Goal: Task Accomplishment & Management: Manage account settings

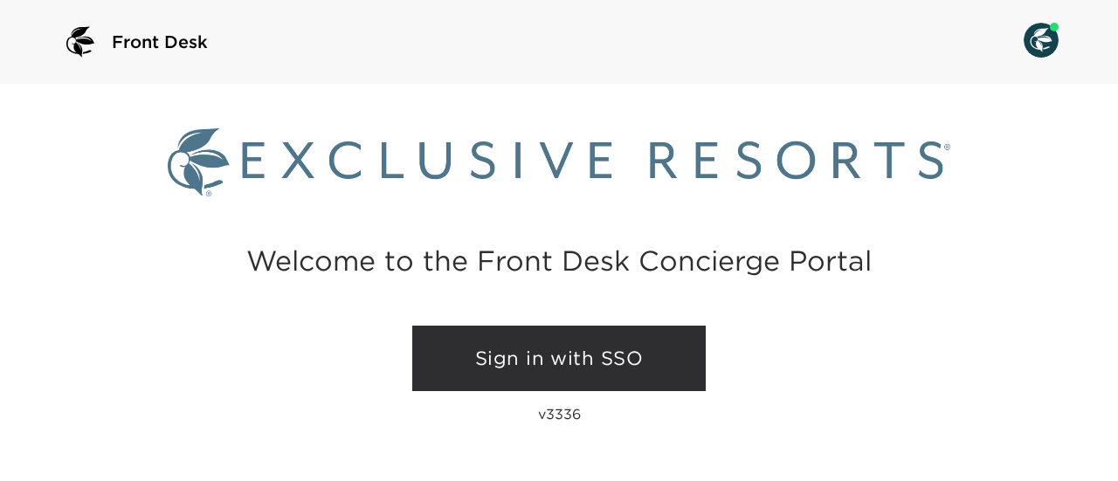
click at [569, 338] on link "Sign in with SSO" at bounding box center [559, 359] width 294 height 66
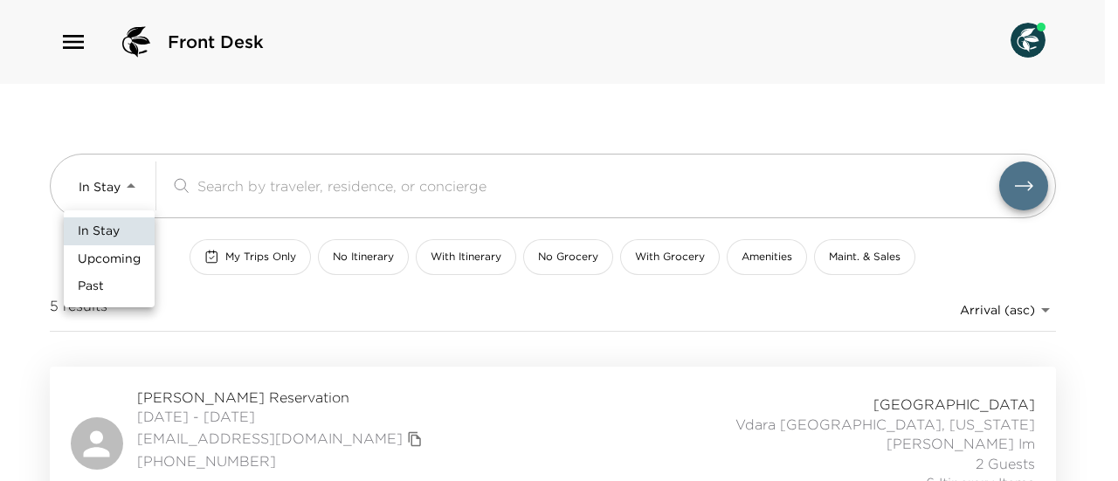
click at [122, 182] on body "Front Desk In Stay In-Stay ​ My Trips Only No Itinerary With Itinerary No Groce…" at bounding box center [559, 240] width 1118 height 481
click at [128, 249] on li "Upcoming" at bounding box center [109, 260] width 91 height 28
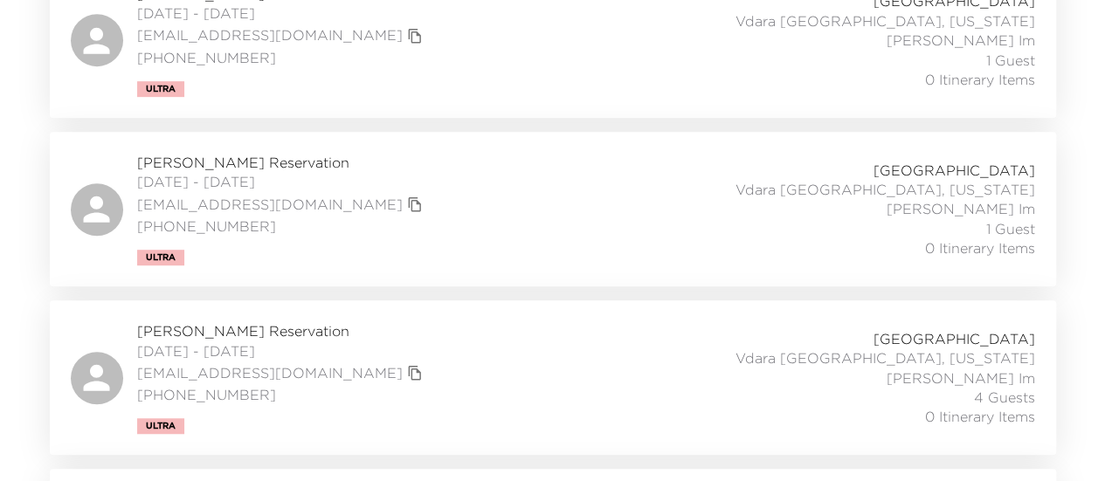
scroll to position [437, 0]
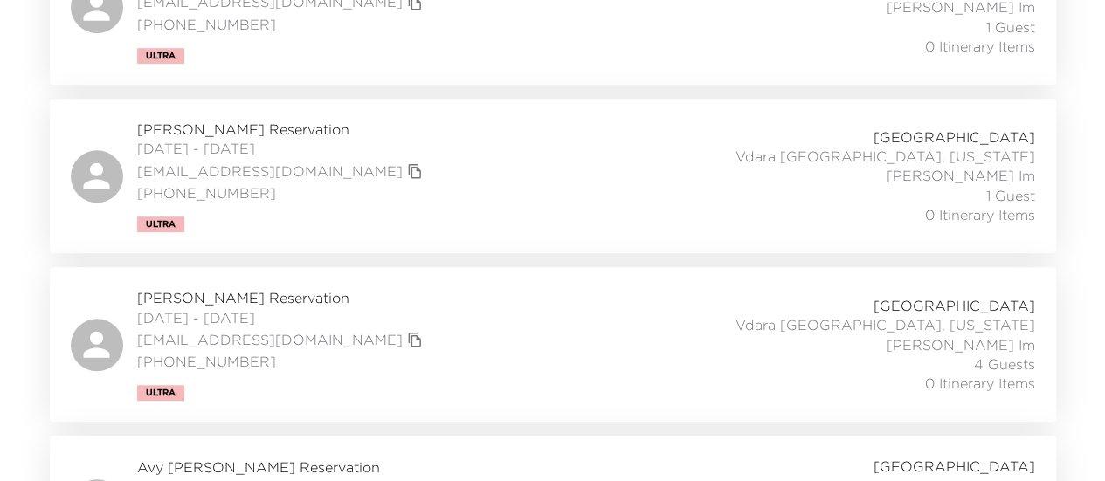
click at [414, 165] on div "David Einhorn Reservation 10/04/2025 - 10/08/2025 dmeinhorn@gmail.com (516) 652…" at bounding box center [553, 176] width 965 height 113
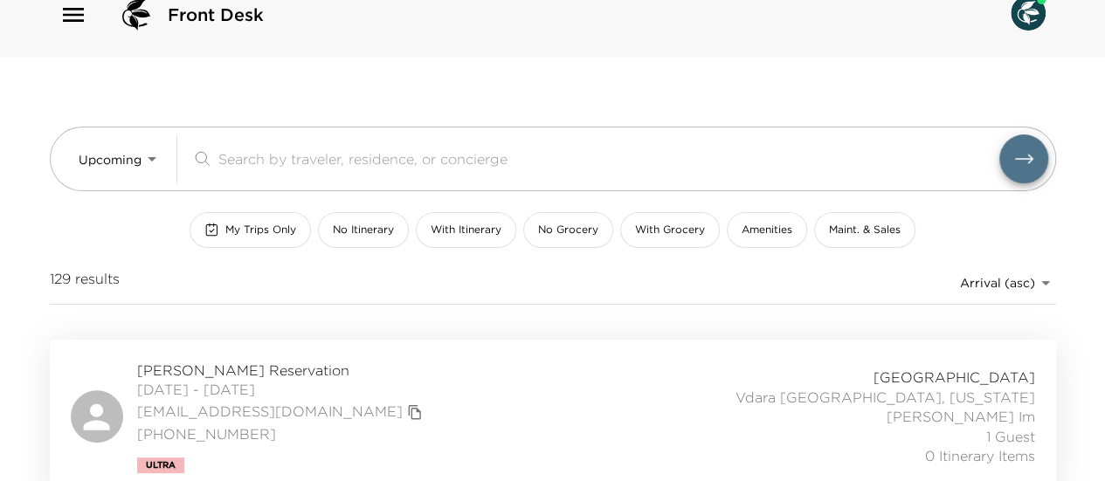
scroll to position [0, 0]
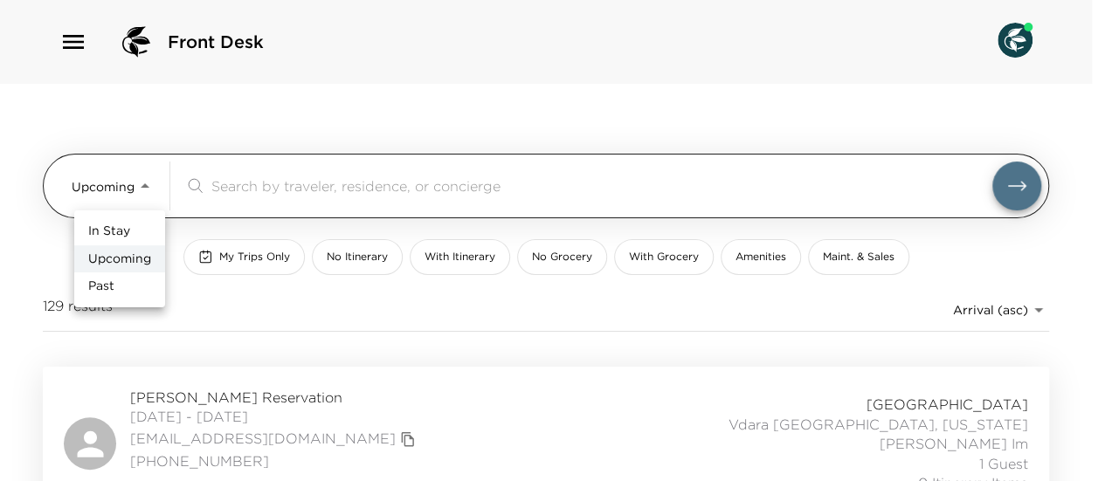
click at [143, 188] on body "Front Desk Upcoming Upcoming ​ My Trips Only No Itinerary With Itinerary No Gro…" at bounding box center [552, 240] width 1105 height 481
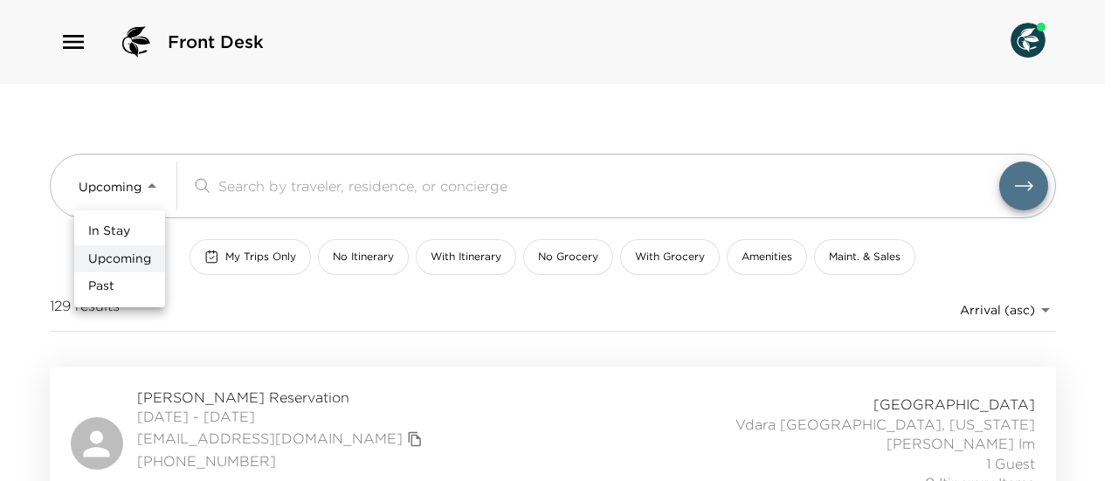
click at [135, 142] on div at bounding box center [559, 240] width 1118 height 481
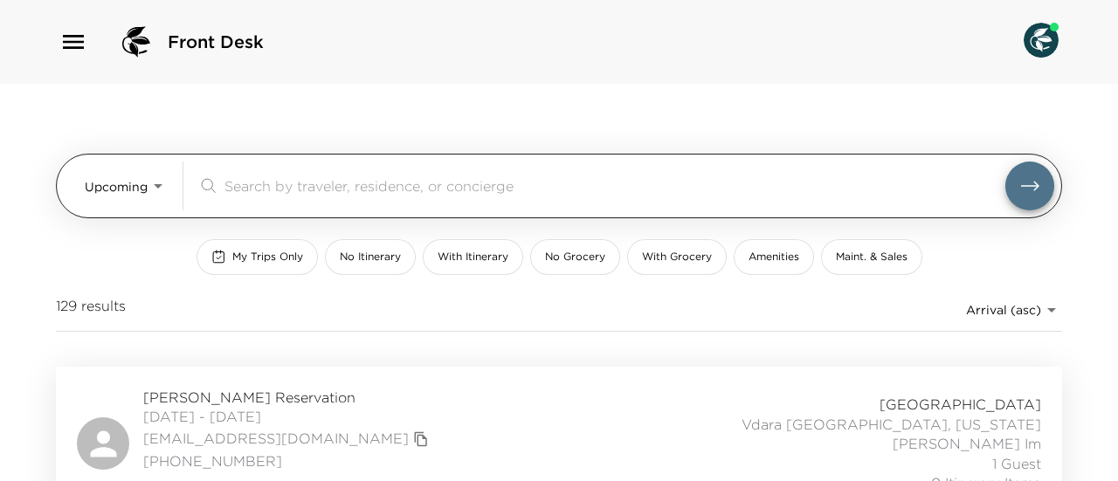
click at [150, 190] on body "Front Desk Upcoming Upcoming ​ My Trips Only No Itinerary With Itinerary No Gro…" at bounding box center [559, 240] width 1118 height 481
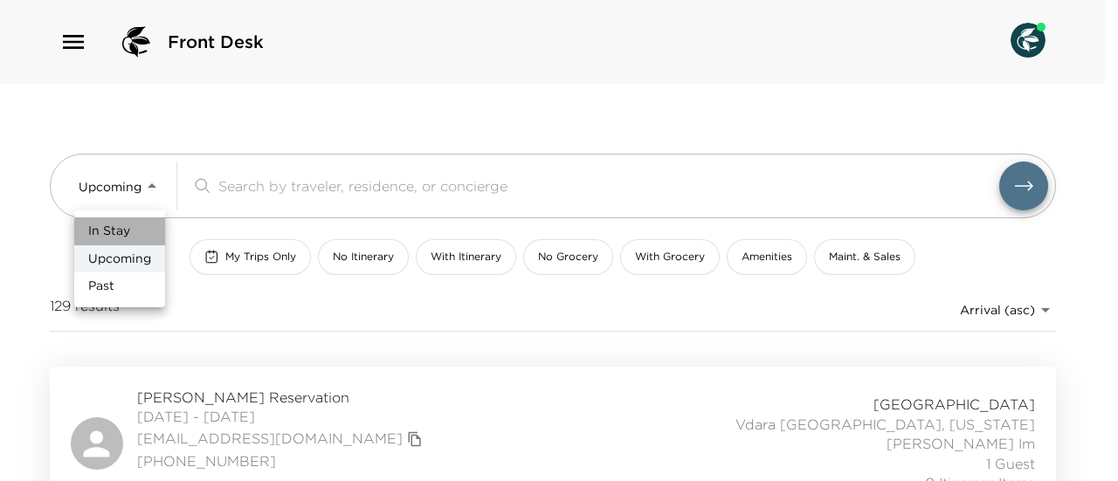
click at [138, 230] on li "In Stay" at bounding box center [119, 232] width 91 height 28
type input "In-Stay"
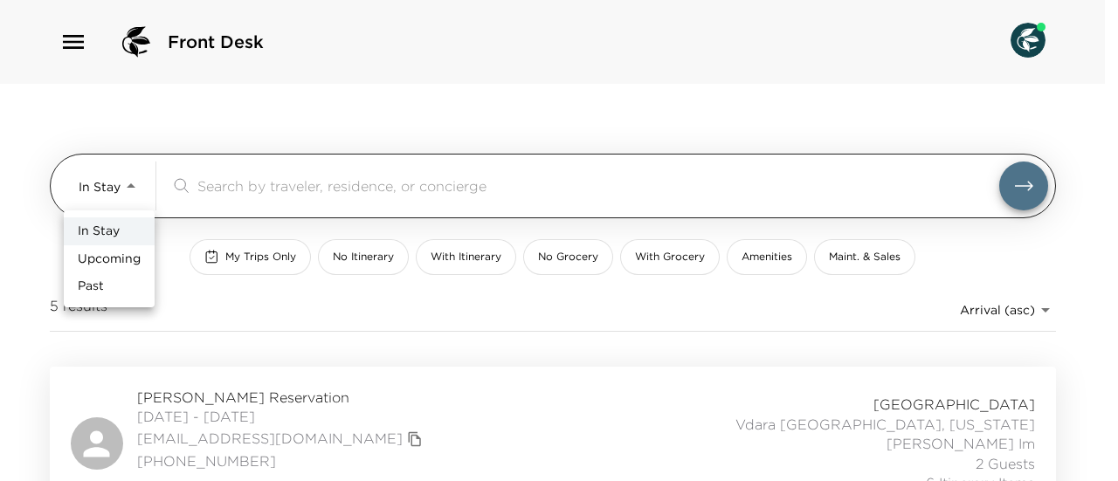
click at [124, 195] on body "Front Desk In Stay In-Stay ​ My Trips Only No Itinerary With Itinerary No Groce…" at bounding box center [559, 240] width 1118 height 481
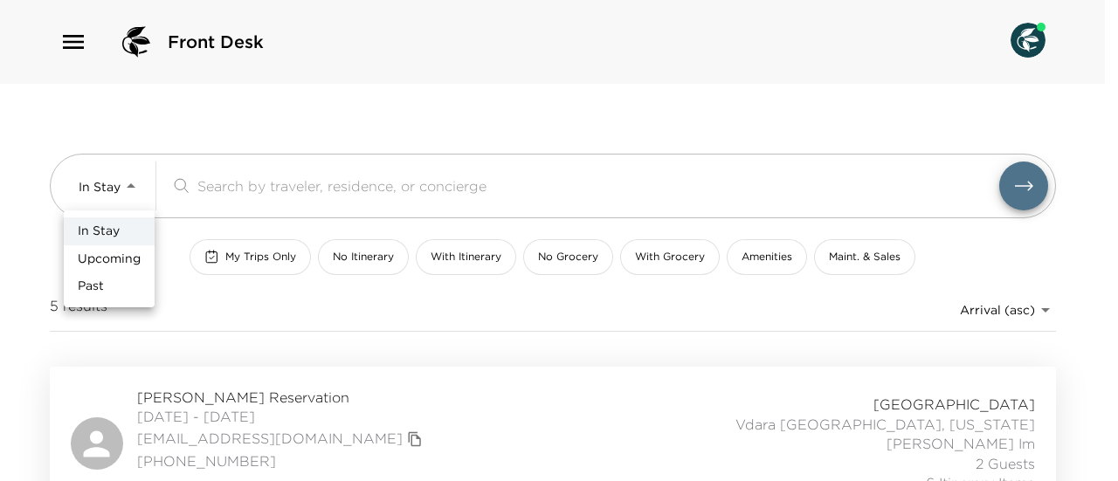
click at [80, 46] on div at bounding box center [559, 240] width 1118 height 481
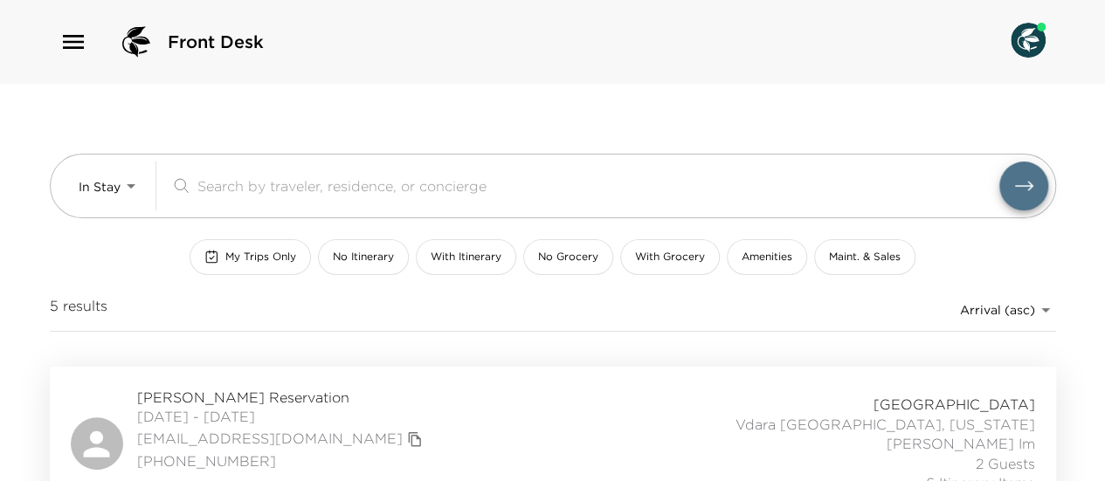
click at [66, 44] on icon "button" at bounding box center [73, 42] width 28 height 28
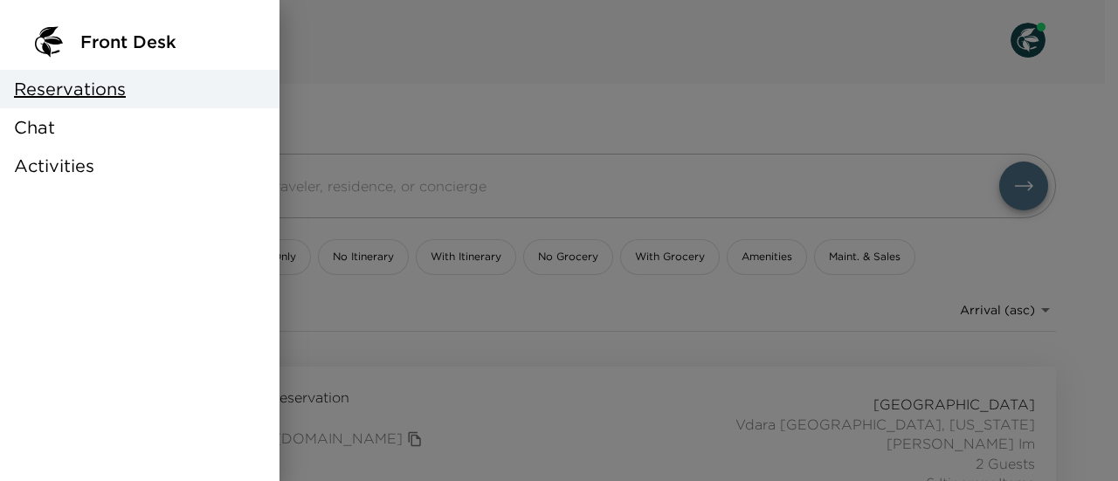
click at [66, 161] on span "Activities" at bounding box center [54, 166] width 80 height 24
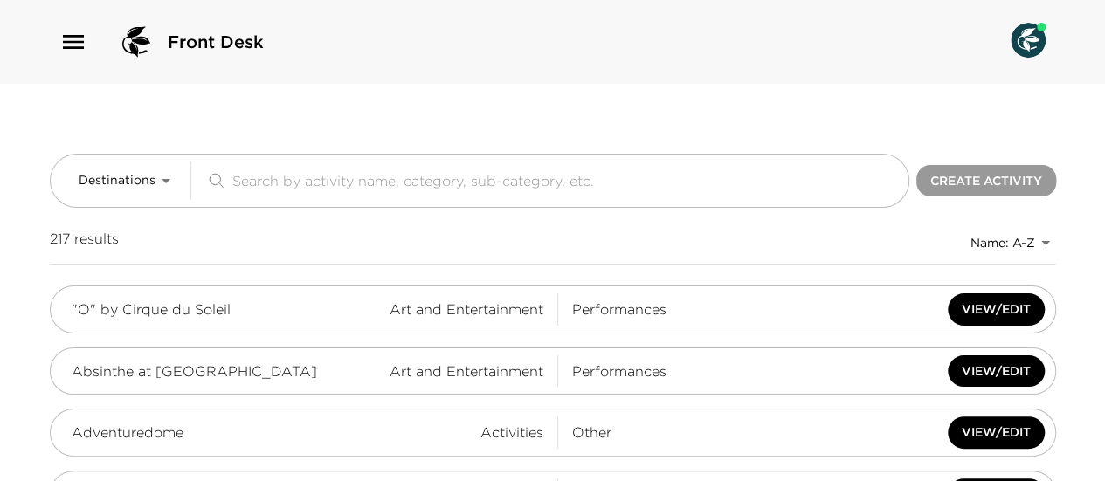
click at [980, 183] on button "Create Activity" at bounding box center [987, 181] width 140 height 32
click at [75, 37] on icon "button" at bounding box center [73, 42] width 21 height 14
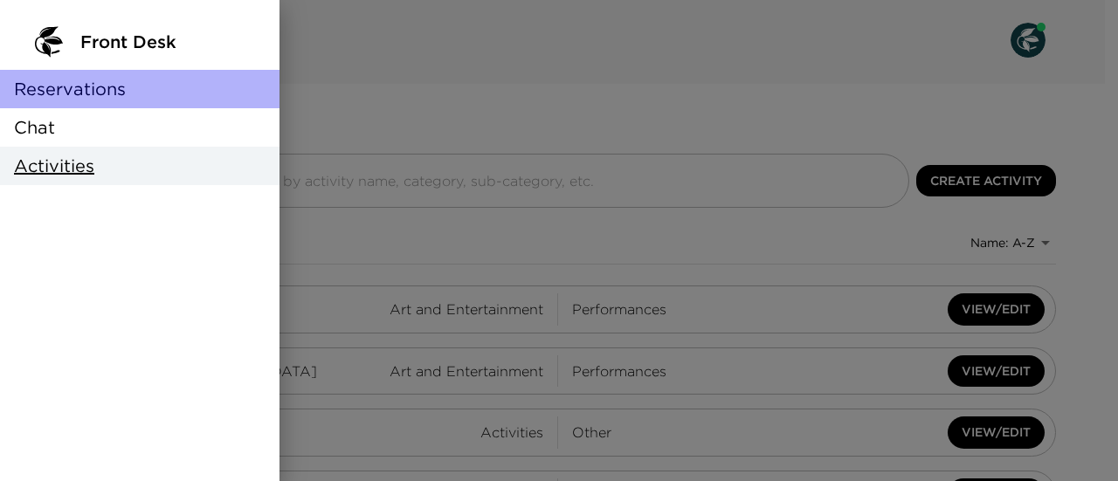
click at [63, 88] on span "Reservations" at bounding box center [70, 89] width 112 height 24
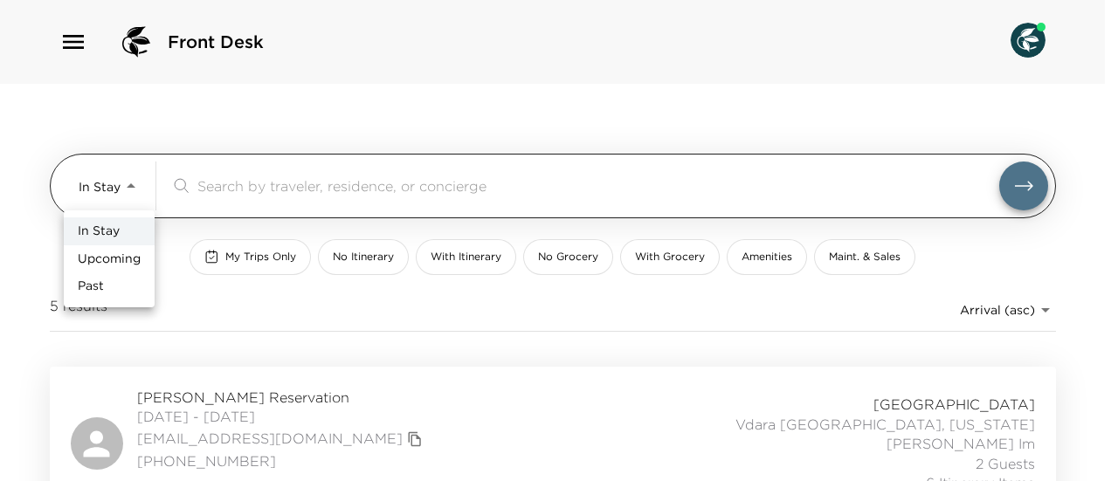
click at [119, 186] on body "Front Desk In Stay In-Stay ​ My Trips Only No Itinerary With Itinerary No Groce…" at bounding box center [559, 240] width 1118 height 481
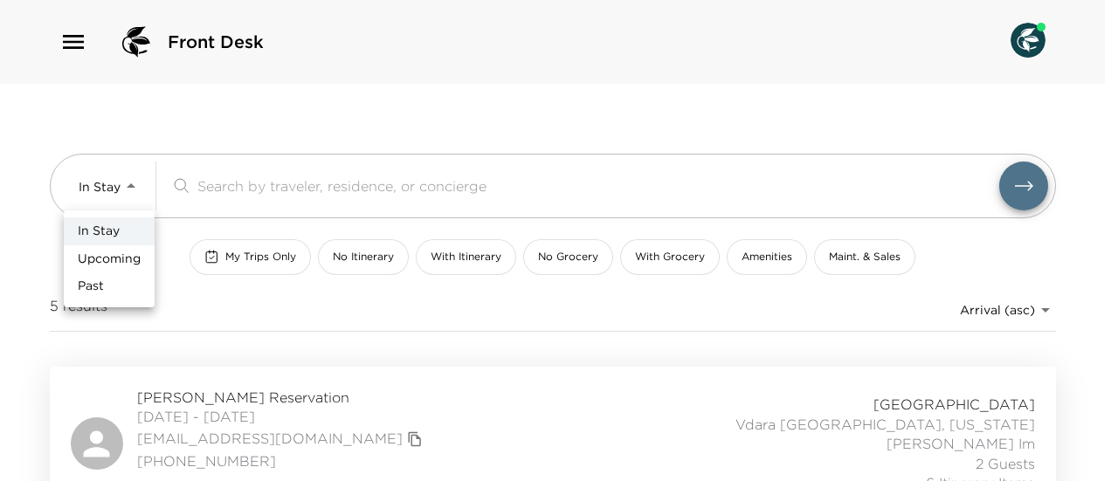
click at [121, 254] on span "Upcoming" at bounding box center [109, 259] width 63 height 17
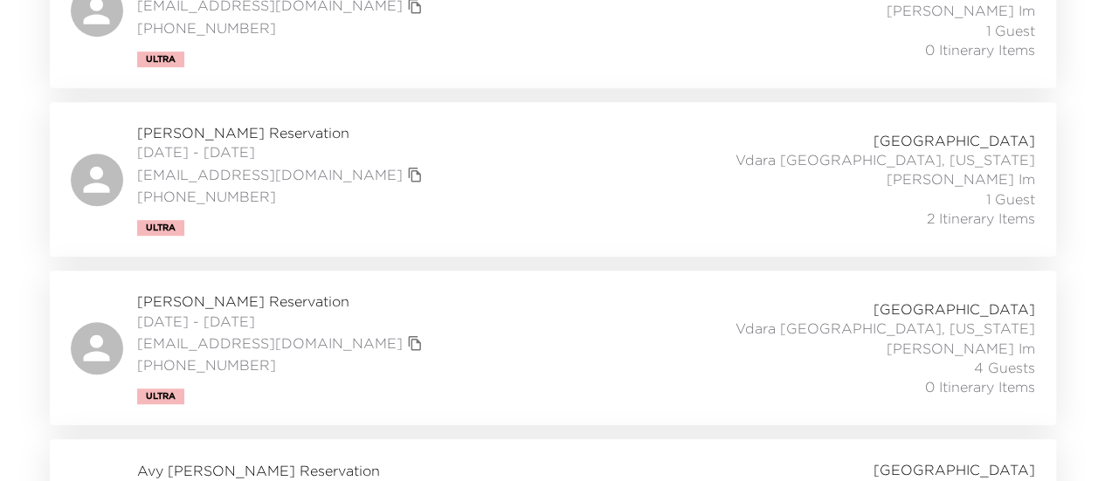
scroll to position [437, 0]
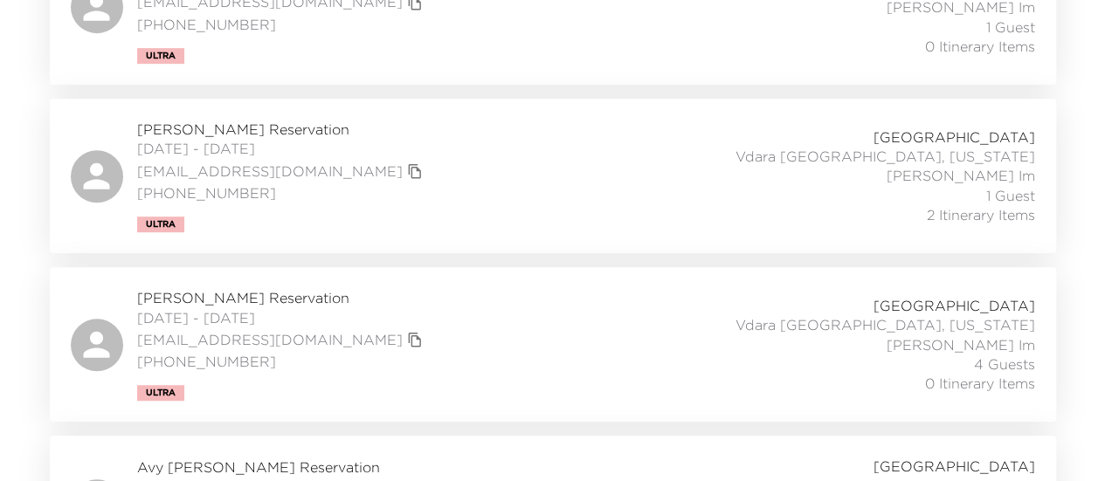
click at [392, 315] on div "Art Davis Reservation 10/04/2025 - 10/08/2025 artdavis123@gmail.com (804) 740-8…" at bounding box center [553, 344] width 965 height 113
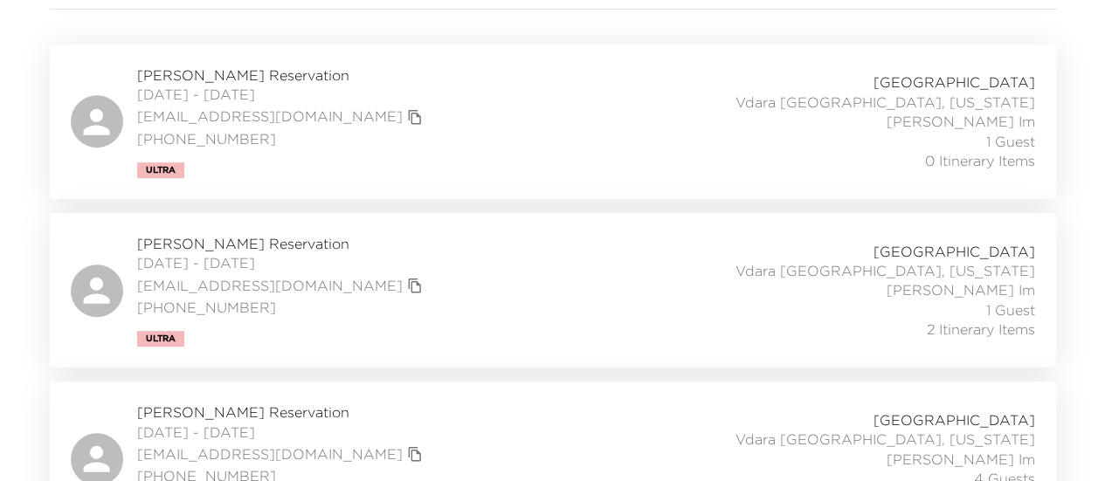
scroll to position [349, 0]
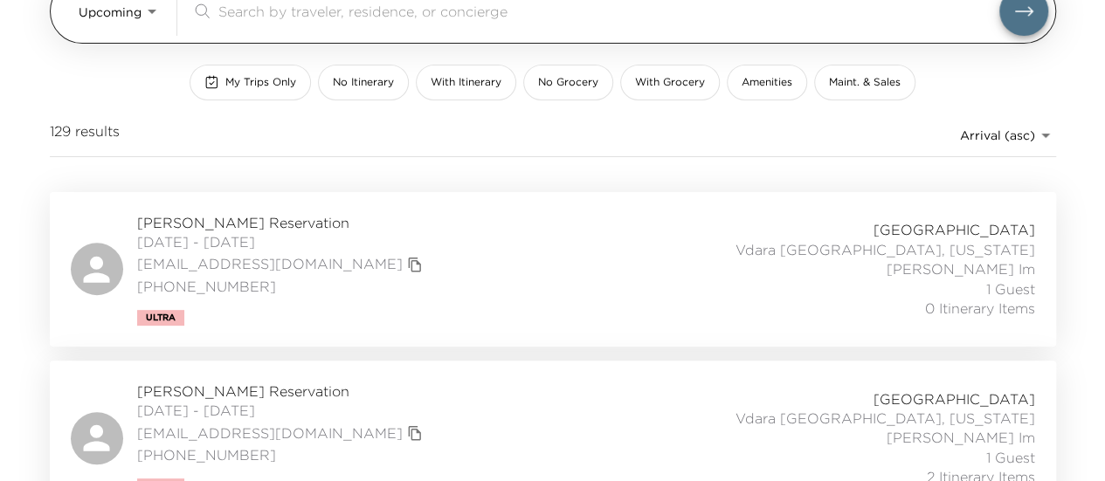
click at [105, 23] on body "Front Desk Upcoming Upcoming ​ My Trips Only No Itinerary With Itinerary No Gro…" at bounding box center [552, 65] width 1105 height 481
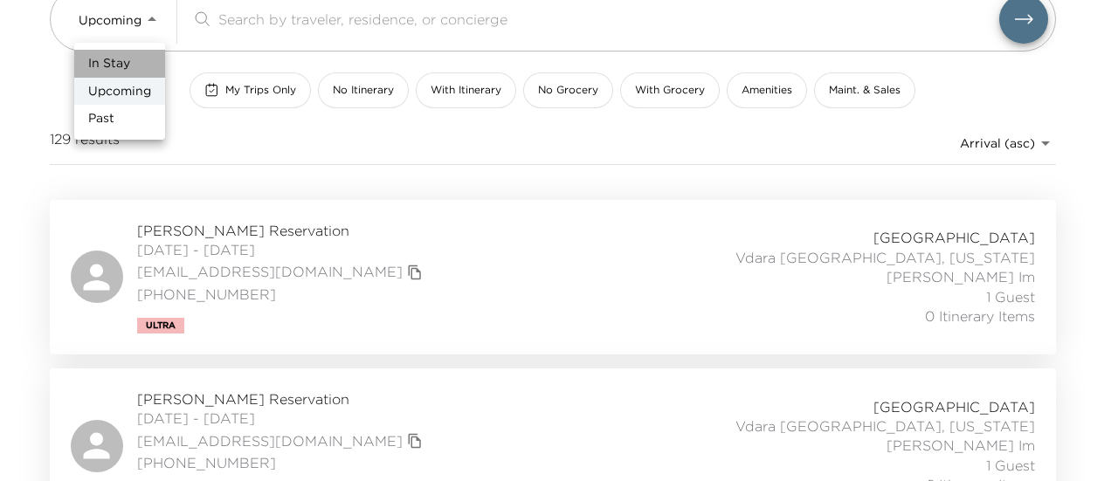
click at [126, 63] on span "In Stay" at bounding box center [109, 63] width 42 height 17
type input "In-Stay"
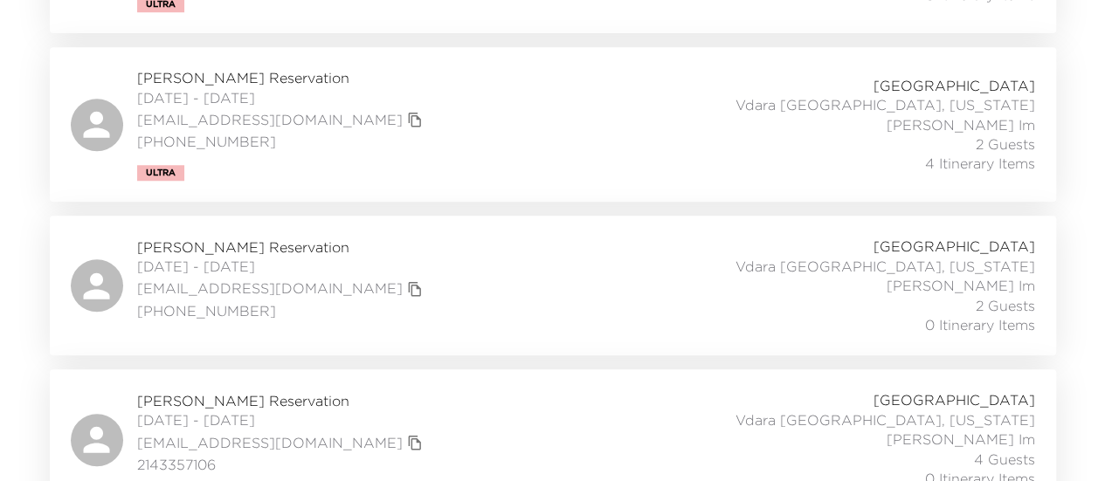
scroll to position [683, 0]
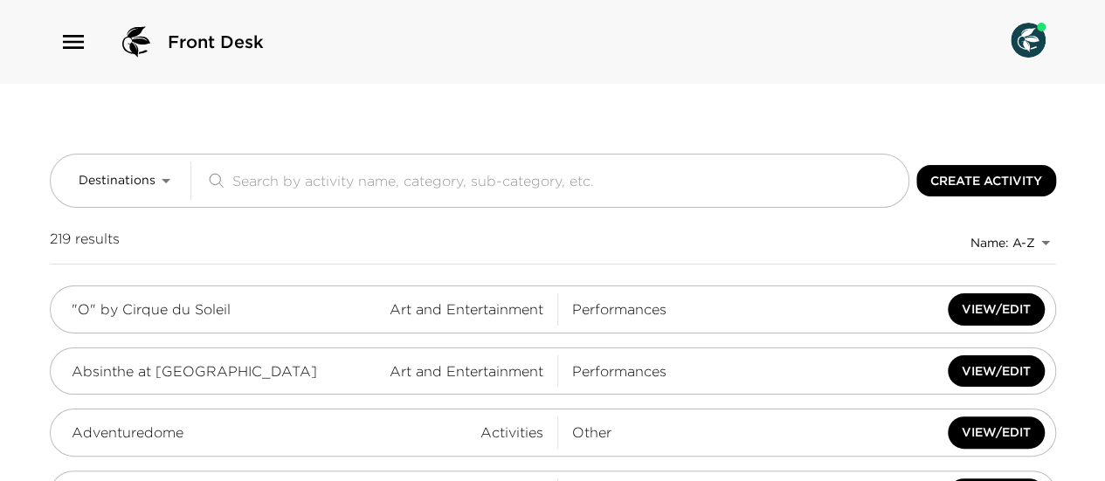
click at [76, 43] on icon "button" at bounding box center [73, 42] width 28 height 28
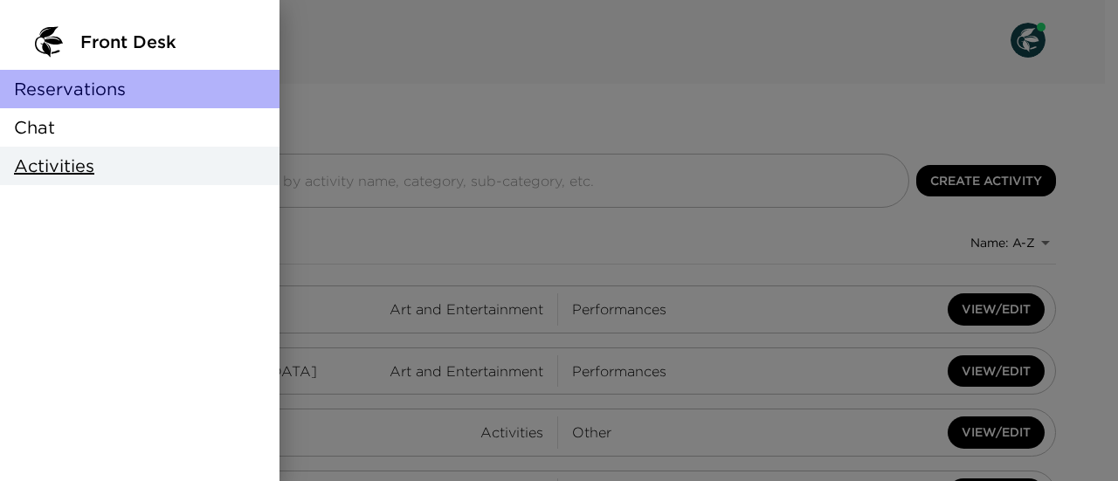
click at [112, 100] on span "Reservations" at bounding box center [70, 89] width 112 height 24
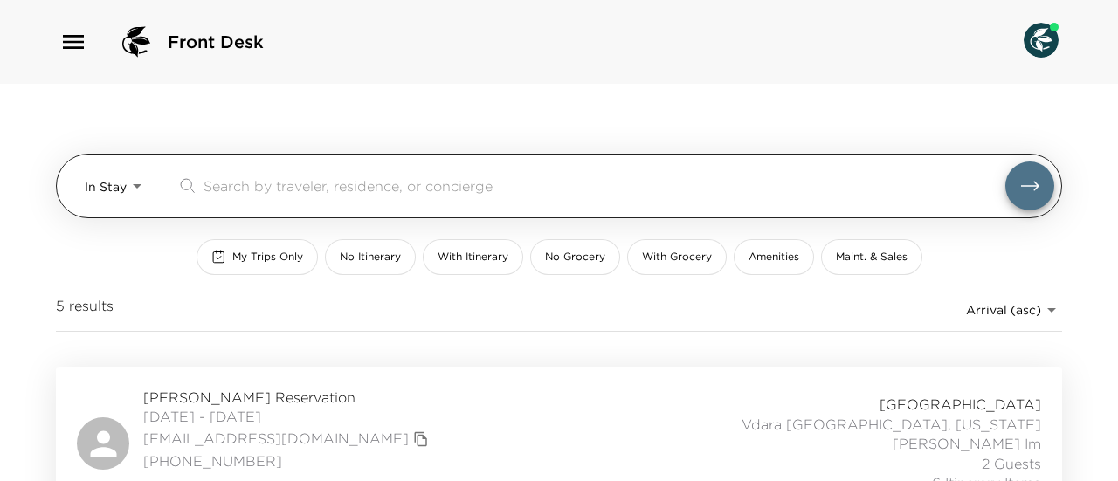
click at [121, 176] on body "Front Desk In Stay In-Stay ​ My Trips Only No Itinerary With Itinerary No Groce…" at bounding box center [559, 240] width 1118 height 481
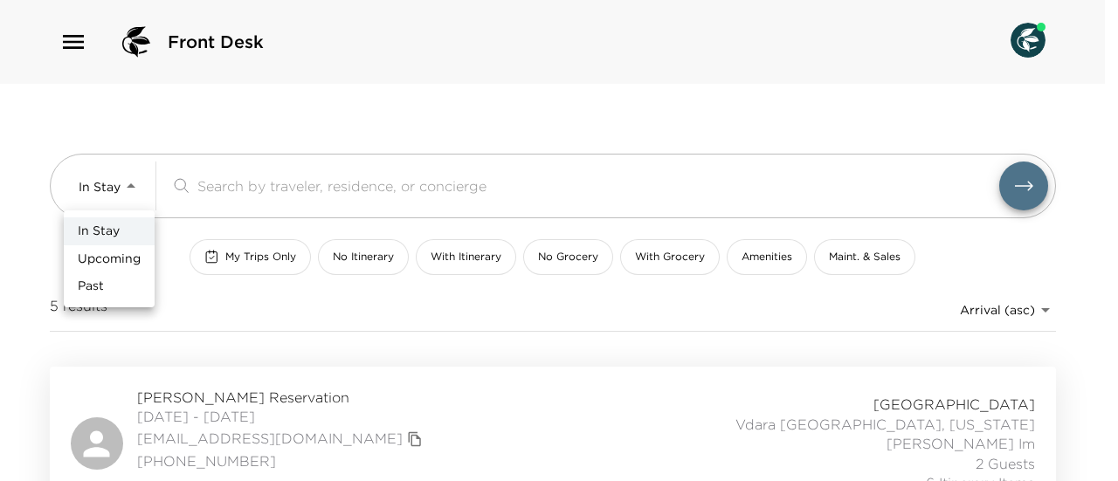
click at [124, 254] on span "Upcoming" at bounding box center [109, 259] width 63 height 17
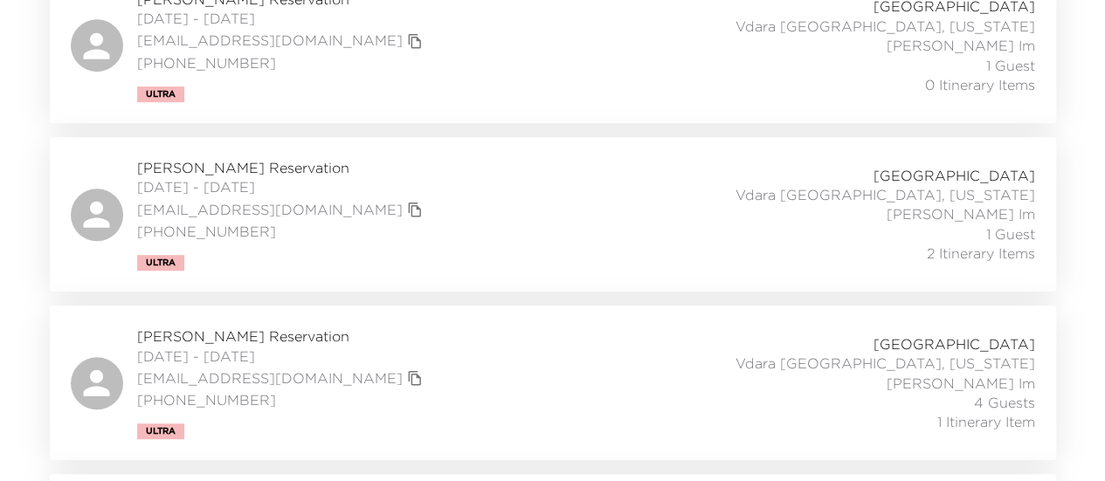
scroll to position [437, 0]
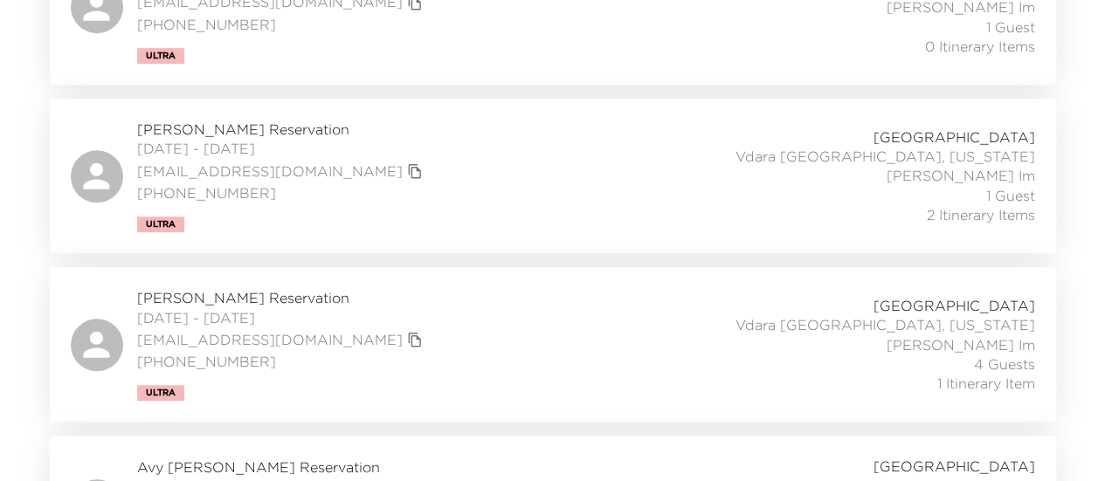
click at [471, 158] on div "David Einhorn Reservation 10/04/2025 - 10/08/2025 dmeinhorn@gmail.com (516) 652…" at bounding box center [553, 176] width 965 height 113
click at [348, 370] on div "Art Davis Reservation 10/04/2025 - 10/08/2025 artdavis123@gmail.com (804) 740-8…" at bounding box center [553, 344] width 965 height 113
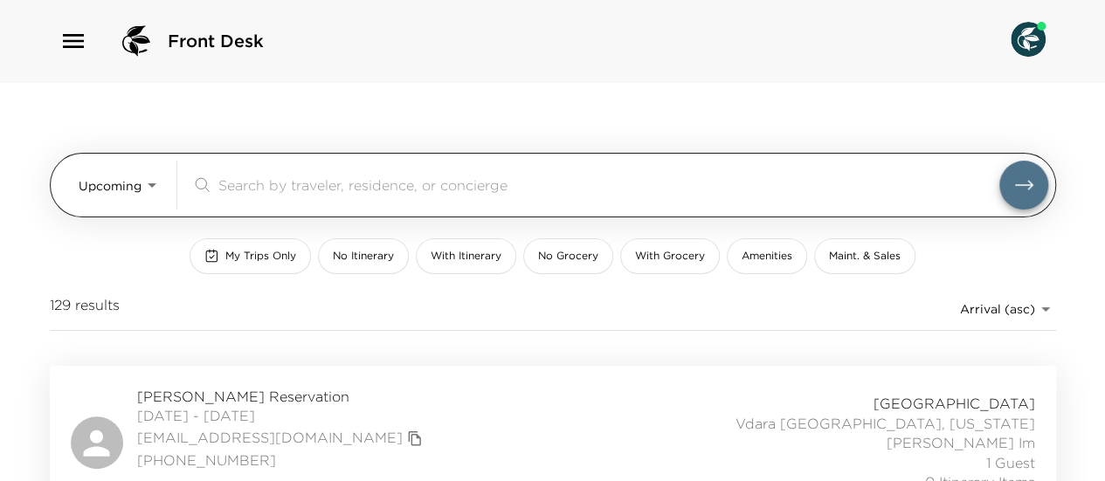
scroll to position [0, 0]
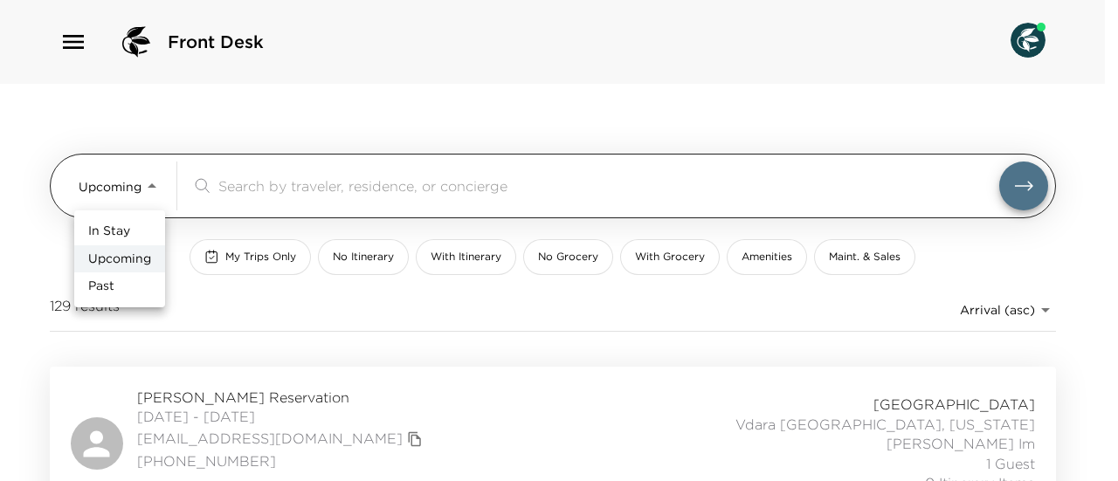
click at [139, 188] on body "Front Desk Upcoming Upcoming ​ My Trips Only No Itinerary With Itinerary No Gro…" at bounding box center [559, 240] width 1118 height 481
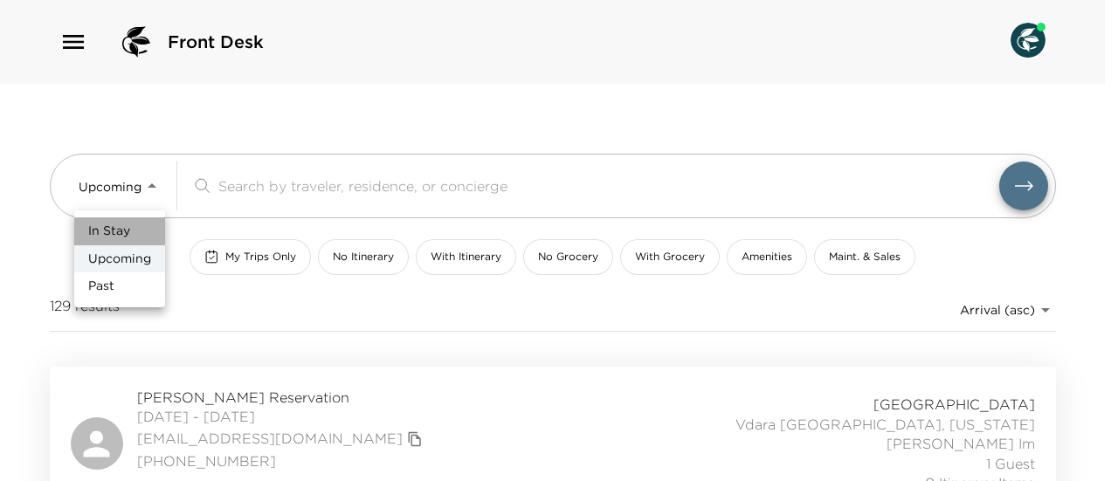
click at [127, 241] on li "In Stay" at bounding box center [119, 232] width 91 height 28
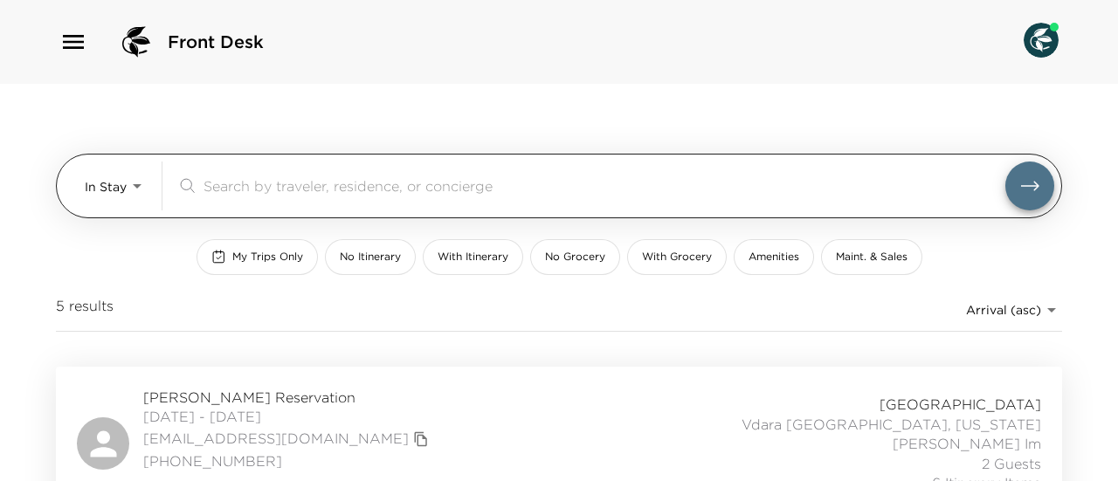
click at [121, 178] on body "Front Desk In Stay In-Stay ​ My Trips Only No Itinerary With Itinerary No Groce…" at bounding box center [559, 240] width 1118 height 481
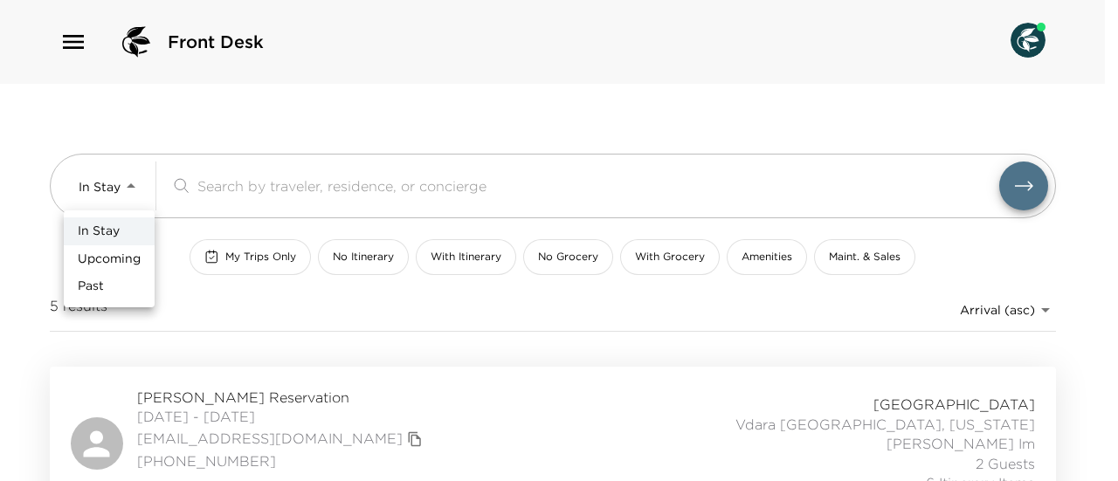
click at [127, 251] on span "Upcoming" at bounding box center [109, 259] width 63 height 17
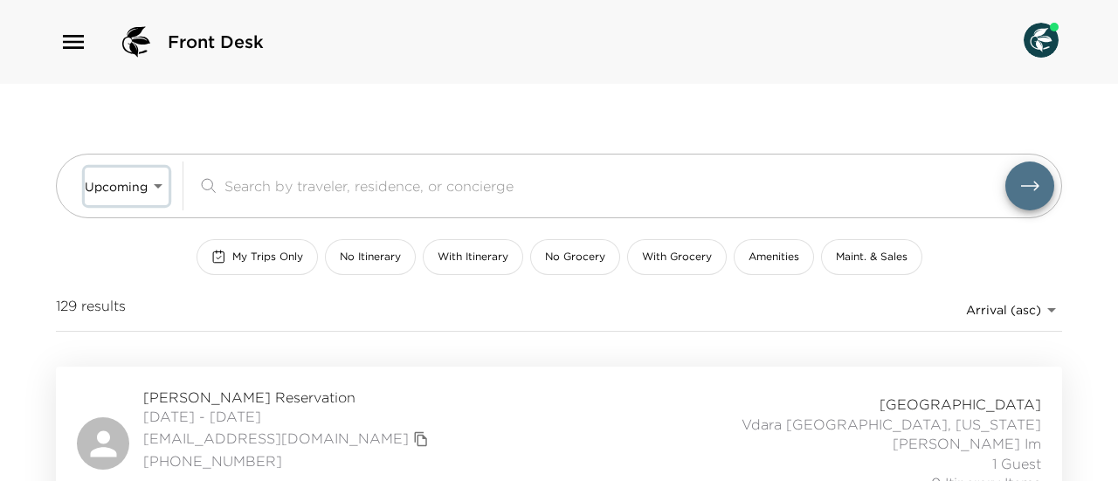
type input "Upcoming"
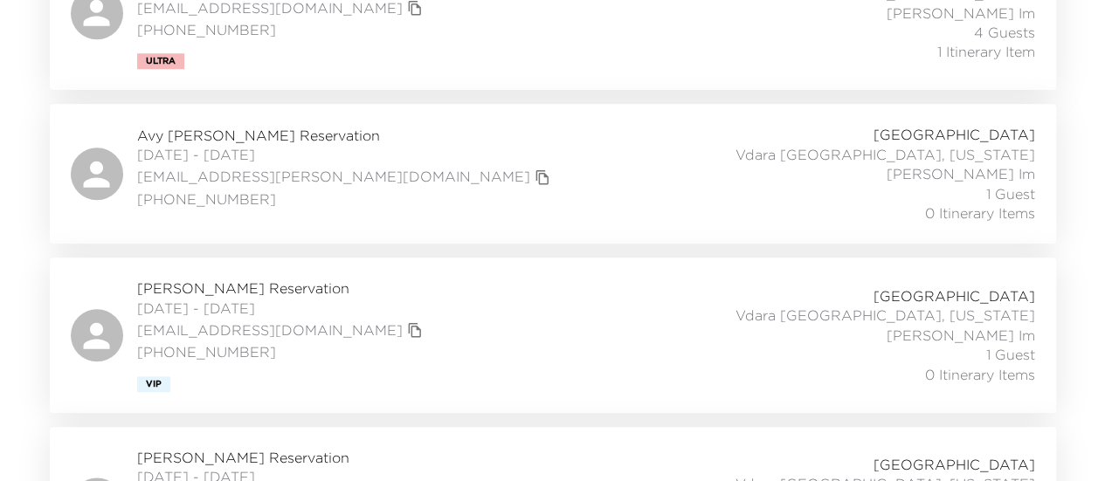
scroll to position [786, 0]
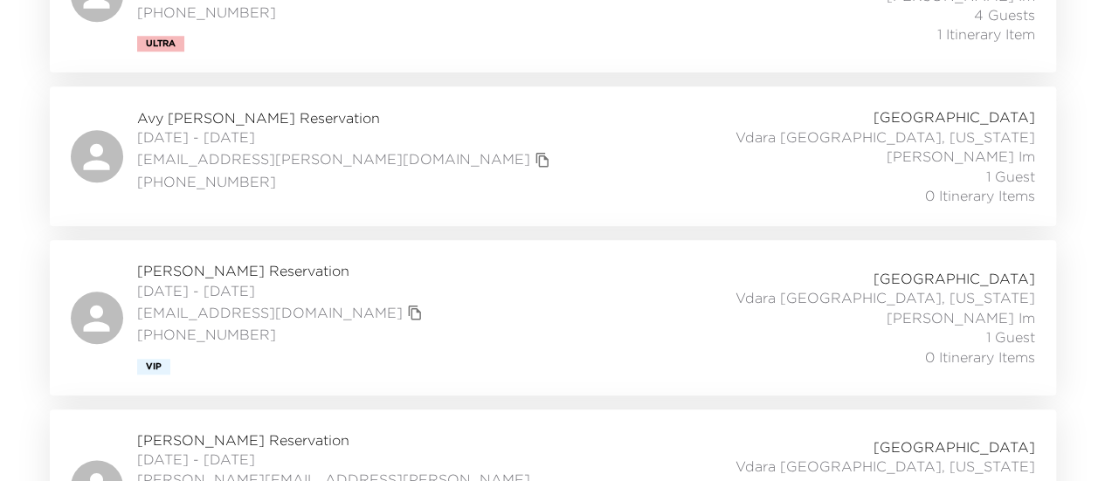
click at [445, 155] on div "Avy Hirshman Reservation 10/05/2025 - 10/07/2025 avy.hirshman@me.com (914) 733-…" at bounding box center [553, 156] width 965 height 98
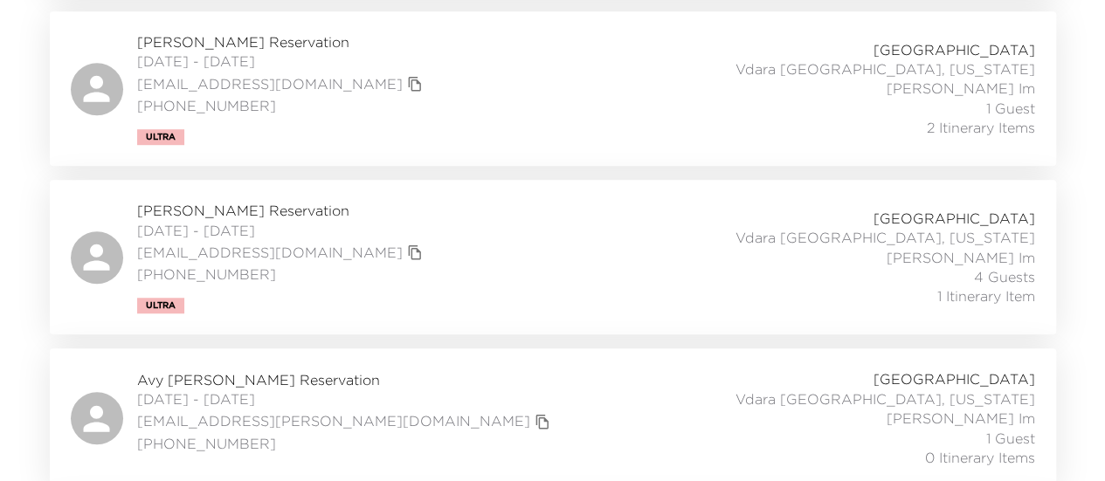
scroll to position [612, 0]
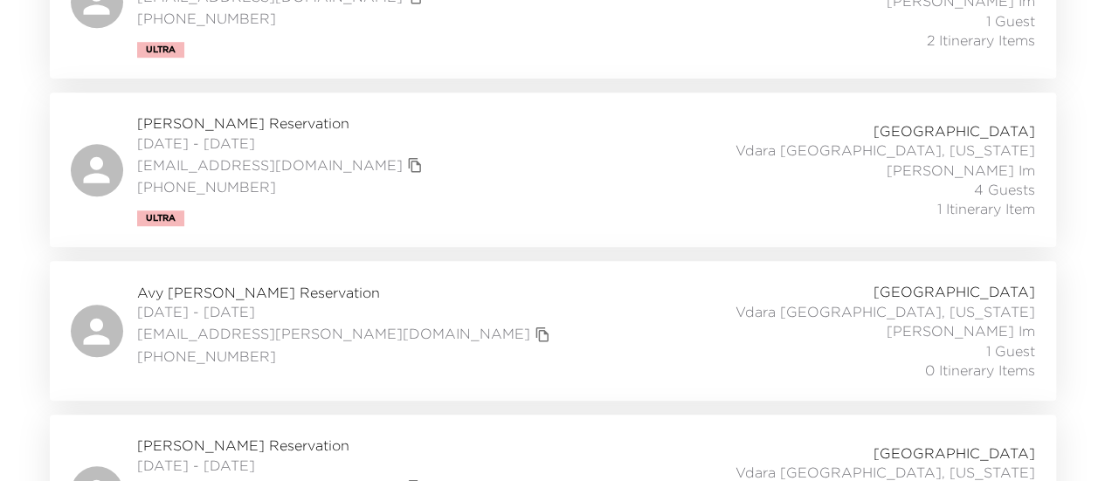
click at [518, 320] on div "Avy Hirshman Reservation 10/05/2025 - 10/07/2025 avy.hirshman@me.com (914) 733-…" at bounding box center [553, 331] width 965 height 98
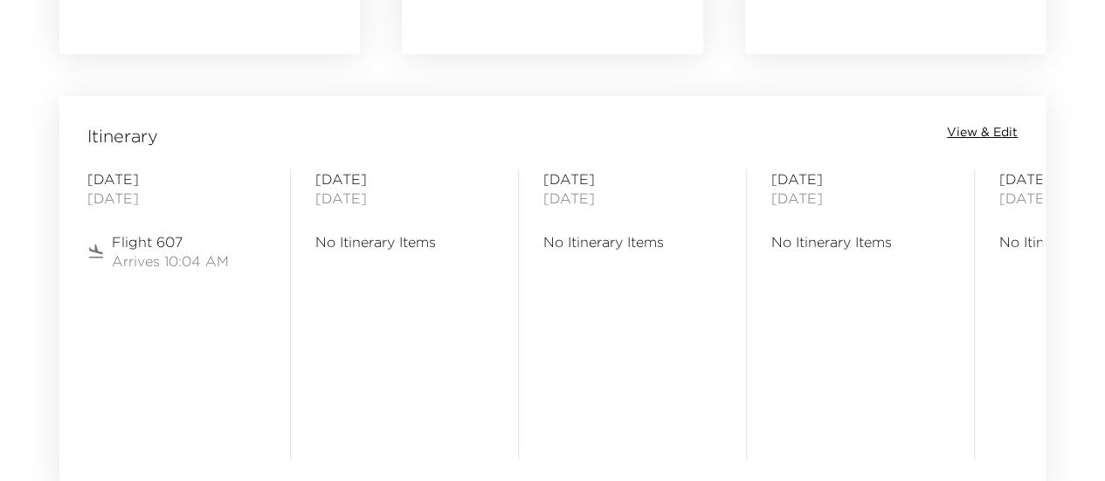
scroll to position [1398, 0]
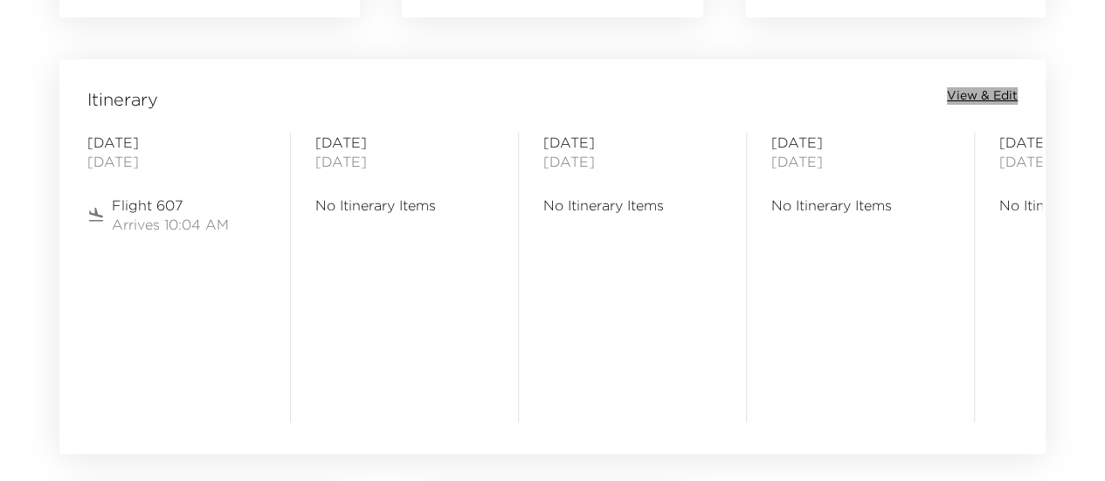
click at [963, 95] on span "View & Edit" at bounding box center [982, 95] width 71 height 17
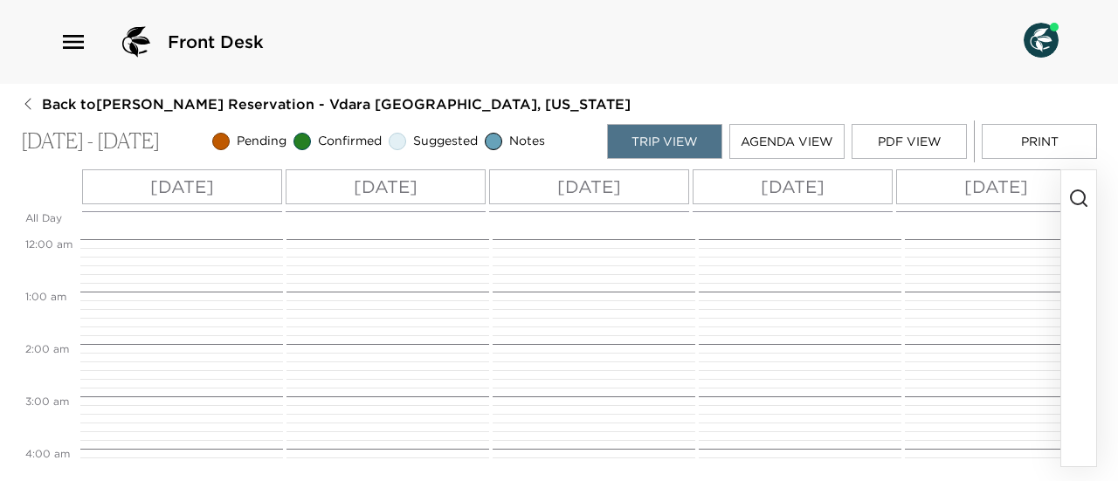
scroll to position [528, 0]
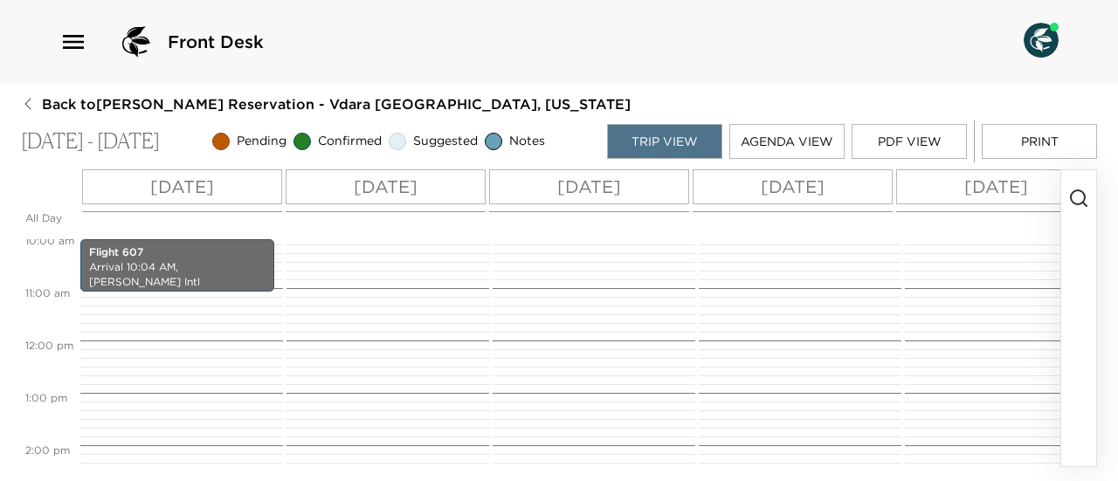
click at [1075, 196] on icon "button" at bounding box center [1079, 198] width 21 height 21
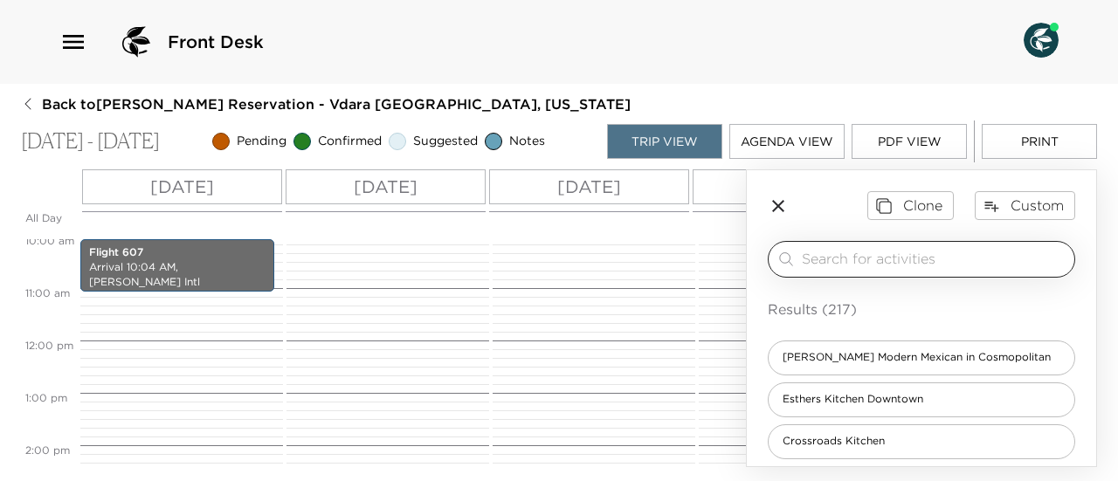
click at [927, 256] on input "search" at bounding box center [935, 259] width 266 height 20
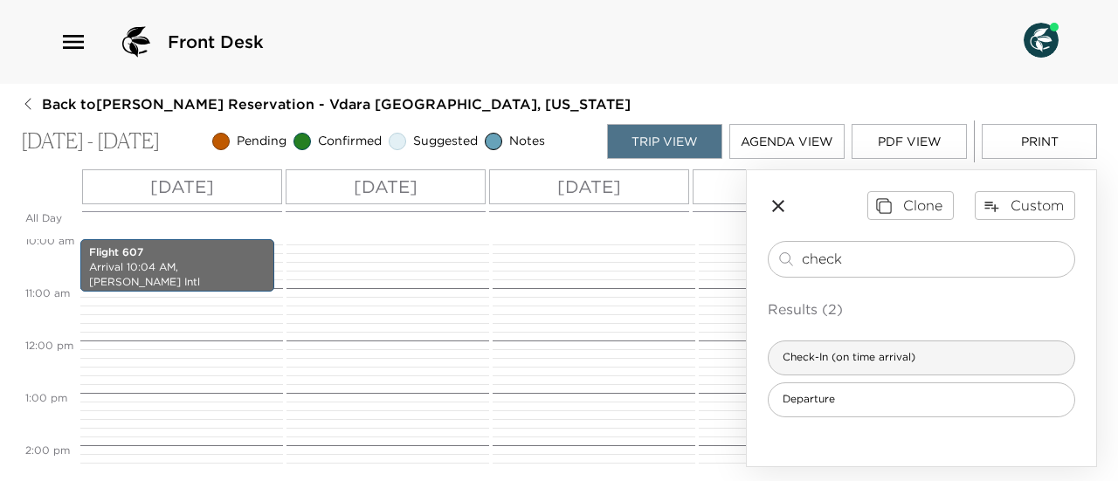
type input "check"
click at [1000, 356] on div "Check-In (on time arrival)" at bounding box center [922, 358] width 308 height 35
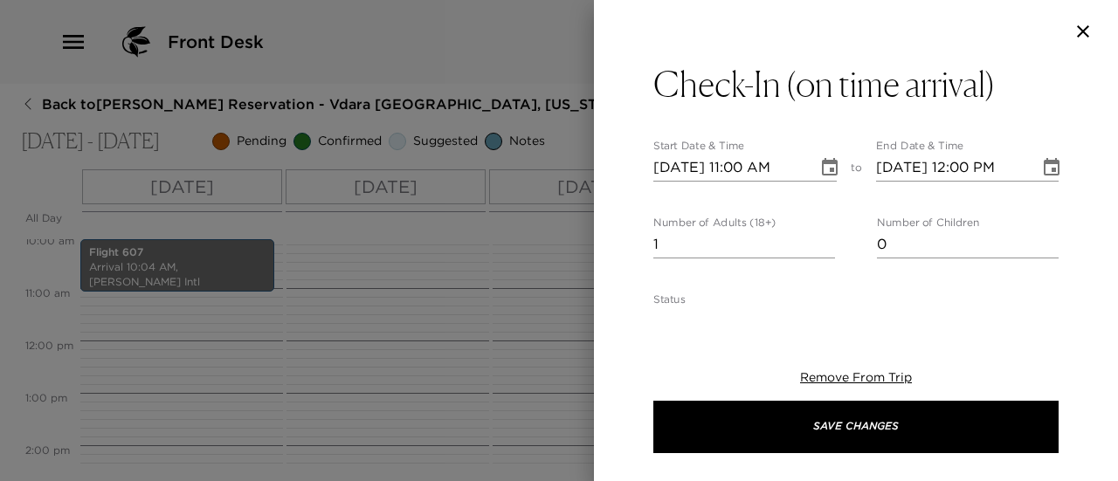
type textarea "Welcome to Las Vegas! We are thrilled to have you as our guest and hope you hav…"
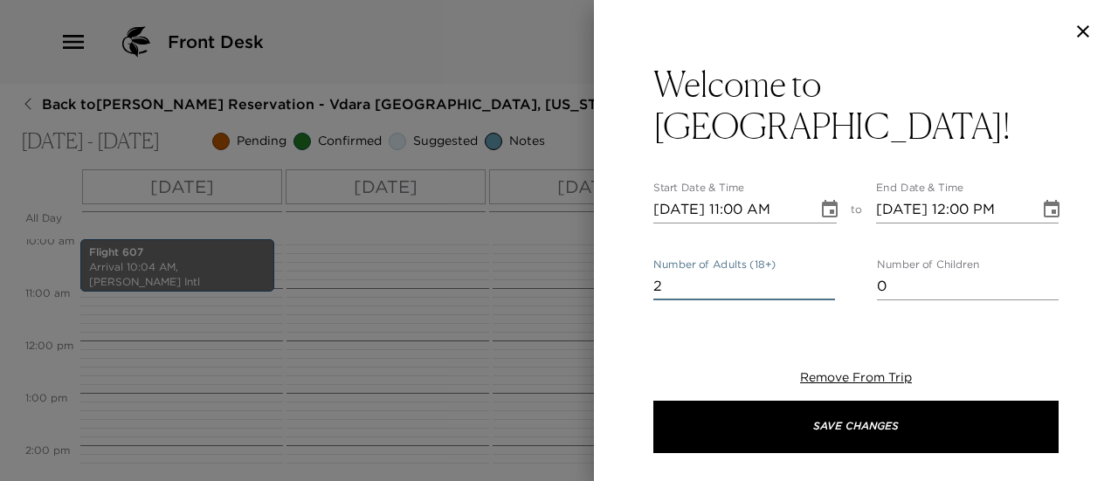
click at [820, 273] on input "2" at bounding box center [745, 287] width 182 height 28
click at [821, 273] on input "3" at bounding box center [745, 287] width 182 height 28
type input "4"
click at [821, 273] on input "4" at bounding box center [745, 287] width 182 height 28
click at [820, 199] on icon "Choose date, selected date is Oct 4, 2025" at bounding box center [830, 209] width 21 height 21
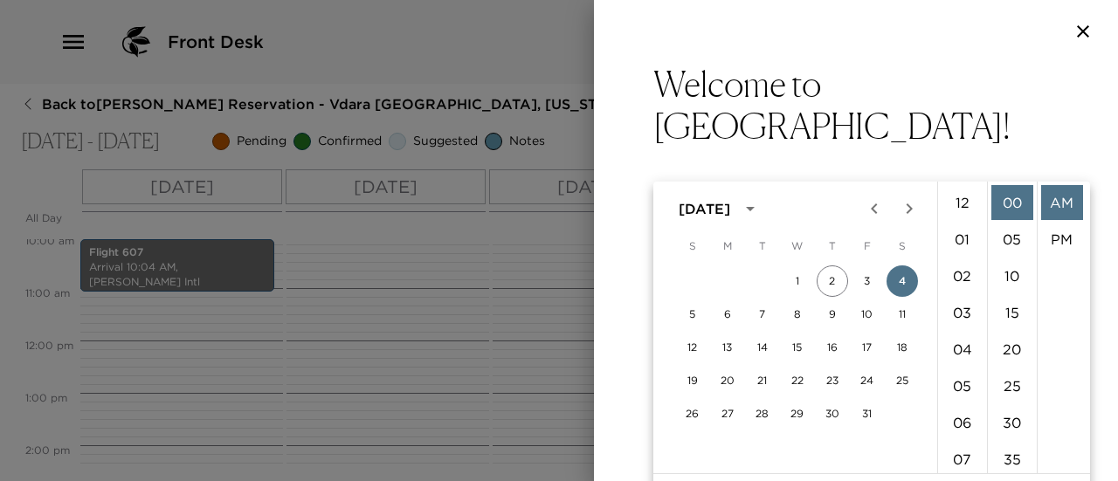
scroll to position [404, 0]
click at [903, 280] on button "4" at bounding box center [902, 281] width 31 height 31
click at [958, 211] on li "04" at bounding box center [963, 207] width 42 height 35
click at [1055, 243] on li "PM" at bounding box center [1062, 239] width 42 height 35
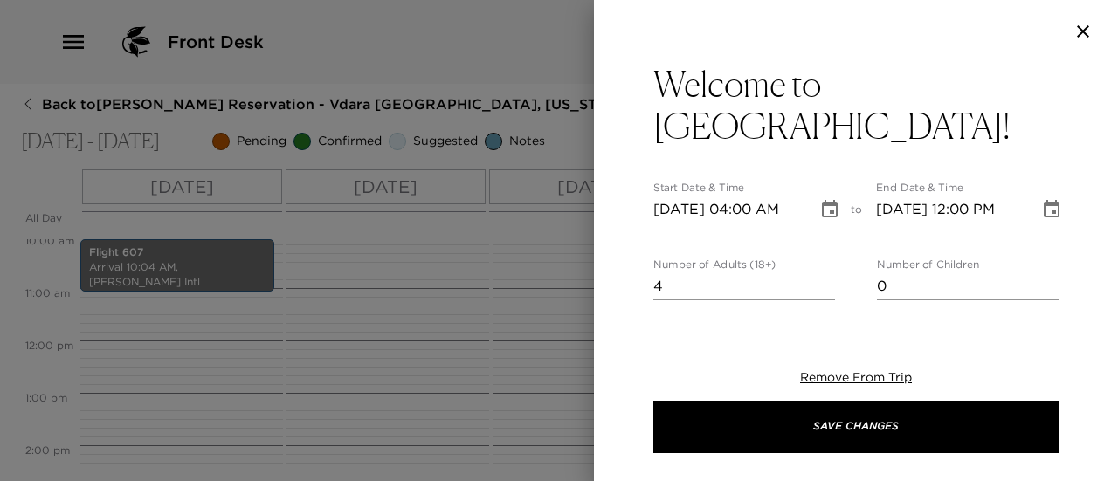
type input "10/04/2025 04:00 PM"
type input "10/04/2025 05:00 PM"
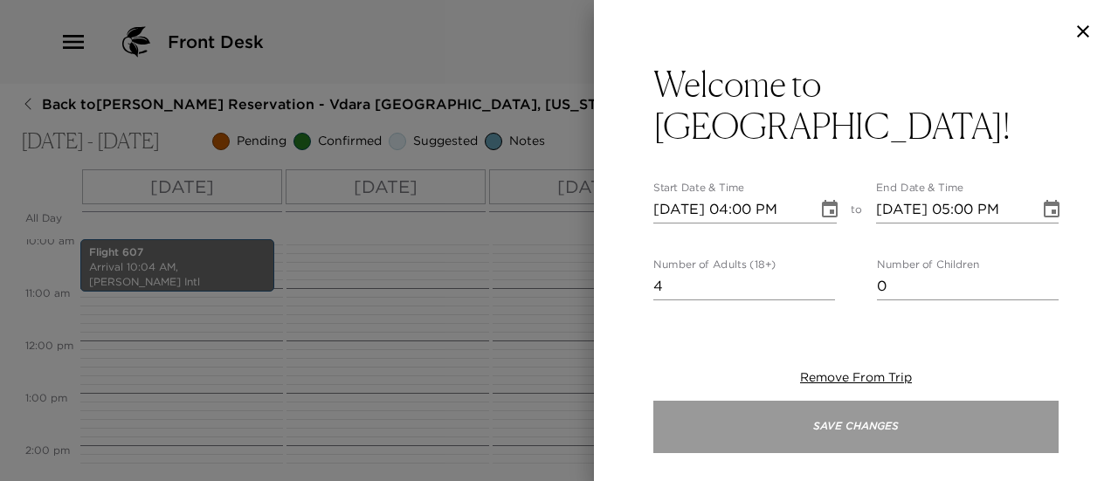
click at [921, 425] on button "Save Changes" at bounding box center [856, 427] width 405 height 52
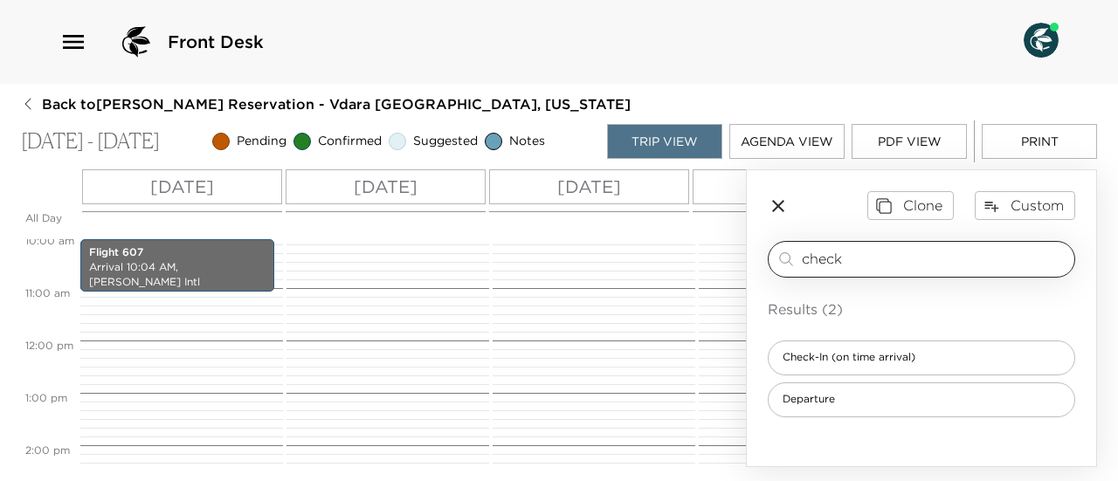
click at [917, 258] on input "check" at bounding box center [935, 259] width 266 height 20
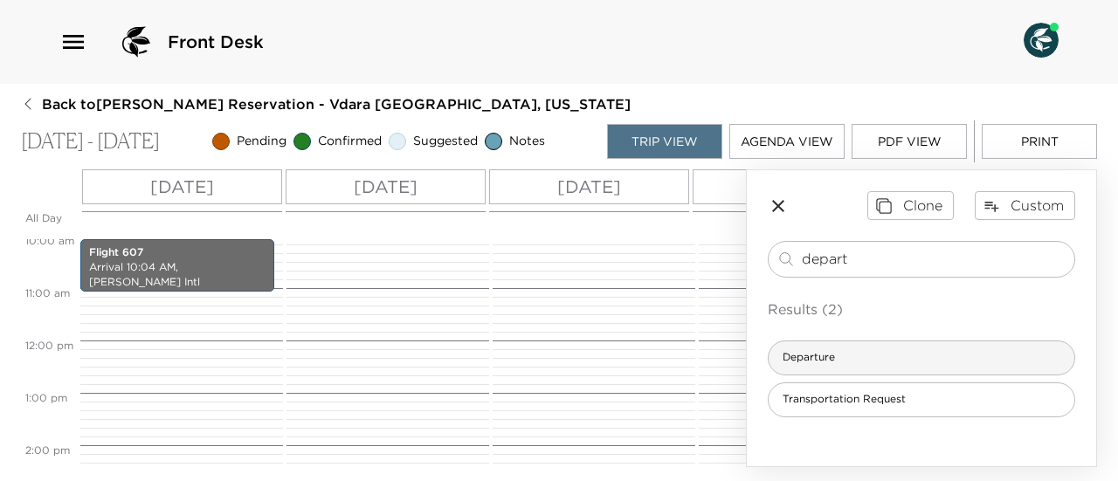
type input "depart"
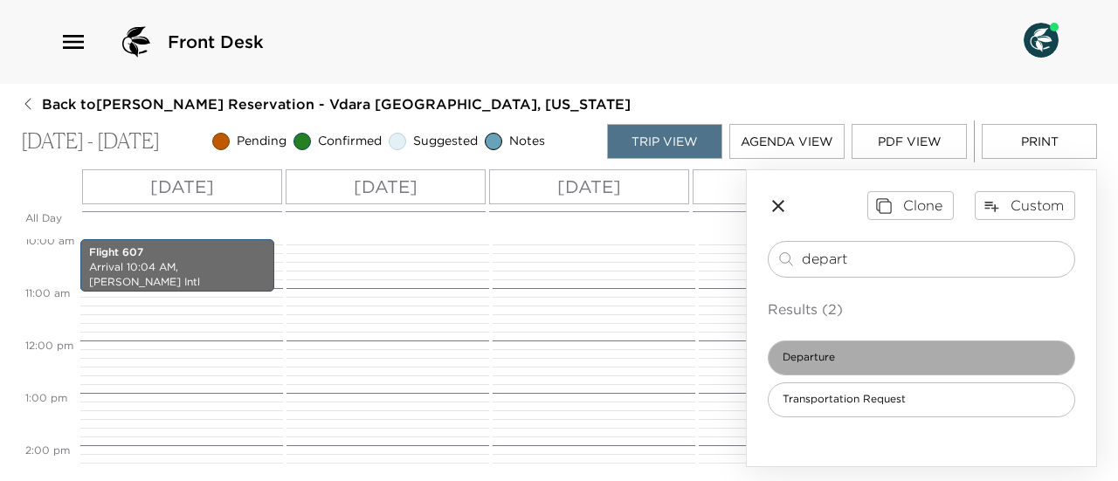
click at [996, 355] on div "Departure" at bounding box center [922, 358] width 308 height 35
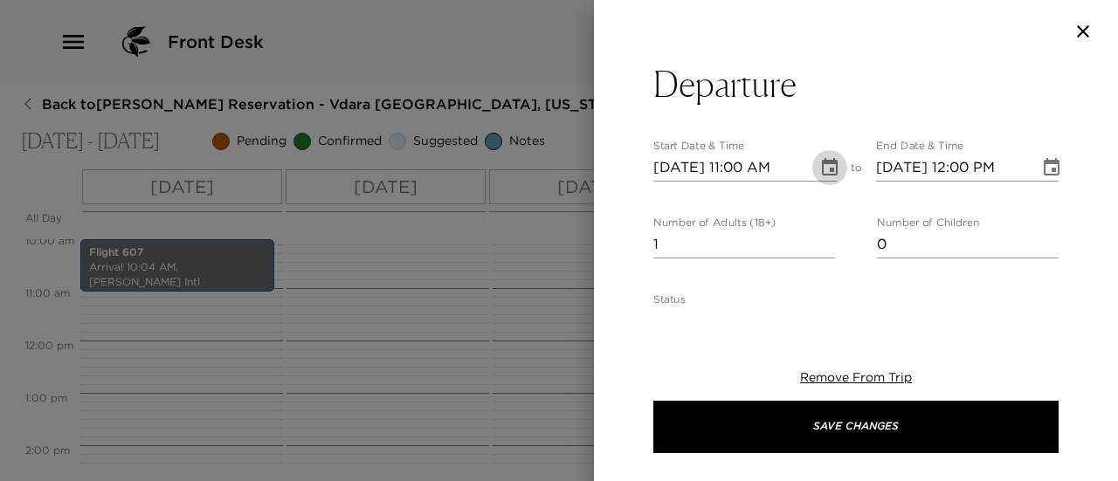
click at [820, 168] on icon "Choose date, selected date is Oct 4, 2025" at bounding box center [830, 167] width 21 height 21
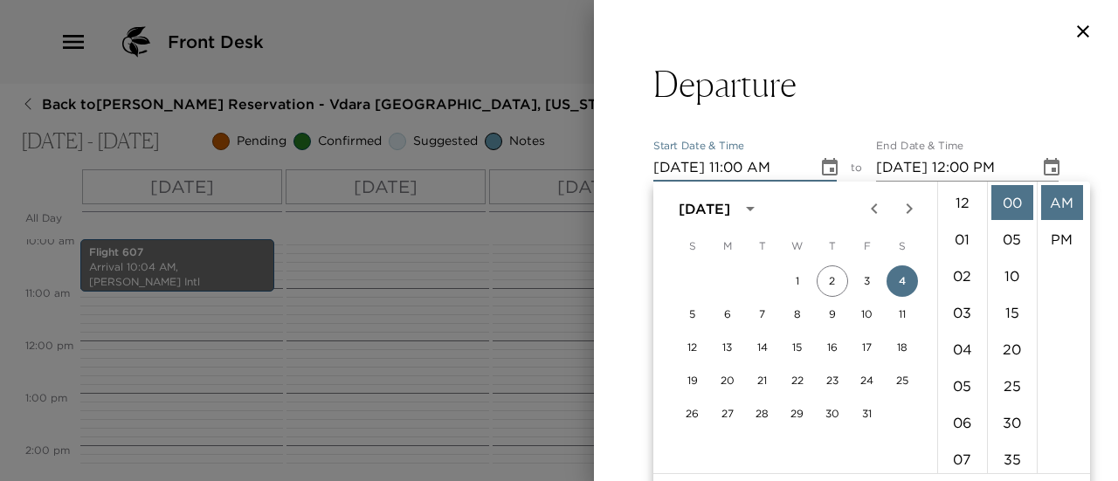
scroll to position [404, 0]
click at [800, 315] on button "8" at bounding box center [797, 314] width 31 height 31
type input "10/08/2025 11:00 AM"
type input "10/08/2025 12:00 PM"
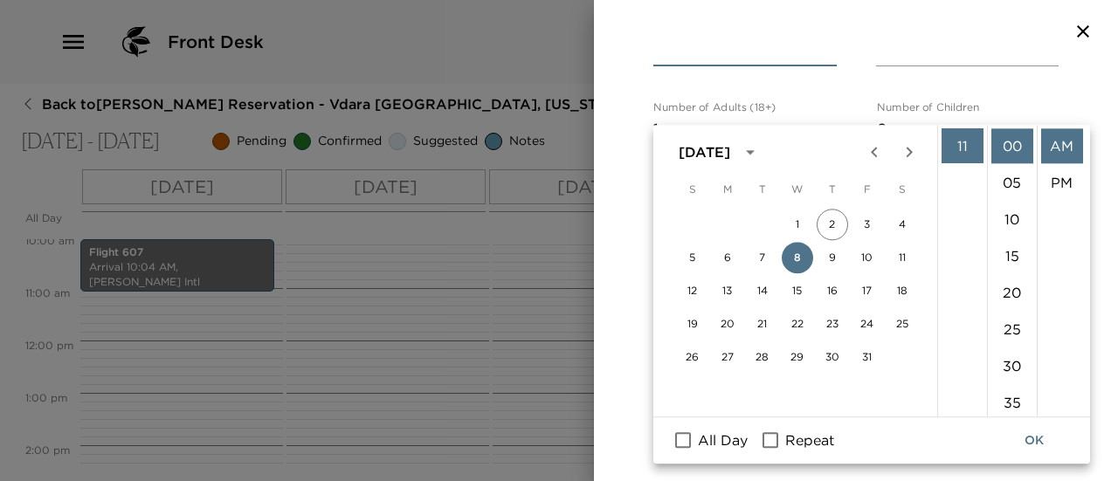
scroll to position [175, 0]
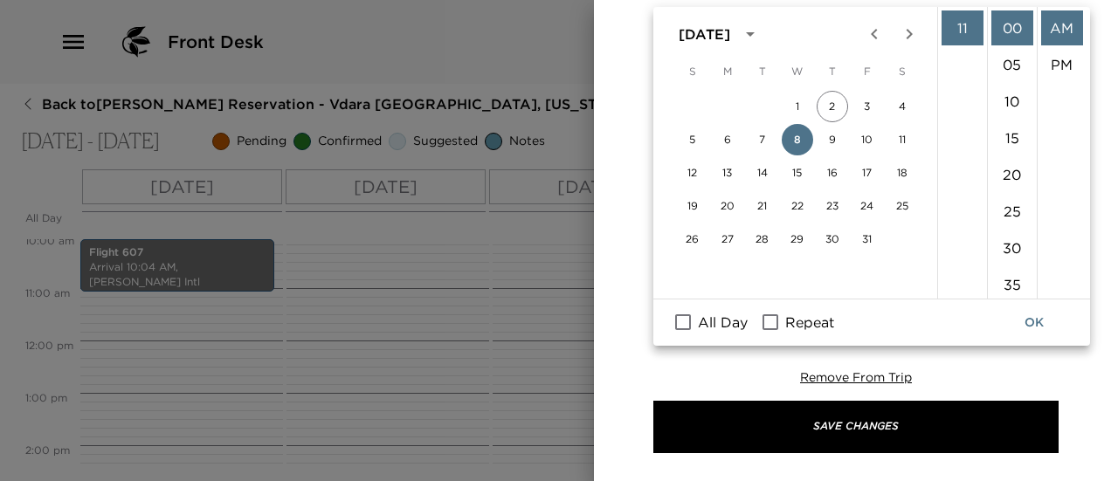
click at [1047, 321] on button "OK" at bounding box center [1035, 323] width 56 height 32
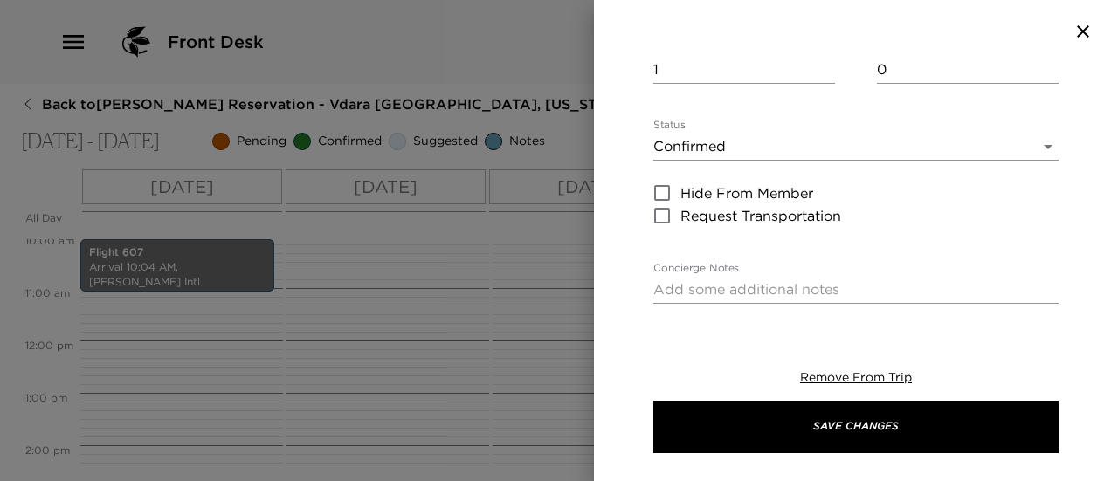
scroll to position [0, 0]
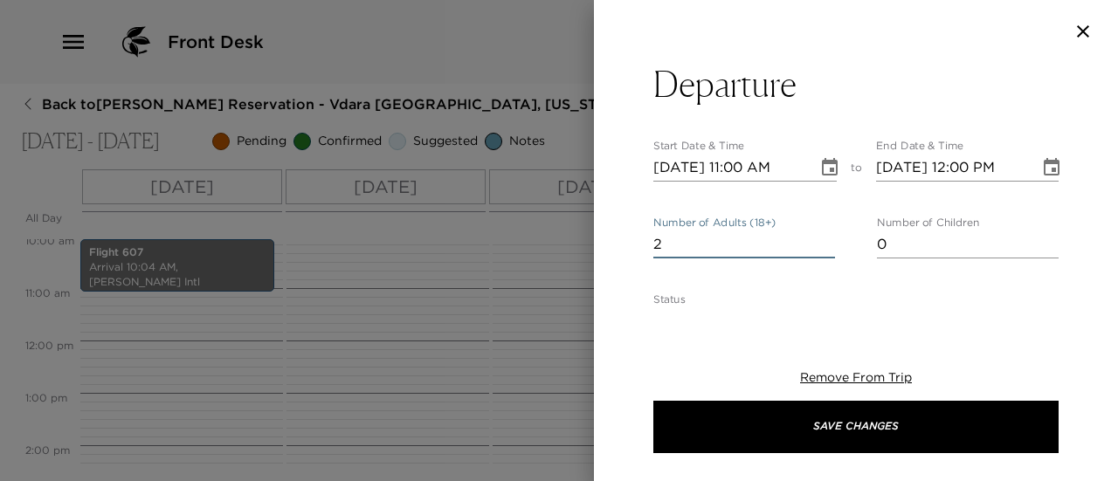
click at [824, 240] on input "2" at bounding box center [745, 245] width 182 height 28
click at [823, 240] on input "3" at bounding box center [745, 245] width 182 height 28
type input "4"
click at [823, 240] on input "4" at bounding box center [745, 245] width 182 height 28
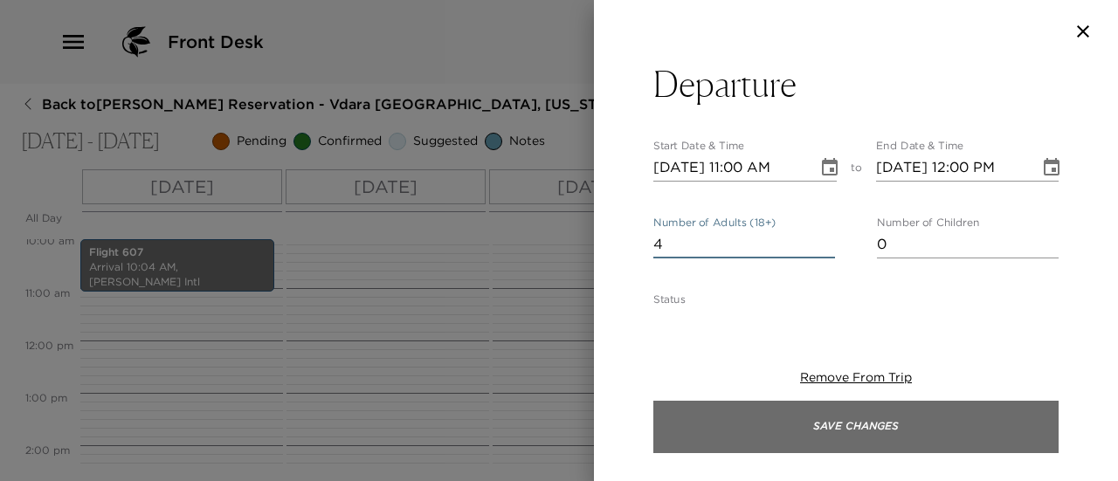
click at [842, 419] on button "Save Changes" at bounding box center [856, 427] width 405 height 52
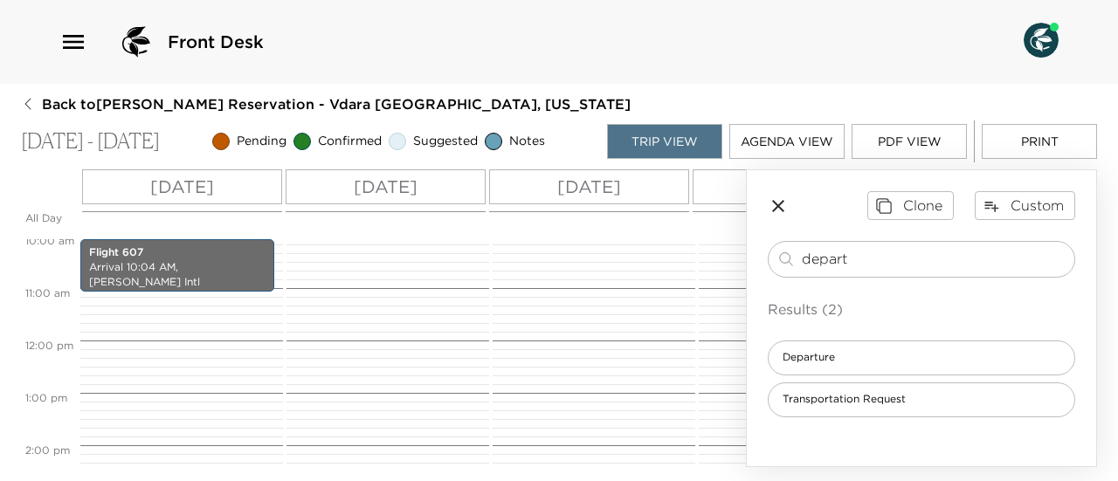
click at [776, 193] on div "Clone Custom" at bounding box center [922, 205] width 308 height 28
click at [779, 207] on icon "button" at bounding box center [778, 206] width 12 height 12
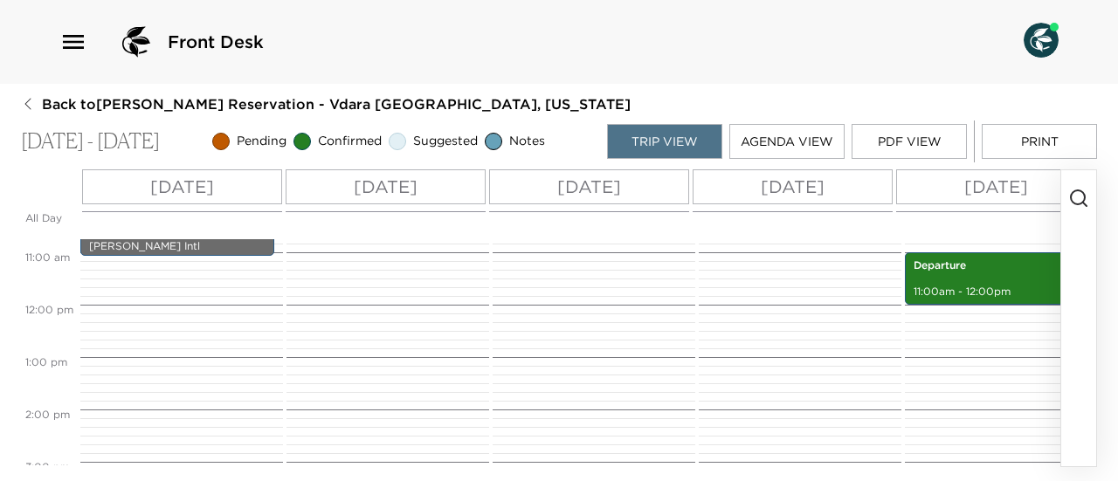
scroll to position [528, 0]
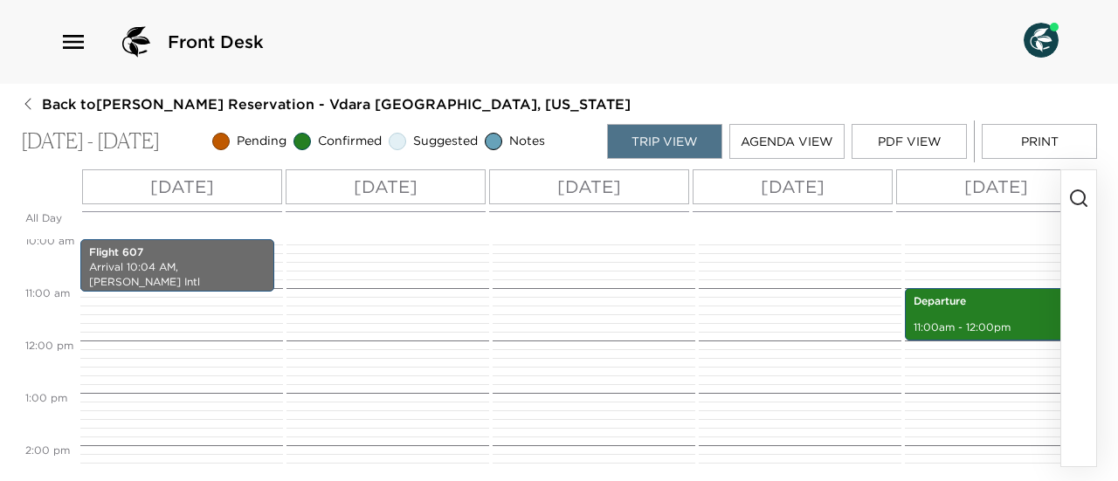
click at [1086, 195] on icon "button" at bounding box center [1079, 198] width 21 height 21
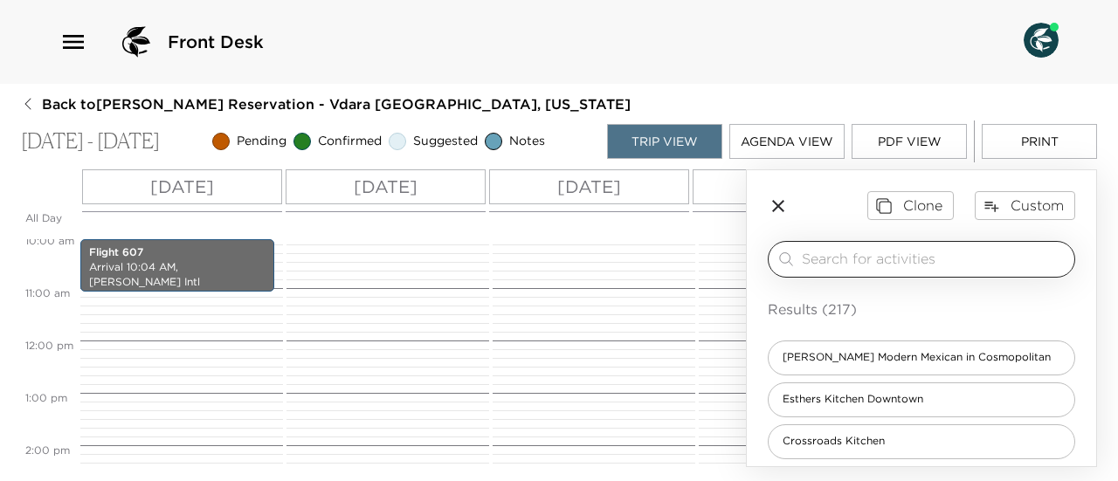
click at [926, 254] on input "search" at bounding box center [935, 259] width 266 height 20
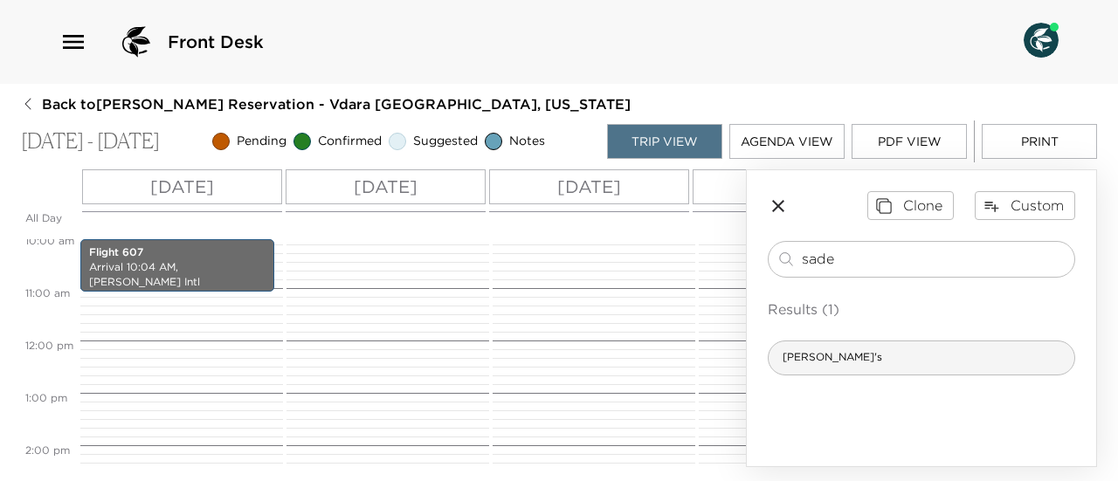
type input "sade"
click at [914, 356] on div "[PERSON_NAME]'s" at bounding box center [922, 358] width 308 height 35
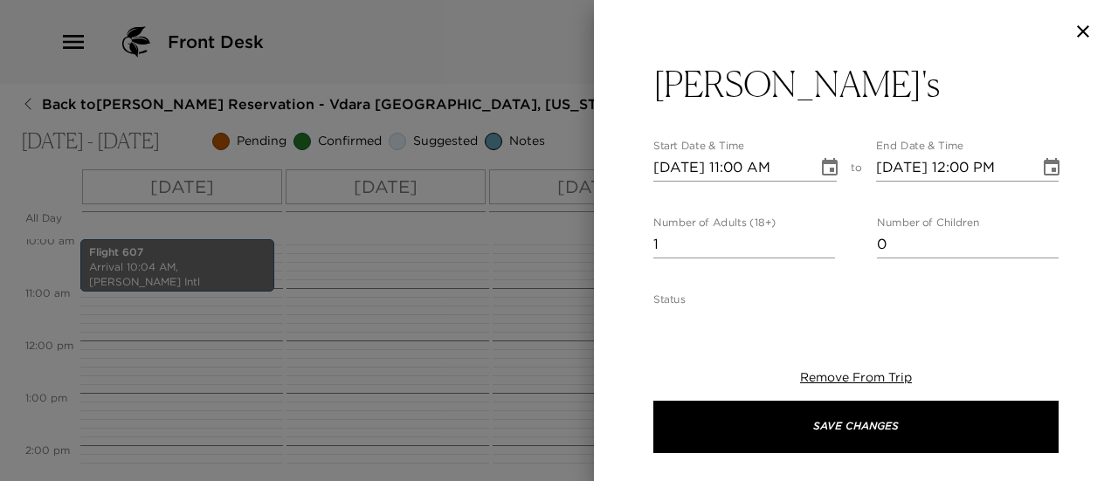
type textarea "Your reservation has been confirmed."
click at [822, 238] on input "2" at bounding box center [745, 245] width 182 height 28
click at [822, 238] on input "3" at bounding box center [745, 245] width 182 height 28
click at [822, 238] on input "4" at bounding box center [745, 245] width 182 height 28
type input "5"
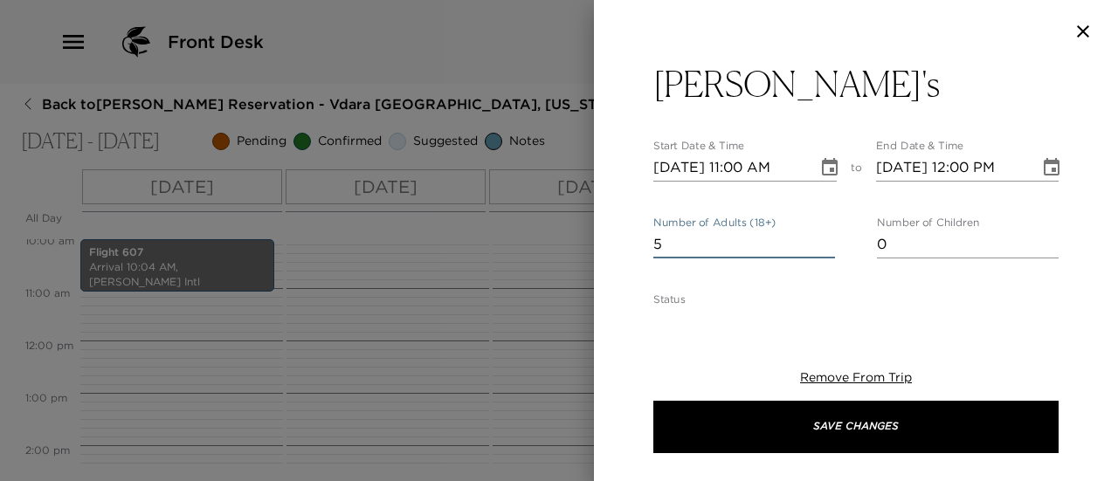
click at [822, 238] on input "5" at bounding box center [745, 245] width 182 height 28
click at [821, 165] on icon "Choose date, selected date is Oct 4, 2025" at bounding box center [830, 167] width 21 height 21
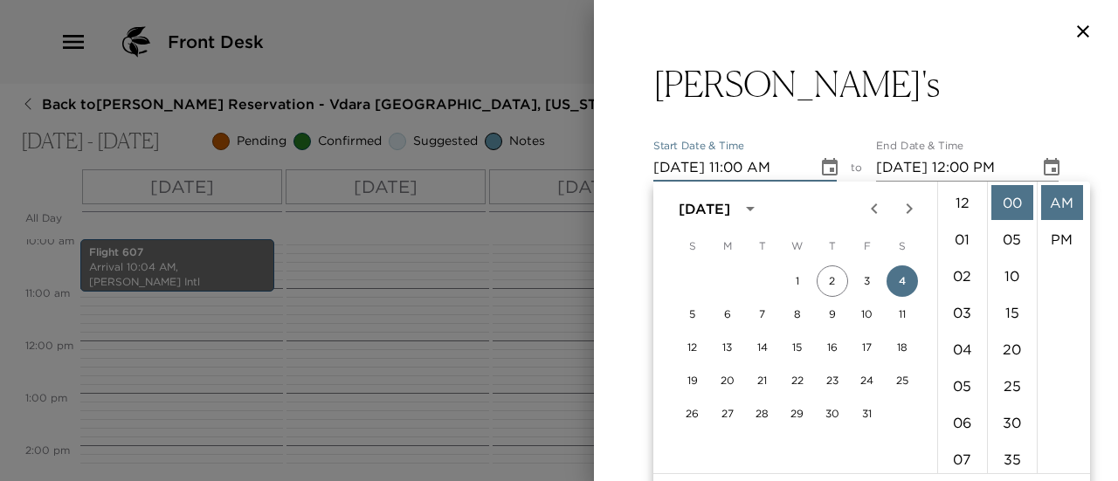
scroll to position [404, 0]
click at [767, 308] on button "7" at bounding box center [762, 314] width 31 height 31
type input "10/07/2025 11:00 AM"
type input "10/07/2025 12:00 PM"
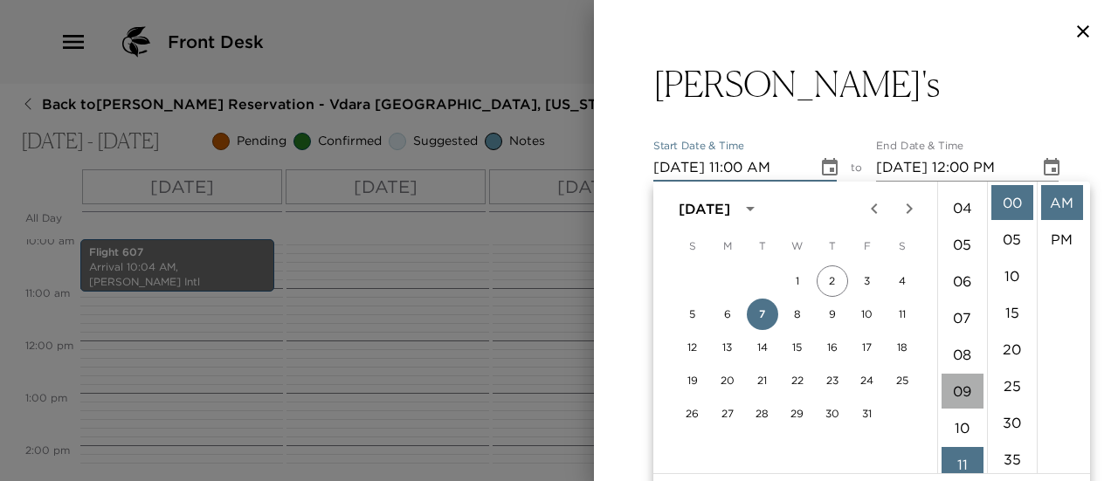
click at [965, 391] on li "09" at bounding box center [963, 391] width 42 height 35
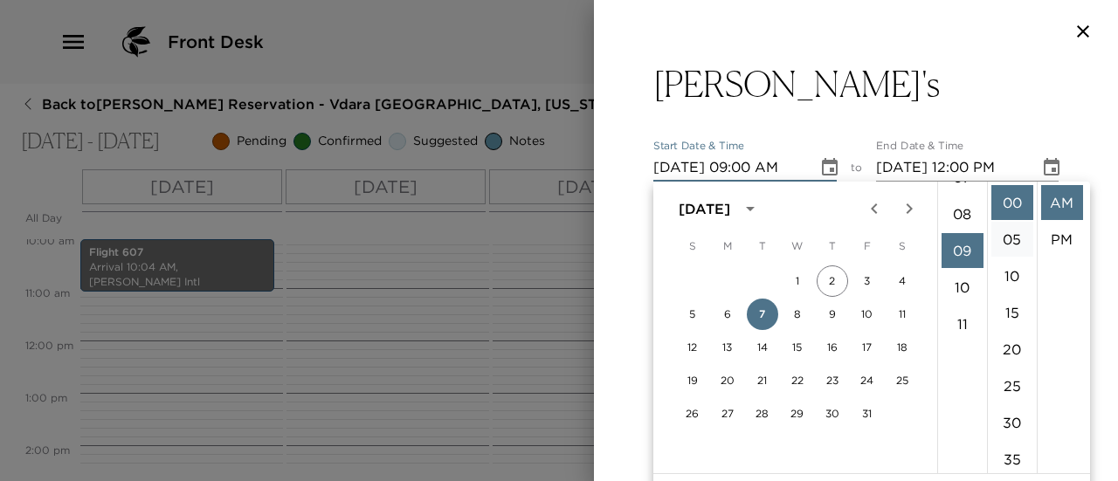
scroll to position [330, 0]
click at [1013, 315] on li "15" at bounding box center [1013, 312] width 42 height 35
type input "10/07/2025 09:15 AM"
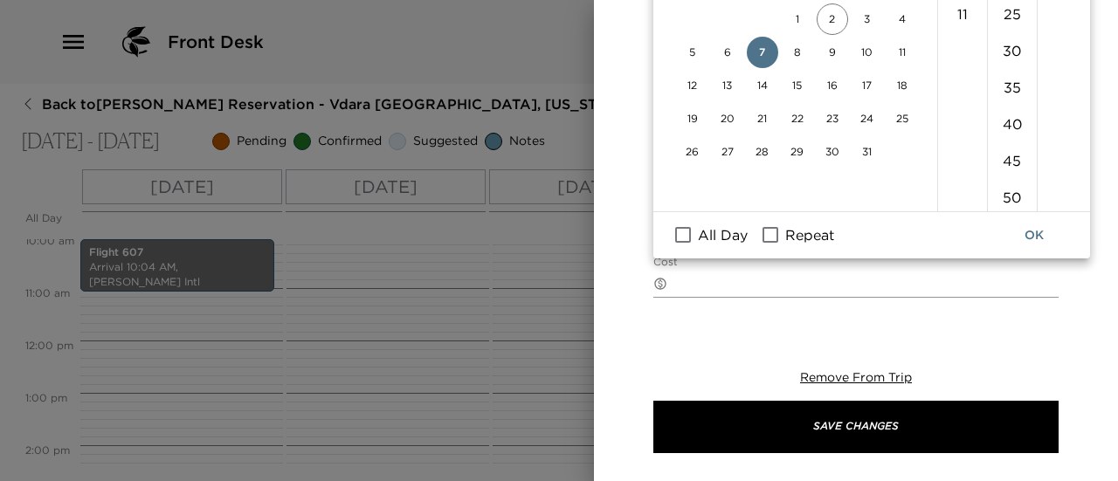
scroll to position [262, 0]
click at [1041, 228] on button "OK" at bounding box center [1035, 235] width 56 height 32
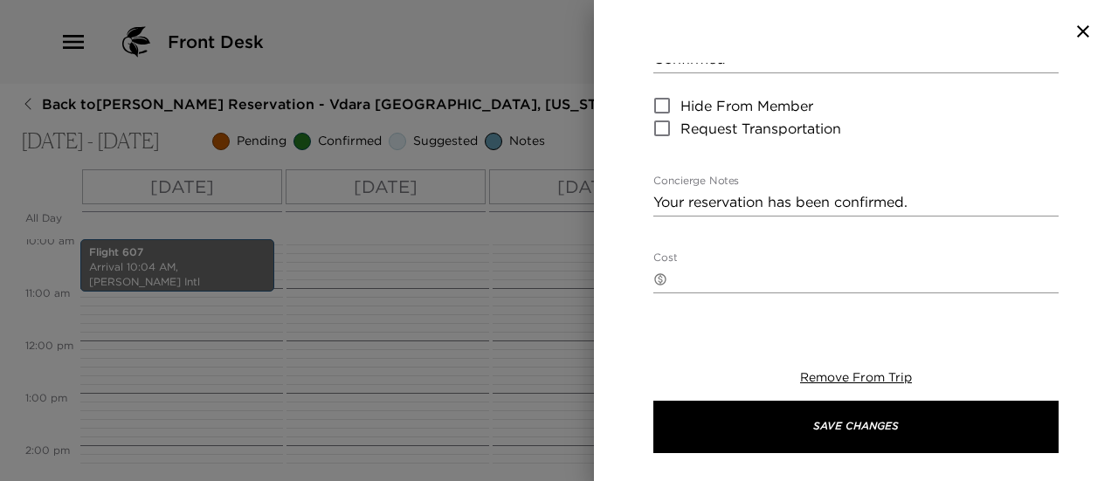
scroll to position [0, 0]
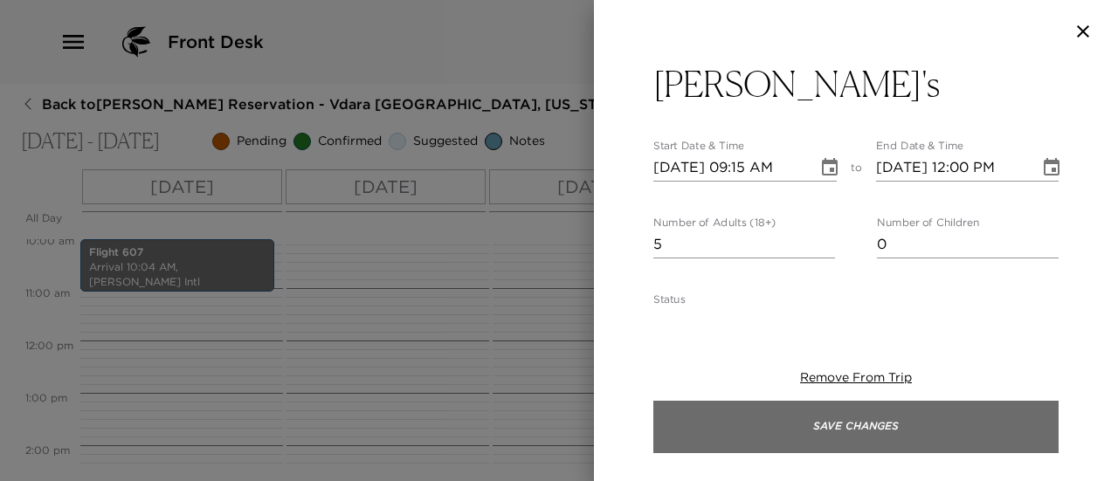
click at [888, 425] on button "Save Changes" at bounding box center [856, 427] width 405 height 52
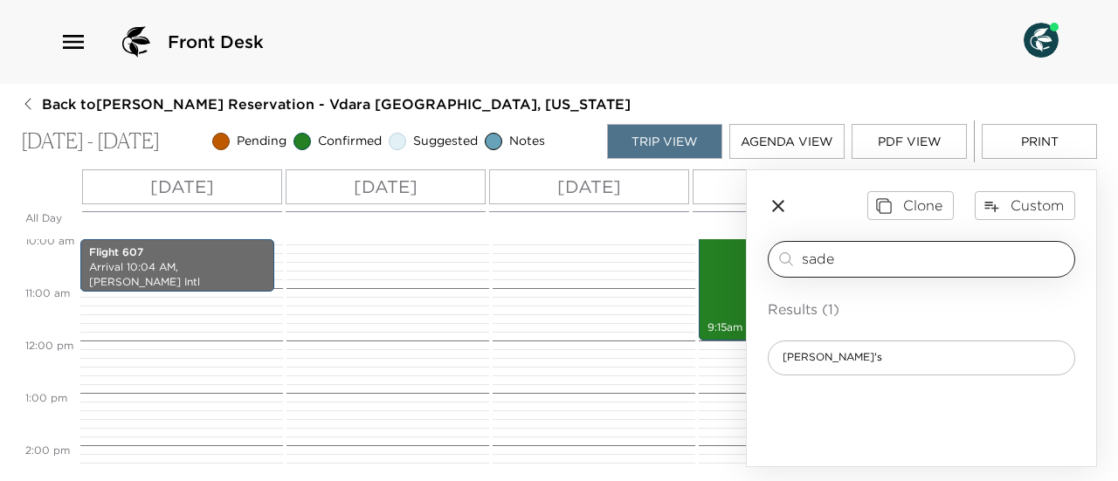
drag, startPoint x: 847, startPoint y: 261, endPoint x: 787, endPoint y: 253, distance: 60.9
click at [787, 253] on div "sade ​" at bounding box center [922, 259] width 292 height 21
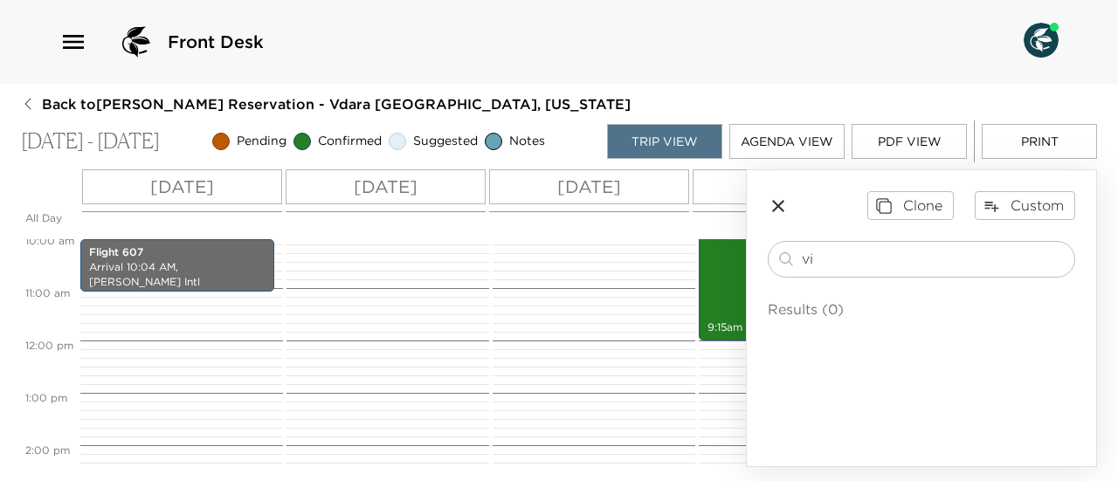
type input "v"
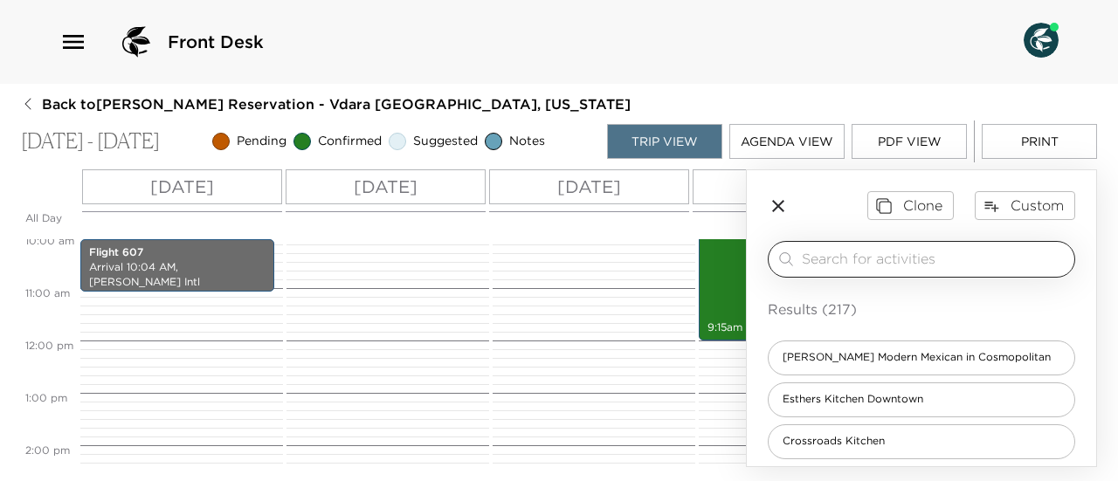
click at [838, 265] on input "search" at bounding box center [935, 259] width 266 height 20
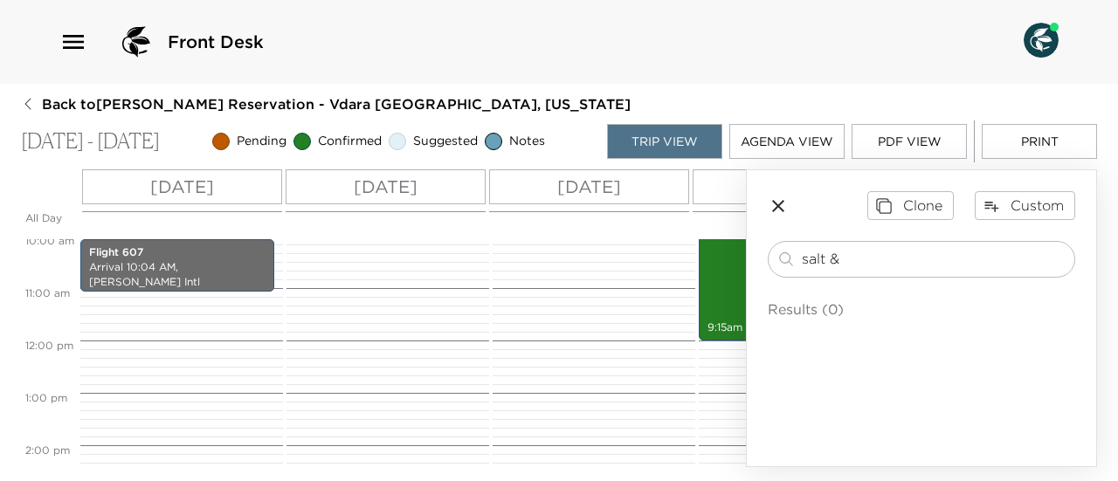
type input "salt &"
click at [779, 208] on icon "button" at bounding box center [778, 206] width 21 height 21
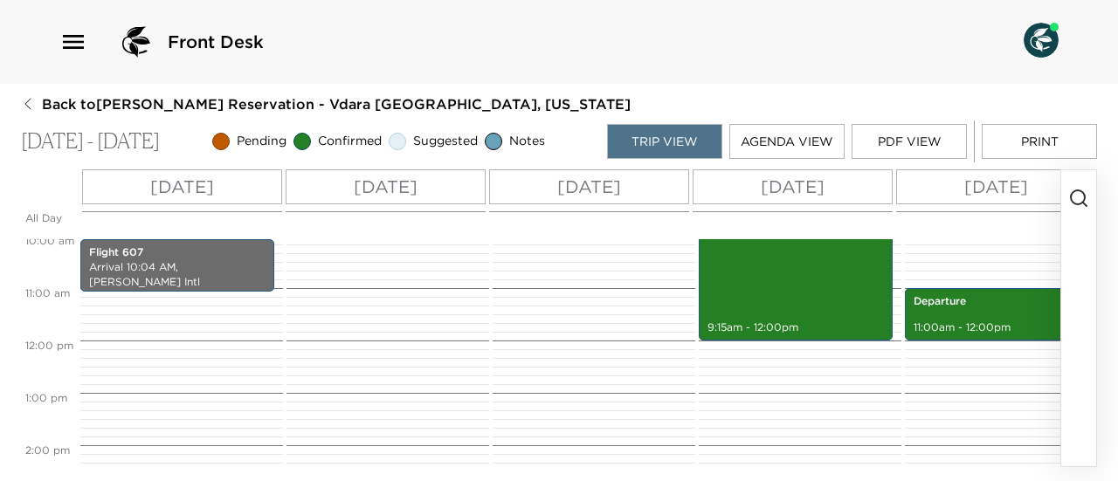
click at [1079, 197] on icon "button" at bounding box center [1079, 198] width 21 height 21
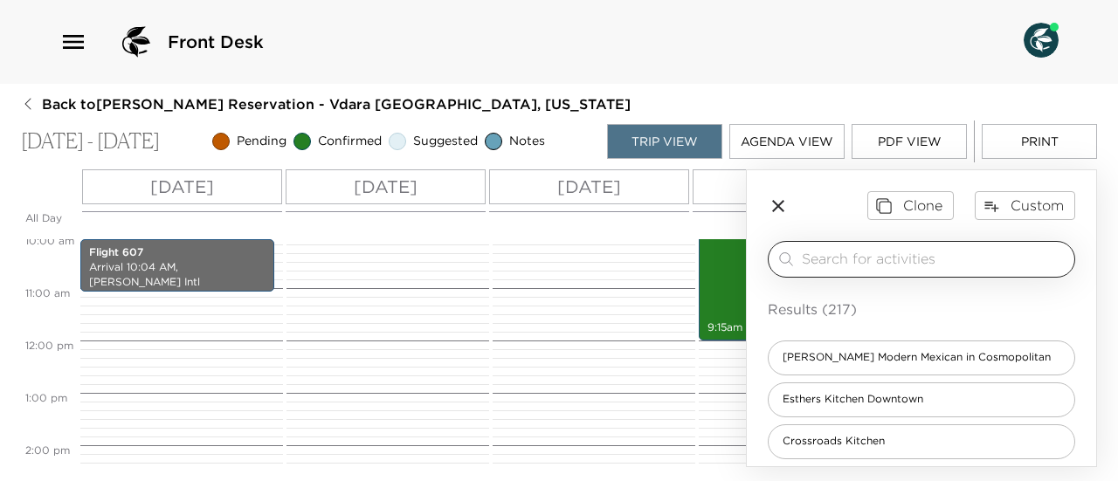
click at [837, 260] on input "search" at bounding box center [935, 259] width 266 height 20
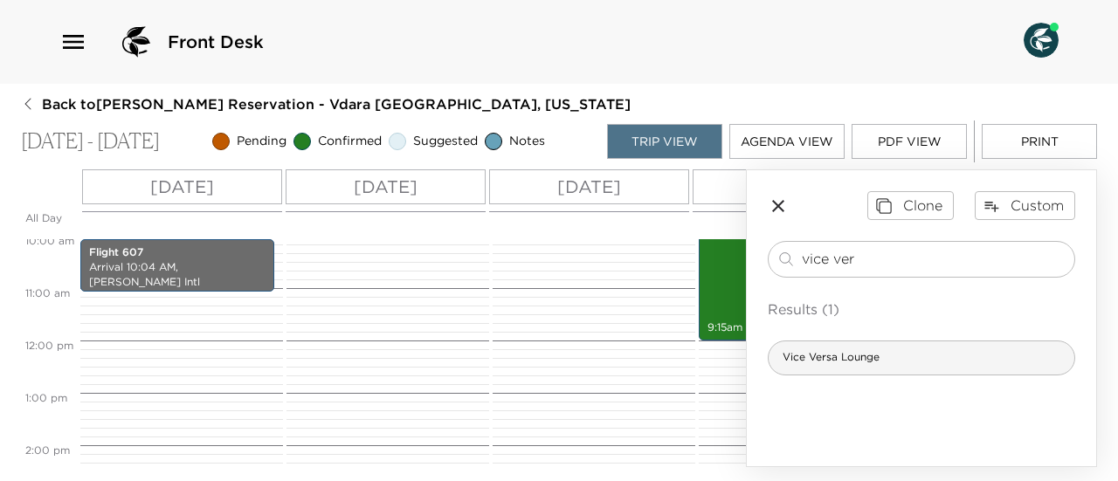
type input "vice ver"
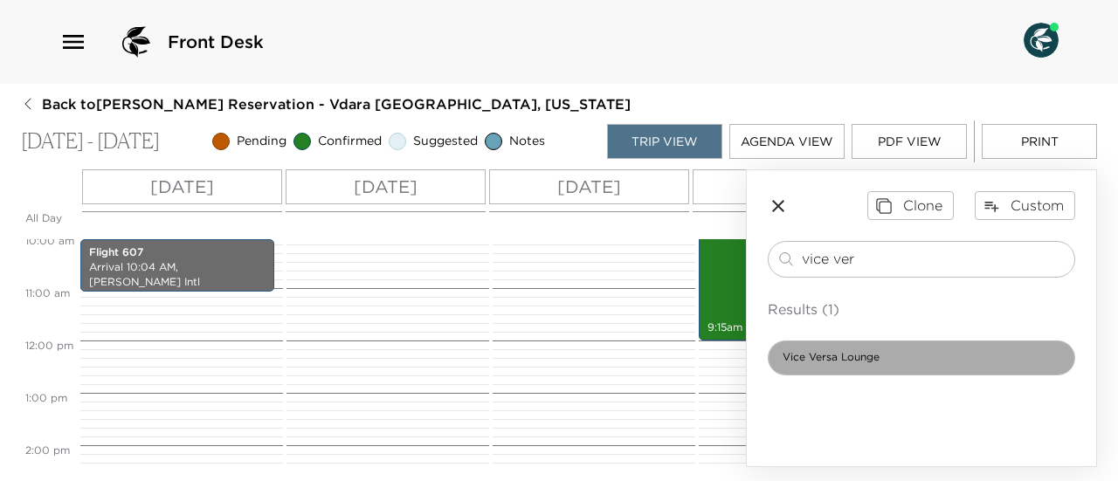
click at [863, 357] on span "Vice Versa Lounge" at bounding box center [831, 357] width 125 height 15
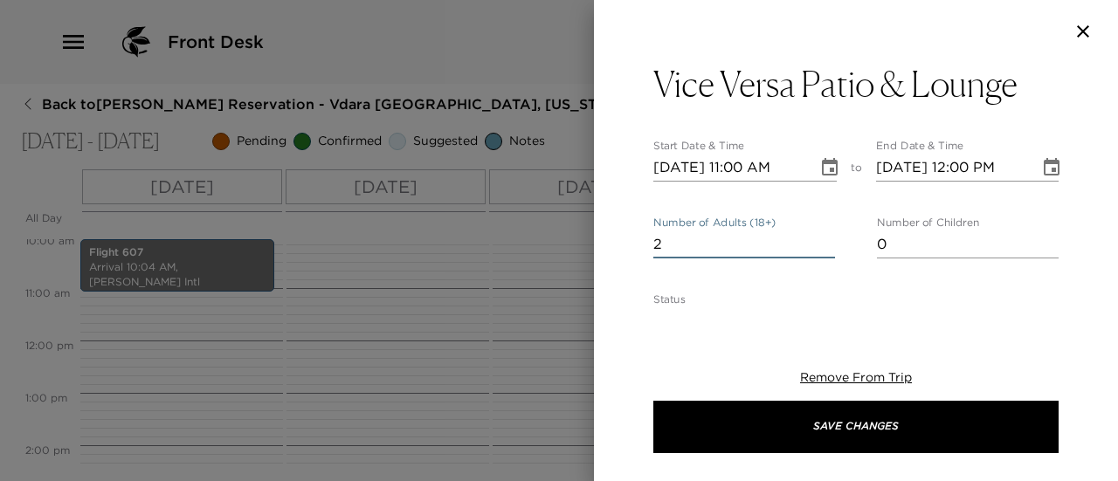
click at [821, 239] on input "2" at bounding box center [745, 245] width 182 height 28
click at [821, 239] on input "3" at bounding box center [745, 245] width 182 height 28
click at [821, 239] on input "4" at bounding box center [745, 245] width 182 height 28
click at [821, 239] on input "5" at bounding box center [745, 245] width 182 height 28
click at [821, 239] on input "6" at bounding box center [745, 245] width 182 height 28
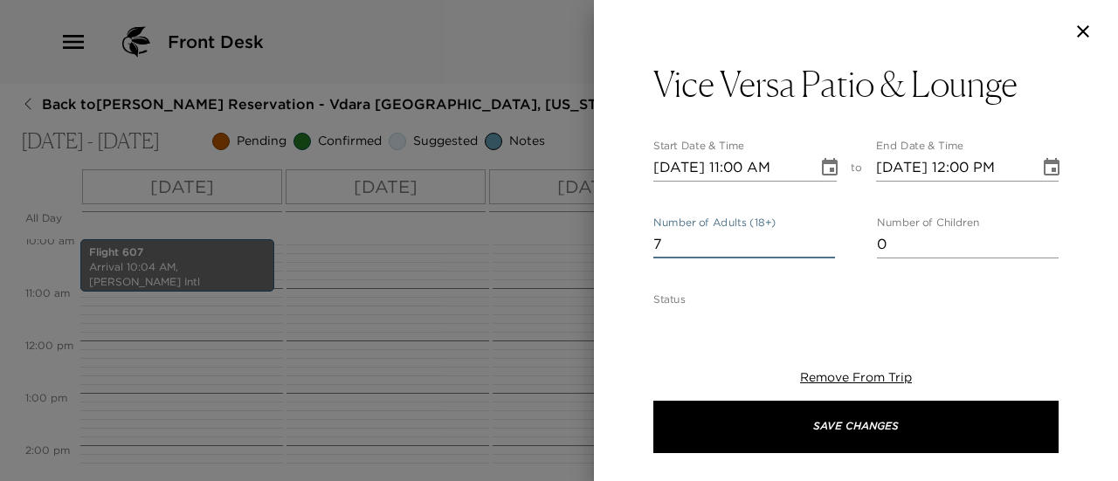
click at [821, 239] on input "7" at bounding box center [745, 245] width 182 height 28
click at [821, 239] on input "8" at bounding box center [745, 245] width 182 height 28
click at [821, 239] on input "9" at bounding box center [745, 245] width 182 height 28
type input "10"
click at [821, 239] on input "10" at bounding box center [745, 245] width 182 height 28
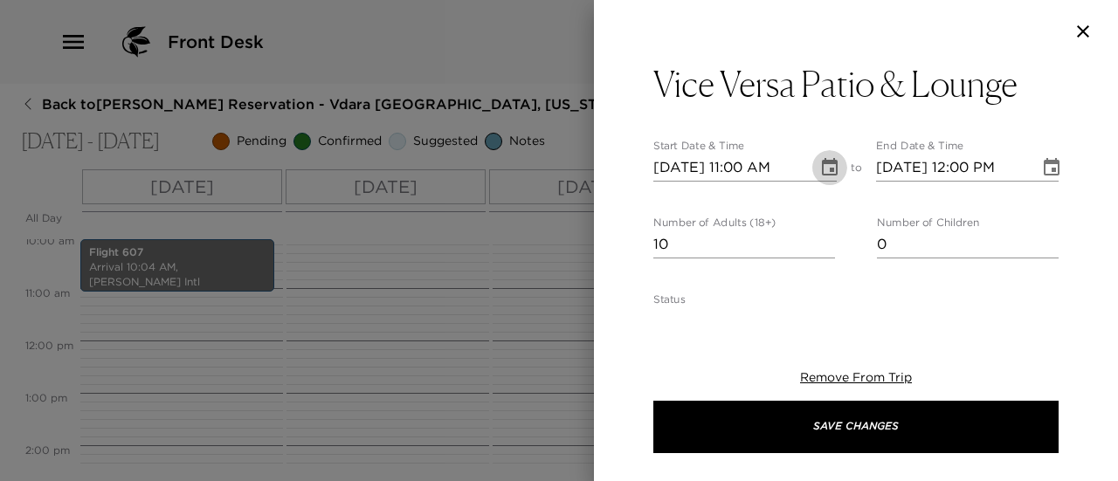
click at [826, 164] on icon "Choose date, selected date is Oct 4, 2025" at bounding box center [830, 167] width 21 height 21
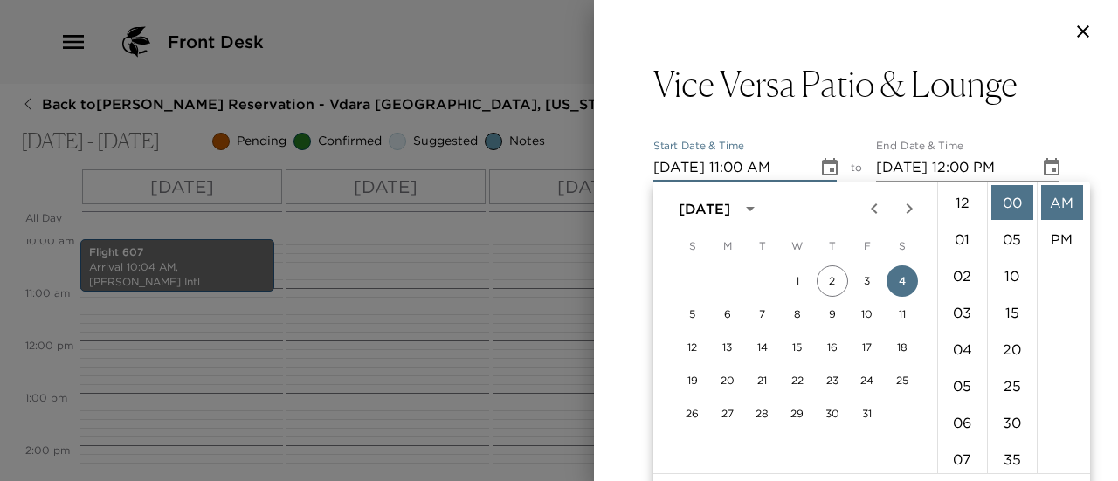
scroll to position [404, 0]
click at [692, 317] on button "5" at bounding box center [692, 314] width 31 height 31
type input "10/05/2025 11:00 AM"
type input "10/05/2025 12:00 PM"
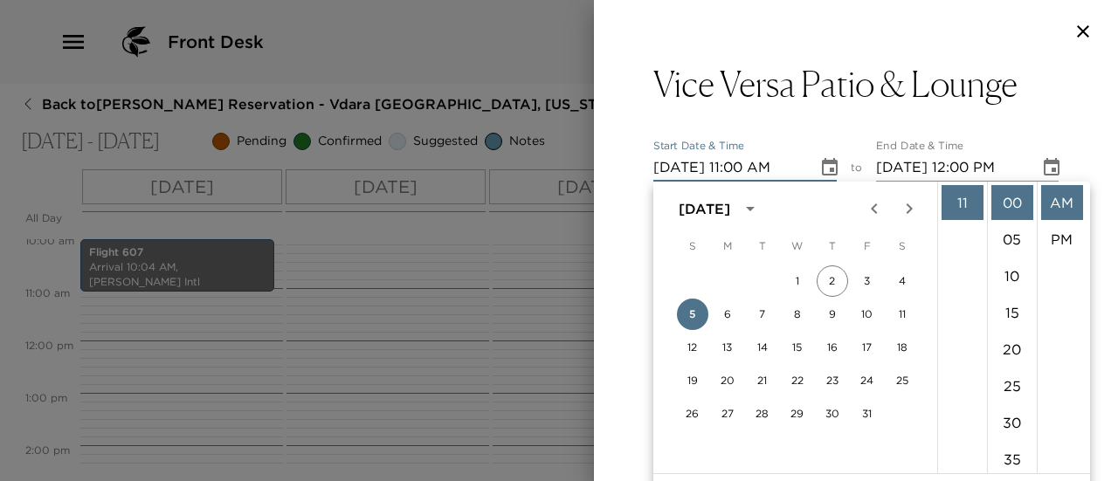
scroll to position [229, 0]
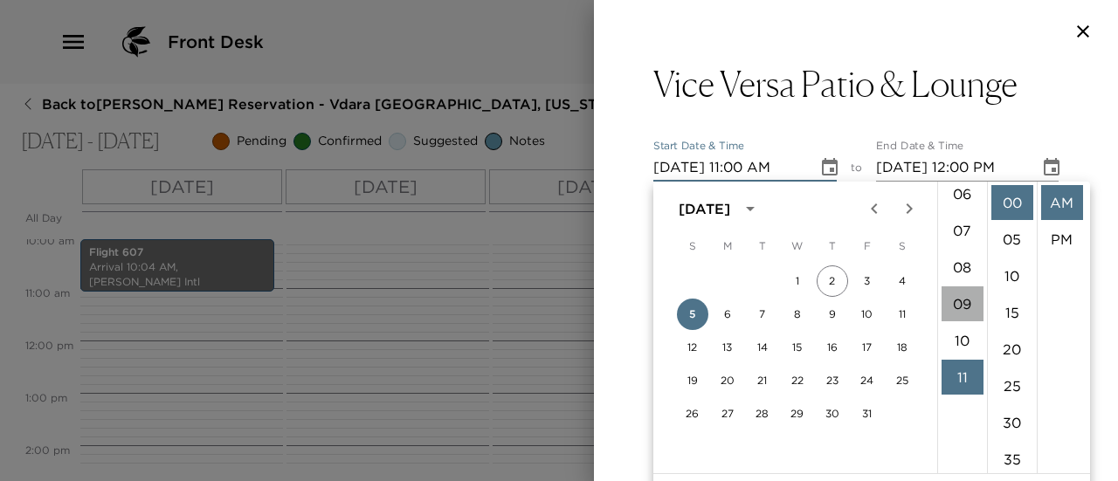
click at [955, 300] on li "09" at bounding box center [963, 304] width 42 height 35
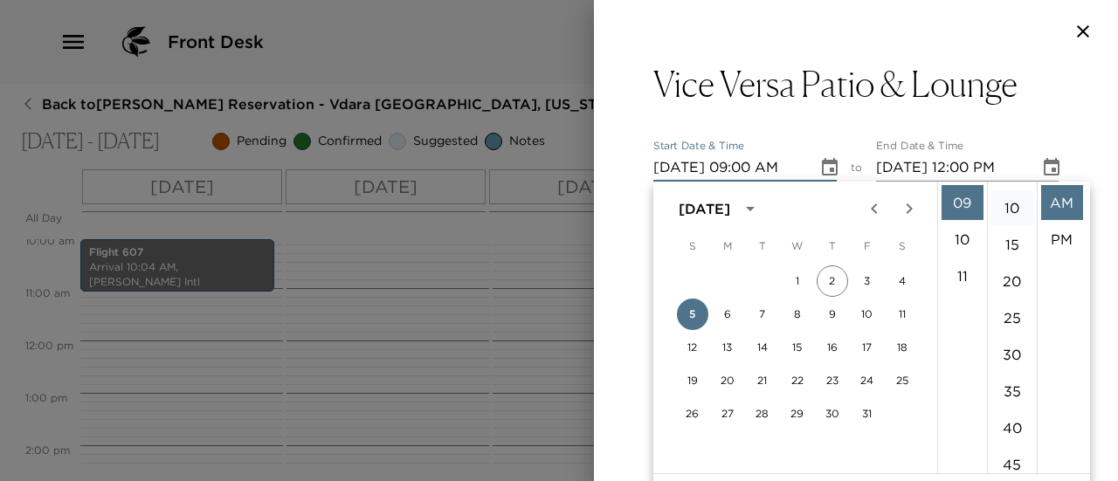
scroll to position [175, 0]
click at [1008, 244] on li "30" at bounding box center [1013, 248] width 42 height 35
type input "10/05/2025 09:30 AM"
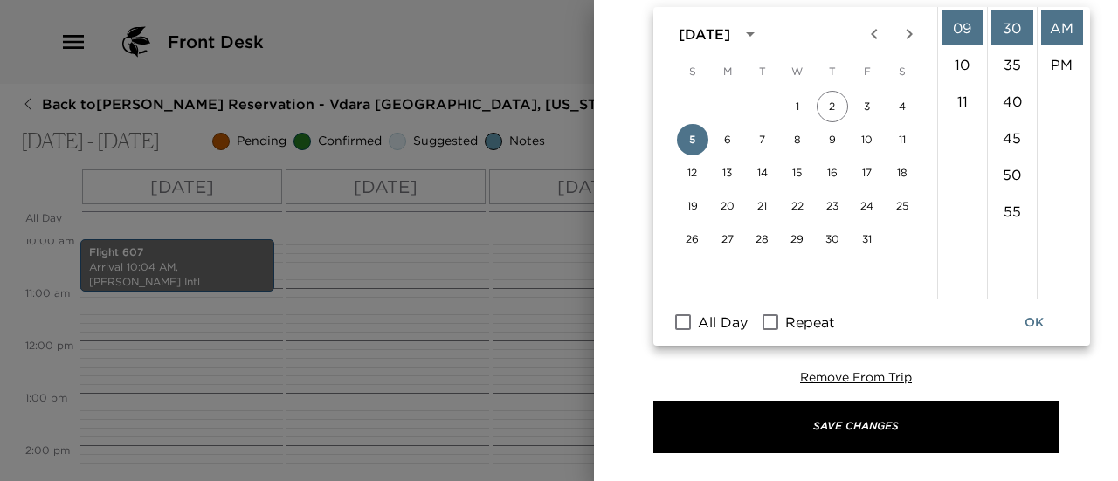
click at [1034, 321] on button "OK" at bounding box center [1035, 323] width 56 height 32
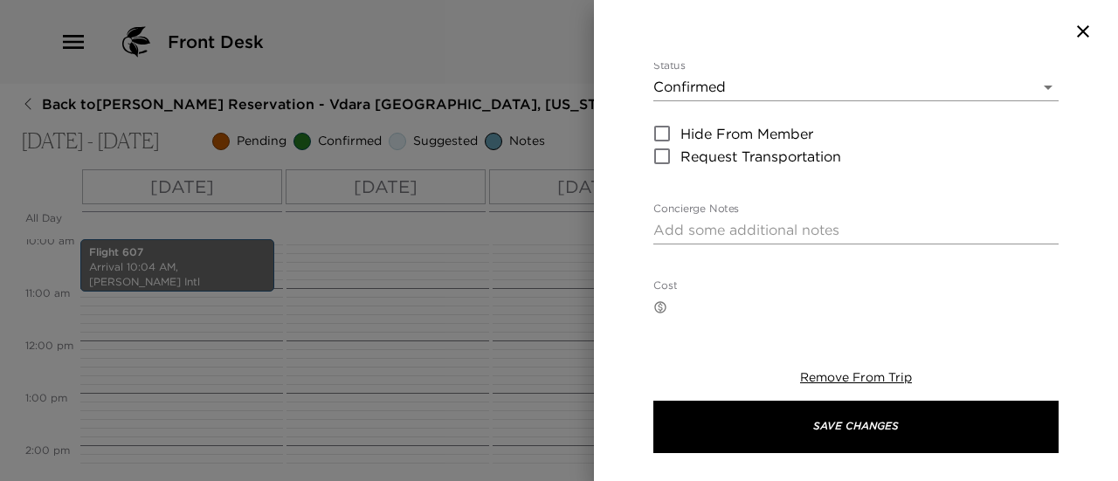
scroll to position [262, 0]
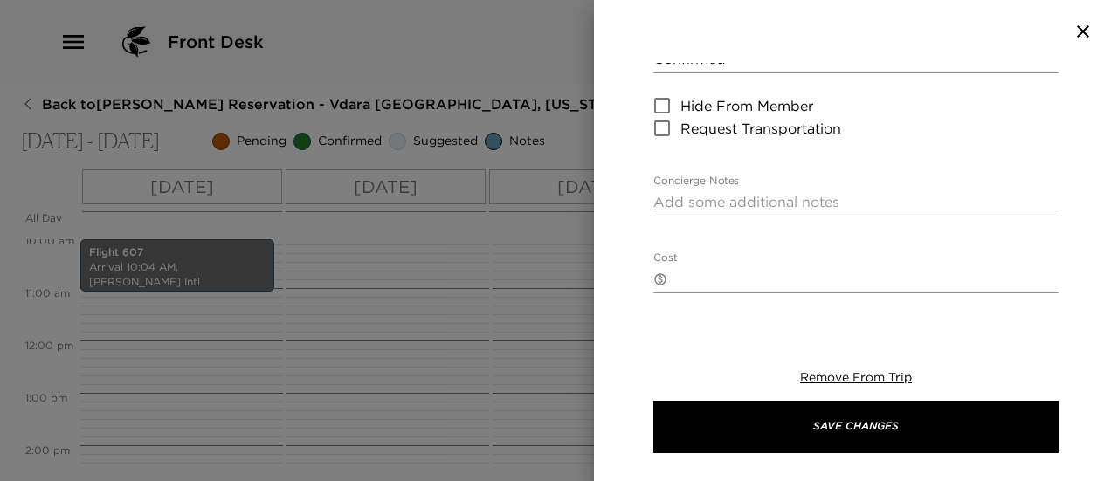
click at [790, 208] on textarea "Concierge Notes" at bounding box center [856, 202] width 405 height 20
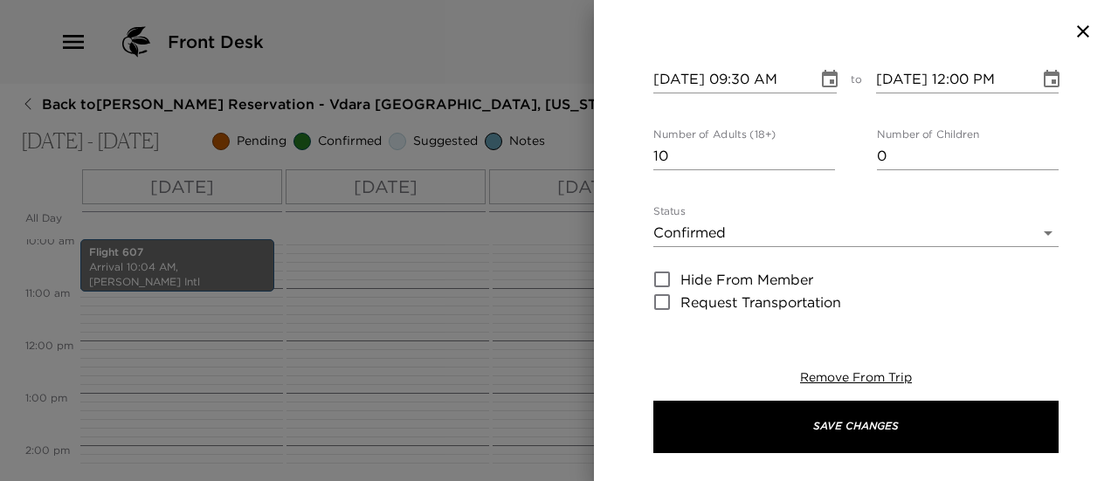
scroll to position [1, 0]
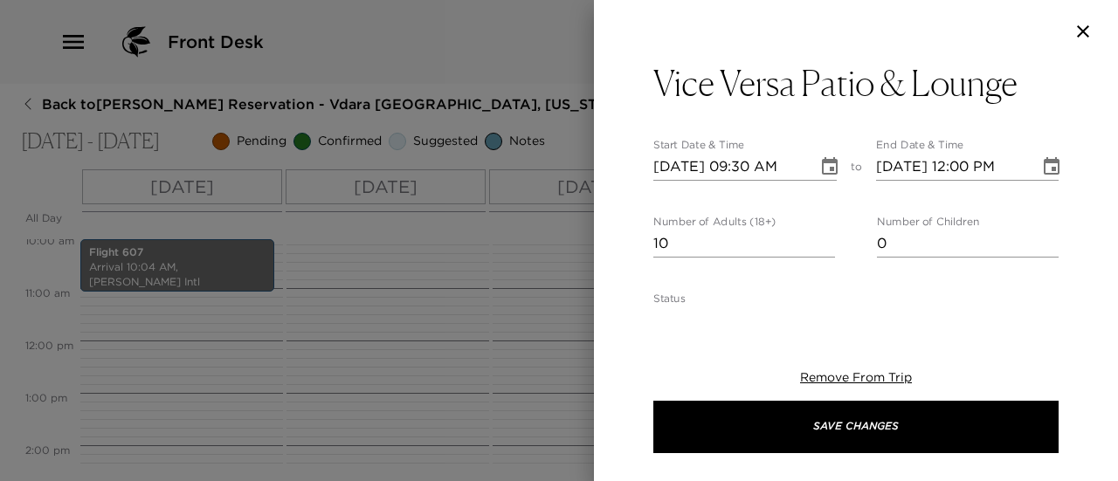
type textarea "Vice Versa does not accept reservations."
click at [959, 165] on input "10/05/2025 12:00 PM" at bounding box center [952, 167] width 152 height 28
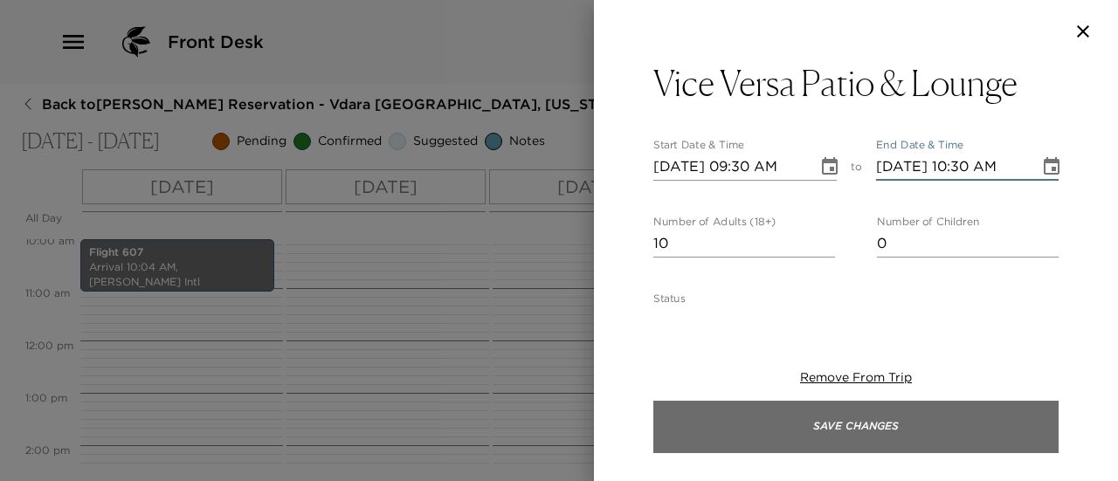
type input "10/05/2025 10:30 AM"
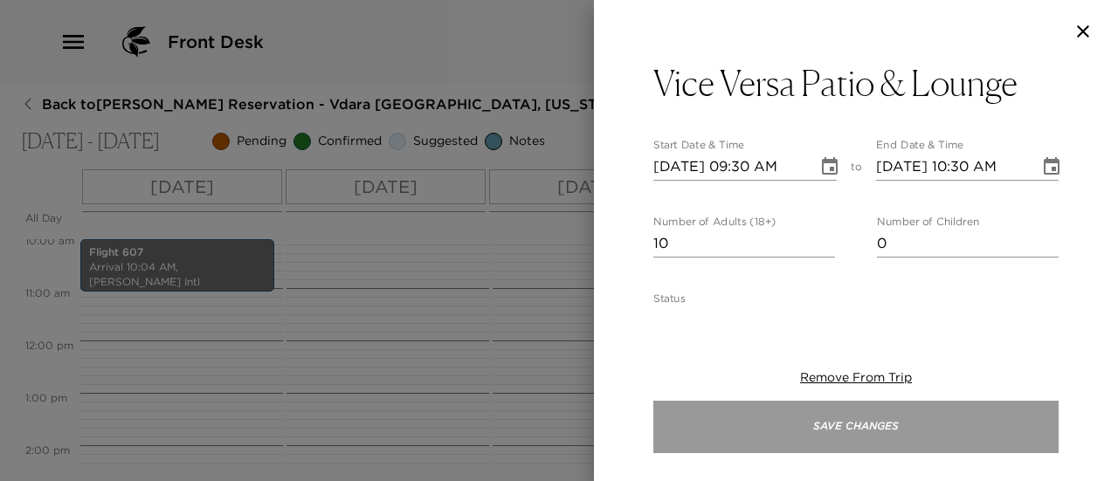
click at [910, 439] on button "Save Changes" at bounding box center [856, 427] width 405 height 52
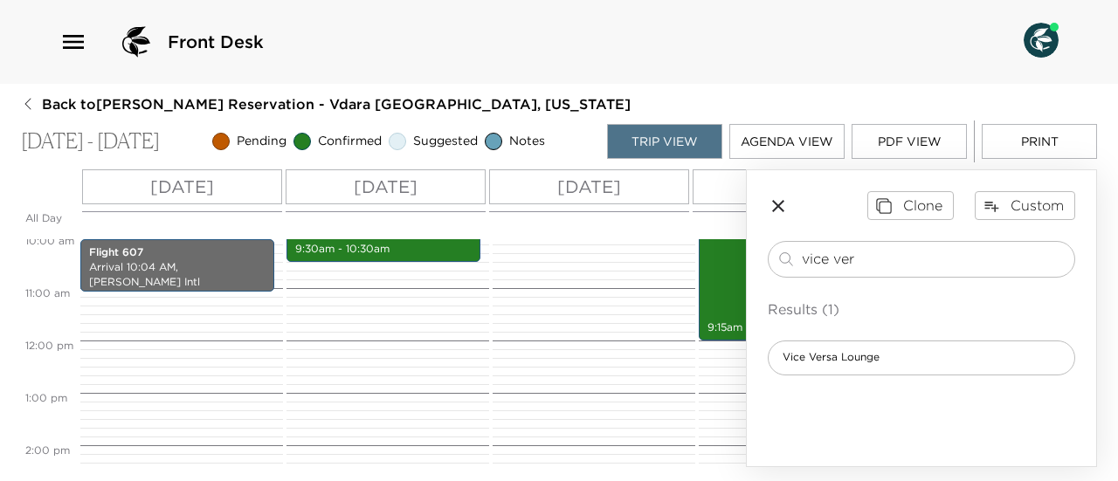
scroll to position [440, 0]
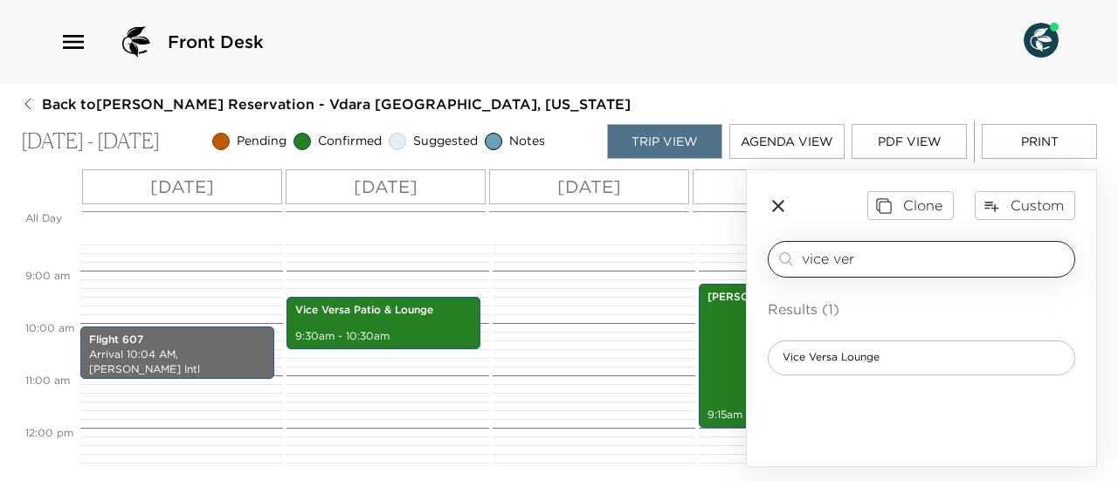
click at [827, 264] on input "vice ver" at bounding box center [935, 259] width 266 height 20
click at [827, 263] on input "vice ver" at bounding box center [935, 259] width 266 height 20
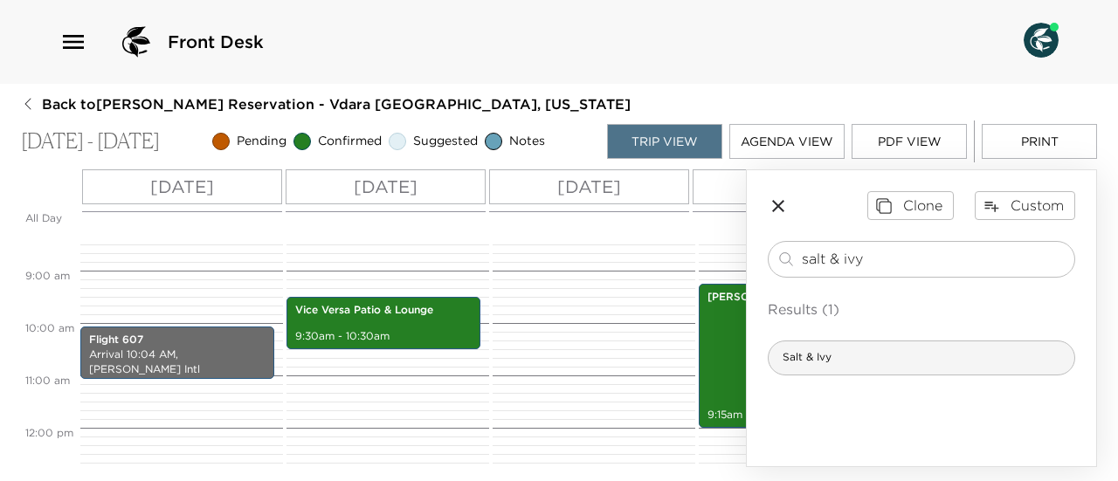
type input "salt & ivy"
click at [930, 355] on div "Salt & Ivy" at bounding box center [922, 358] width 308 height 35
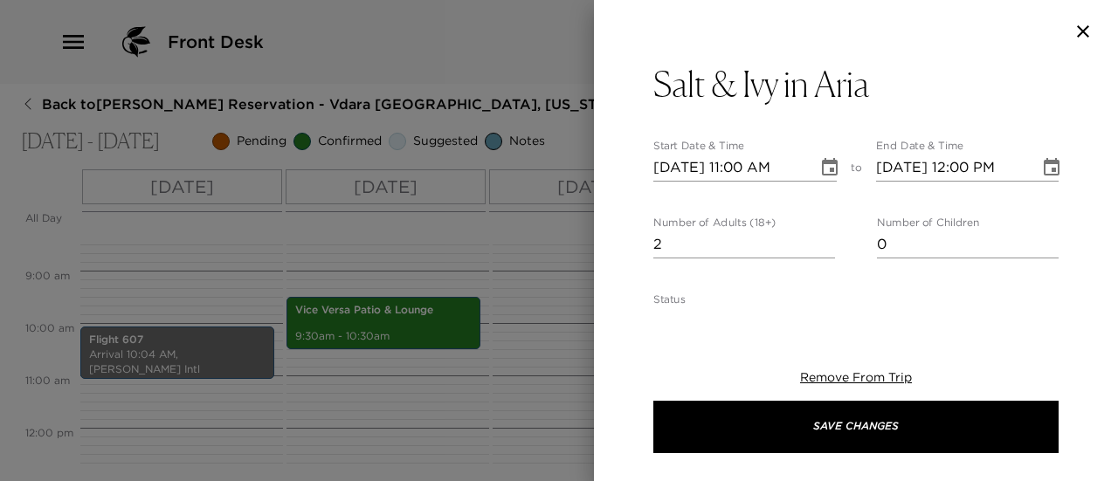
click at [820, 239] on input "2" at bounding box center [745, 245] width 182 height 28
click at [820, 239] on input "3" at bounding box center [745, 245] width 182 height 28
click at [820, 239] on input "4" at bounding box center [745, 245] width 182 height 28
click at [820, 239] on input "5" at bounding box center [745, 245] width 182 height 28
click at [820, 239] on input "6" at bounding box center [745, 245] width 182 height 28
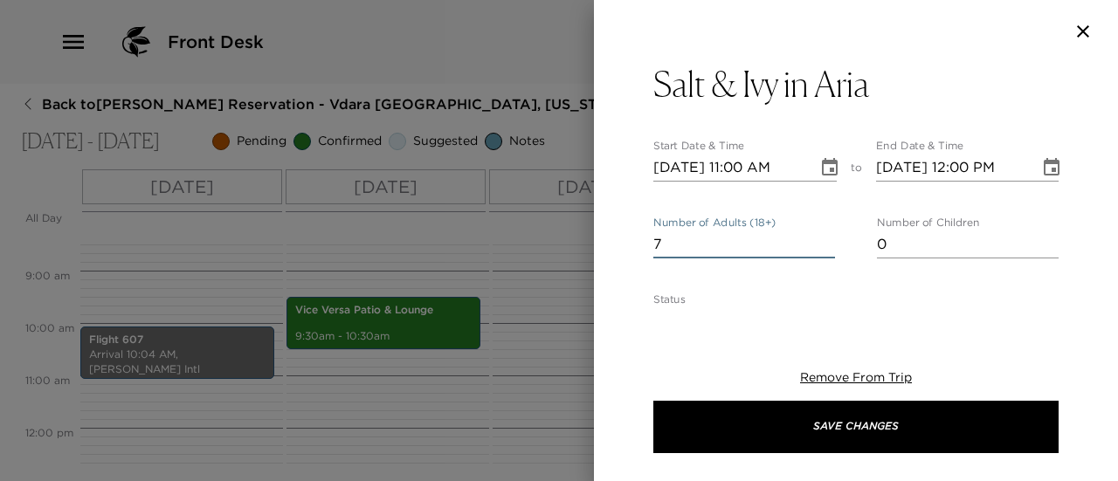
click at [820, 239] on input "7" at bounding box center [745, 245] width 182 height 28
click at [820, 239] on input "8" at bounding box center [745, 245] width 182 height 28
click at [820, 239] on input "9" at bounding box center [745, 245] width 182 height 28
type input "10"
click at [820, 239] on input "10" at bounding box center [745, 245] width 182 height 28
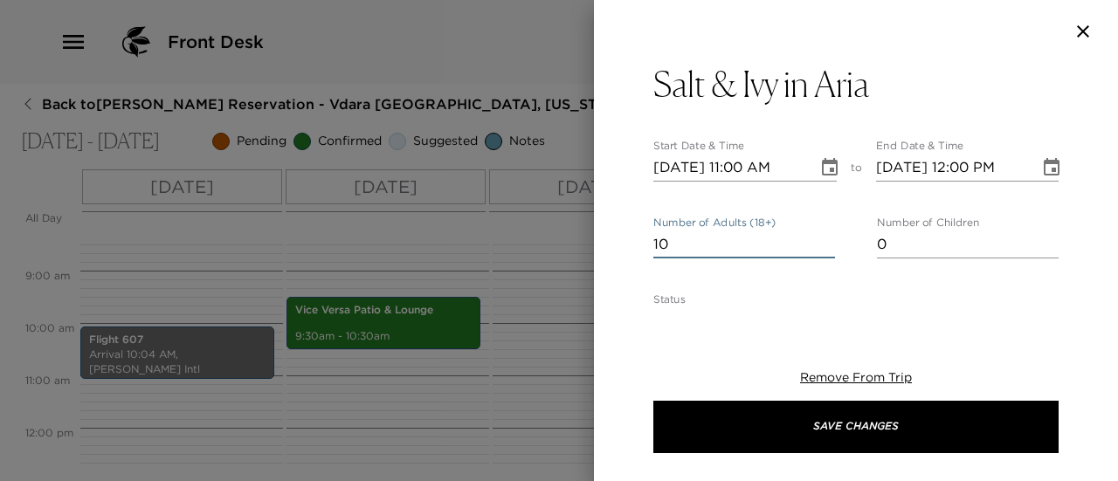
click at [825, 169] on icon "Choose date, selected date is Oct 4, 2025" at bounding box center [830, 166] width 16 height 17
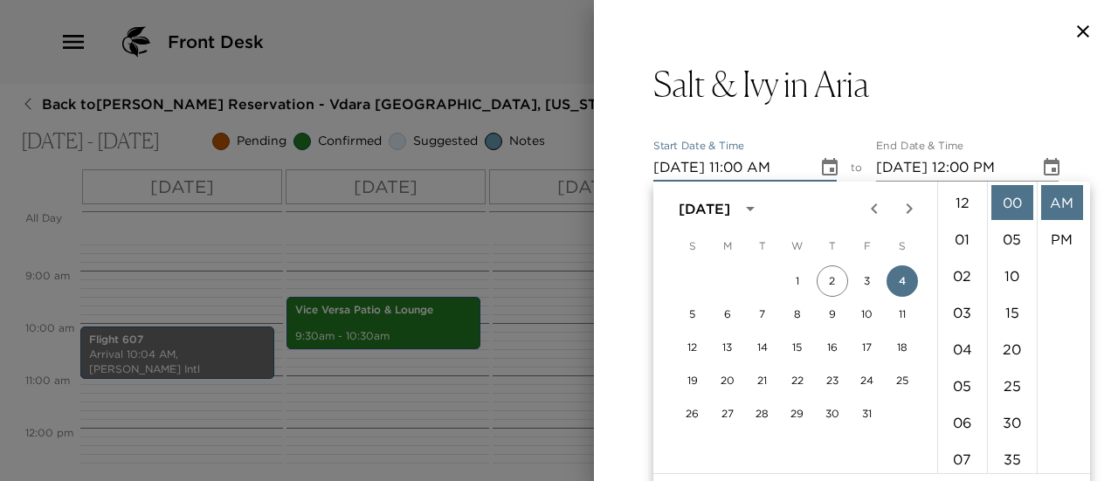
scroll to position [404, 0]
click at [730, 310] on button "6" at bounding box center [727, 314] width 31 height 31
type input "10/06/2025 11:00 AM"
type input "10/06/2025 12:00 PM"
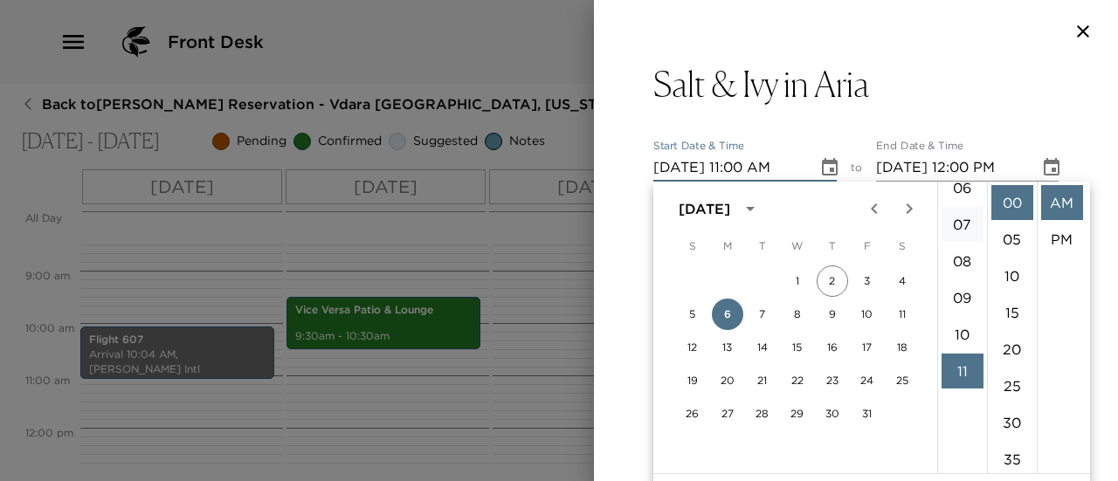
scroll to position [229, 0]
click at [964, 300] on li "09" at bounding box center [963, 304] width 42 height 35
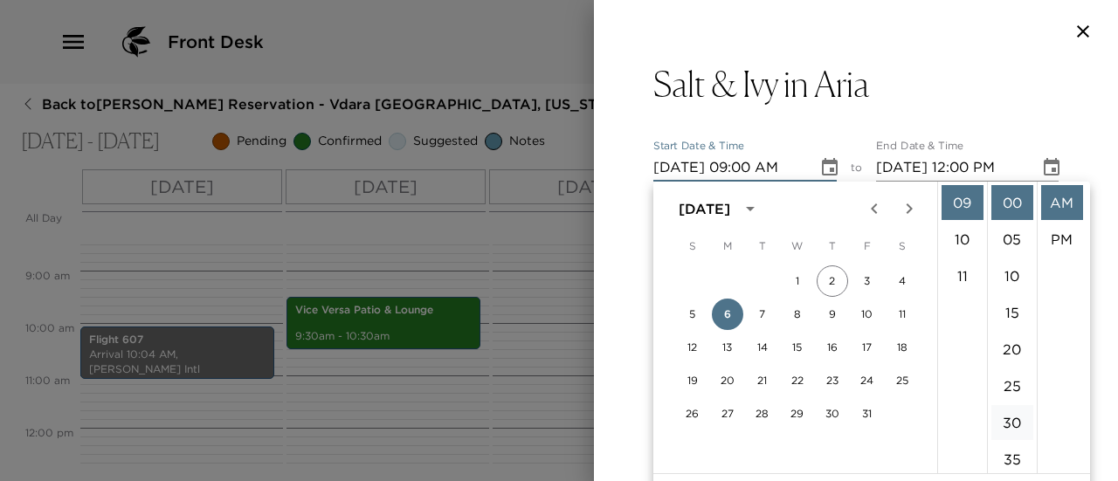
click at [1014, 419] on li "30" at bounding box center [1013, 422] width 42 height 35
type input "10/06/2025 09:30 AM"
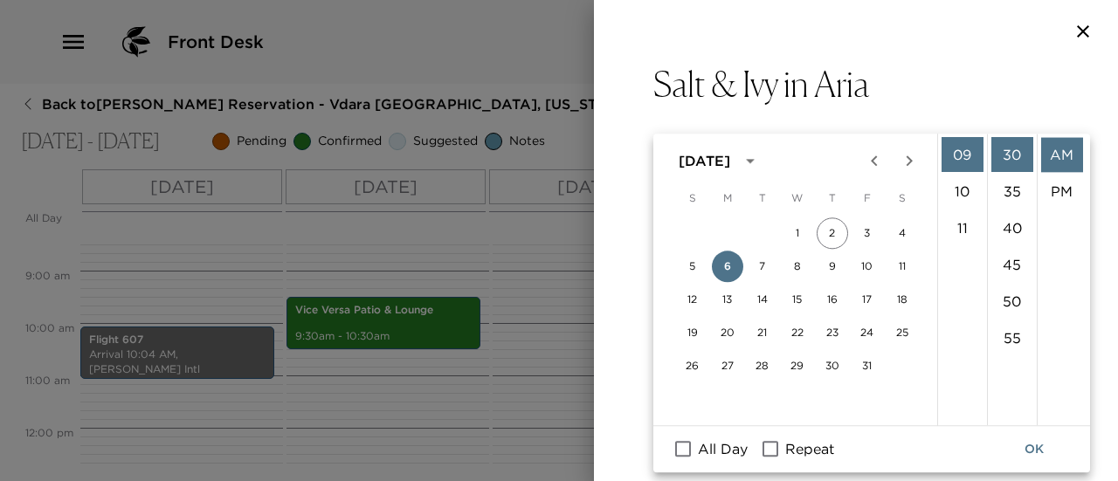
scroll to position [87, 0]
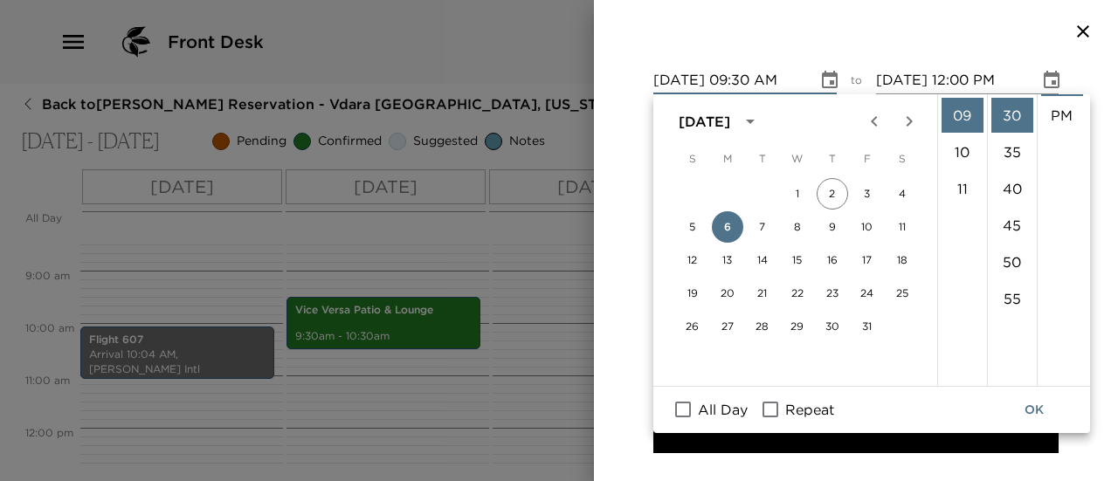
click at [1031, 413] on button "OK" at bounding box center [1035, 410] width 56 height 32
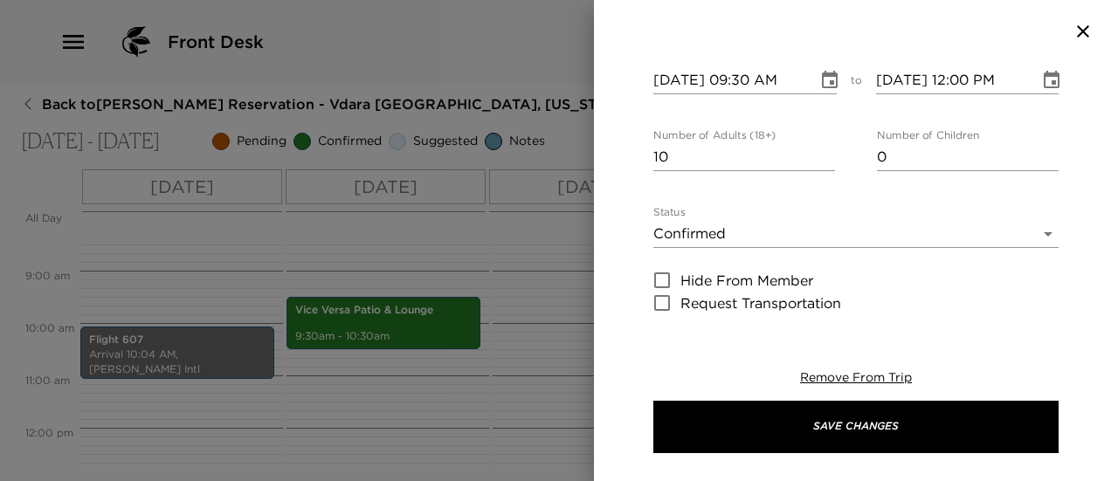
scroll to position [3, 0]
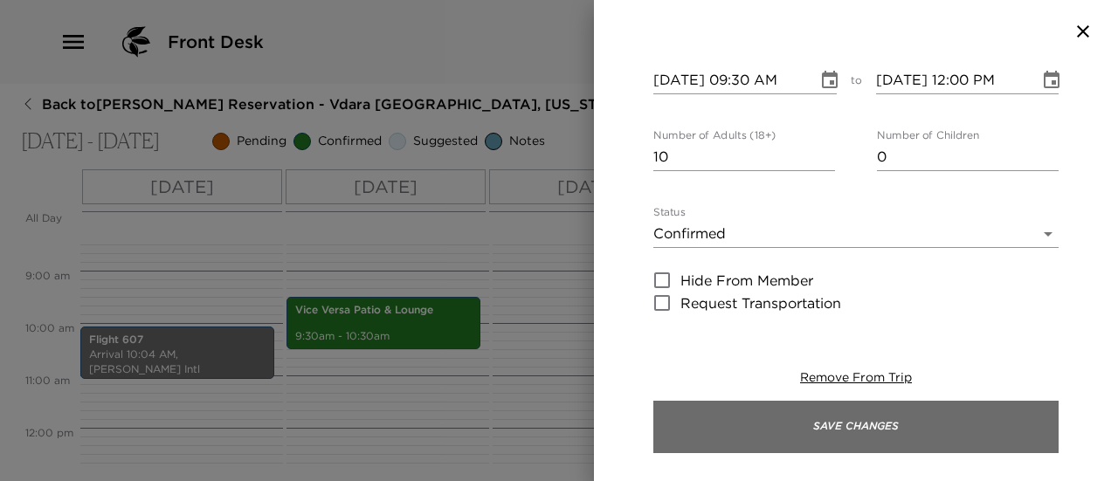
click at [899, 417] on button "Save Changes" at bounding box center [856, 427] width 405 height 52
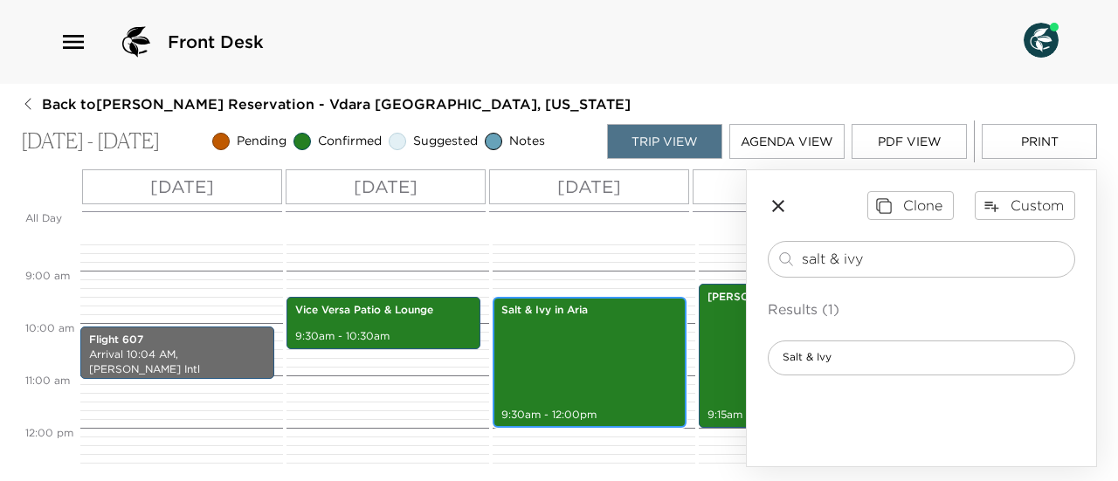
click at [631, 321] on div "Salt & Ivy in Aria 9:30am - 12:00pm" at bounding box center [589, 363] width 183 height 126
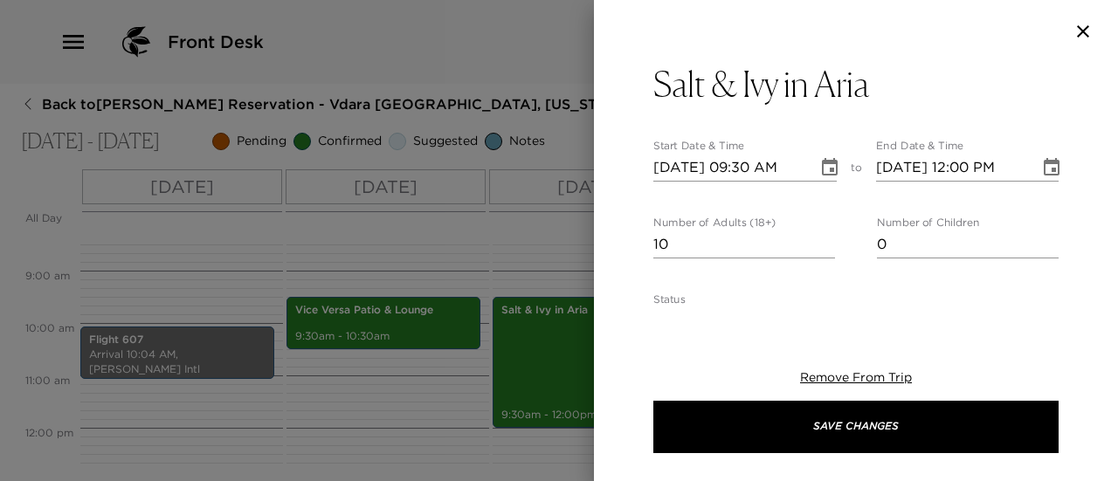
click at [960, 166] on input "10/06/2025 12:00 PM" at bounding box center [952, 168] width 152 height 28
click at [1001, 167] on input "10/06/2025 11:00 PM" at bounding box center [952, 168] width 152 height 28
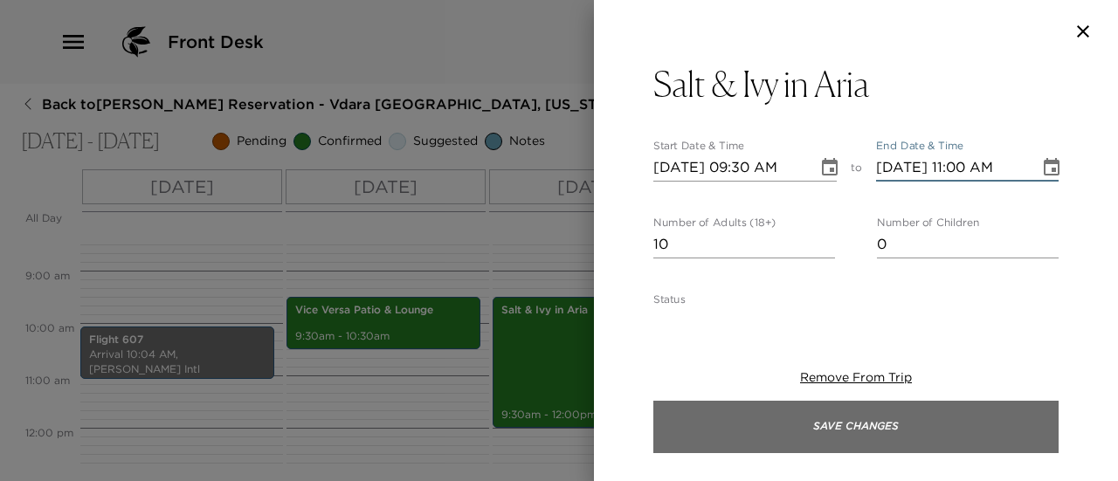
type input "10/06/2025 11:00 AM"
click at [968, 415] on button "Save Changes" at bounding box center [856, 427] width 405 height 52
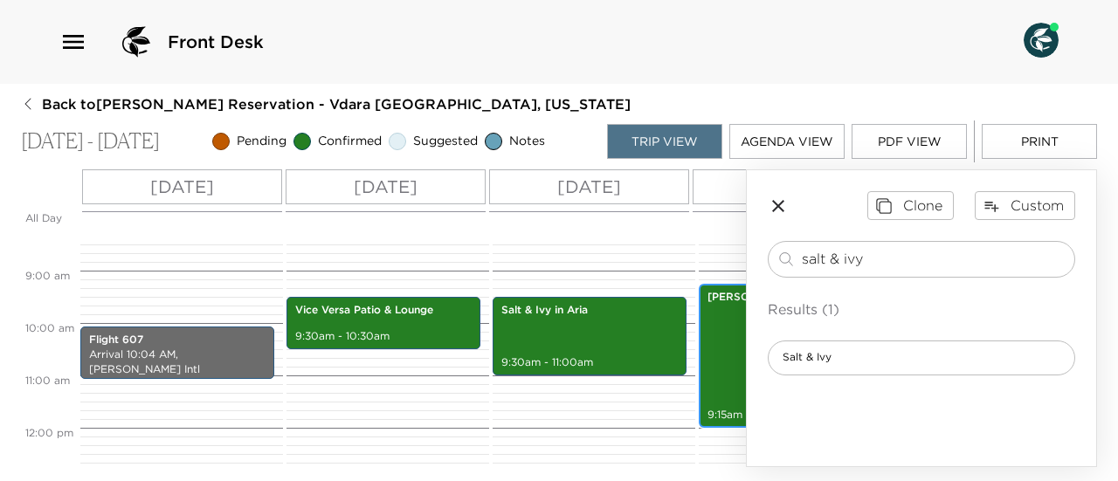
click at [723, 329] on div "Sadelle's 9:15am - 12:00pm" at bounding box center [795, 356] width 183 height 139
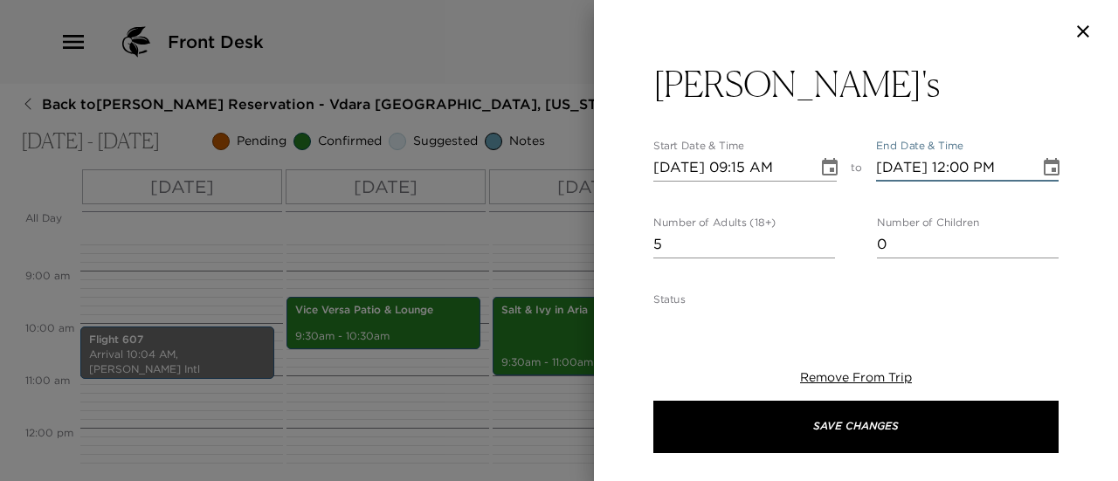
click at [958, 165] on input "10/07/2025 12:00 PM" at bounding box center [952, 168] width 152 height 28
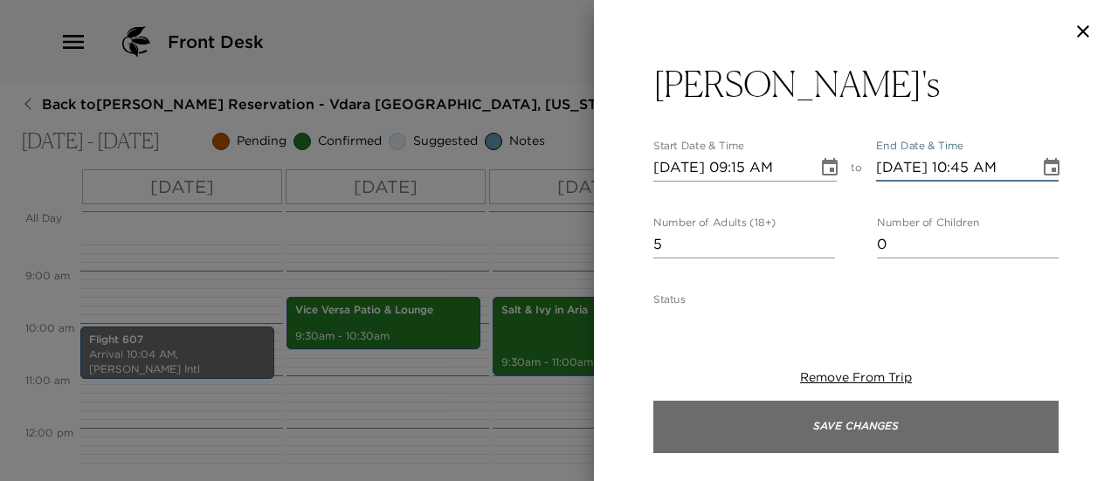
type input "10/07/2025 10:45 AM"
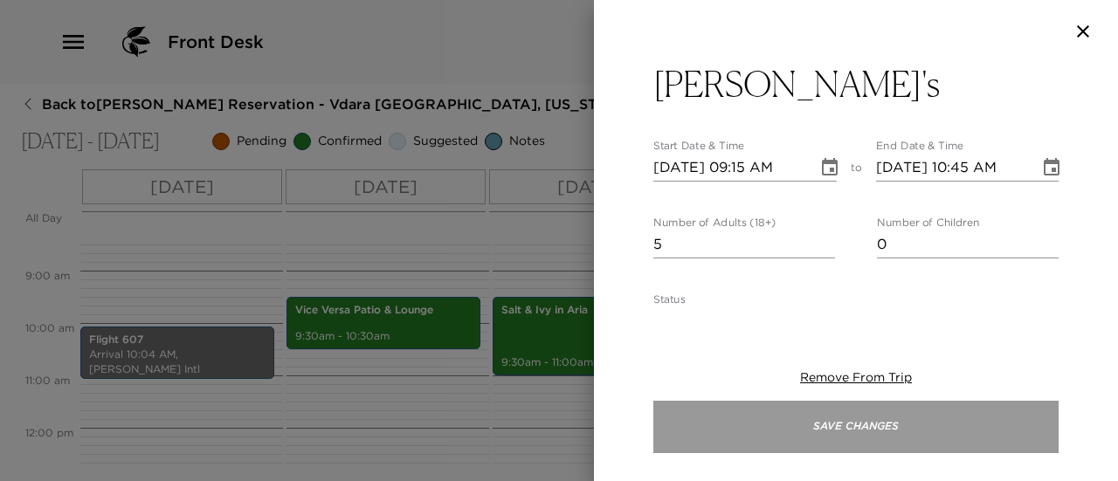
click at [1004, 419] on button "Save Changes" at bounding box center [856, 427] width 405 height 52
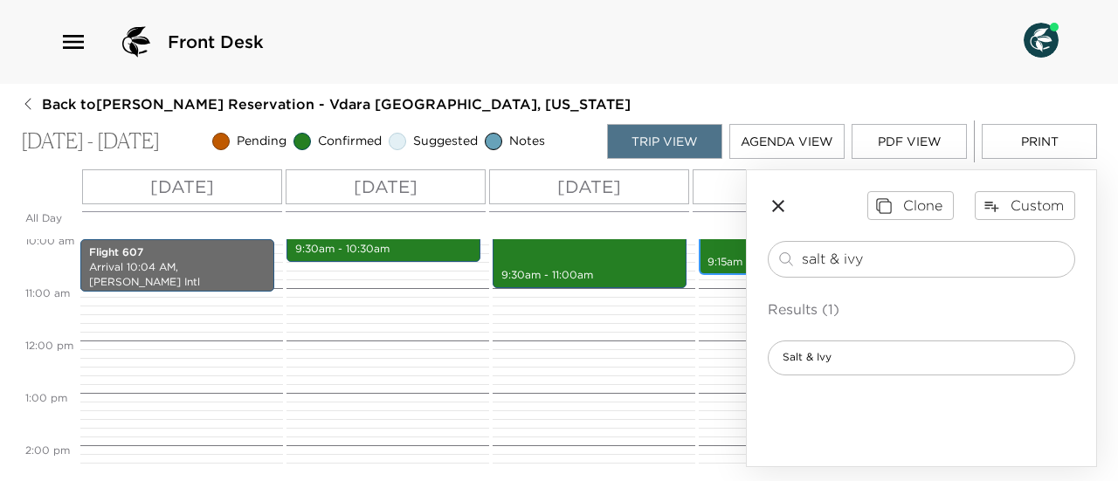
scroll to position [440, 0]
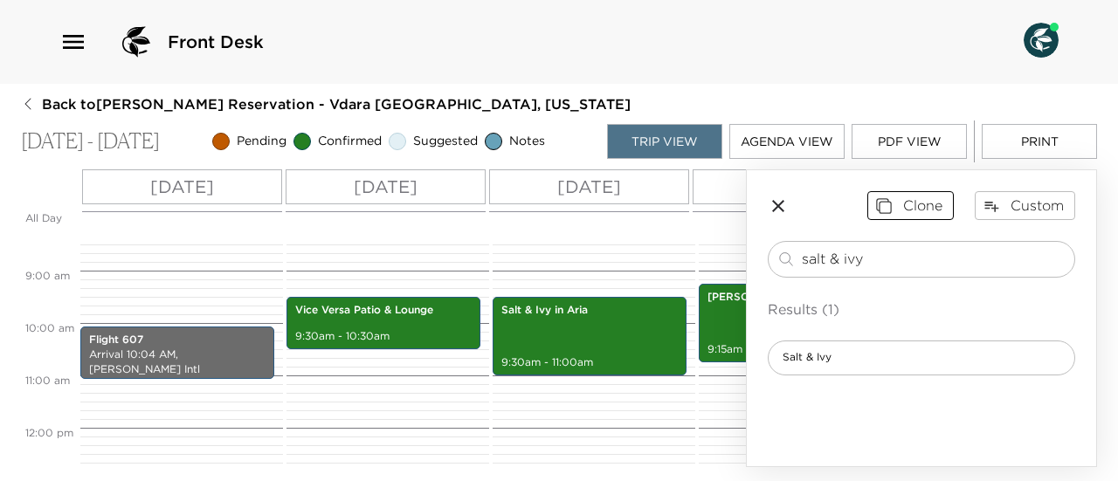
click at [893, 206] on icon "button" at bounding box center [883, 205] width 17 height 17
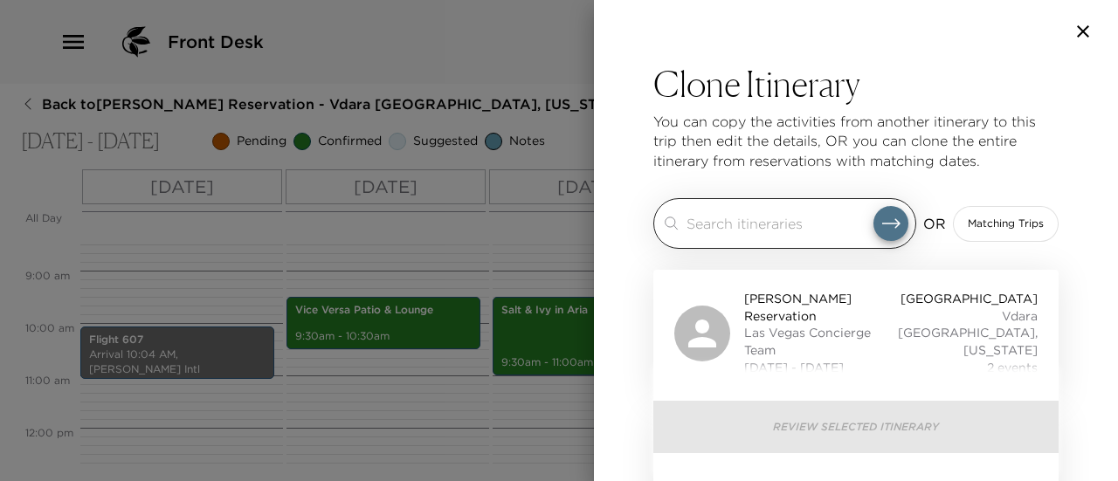
click at [784, 231] on input "search" at bounding box center [780, 223] width 187 height 20
type input "d"
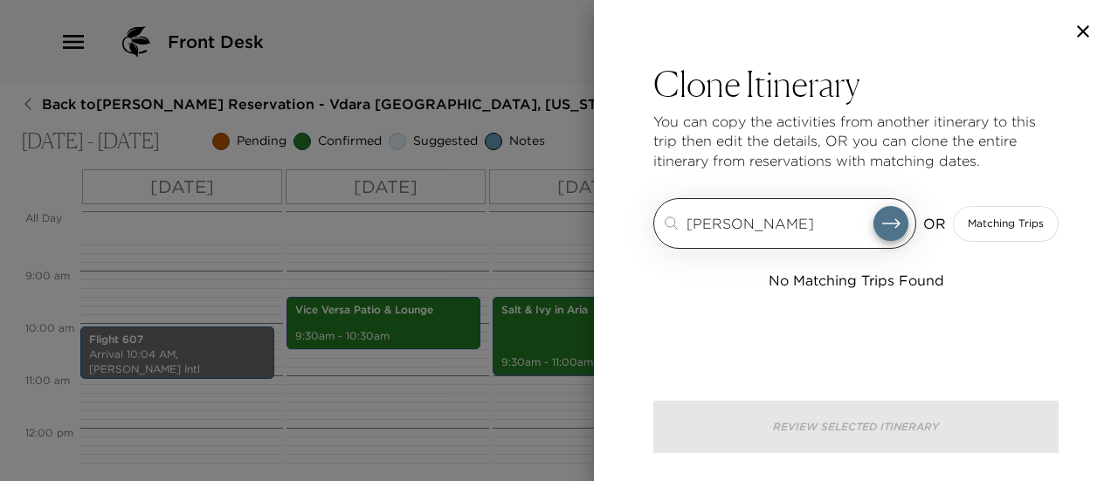
type input "art davis"
click at [890, 223] on icon "submit" at bounding box center [891, 223] width 21 height 21
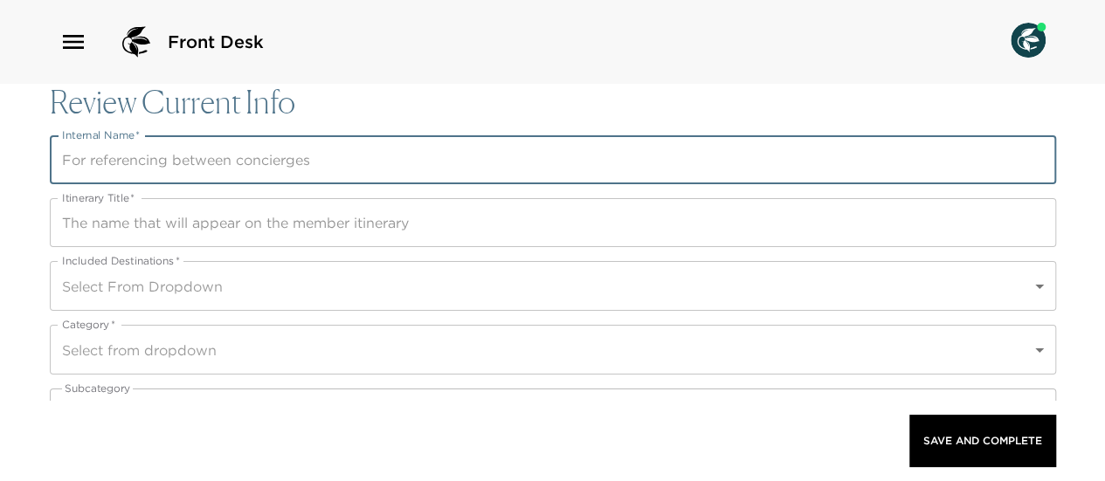
click at [408, 163] on input "Internal Name   *" at bounding box center [553, 159] width 1007 height 49
type input "Vice Versa Lounge"
click at [556, 227] on input "Itinerary Title   *" at bounding box center [553, 222] width 1007 height 49
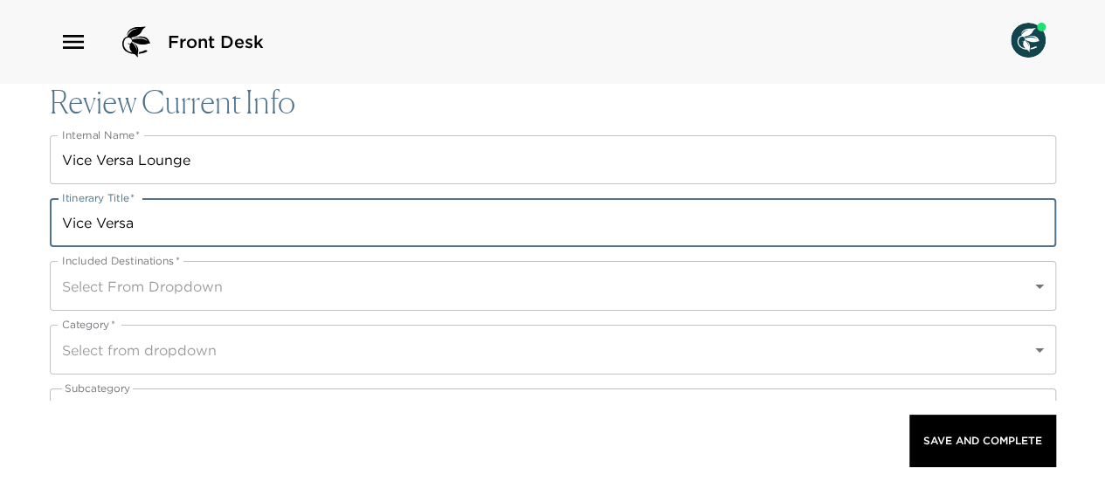
type input "Vice Versa"
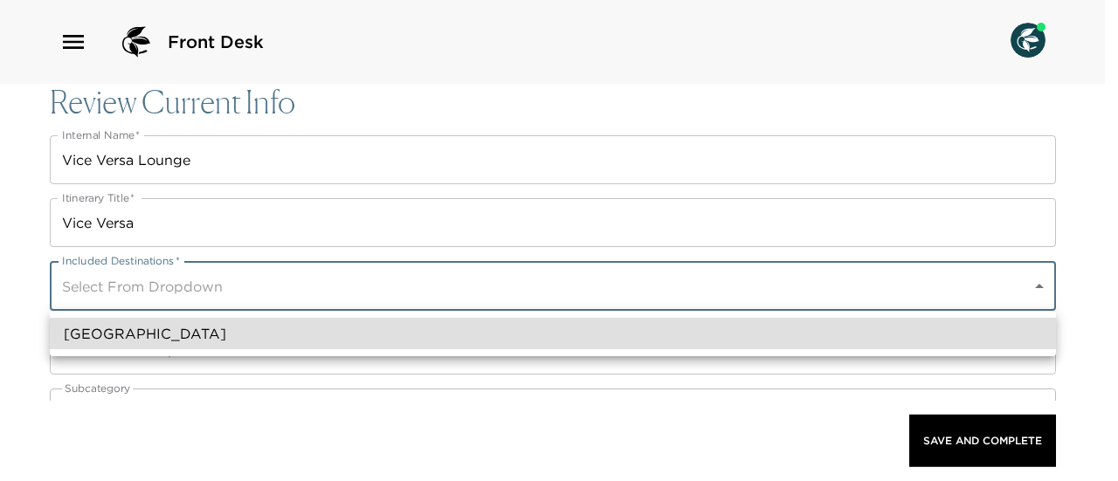
click at [608, 273] on body "Front Desk Review Current Info Internal Name   * Vice Versa Lounge Internal Nam…" at bounding box center [559, 240] width 1118 height 481
click at [454, 335] on li "[GEOGRAPHIC_DATA]" at bounding box center [553, 333] width 1007 height 31
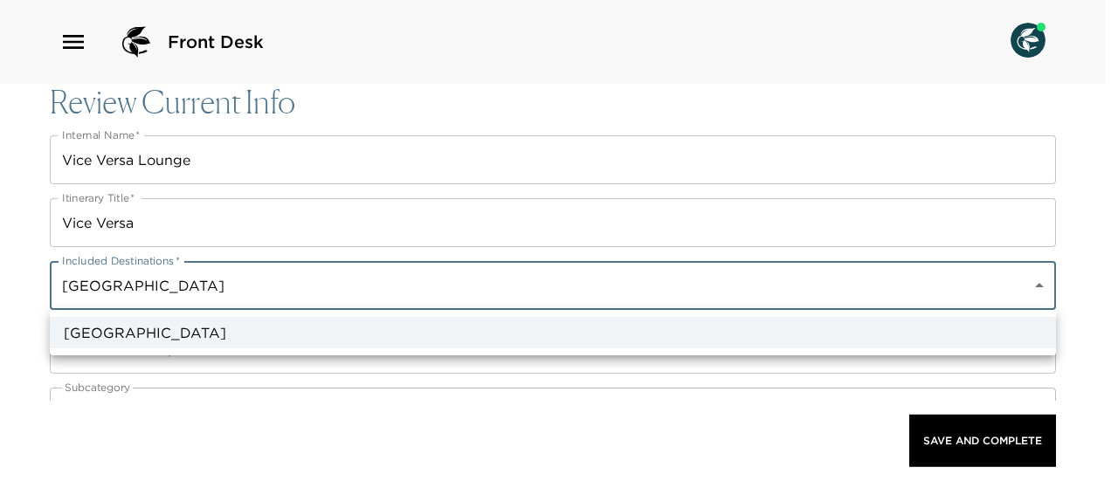
type input "a0n70000004Gg9wAAC"
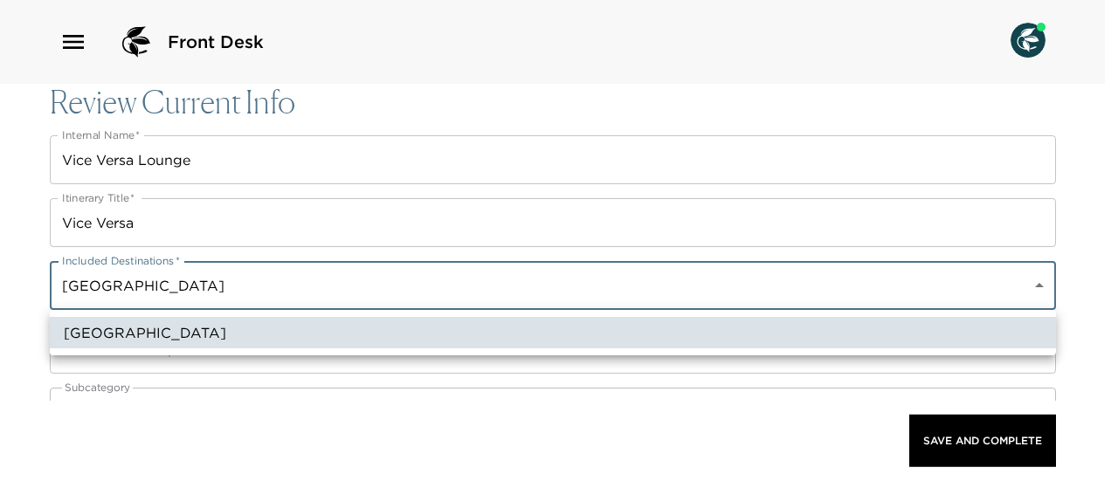
click at [19, 276] on div at bounding box center [559, 240] width 1118 height 481
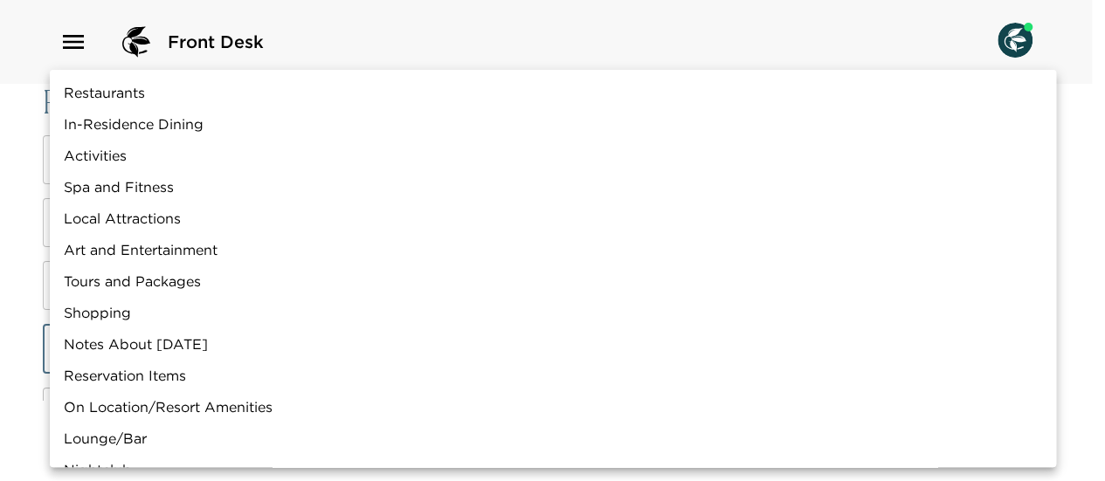
click at [109, 351] on body "Front Desk Review Current Info Internal Name   * Vice Versa Lounge Internal Nam…" at bounding box center [552, 240] width 1105 height 481
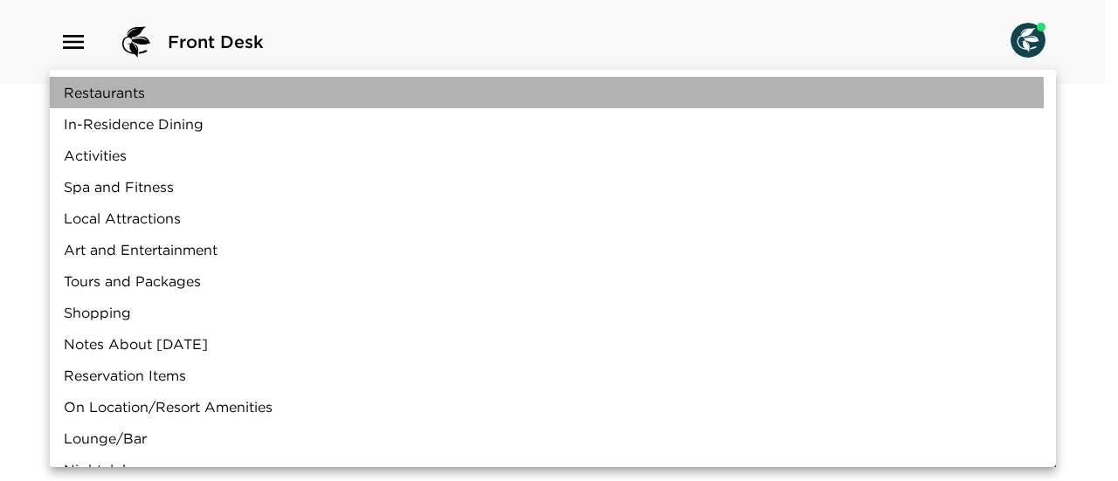
click at [157, 99] on li "Restaurants" at bounding box center [553, 92] width 1007 height 31
type input "Restaurants"
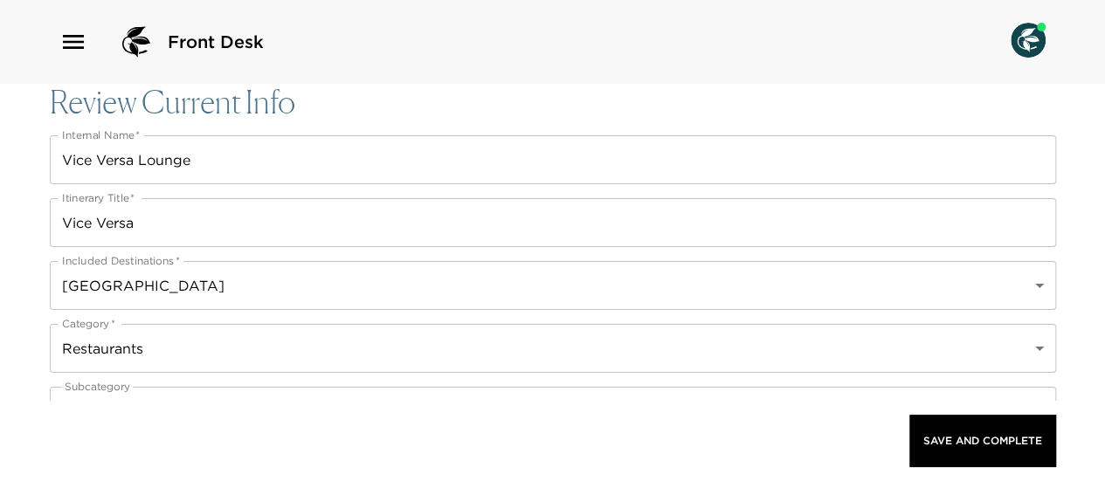
click at [3, 263] on div "Front Desk Review Current Info Internal Name   * Vice Versa Lounge Internal Nam…" at bounding box center [552, 240] width 1105 height 481
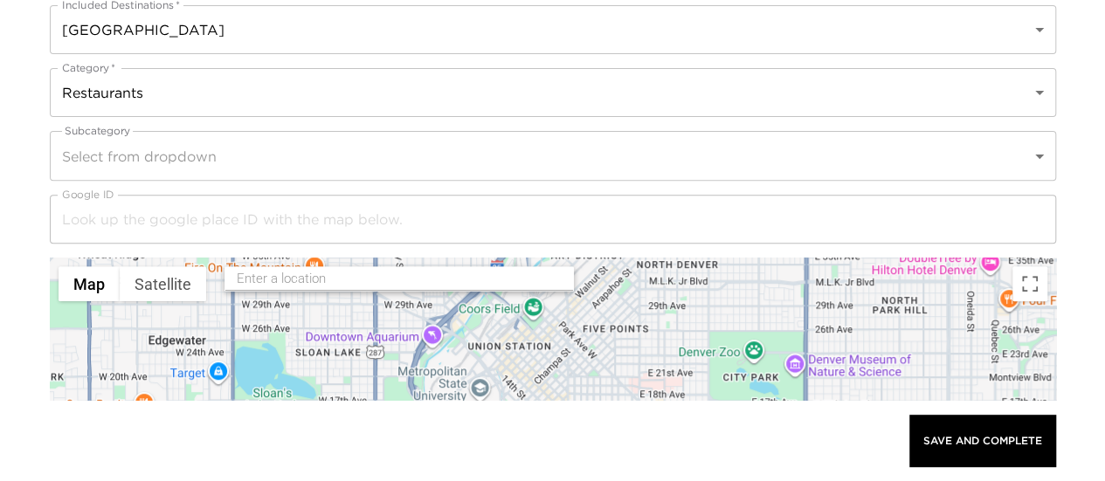
scroll to position [349, 0]
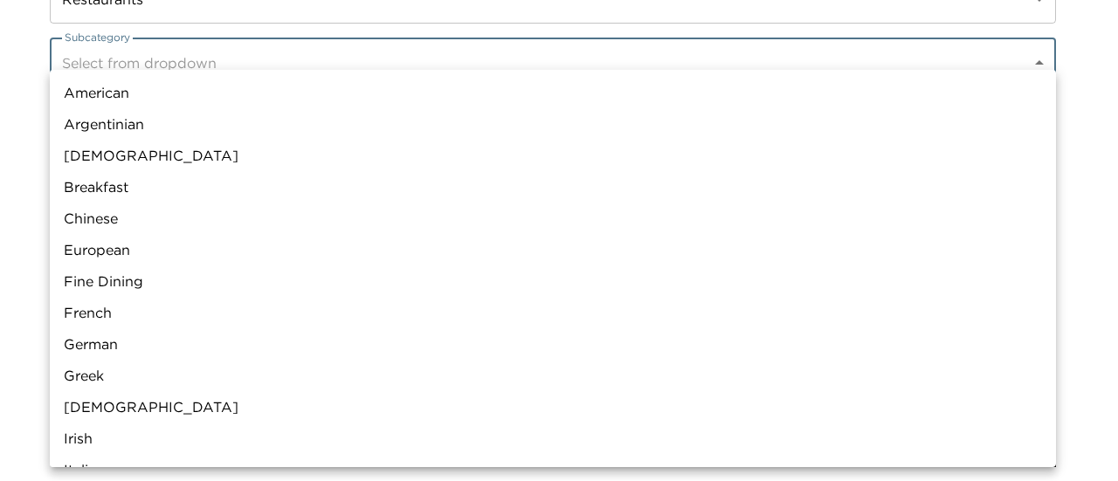
click at [146, 88] on li "American" at bounding box center [553, 92] width 1007 height 31
type input "American"
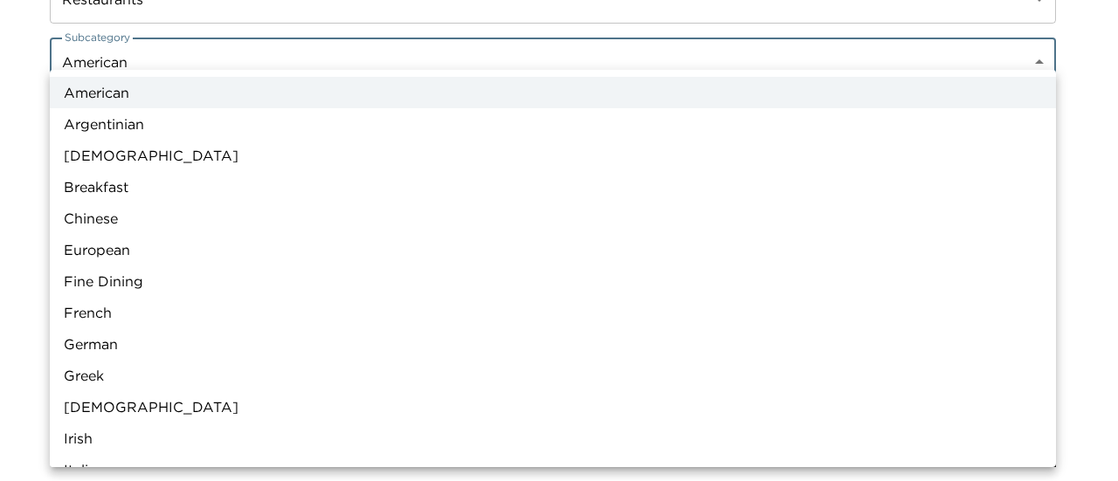
click at [0, 125] on div at bounding box center [559, 240] width 1118 height 481
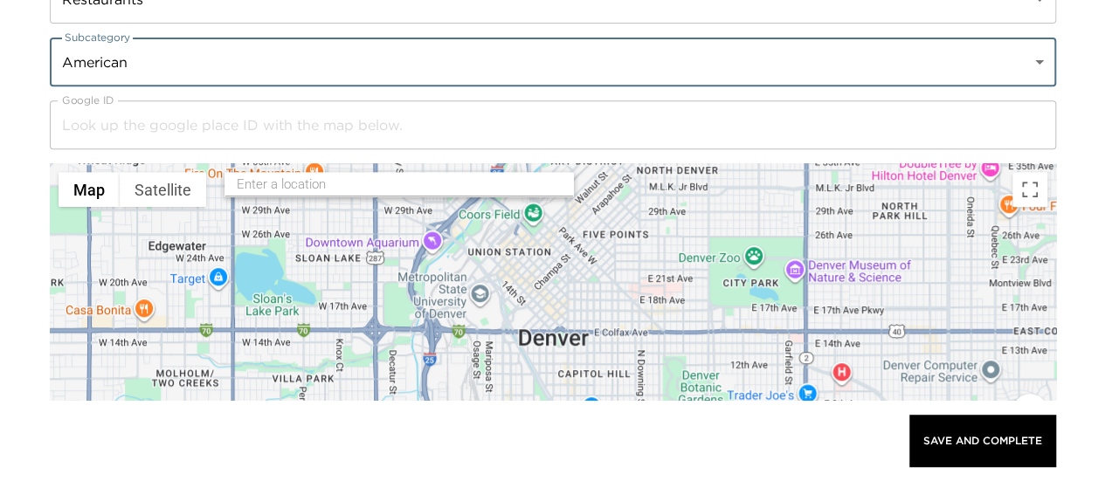
click at [302, 192] on input "text" at bounding box center [400, 184] width 327 height 27
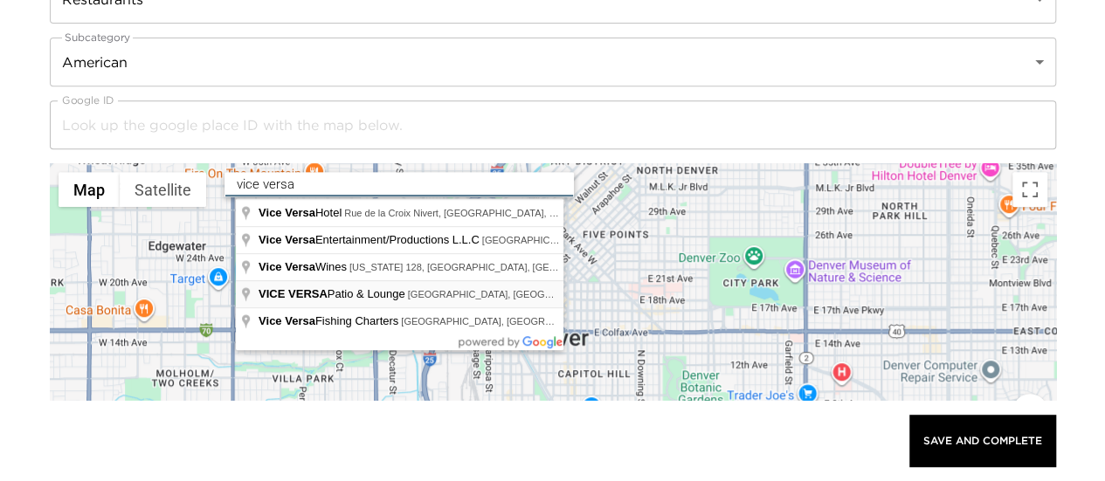
type input "VICE VERSA Patio & Lounge, Vdara Hotel & Spa, West Harmon Avenue, Las Vegas, NV…"
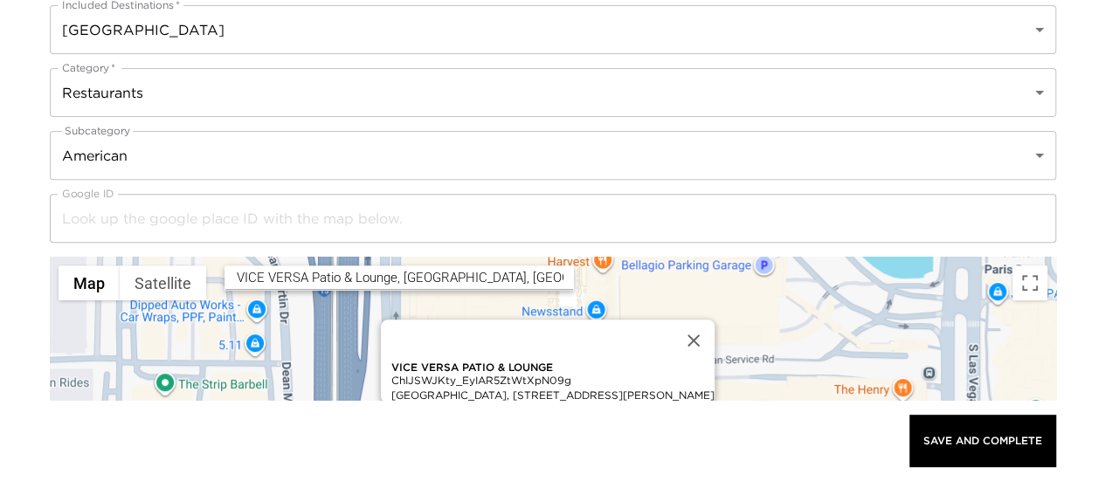
scroll to position [87, 0]
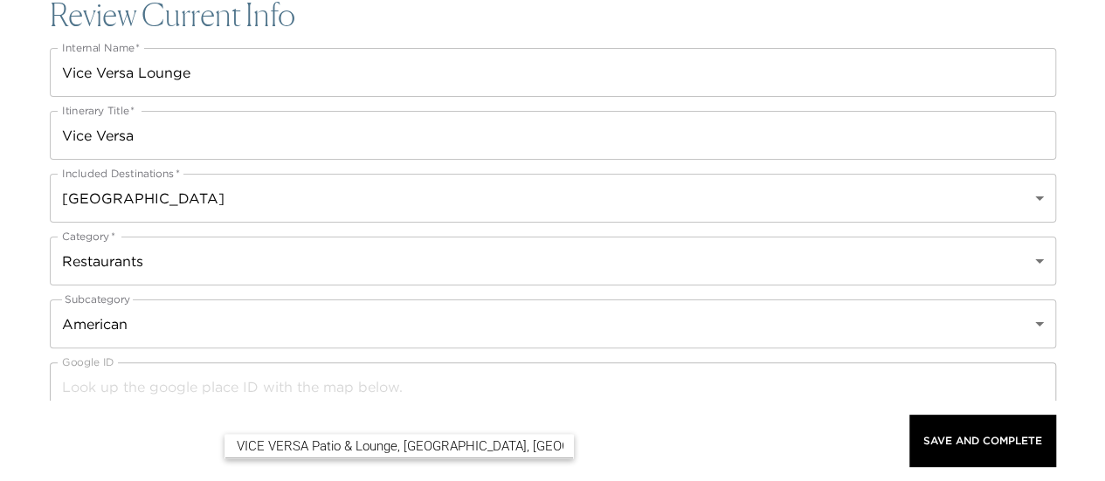
click at [272, 141] on input "Vice Versa" at bounding box center [553, 135] width 1007 height 49
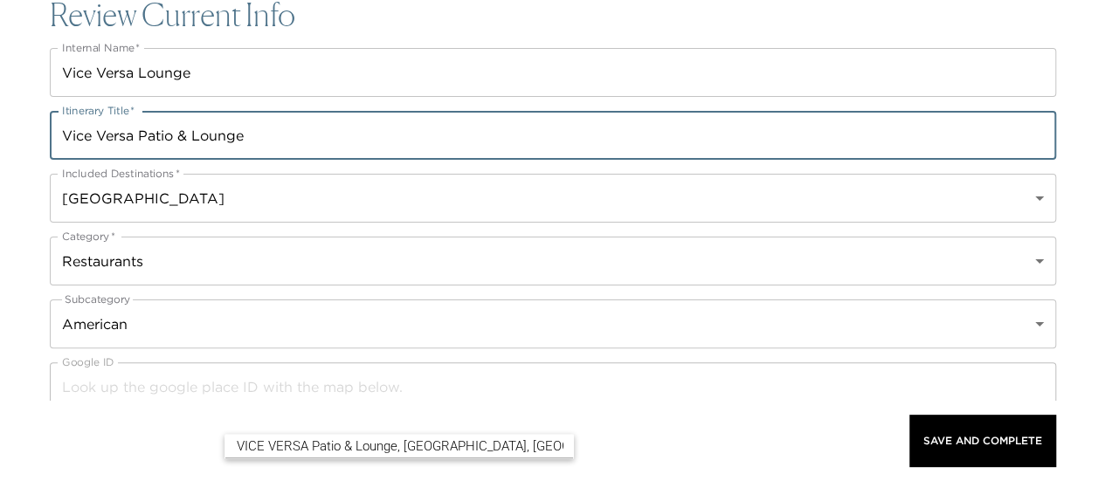
type input "Vice Versa Patio & Lounge"
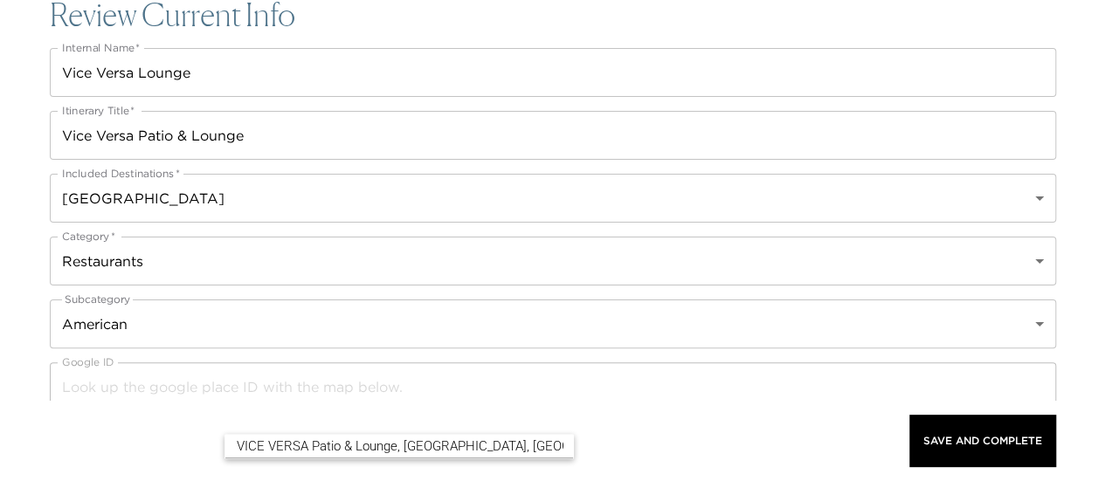
click at [0, 152] on div "Front Desk Review Current Info Internal Name   * Vice Versa Lounge Internal Nam…" at bounding box center [552, 153] width 1105 height 481
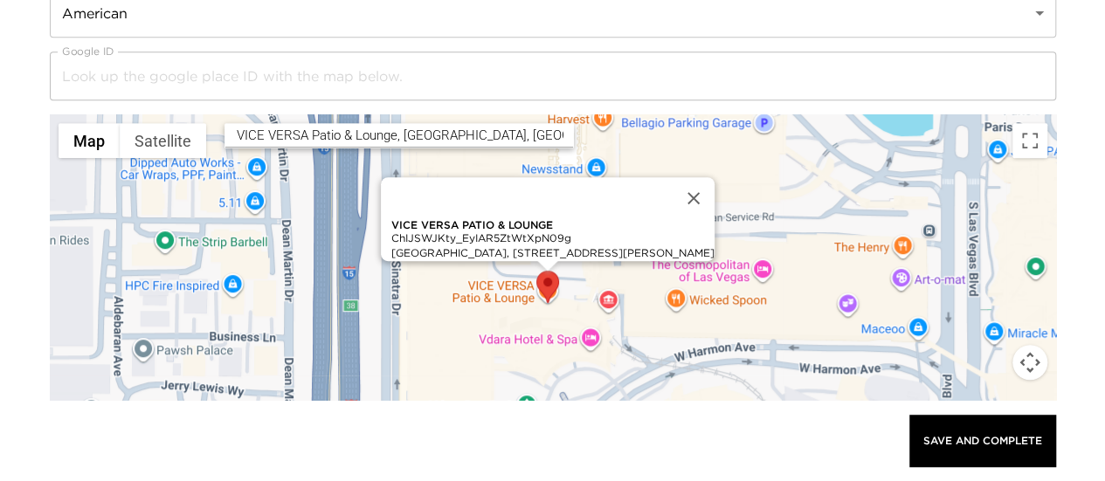
scroll to position [437, 0]
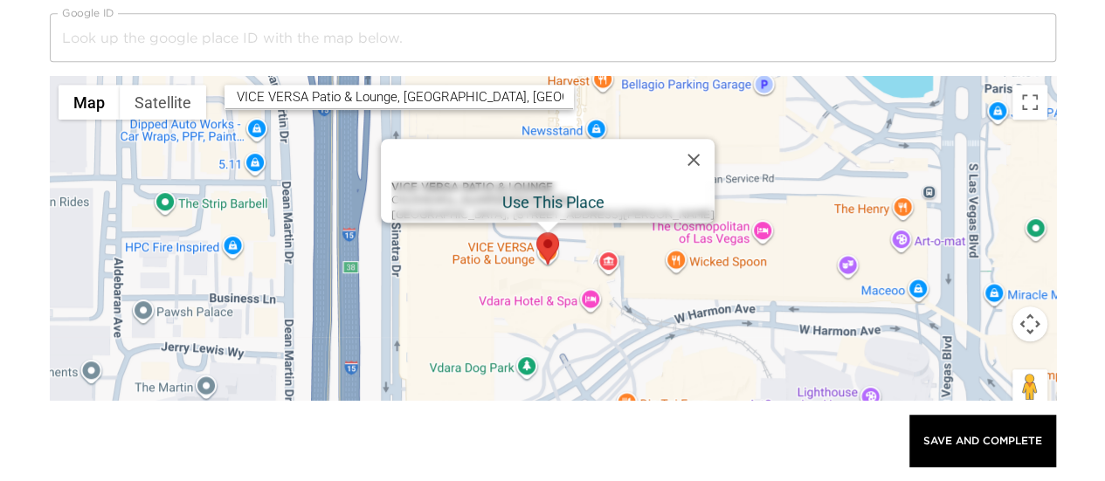
click at [486, 193] on div "VICE VERSA Patio & Lounge ChIJSWJKty_EyIAR5ZtWtXpN09g Vdara Hotel & Spa, 2600 W…" at bounding box center [552, 202] width 323 height 42
type input "ChIJSWJKty_EyIAR5ZtWtXpN09g"
type input "VICE VERSA Patio & Lounge"
type input "https://vdara.mgmresorts.com/en/restaurants/vice-versa.html?icid=NS-AW-FB-GMB_V…"
type input "(702) 590-2030"
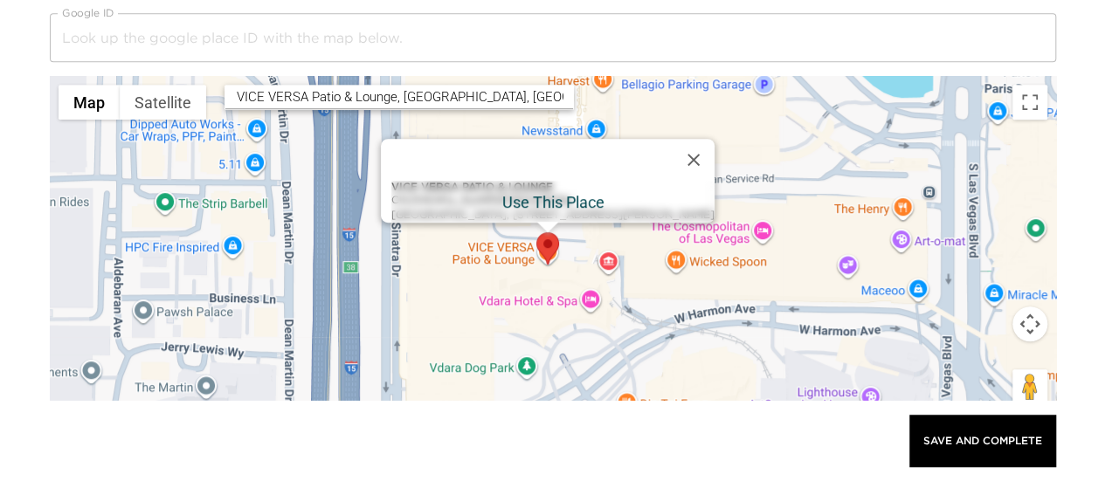
type input "2600 West Harmon Avenue"
type input "Las Vegas"
type input "Nevada"
type input "United States"
type input "36.109755"
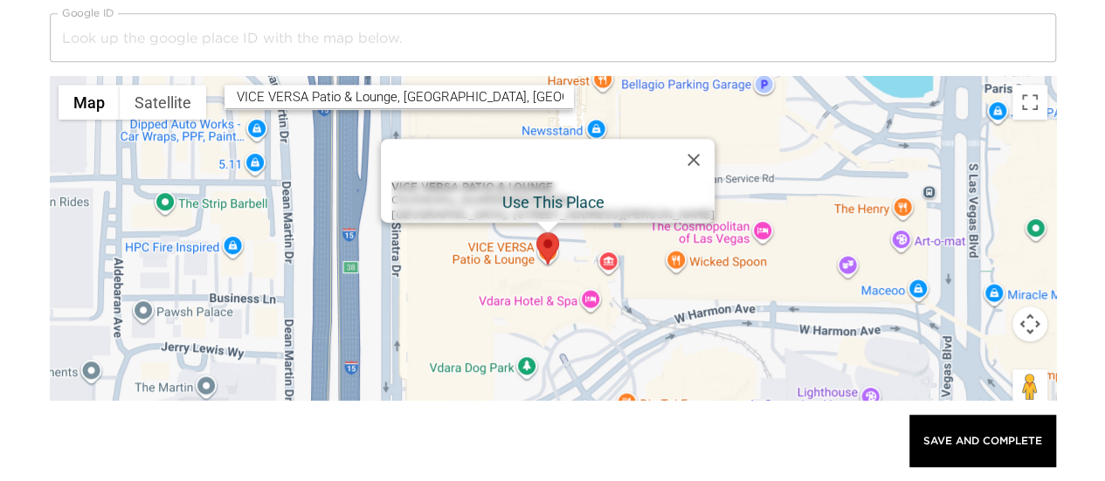
type input "-115.1780596"
type textarea "Monday: 8:00 AM – 12:00 AM Tuesday: 8:00 AM – 12:00 AM Wednesday: 8:00 AM – 12:…"
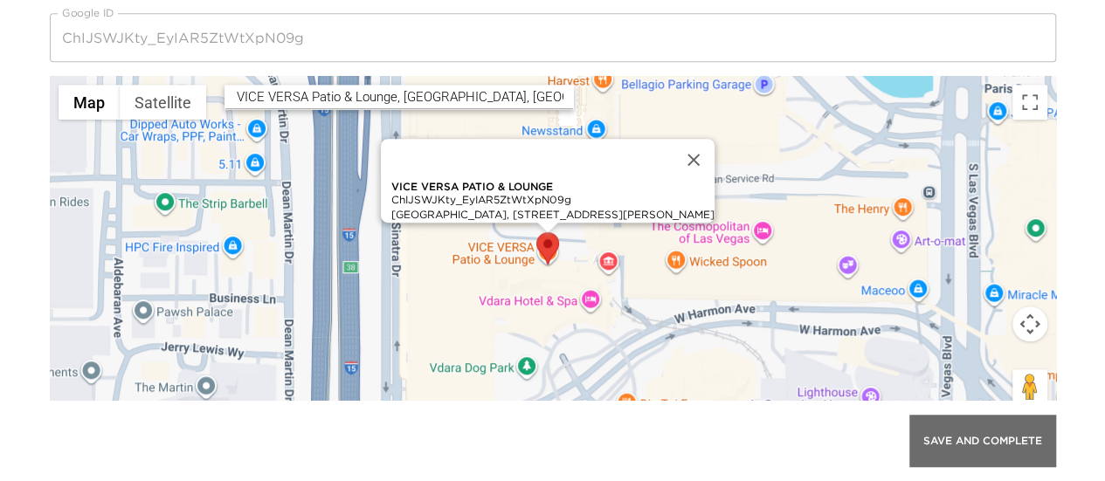
click at [930, 440] on p "Save And Complete" at bounding box center [983, 441] width 119 height 12
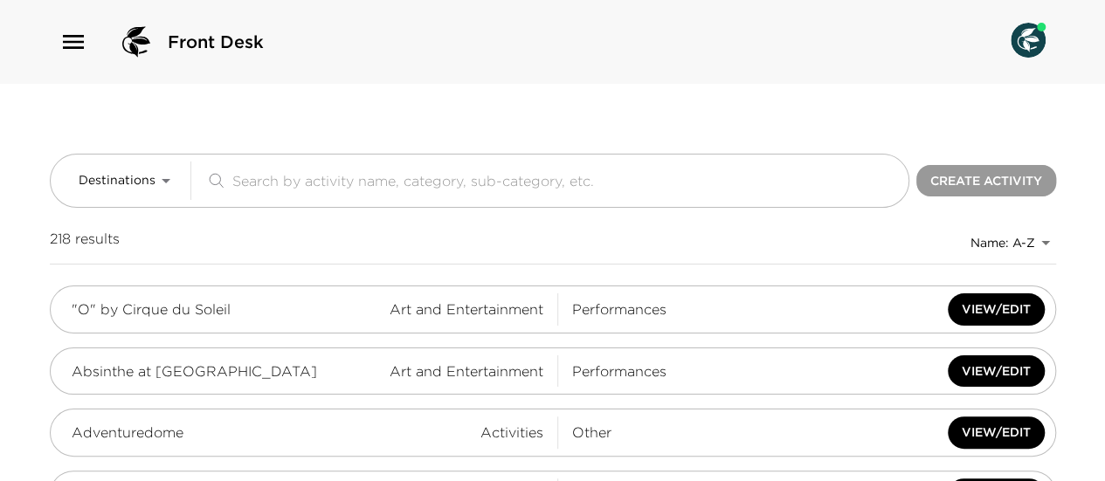
click at [947, 179] on button "Create Activity" at bounding box center [987, 181] width 140 height 32
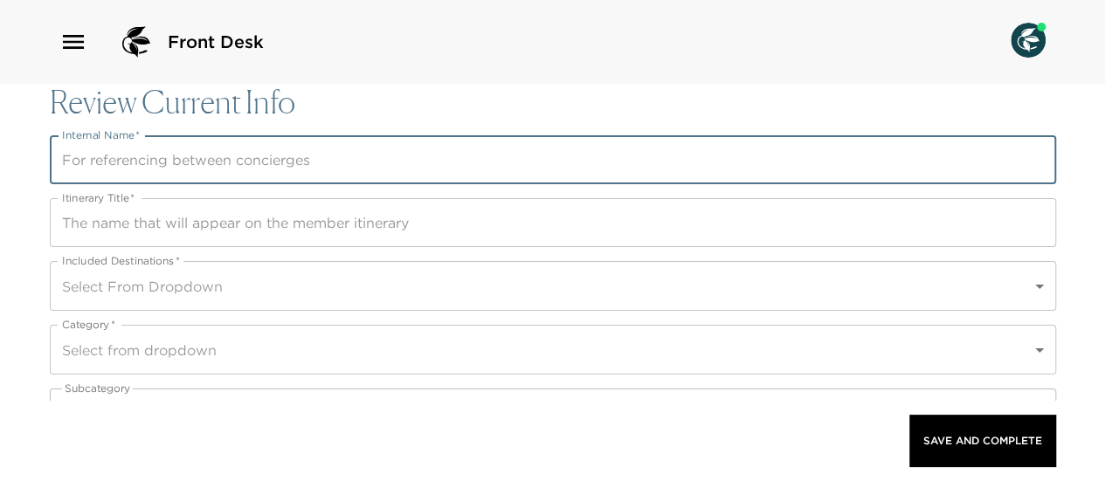
click at [190, 174] on input "Internal Name   *" at bounding box center [553, 159] width 1007 height 49
type input "Salt & Ivy"
click at [276, 216] on input "Itinerary Title   *" at bounding box center [553, 222] width 1007 height 49
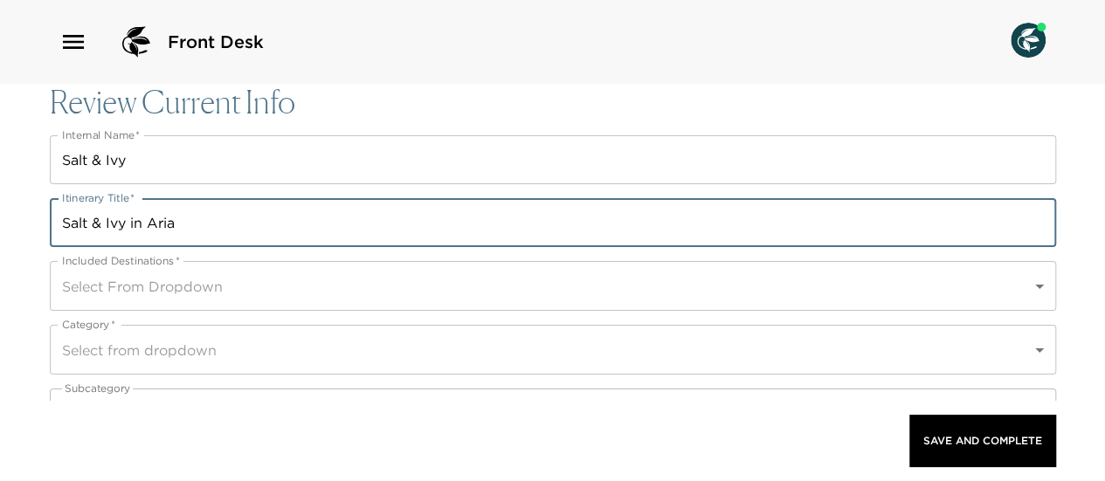
type input "Salt & Ivy in Aria"
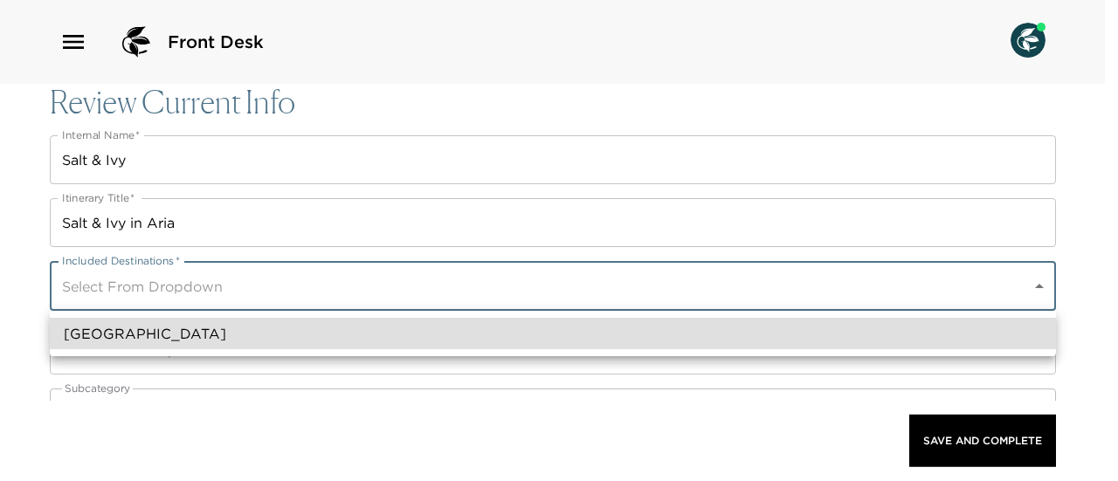
click at [363, 273] on body "Front Desk Review Current Info Internal Name   * Salt & Ivy Internal Name   * I…" at bounding box center [559, 240] width 1118 height 481
click at [341, 331] on li "[GEOGRAPHIC_DATA]" at bounding box center [553, 333] width 1007 height 31
type input "a0n70000004Gg9wAAC"
click at [26, 313] on div at bounding box center [559, 240] width 1118 height 481
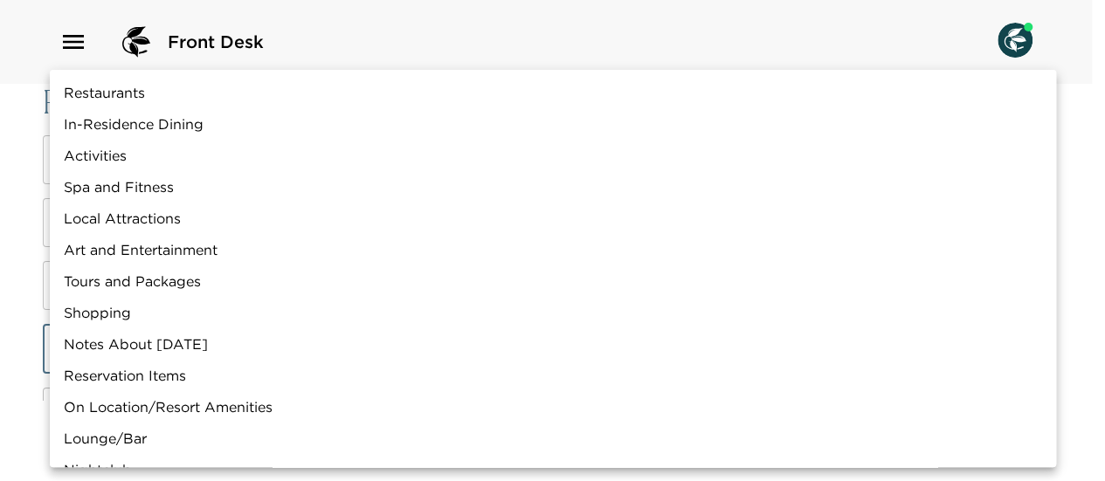
click at [101, 343] on body "Front Desk Review Current Info Internal Name   * Salt & Ivy Internal Name   * I…" at bounding box center [552, 240] width 1105 height 481
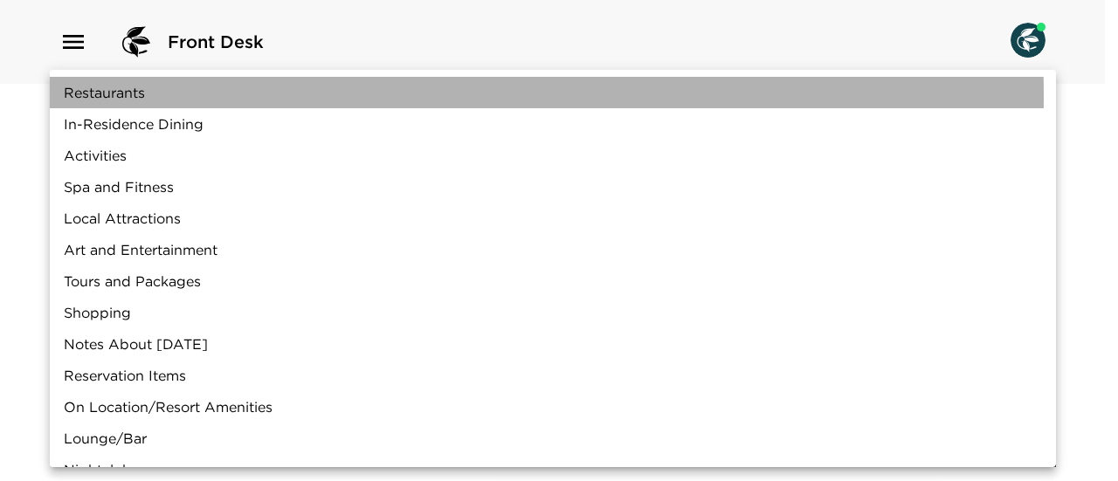
click at [155, 96] on li "Restaurants" at bounding box center [553, 92] width 1007 height 31
type input "Restaurants"
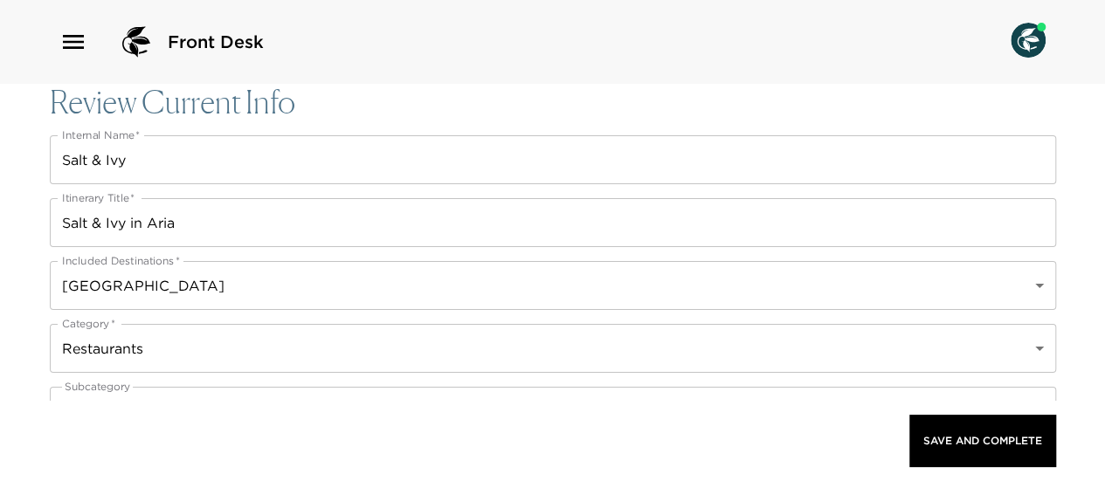
click at [2, 234] on div "Front Desk Review Current Info Internal Name   * Salt & Ivy Internal Name   * I…" at bounding box center [552, 240] width 1105 height 481
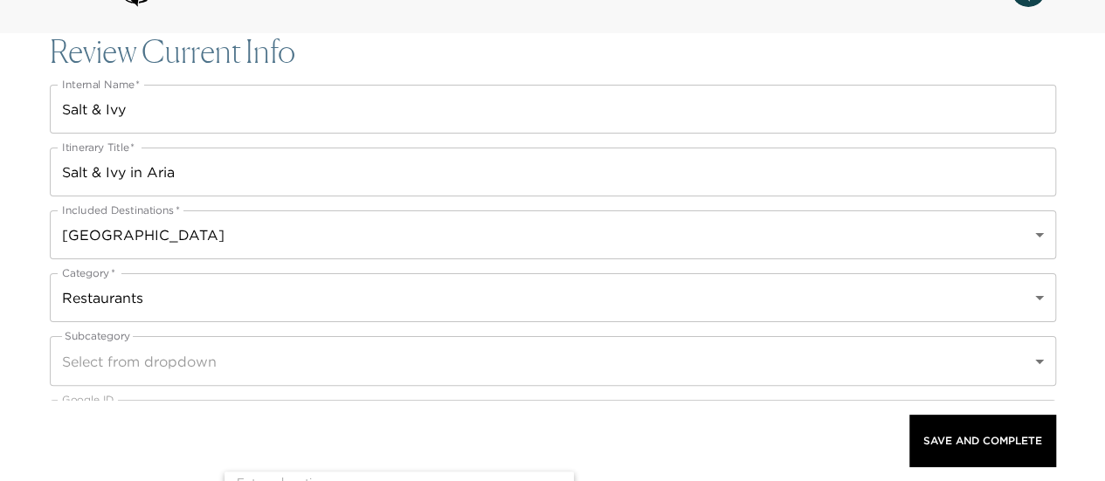
scroll to position [175, 0]
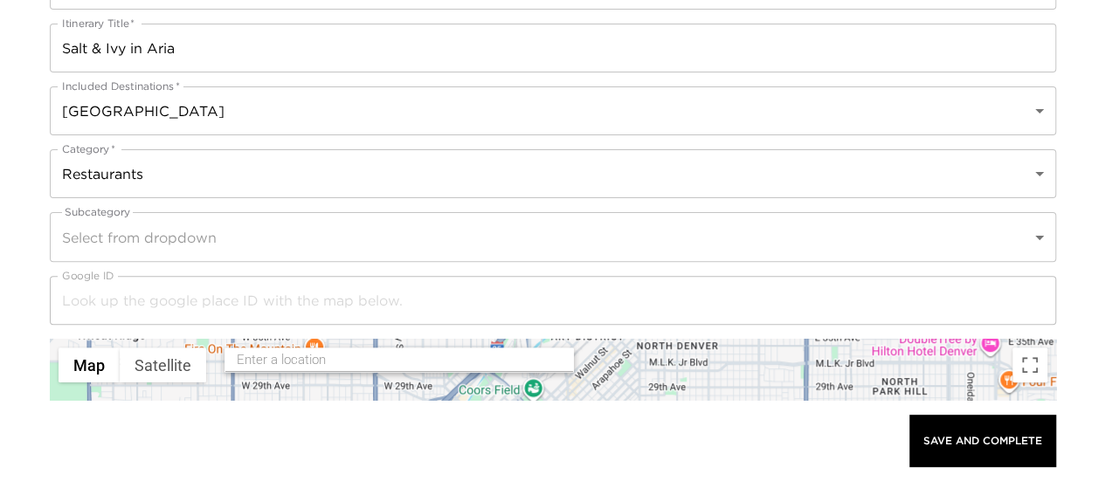
click at [81, 233] on body "Front Desk Review Current Info Internal Name   * Salt & Ivy Internal Name   * I…" at bounding box center [552, 65] width 1105 height 481
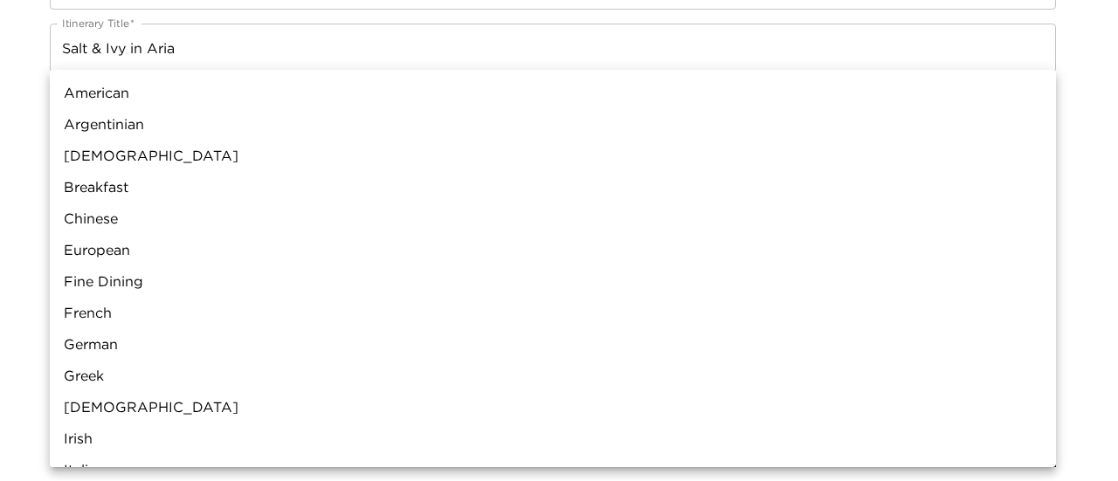
click at [170, 99] on li "American" at bounding box center [553, 92] width 1007 height 31
type input "American"
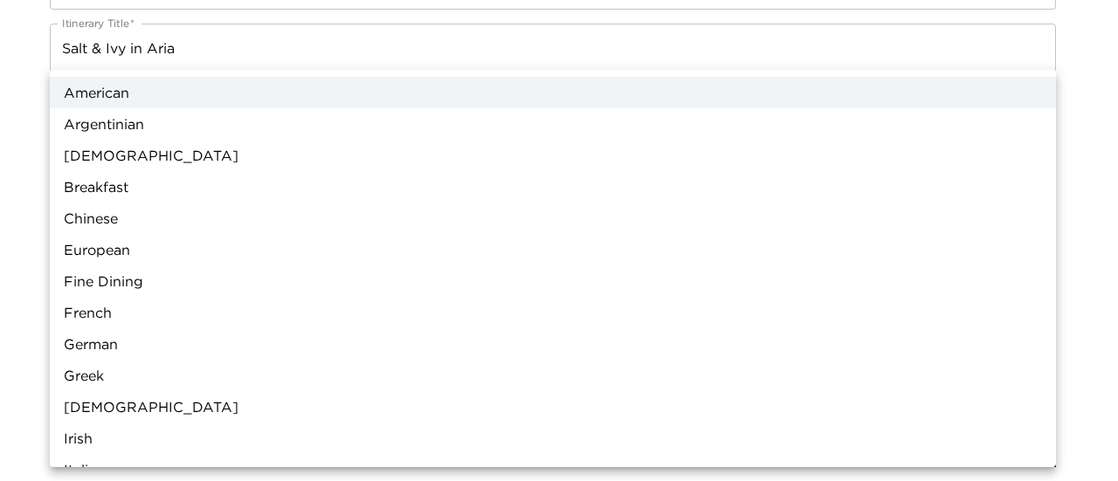
click at [20, 228] on div at bounding box center [559, 240] width 1118 height 481
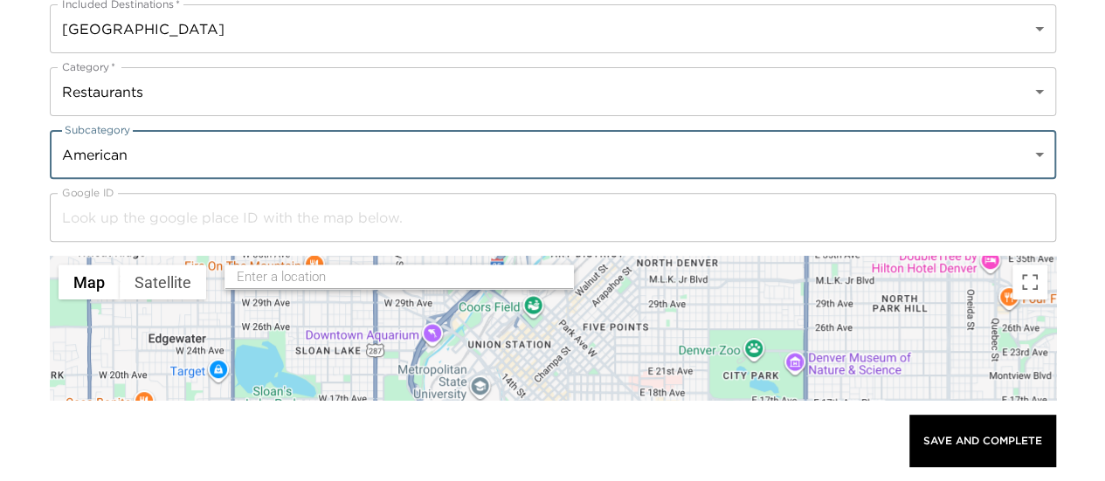
scroll to position [349, 0]
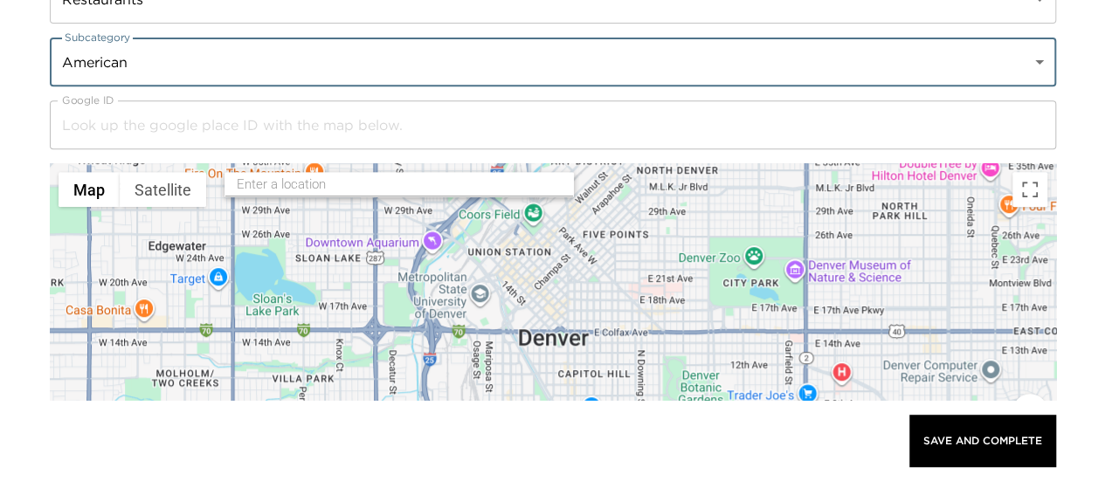
click at [259, 190] on input "text" at bounding box center [400, 184] width 327 height 27
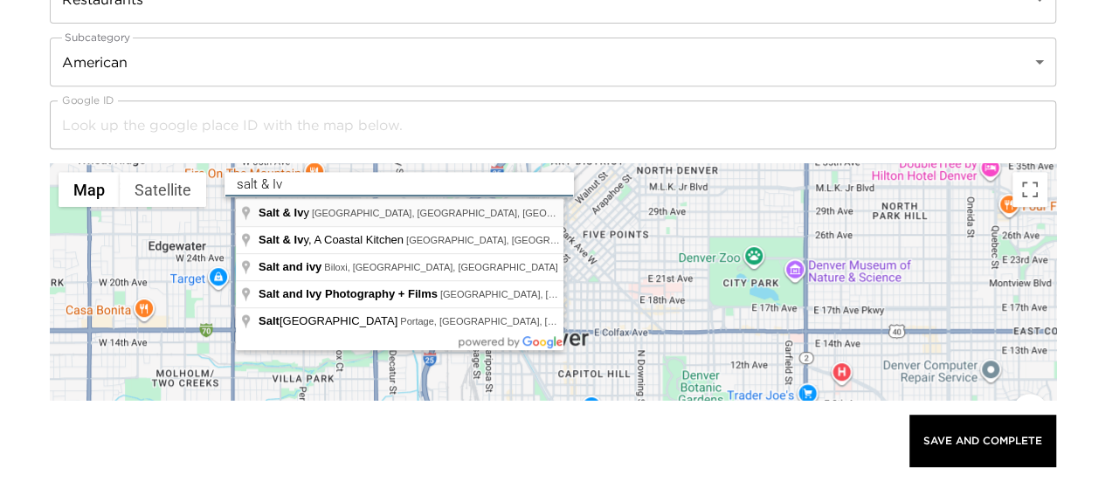
type input "Salt & Ivy, ARIA Resort & Casino, South Las Vegas Boulevard, Las Vegas, NV, USA"
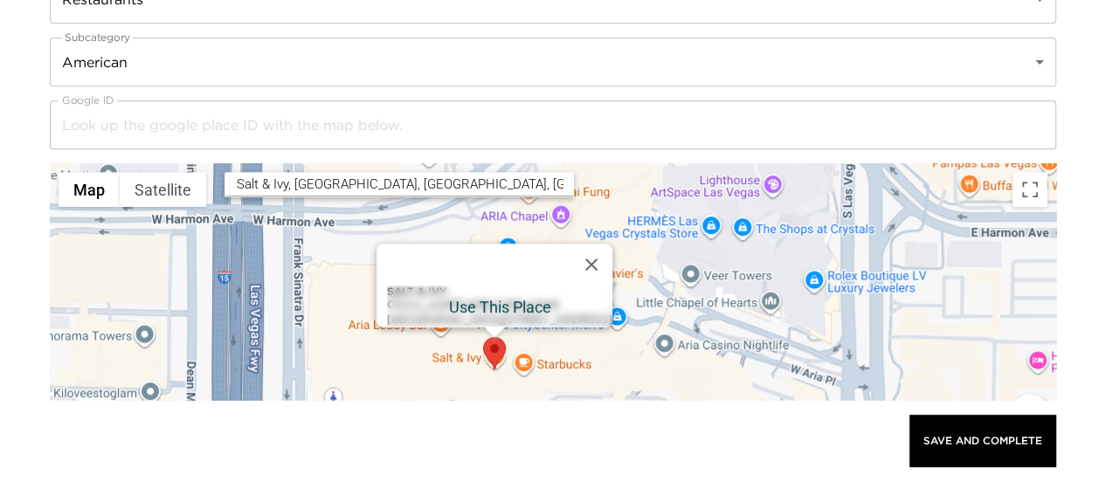
click at [387, 301] on div "Salt & Ivy ChIJxx_oc6PFyIARpYJQfauzHA8 ARIA Resort & Casino, 3730 S Las Vegas B…" at bounding box center [499, 307] width 225 height 42
type input "ChIJxx_oc6PFyIARpYJQfauzHA8"
type input "Salt & Ivy"
type input "https://aria.mgmresorts.com/en/restaurants/salt-and-ivy.html?ecid=GMB"
type input "(702) 590-9899"
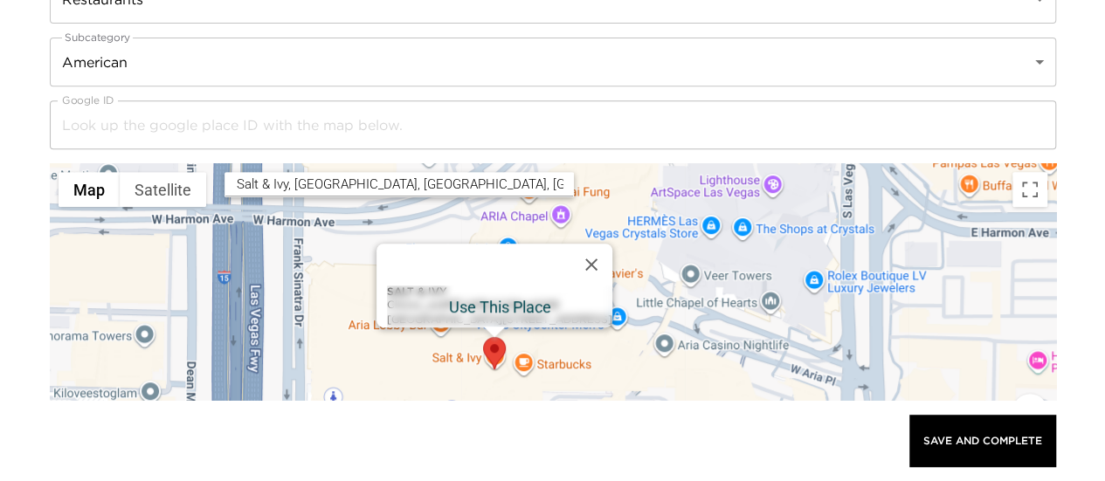
type input "3730 South Las Vegas Boulevard"
type input "Las Vegas"
type input "Nevada"
type input "United States"
type input "36.1066104"
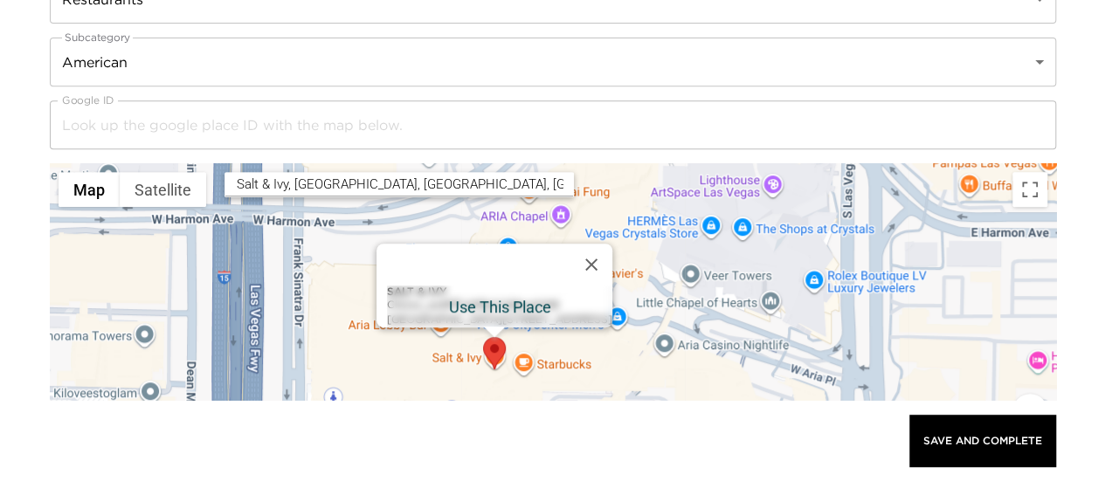
type input "-115.1775071"
type textarea "Monday: 6:00 AM – 2:00 PM Tuesday: 6:00 AM – 2:00 PM Wednesday: 6:00 AM – 2:00 …"
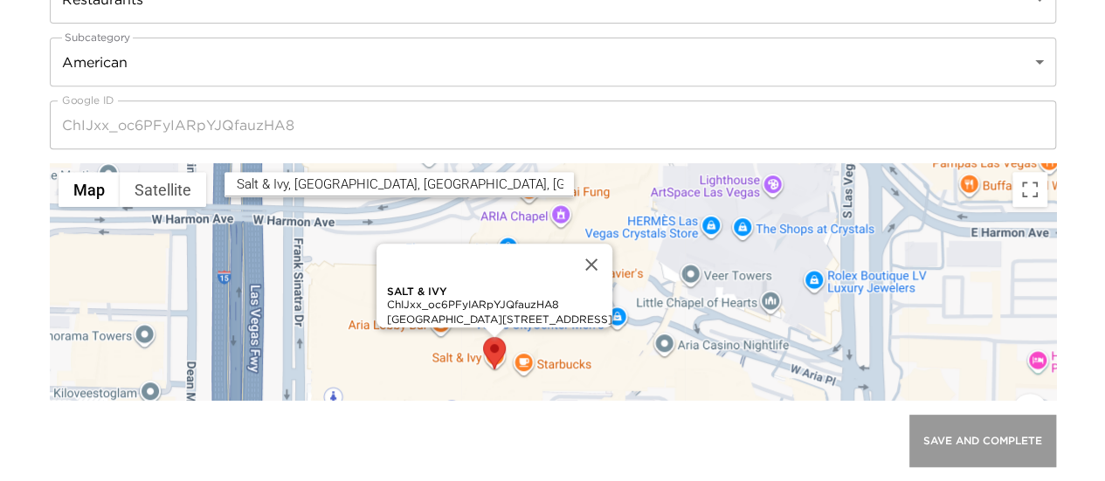
click at [966, 433] on button "Save And Complete" at bounding box center [983, 441] width 147 height 52
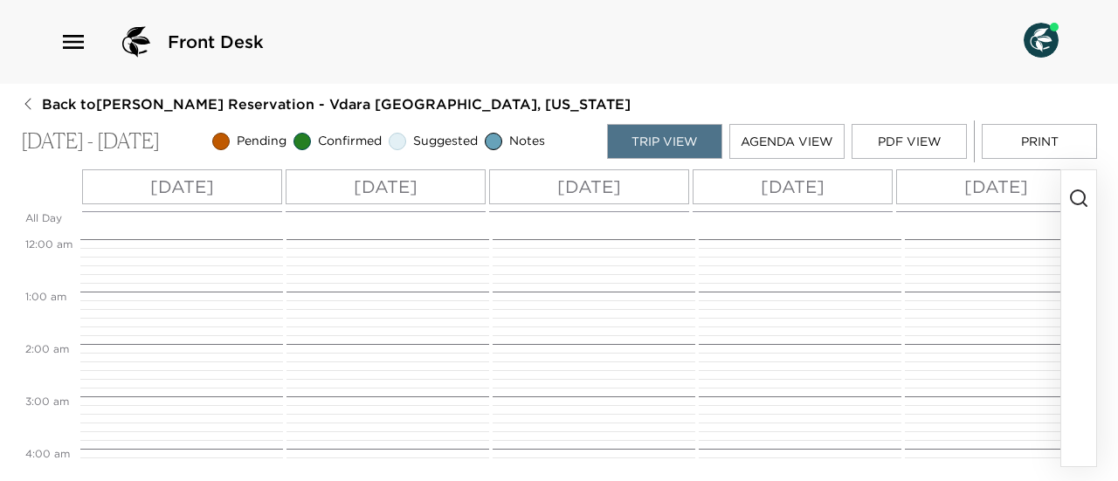
scroll to position [485, 0]
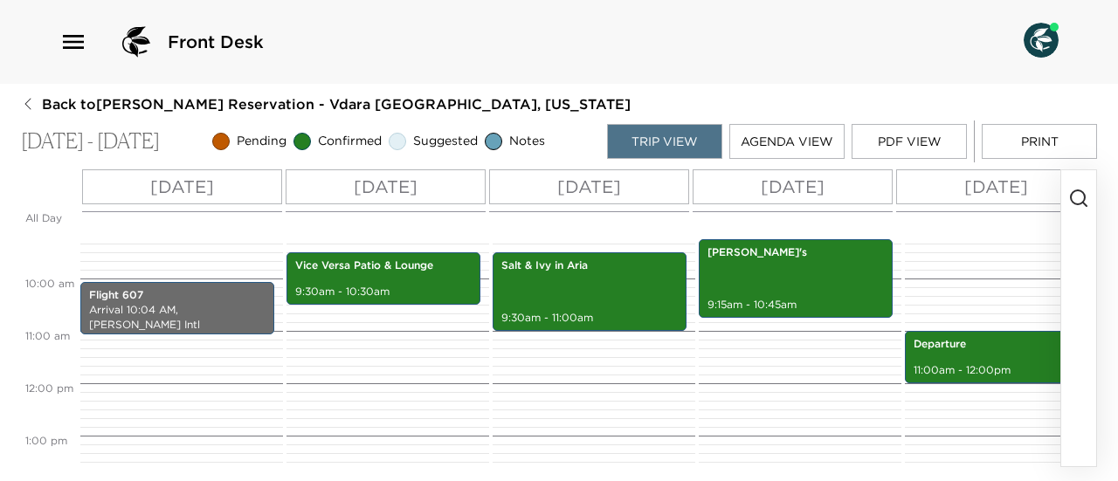
click at [1078, 201] on icon "button" at bounding box center [1079, 198] width 21 height 21
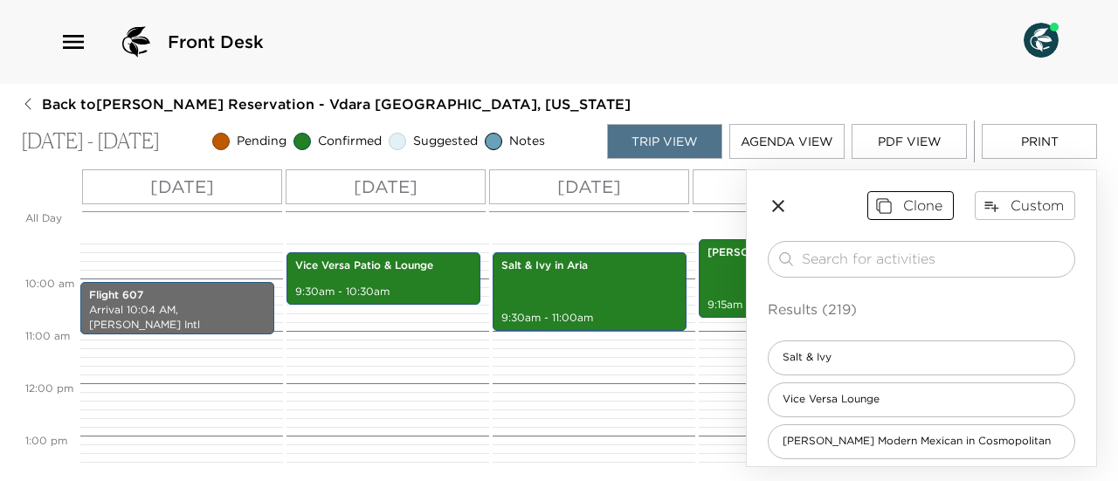
click at [902, 199] on button "Clone" at bounding box center [911, 205] width 86 height 28
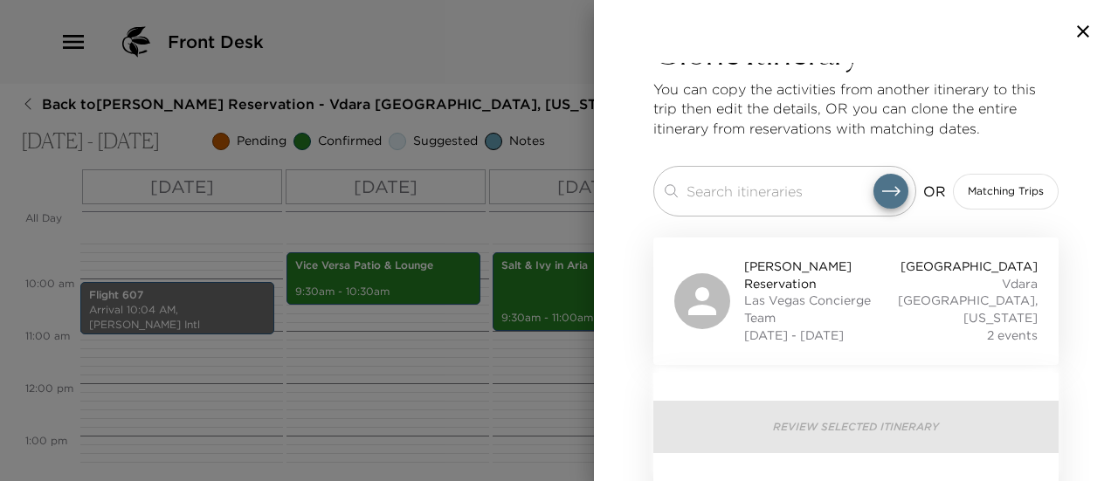
scroll to position [0, 0]
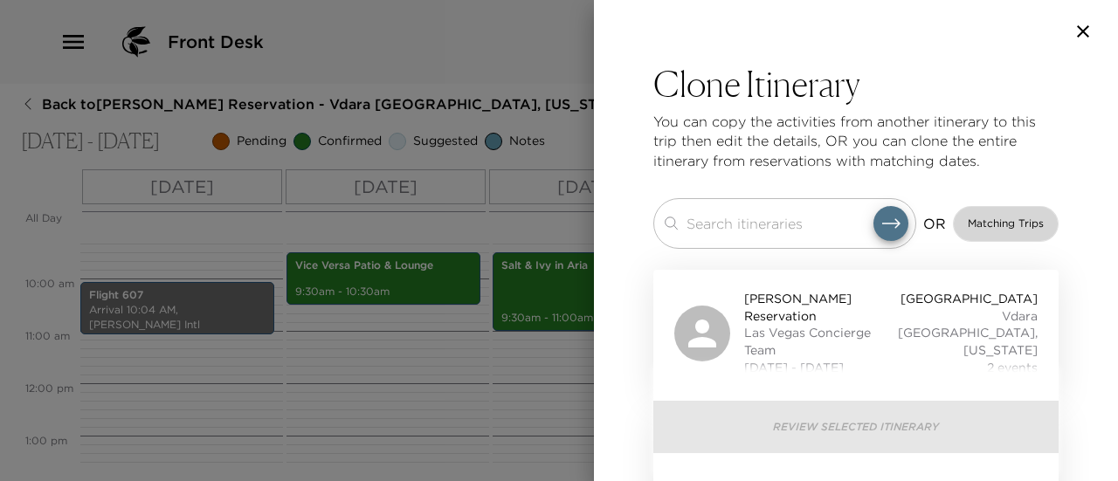
click at [968, 223] on span "Matching Trips" at bounding box center [1006, 224] width 76 height 15
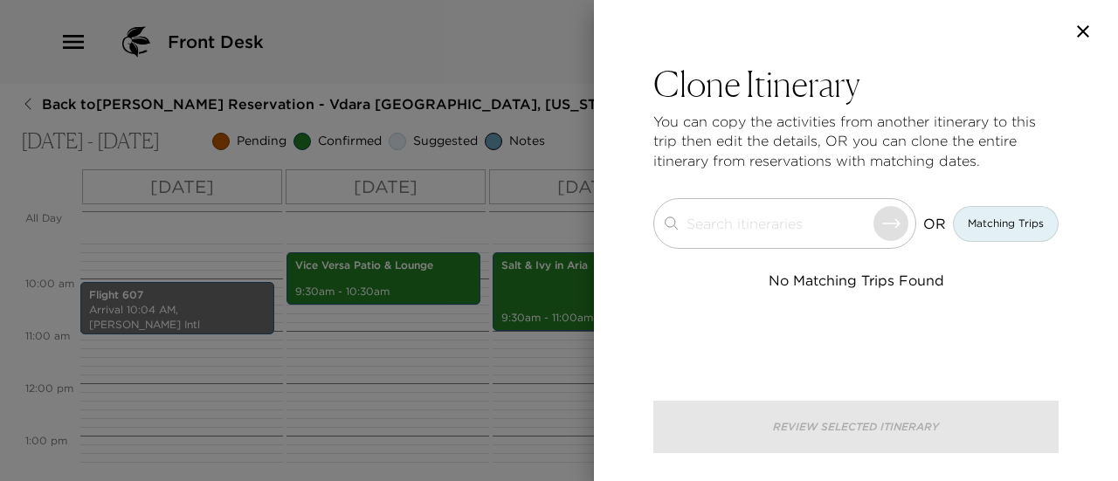
click at [1082, 31] on icon "button" at bounding box center [1083, 31] width 21 height 21
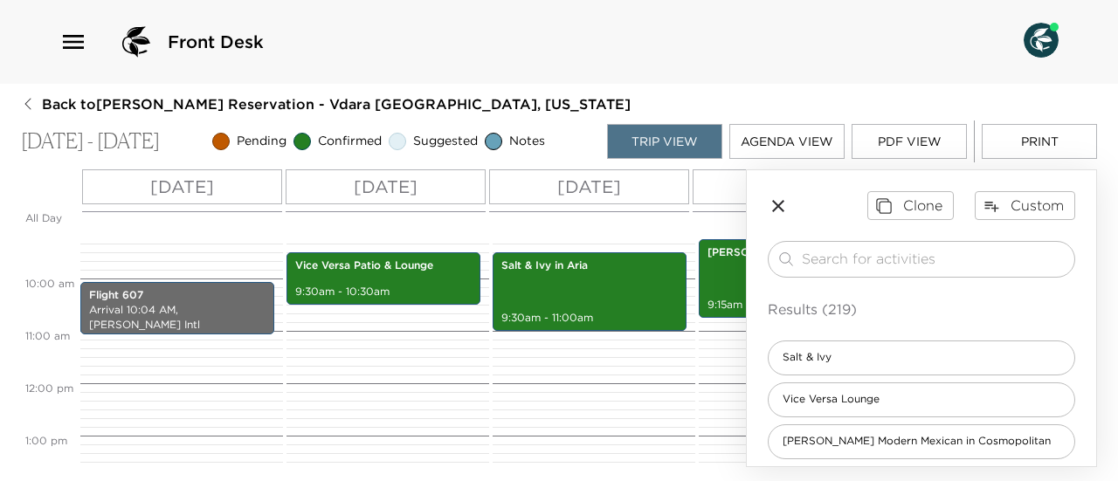
click at [780, 205] on icon "button" at bounding box center [778, 206] width 21 height 21
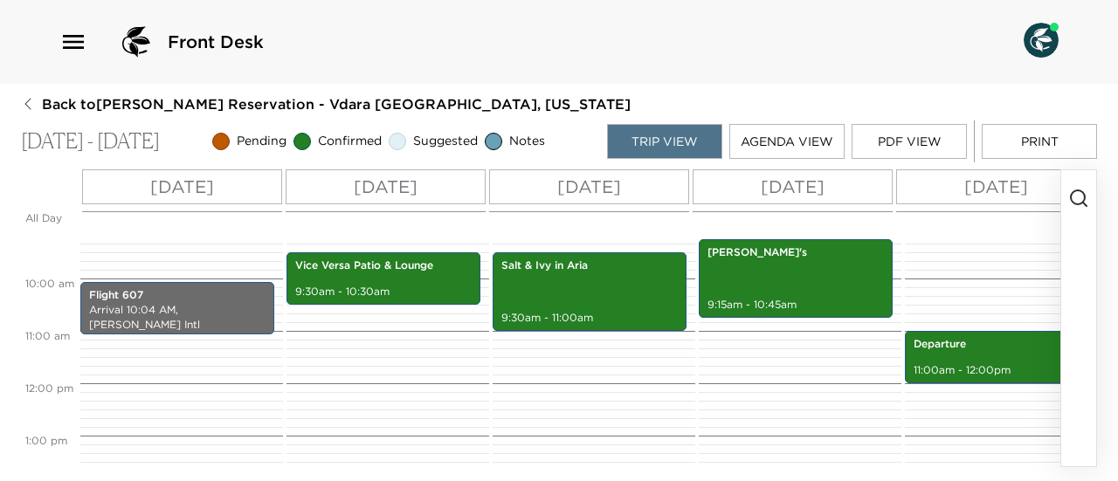
click at [898, 147] on button "PDF View" at bounding box center [909, 141] width 115 height 35
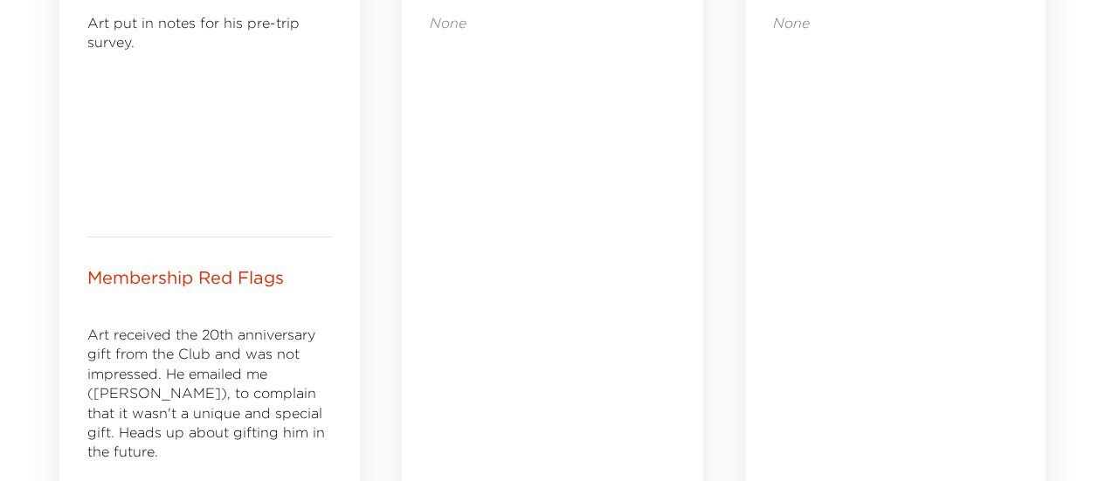
scroll to position [786, 0]
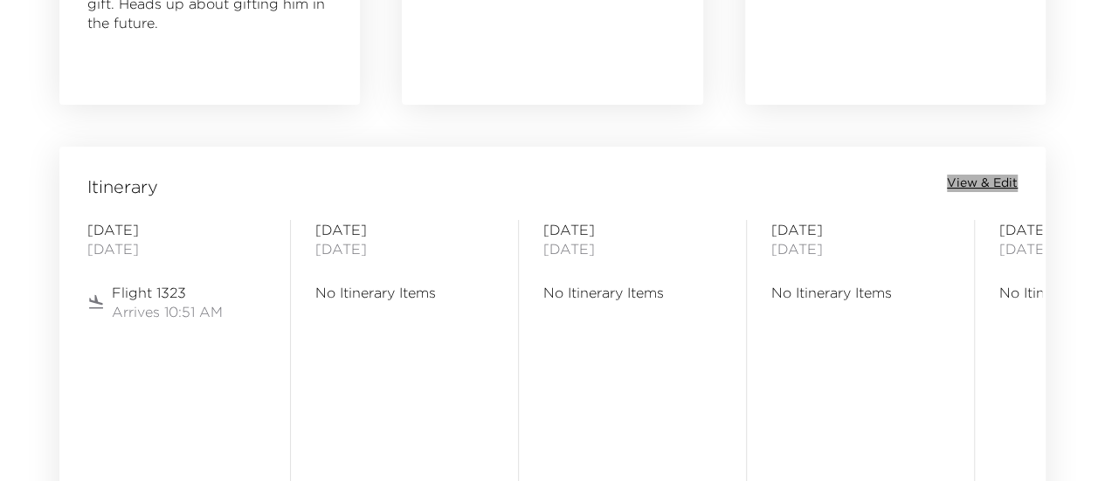
click at [978, 183] on span "View & Edit" at bounding box center [982, 183] width 71 height 17
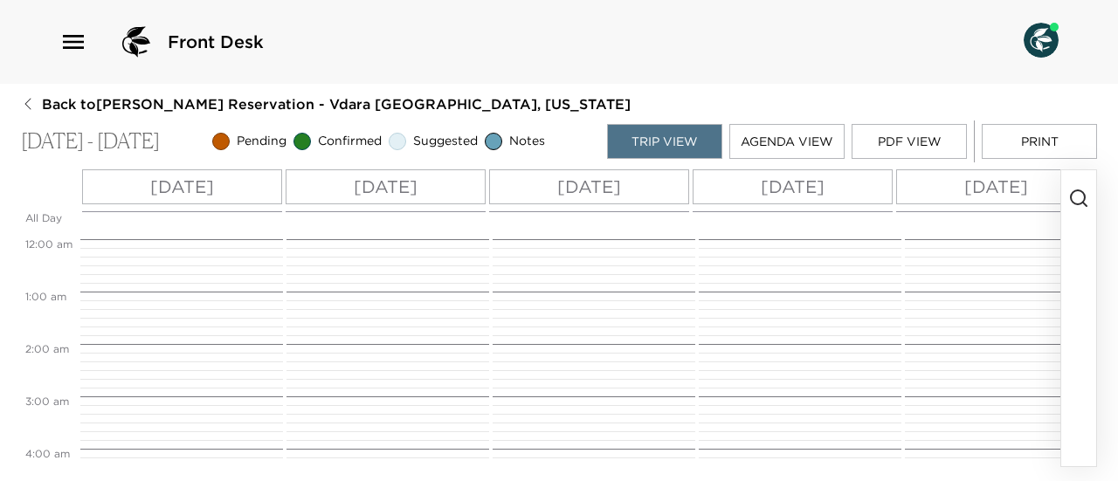
scroll to position [569, 0]
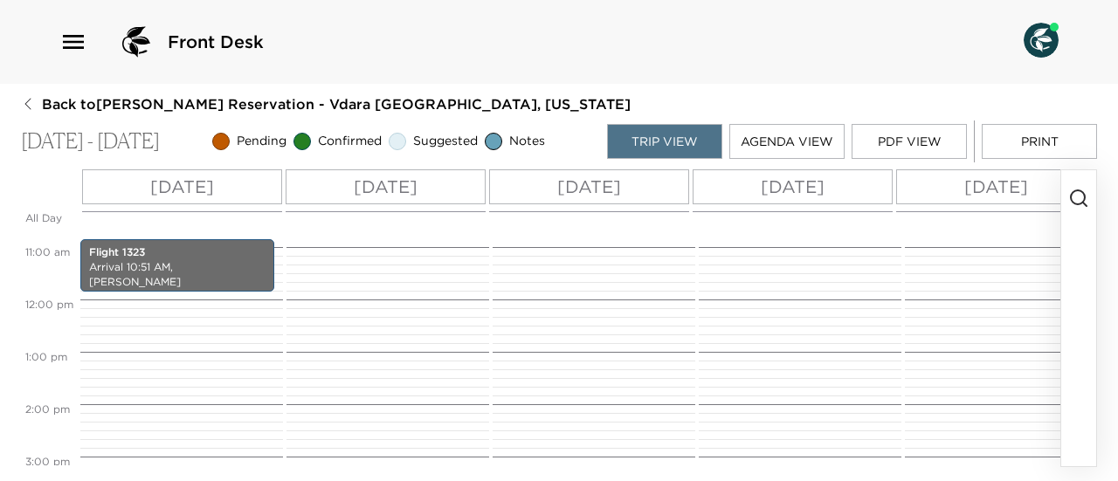
click at [1069, 195] on icon "button" at bounding box center [1079, 198] width 21 height 21
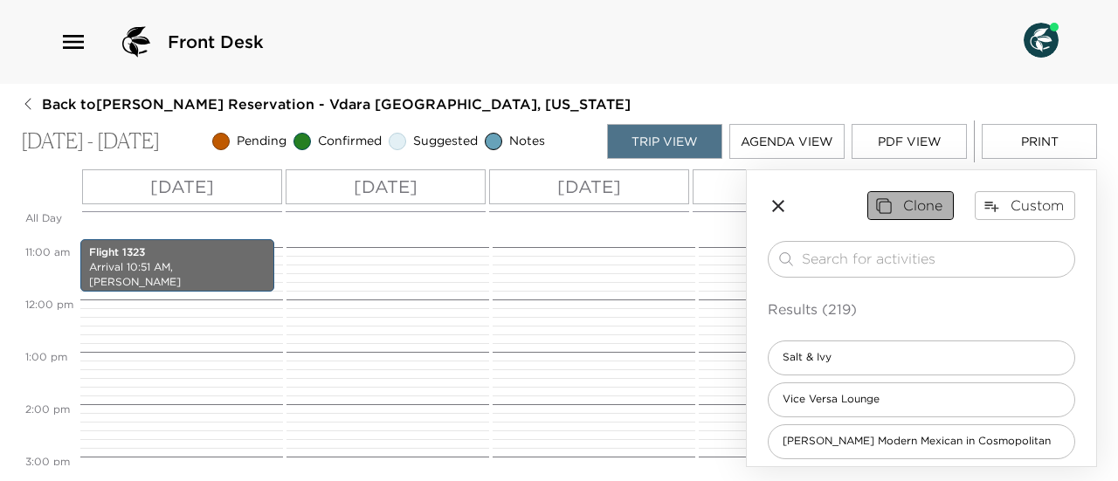
click at [904, 204] on button "Clone" at bounding box center [911, 205] width 86 height 28
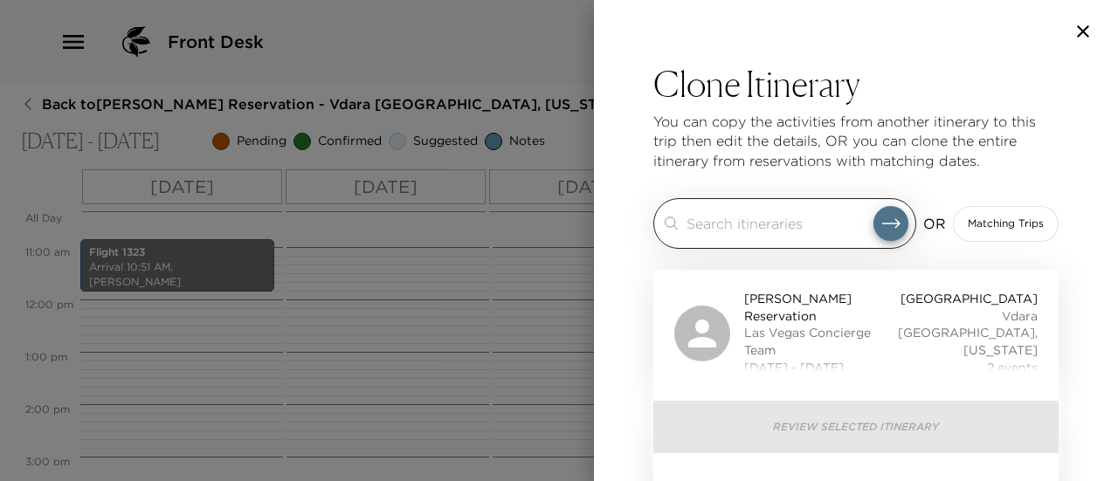
click at [815, 226] on input "search" at bounding box center [780, 223] width 187 height 20
type input "d"
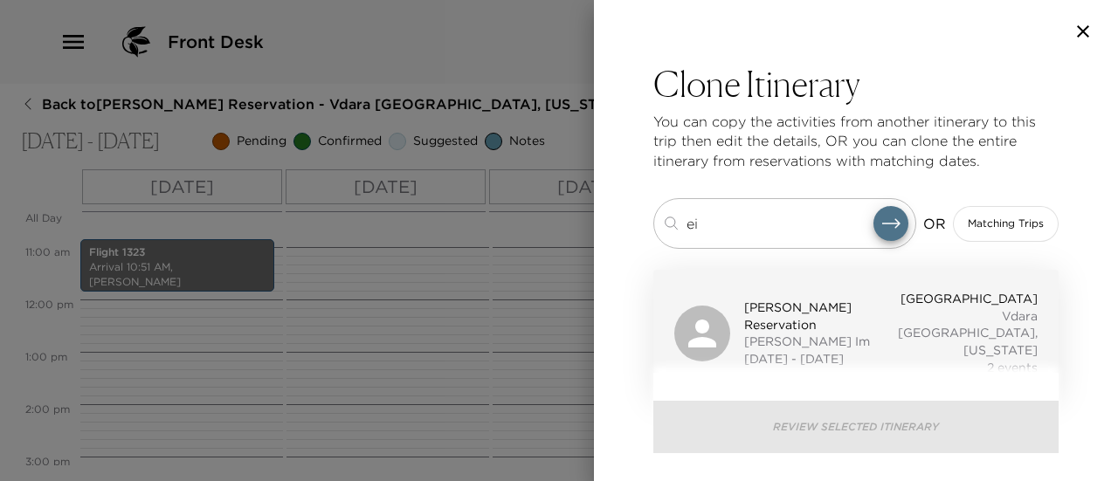
type input "ei"
click at [886, 351] on span "[DATE] - [DATE]" at bounding box center [821, 359] width 154 height 17
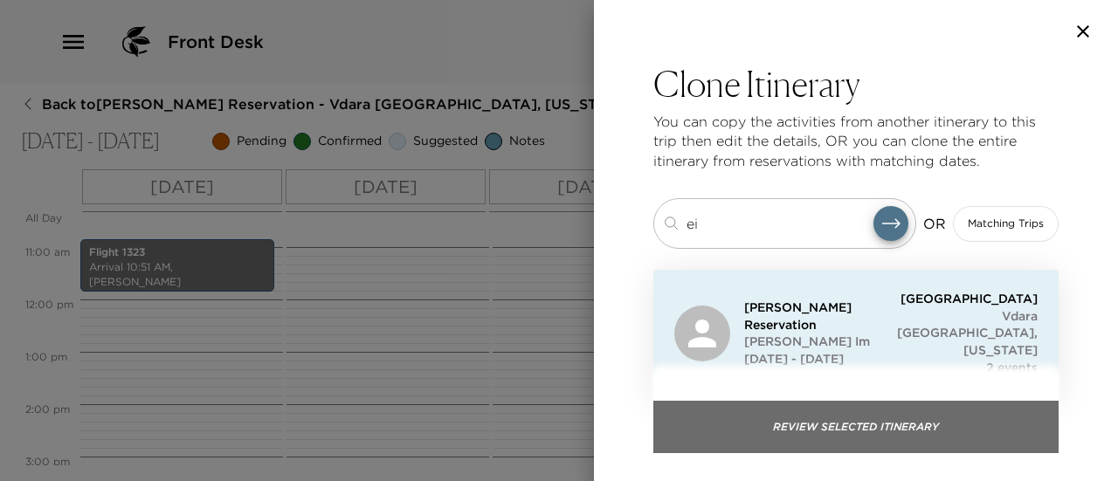
click at [880, 429] on button "Review Selected Itinerary" at bounding box center [856, 427] width 405 height 52
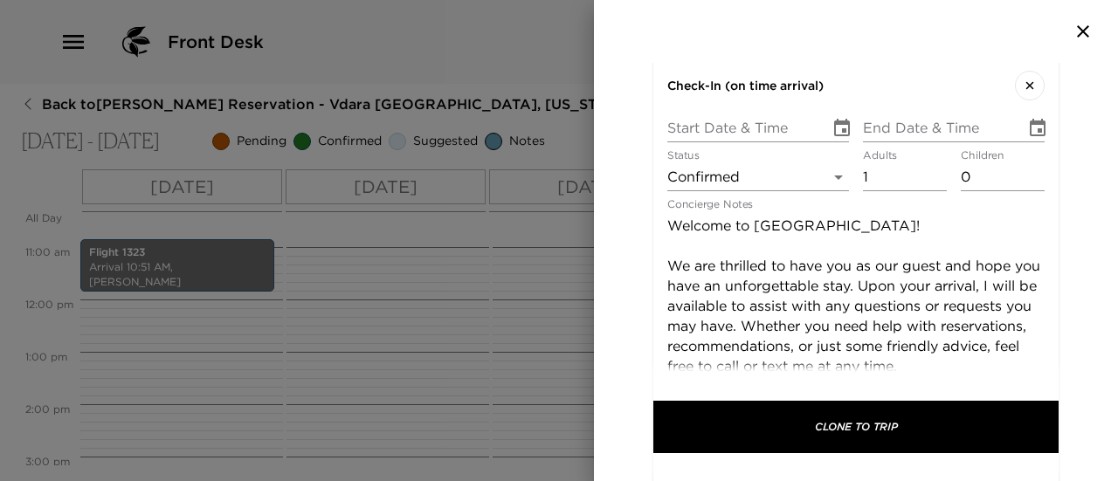
scroll to position [438, 0]
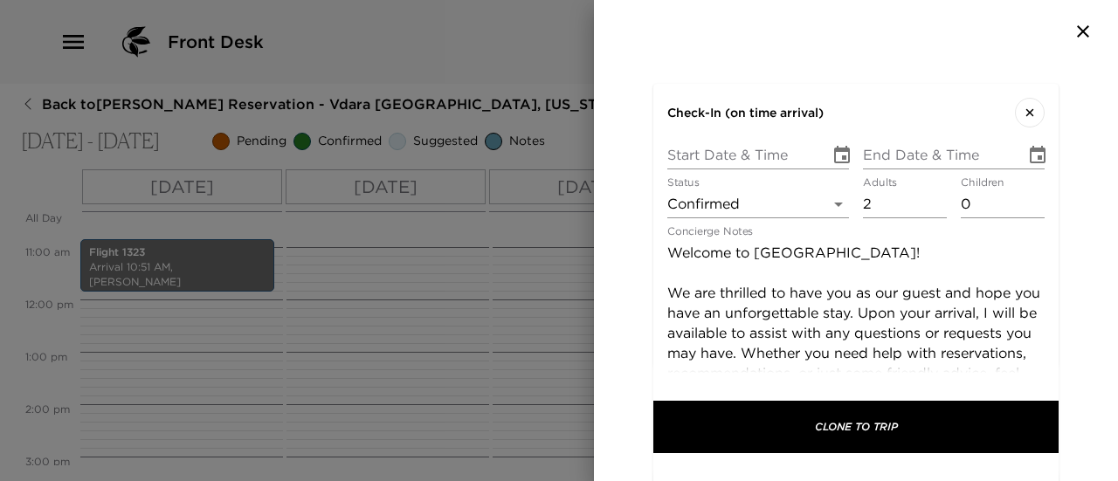
click at [930, 190] on input "2" at bounding box center [905, 204] width 84 height 28
click at [930, 190] on input "3" at bounding box center [905, 204] width 84 height 28
click at [930, 190] on input "4" at bounding box center [905, 204] width 84 height 28
type input "5"
click at [930, 190] on input "5" at bounding box center [905, 204] width 84 height 28
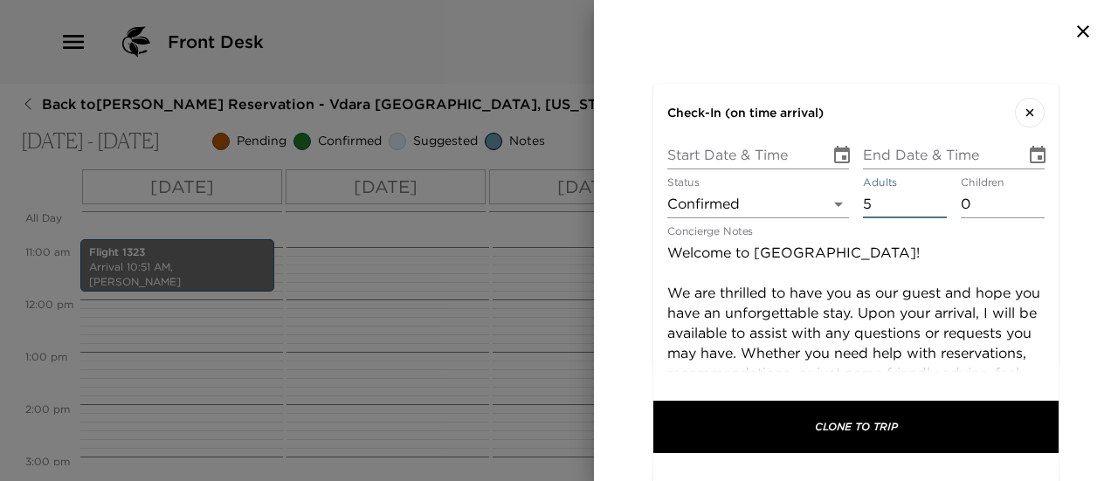
click at [834, 145] on icon "Choose date" at bounding box center [842, 155] width 21 height 21
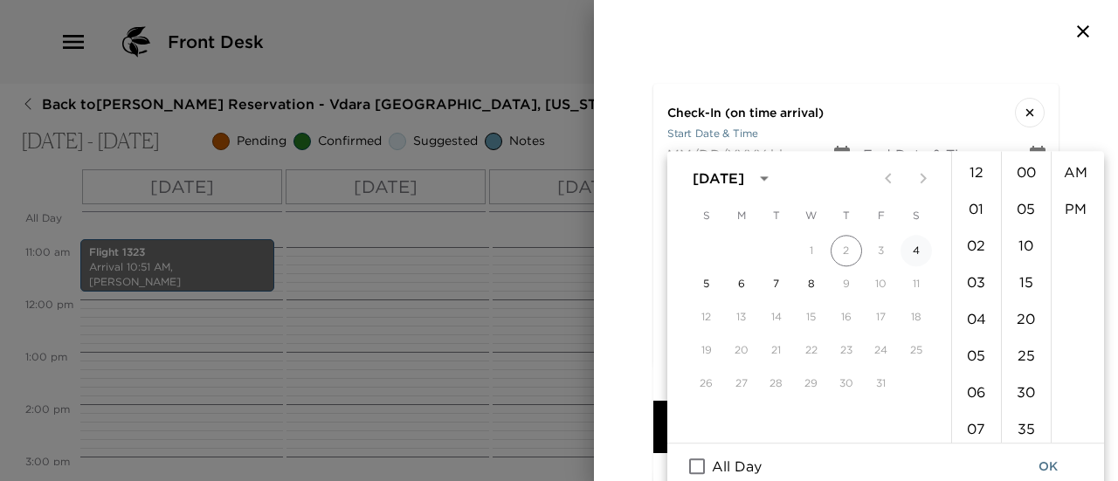
click at [918, 251] on button "4" at bounding box center [916, 250] width 31 height 31
type input "[DATE] 12:00 AM"
type input "[DATE] 01:00 AM"
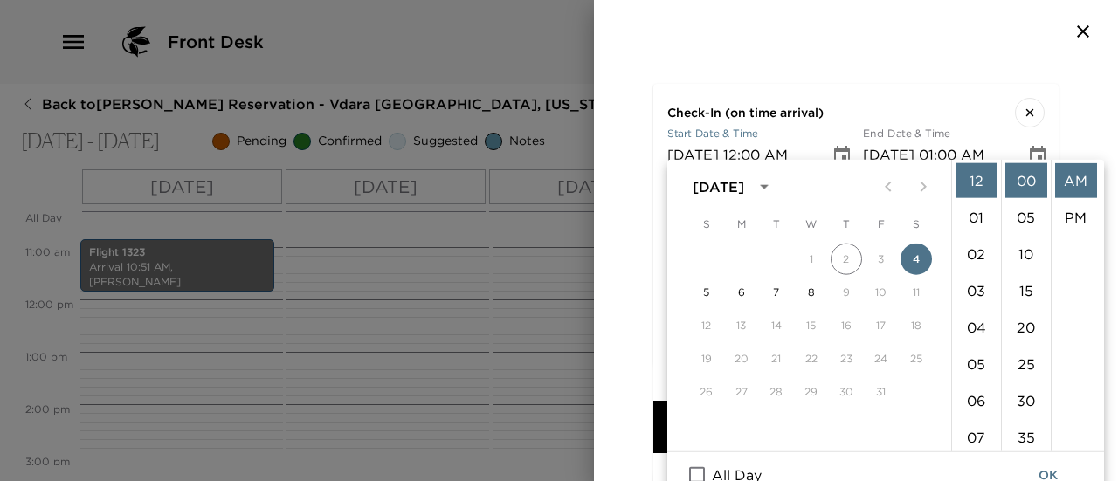
scroll to position [8, 0]
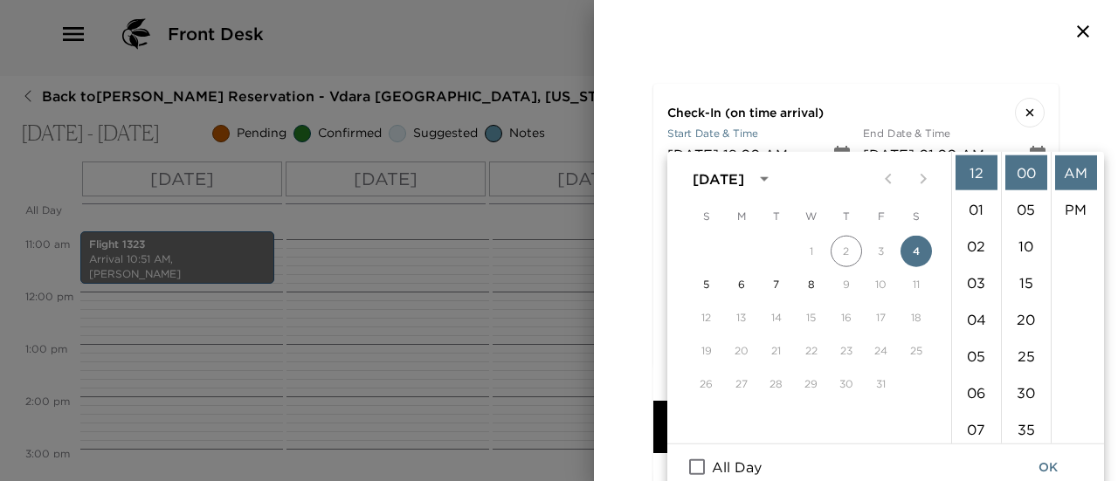
click at [758, 142] on input "[DATE] 12:00 AM" at bounding box center [743, 156] width 150 height 28
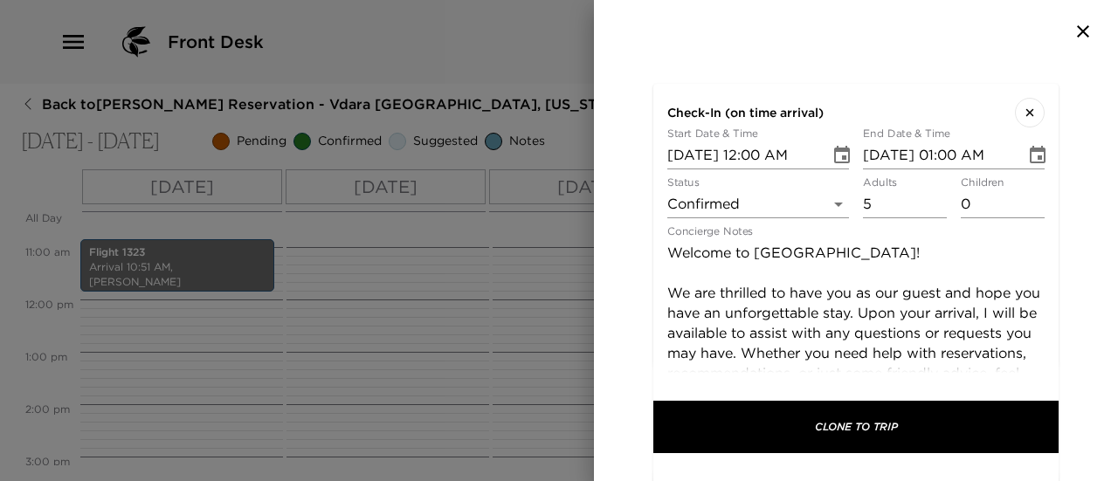
scroll to position [0, 0]
click at [761, 142] on input "10/04/2025 12:00 AM" at bounding box center [743, 156] width 150 height 28
type input "10/04/2025 04:00 AM"
type input "10/04/2025 05:00 AM"
click at [806, 142] on input "10/04/2025 04:00 AM" at bounding box center [743, 156] width 150 height 28
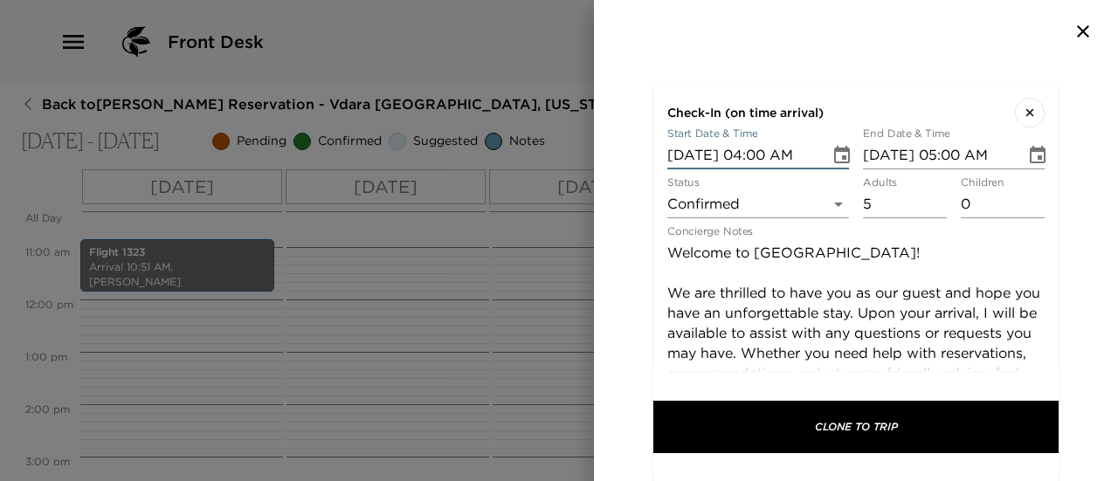
type input "10/04/2025 04:00 PM"
type input "10/04/2025 05:00 PM"
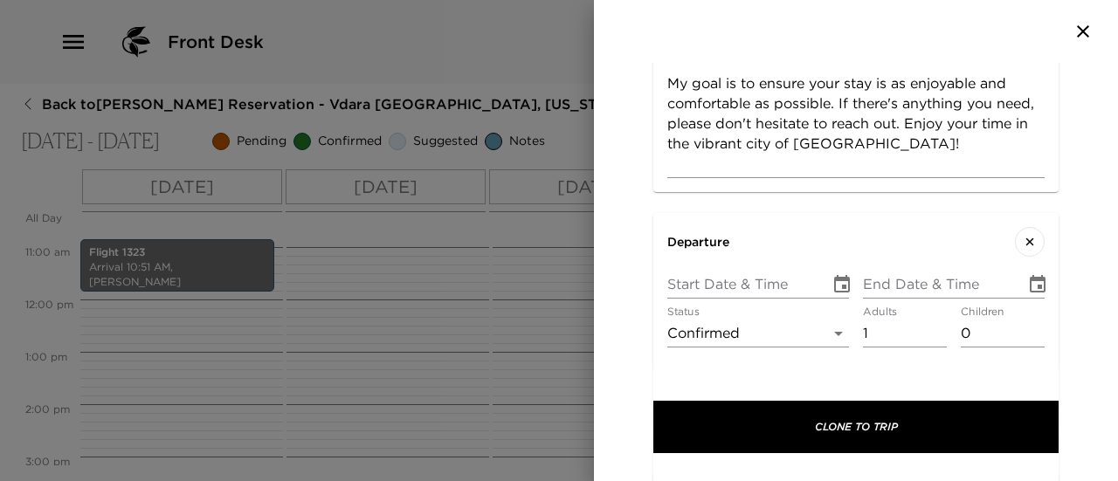
scroll to position [875, 0]
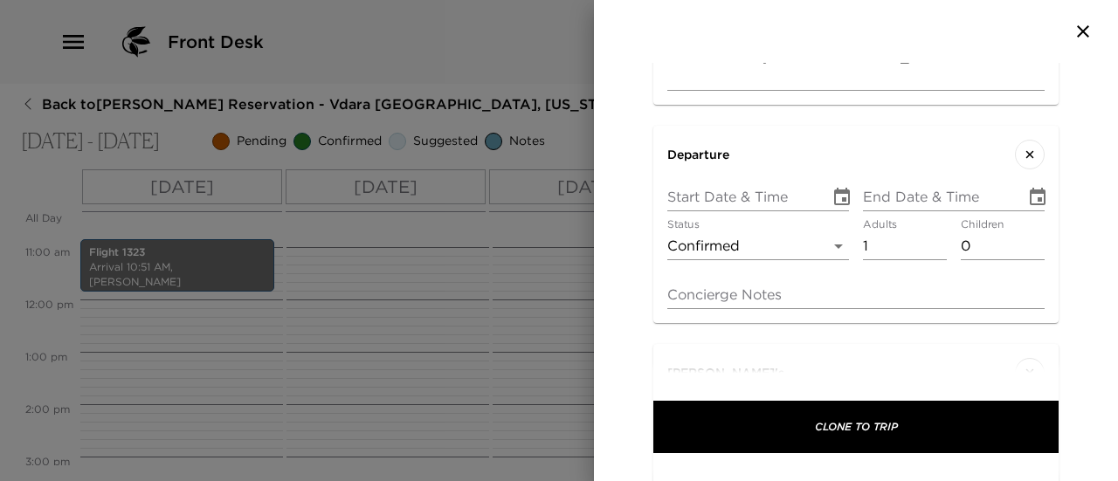
type input "10/04/2025 04:00 PM"
click at [837, 188] on icon "Choose date" at bounding box center [842, 196] width 16 height 17
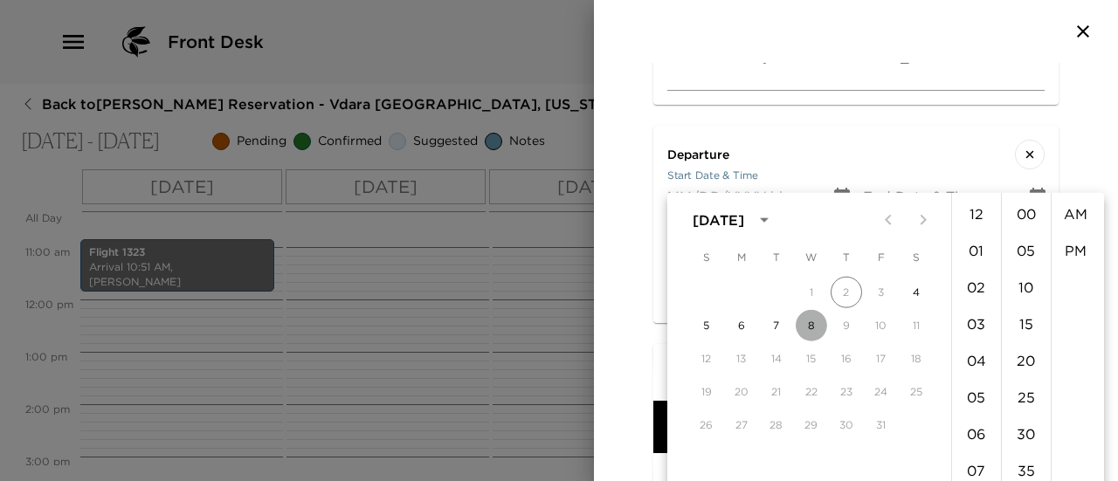
click at [806, 324] on button "8" at bounding box center [811, 325] width 31 height 31
type input "10/08/2025 12:00 AM"
type input "10/08/2025 01:00 AM"
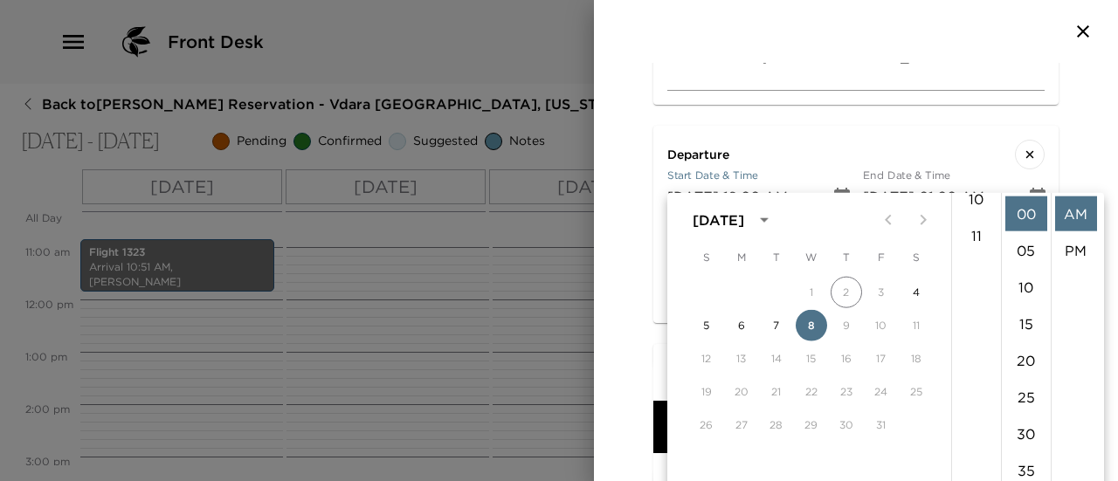
scroll to position [404, 0]
click at [970, 212] on li "11" at bounding box center [977, 214] width 42 height 35
type input "10/08/2025 11:00 AM"
type input "10/08/2025 12:00 PM"
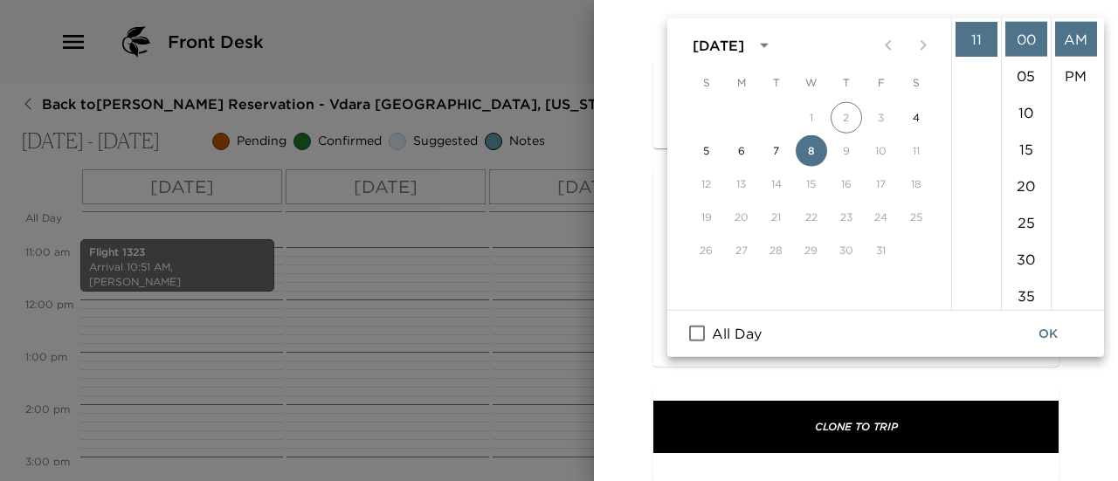
click at [1043, 333] on button "OK" at bounding box center [1048, 334] width 56 height 32
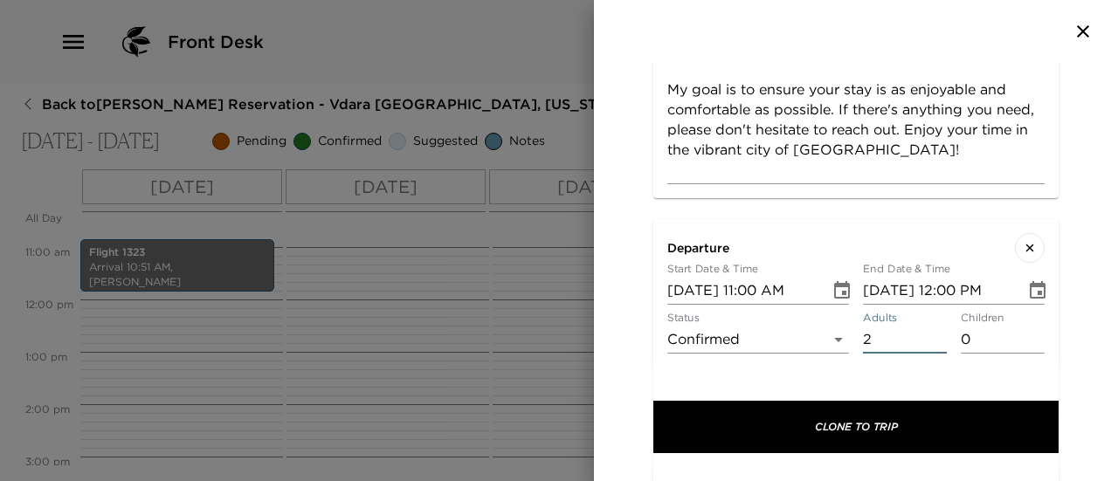
click at [930, 326] on input "2" at bounding box center [905, 340] width 84 height 28
click at [930, 326] on input "3" at bounding box center [905, 340] width 84 height 28
type input "4"
click at [930, 326] on input "4" at bounding box center [905, 340] width 84 height 28
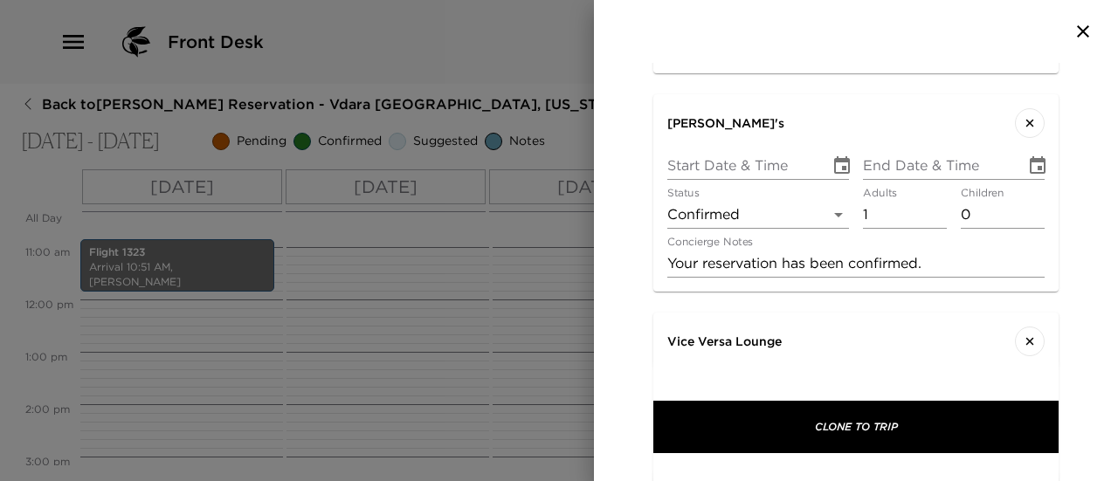
scroll to position [1131, 0]
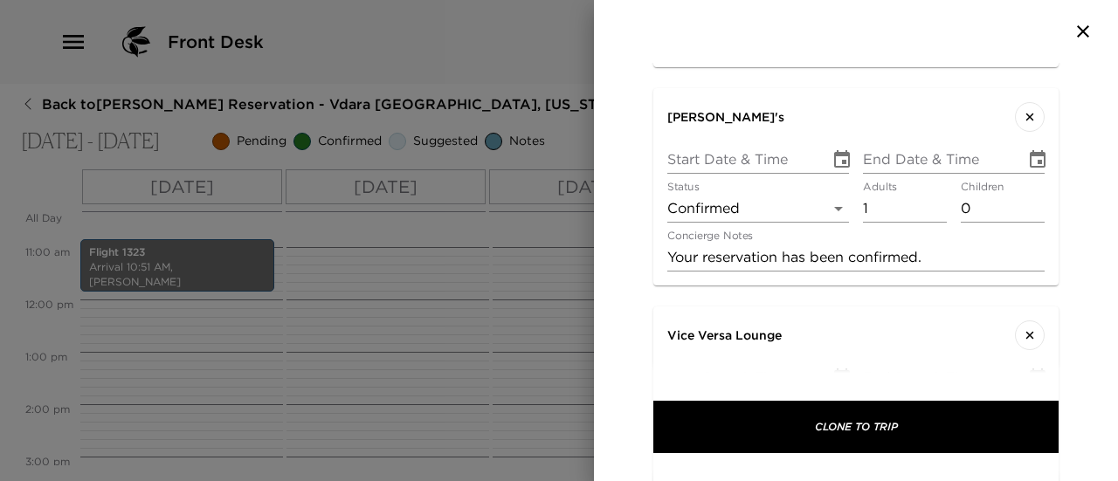
click at [839, 149] on icon "Choose date" at bounding box center [842, 159] width 21 height 21
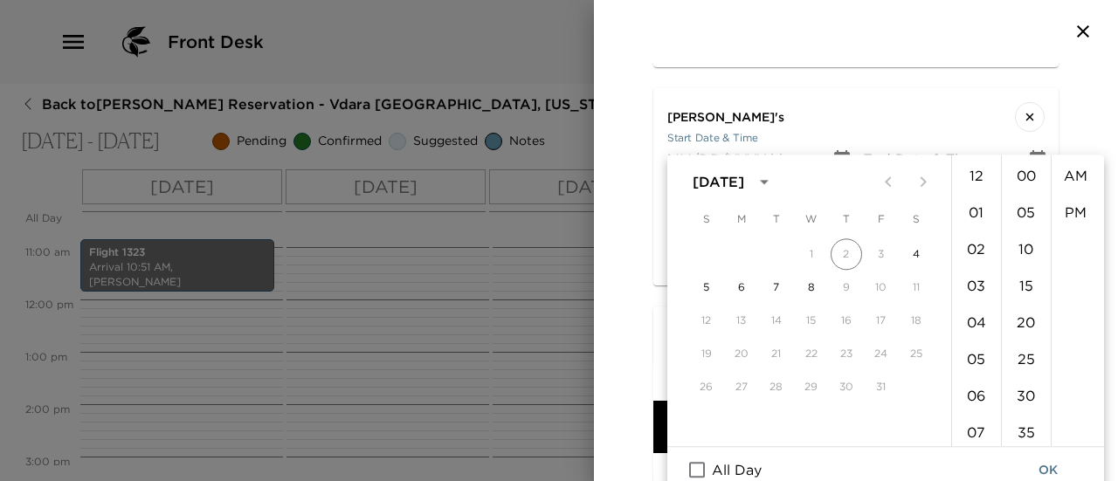
click at [844, 149] on icon "Choose date" at bounding box center [842, 159] width 21 height 21
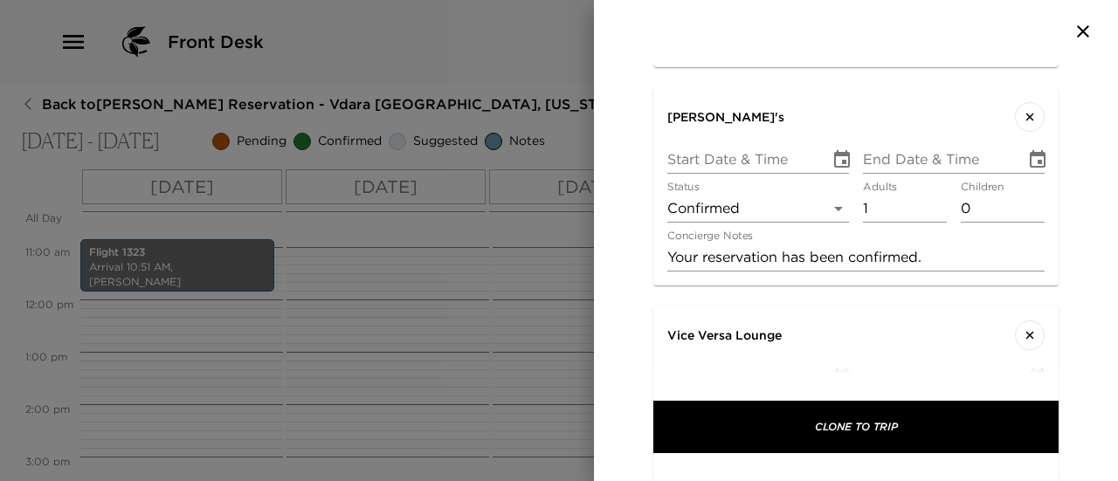
click at [832, 149] on icon "Choose date" at bounding box center [842, 159] width 21 height 21
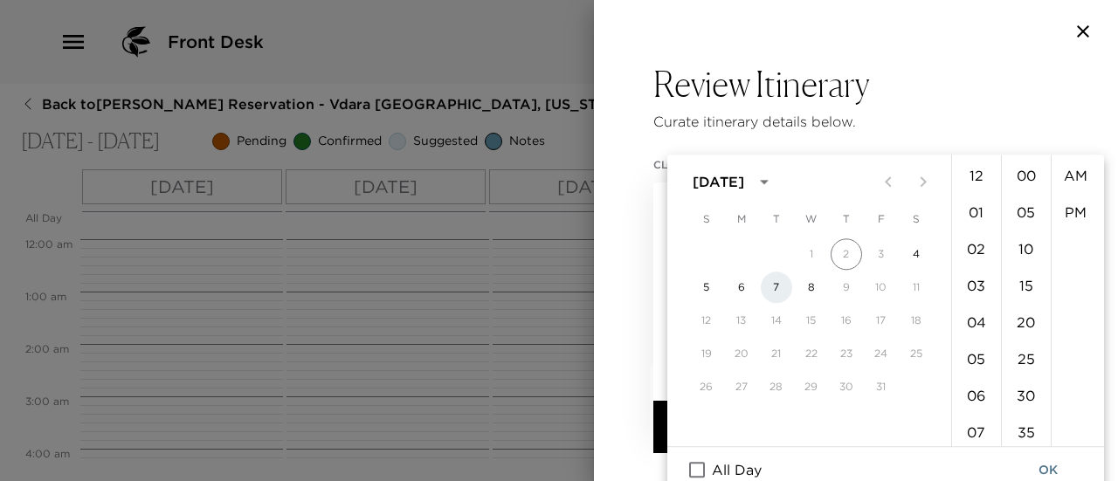
scroll to position [1131, 0]
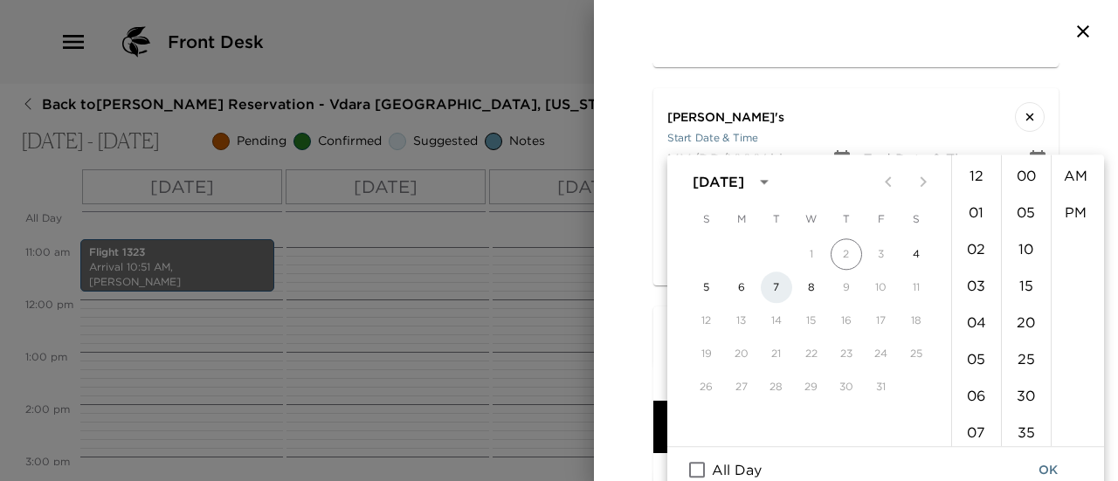
click at [772, 289] on button "7" at bounding box center [776, 287] width 31 height 31
type input "10/07/2025 12:00 AM"
type input "10/07/2025 01:00 AM"
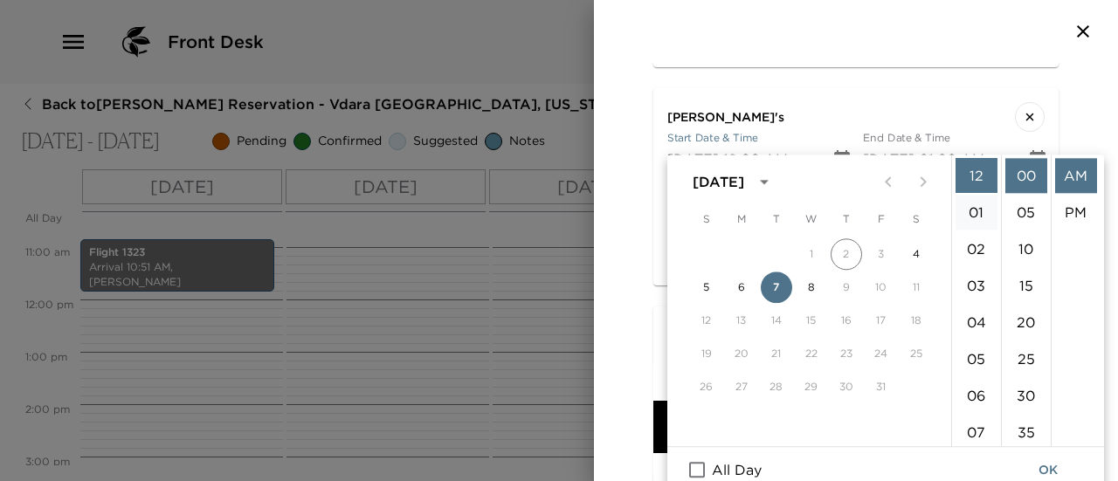
scroll to position [175, 0]
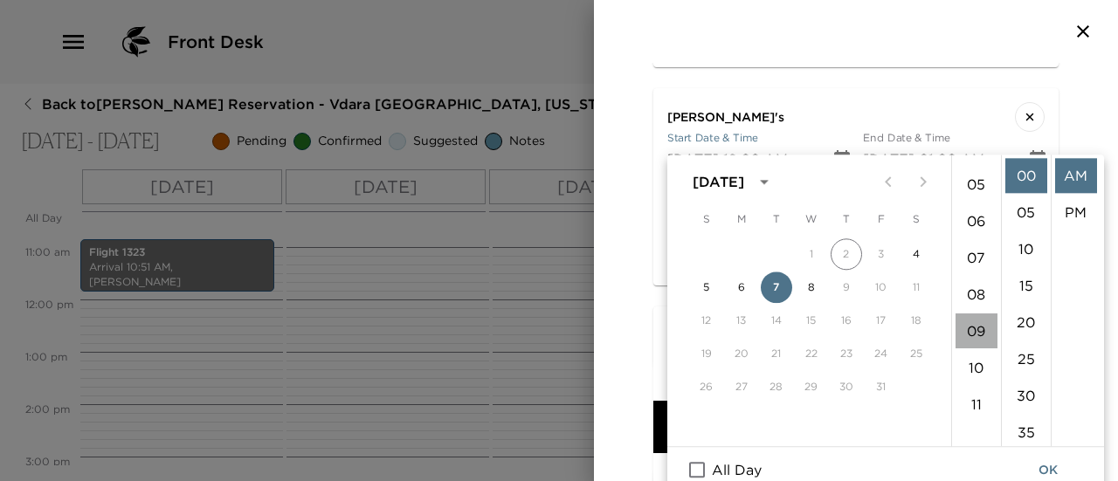
click at [979, 333] on li "09" at bounding box center [977, 331] width 42 height 35
type input "10/07/2025 09:00 AM"
type input "10/07/2025 10:00 AM"
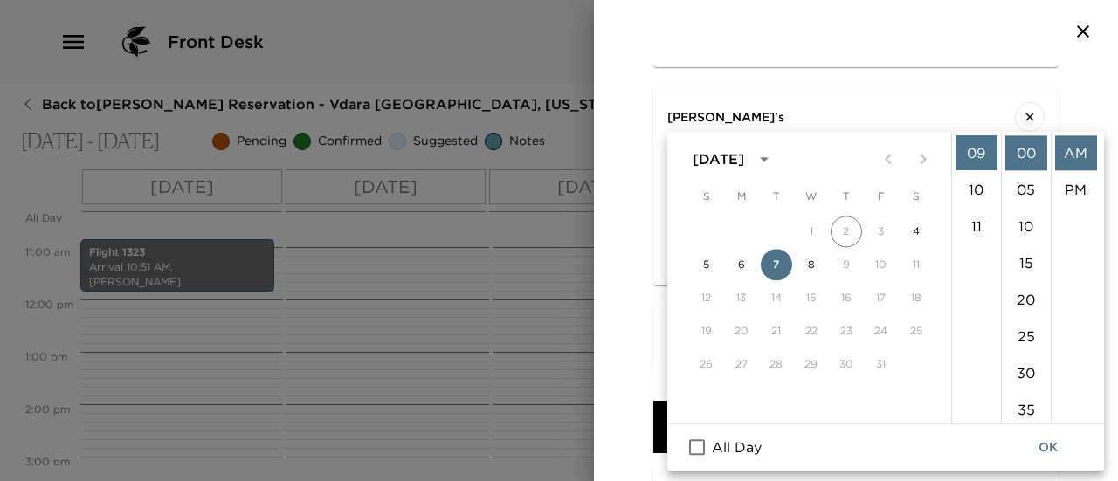
scroll to position [1394, 0]
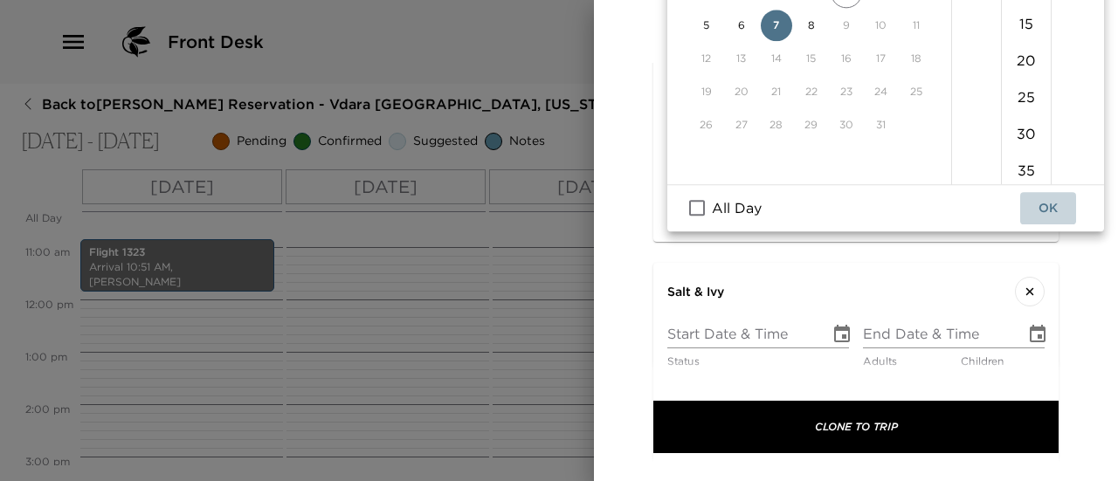
click at [1041, 203] on button "OK" at bounding box center [1048, 208] width 56 height 32
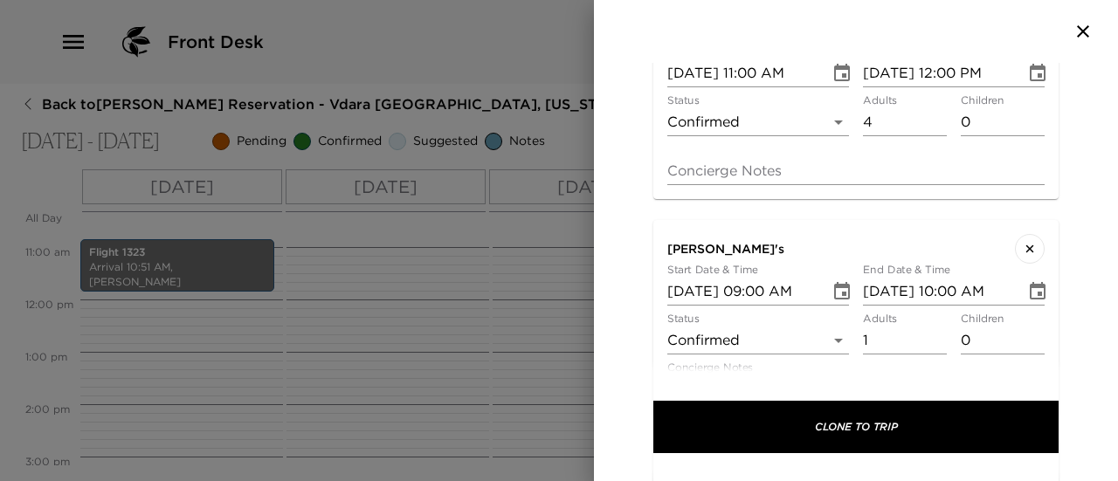
scroll to position [1087, 0]
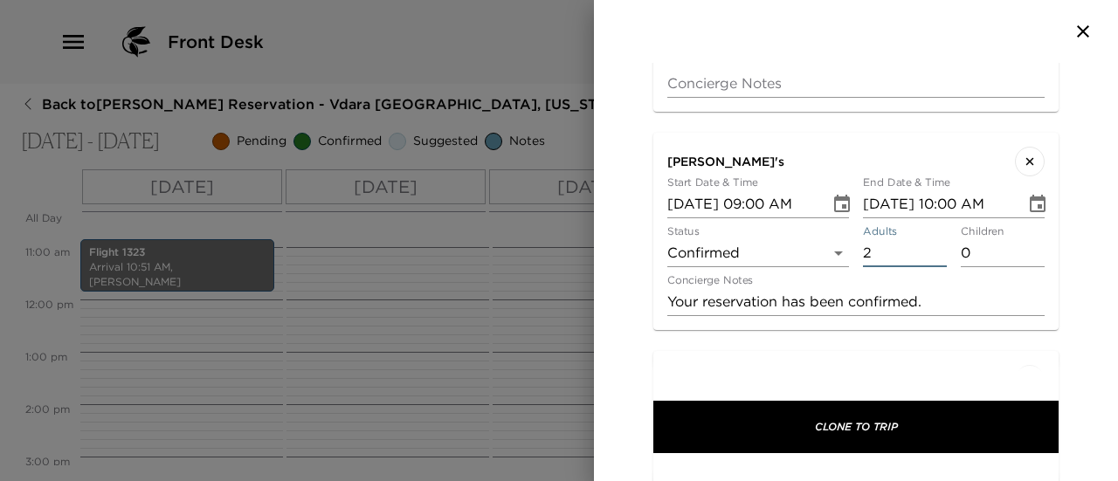
click at [930, 239] on input "2" at bounding box center [905, 253] width 84 height 28
click at [930, 239] on input "3" at bounding box center [905, 253] width 84 height 28
type input "4"
click at [930, 239] on input "4" at bounding box center [905, 253] width 84 height 28
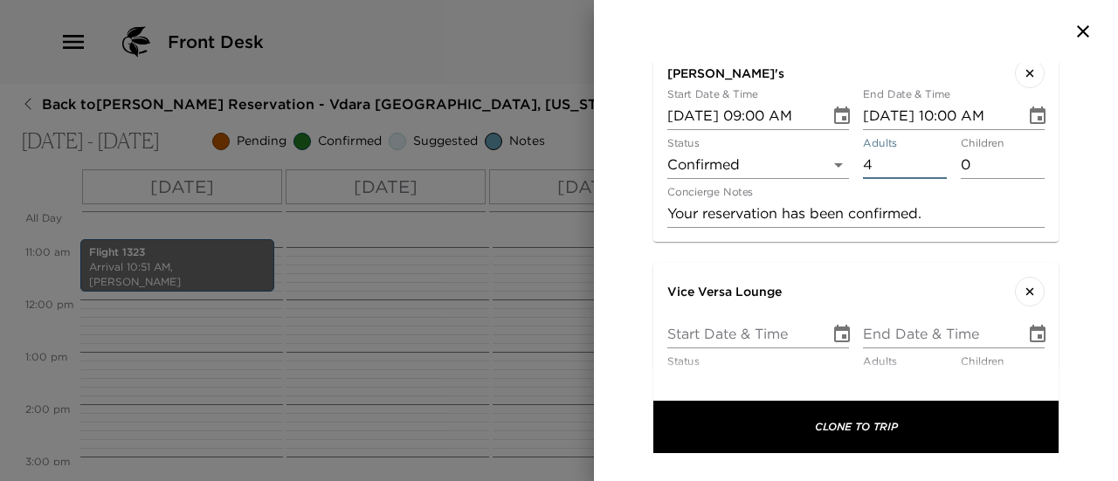
scroll to position [1262, 0]
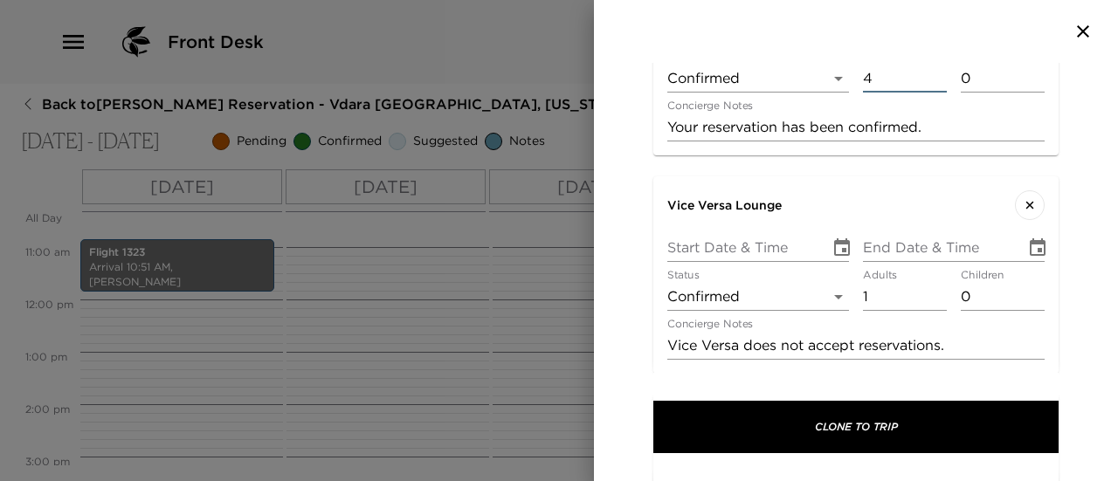
click at [834, 238] on icon "Choose date" at bounding box center [842, 248] width 21 height 21
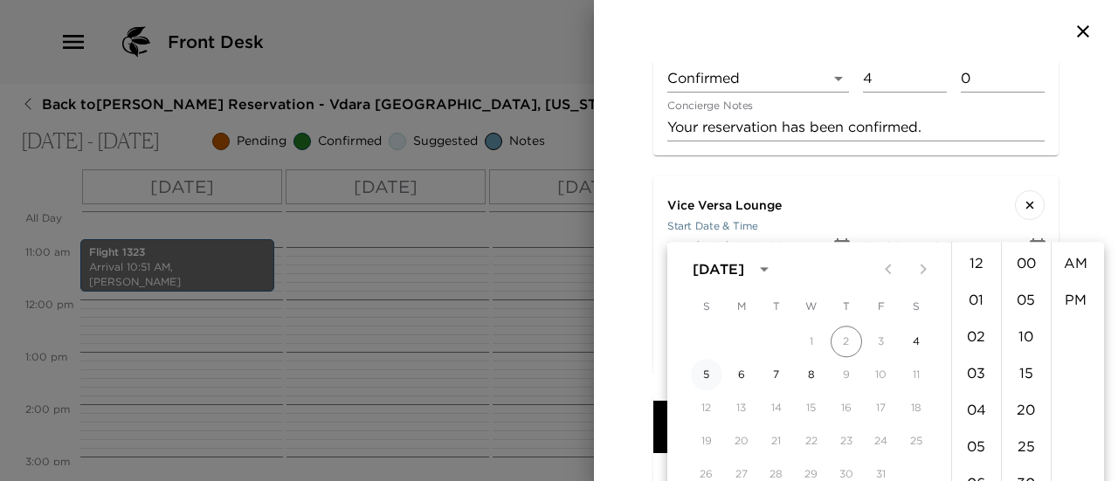
click at [709, 372] on button "5" at bounding box center [706, 374] width 31 height 31
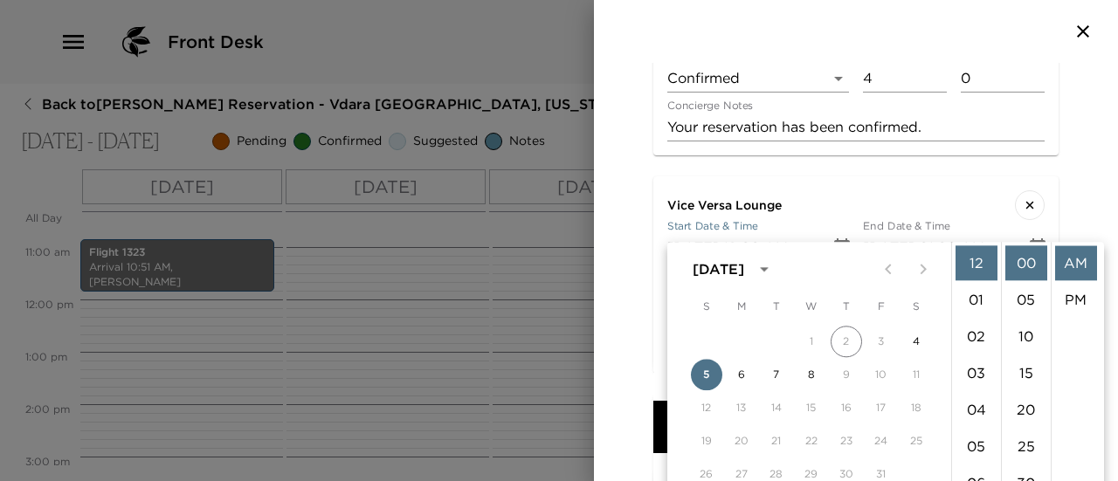
type input "10/05/2025 12:00 AM"
type input "10/05/2025 01:00 AM"
click at [979, 412] on li "09" at bounding box center [977, 418] width 42 height 35
type input "10/05/2025 09:00 AM"
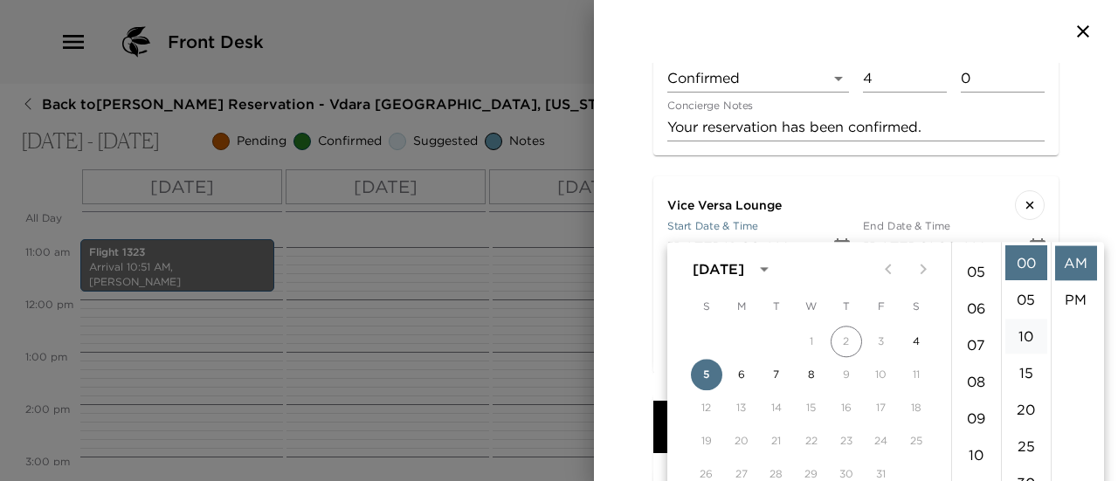
type input "10/05/2025 10:00 AM"
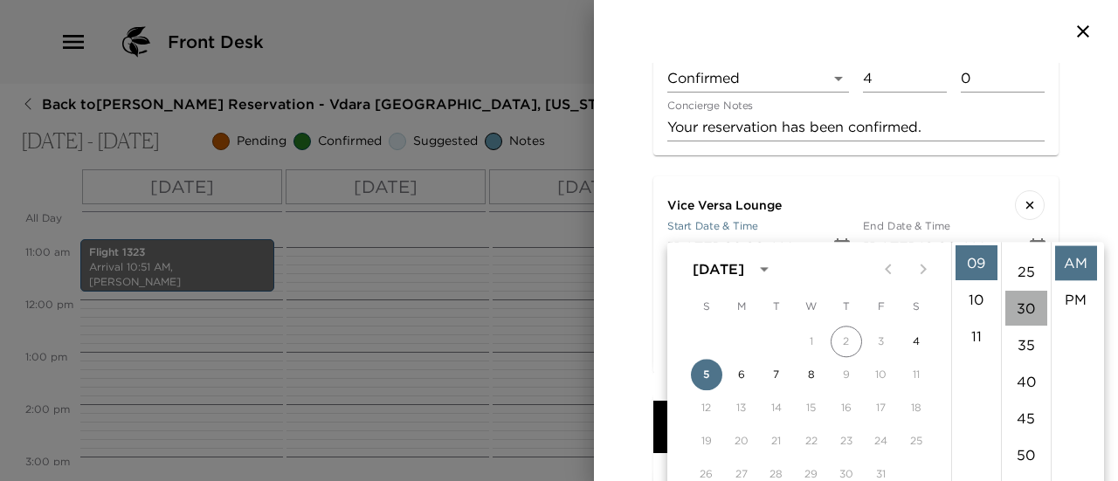
click at [1030, 321] on li "30" at bounding box center [1027, 308] width 42 height 35
type input "10/05/2025 09:30 AM"
click at [1082, 261] on li "AM" at bounding box center [1076, 263] width 42 height 35
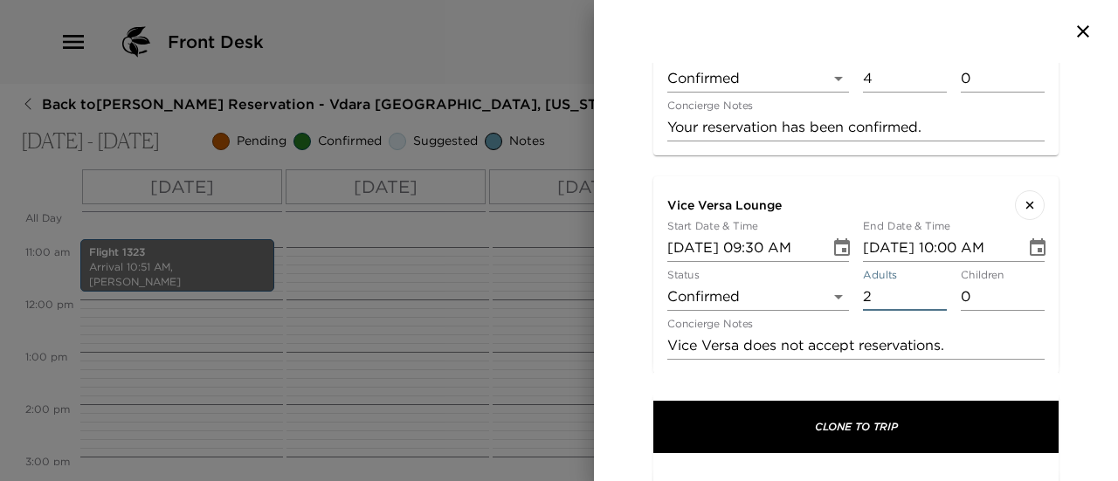
click at [929, 283] on input "2" at bounding box center [905, 297] width 84 height 28
click at [929, 283] on input "3" at bounding box center [905, 297] width 84 height 28
click at [929, 283] on input "4" at bounding box center [905, 297] width 84 height 28
click at [928, 283] on input "5" at bounding box center [905, 297] width 84 height 28
click at [928, 283] on input "6" at bounding box center [905, 297] width 84 height 28
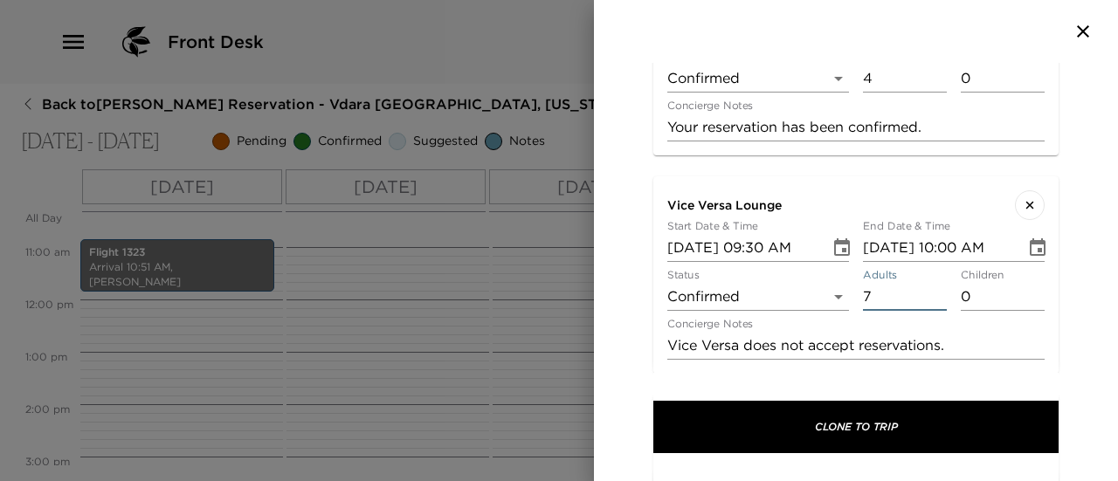
click at [927, 283] on input "7" at bounding box center [905, 297] width 84 height 28
click at [927, 283] on input "8" at bounding box center [905, 297] width 84 height 28
click at [927, 283] on input "9" at bounding box center [905, 297] width 84 height 28
type input "10"
click at [927, 283] on input "10" at bounding box center [905, 297] width 84 height 28
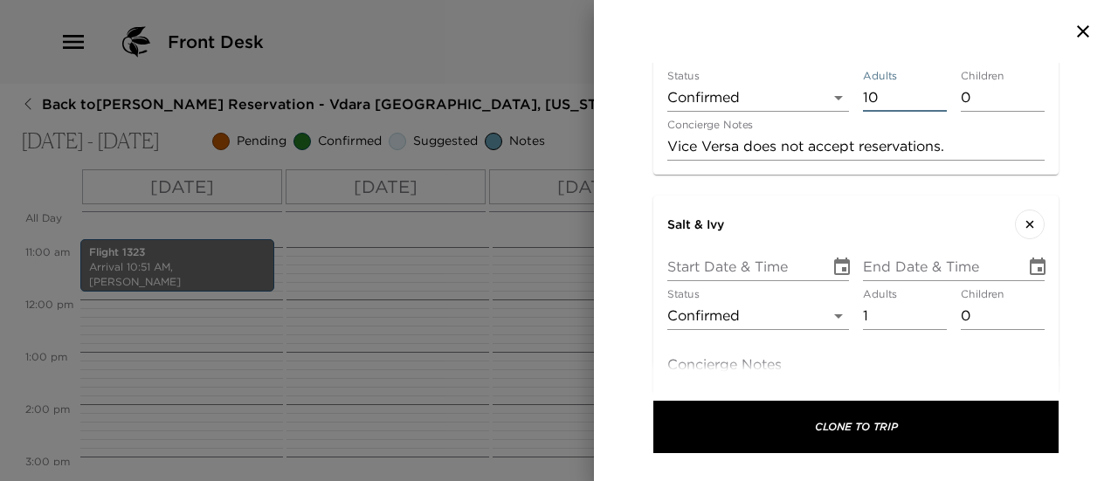
scroll to position [1464, 0]
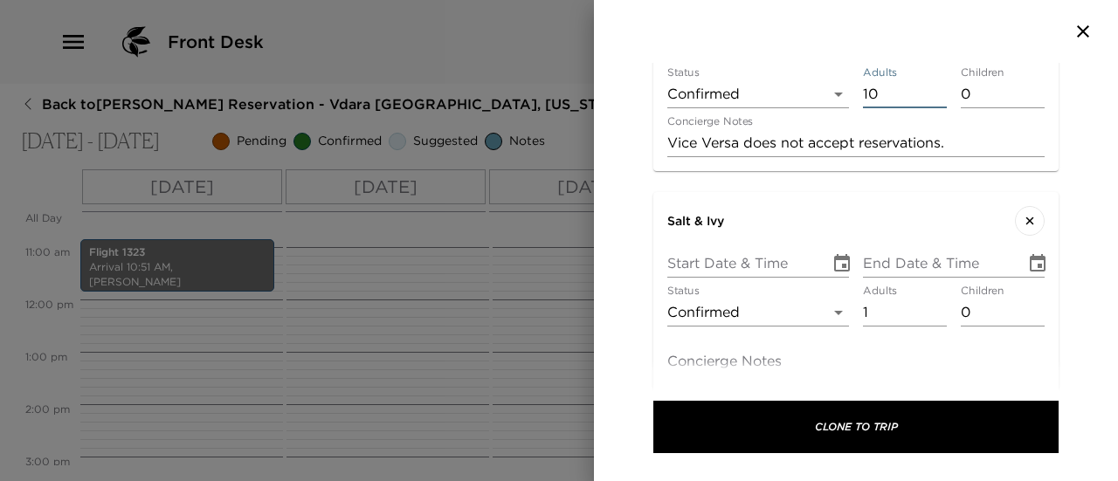
click at [835, 254] on icon "Choose date" at bounding box center [842, 262] width 16 height 17
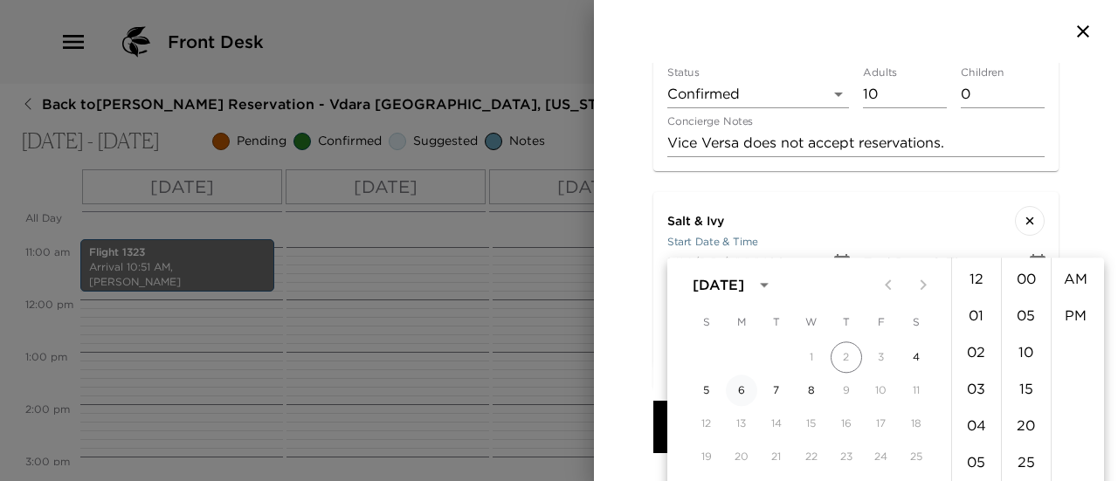
click at [741, 387] on button "6" at bounding box center [741, 390] width 31 height 31
type input "10/06/2025 12:00 AM"
type input "10/06/2025 01:00 AM"
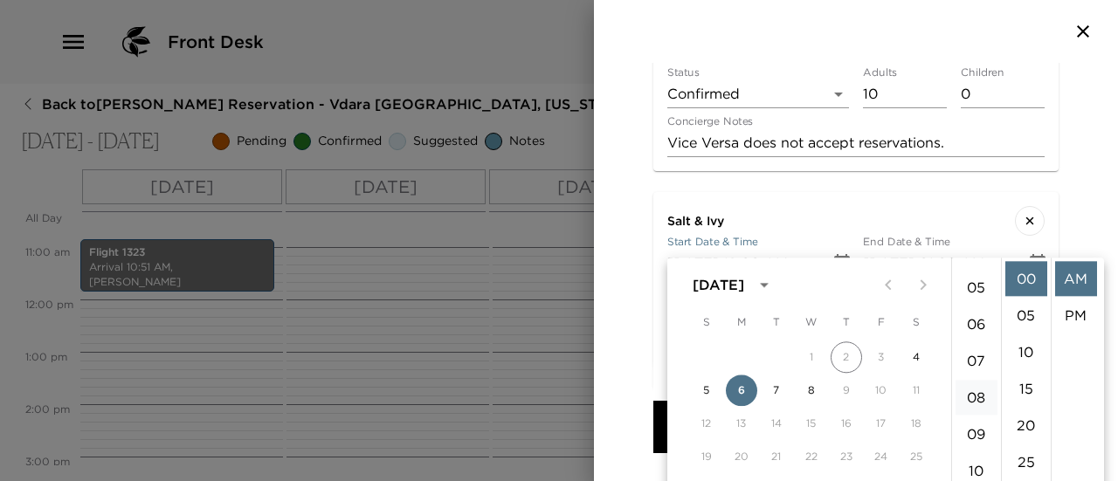
scroll to position [262, 0]
click at [978, 344] on li "09" at bounding box center [977, 346] width 42 height 35
type input "10/06/2025 09:00 AM"
type input "10/06/2025 10:00 AM"
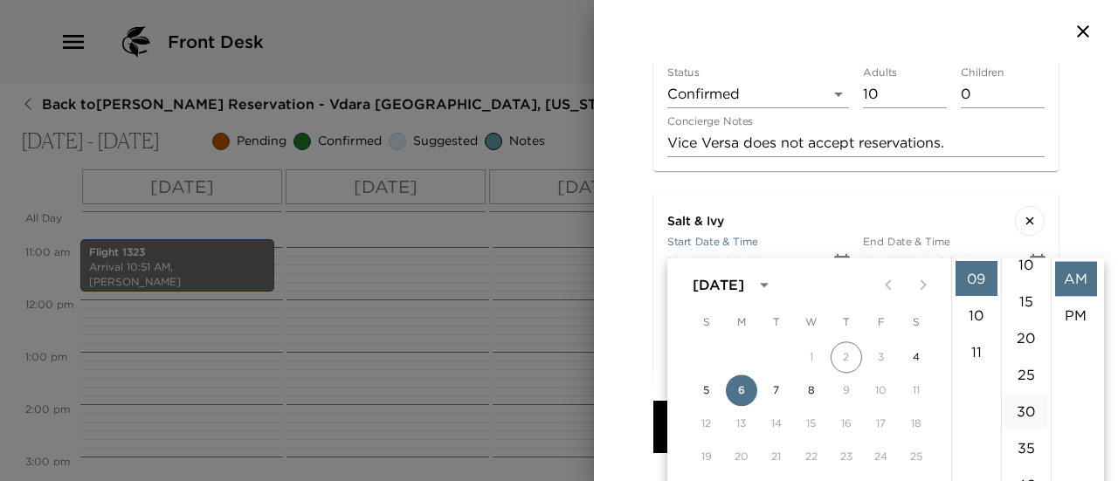
click at [1029, 411] on li "30" at bounding box center [1027, 411] width 42 height 35
type input "10/06/2025 09:30 AM"
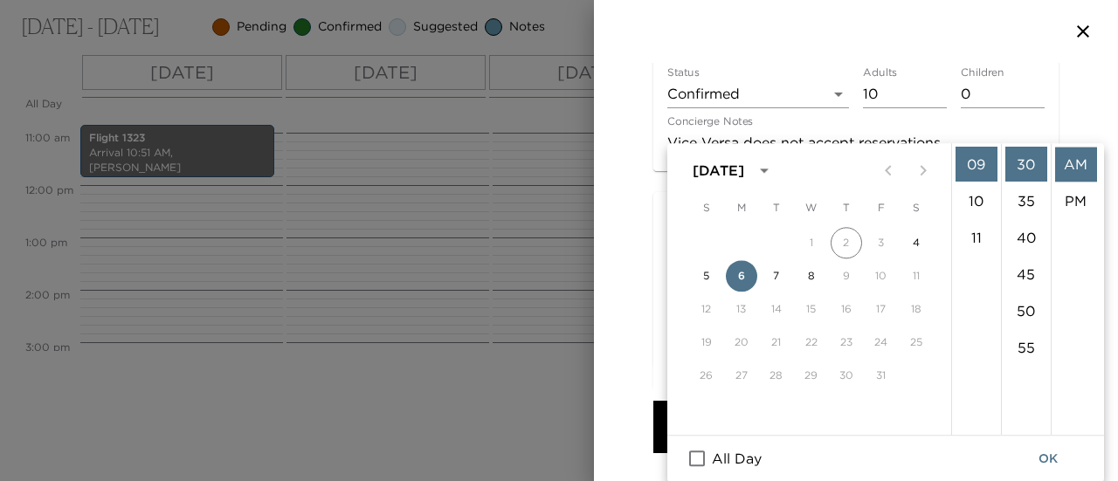
click at [1089, 225] on div "Review Itinerary Curate itinerary details below. Clone From Einhorn Reservation…" at bounding box center [856, 272] width 524 height 419
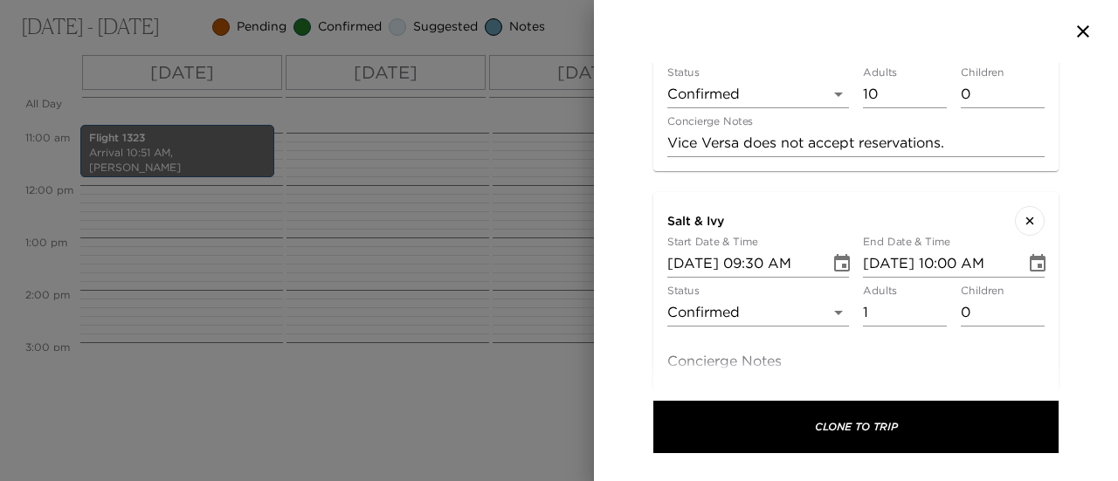
scroll to position [0, 0]
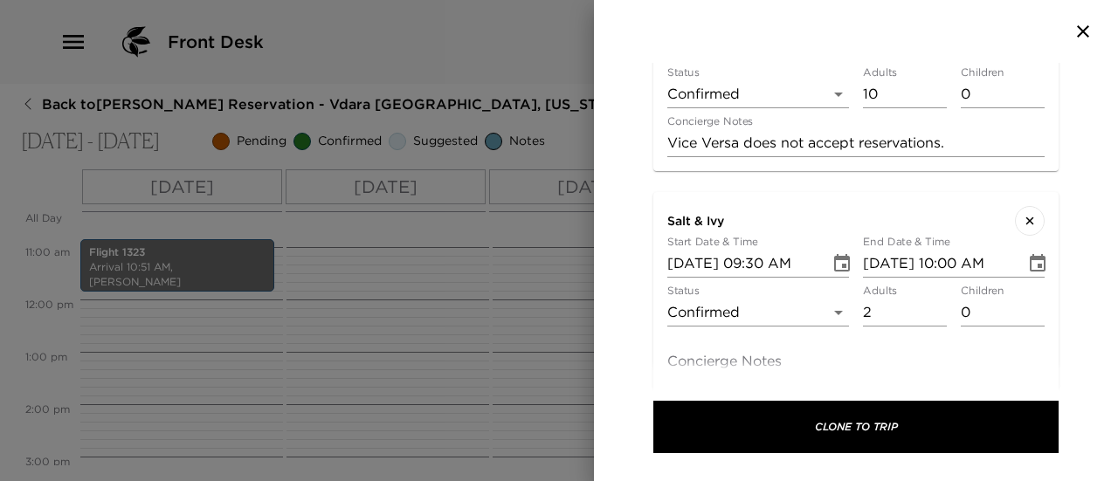
click at [933, 299] on input "2" at bounding box center [905, 313] width 84 height 28
click at [933, 299] on input "3" at bounding box center [905, 313] width 84 height 28
click at [933, 299] on input "4" at bounding box center [905, 313] width 84 height 28
click at [933, 299] on input "5" at bounding box center [905, 313] width 84 height 28
click at [931, 299] on input "6" at bounding box center [905, 313] width 84 height 28
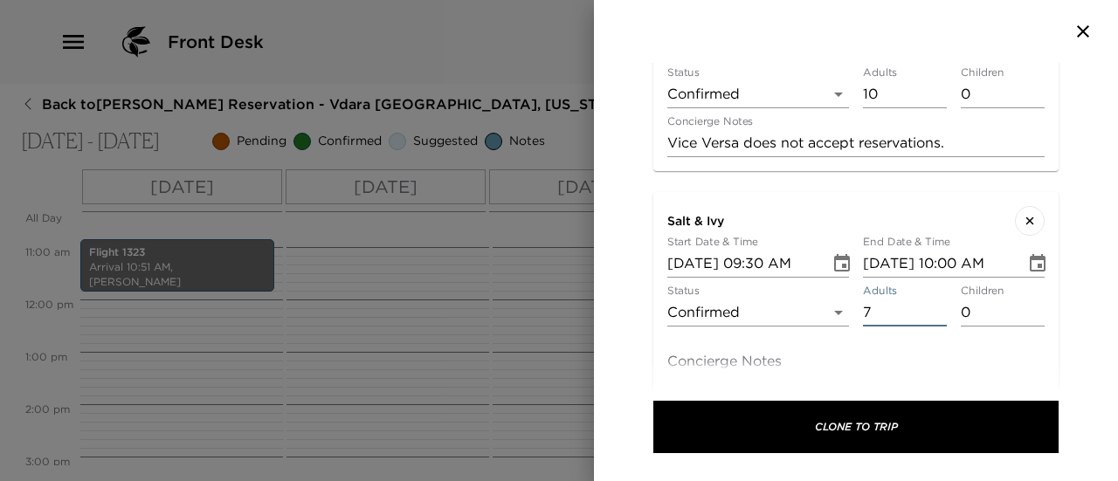
click at [931, 299] on input "7" at bounding box center [905, 313] width 84 height 28
click at [931, 299] on input "8" at bounding box center [905, 313] width 84 height 28
click at [931, 299] on input "9" at bounding box center [905, 313] width 84 height 28
type input "10"
click at [930, 299] on input "10" at bounding box center [905, 313] width 84 height 28
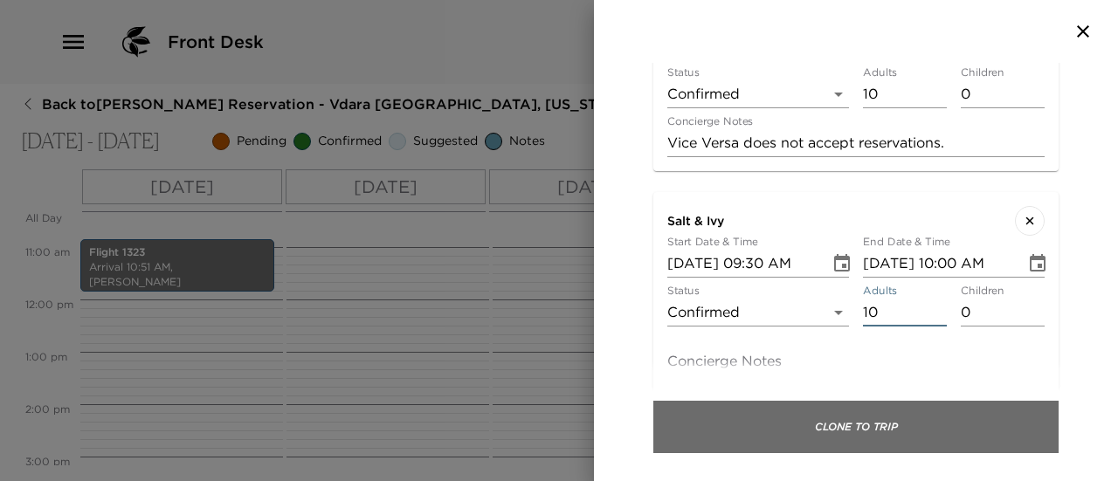
click at [923, 432] on button "Clone To Trip" at bounding box center [856, 427] width 405 height 52
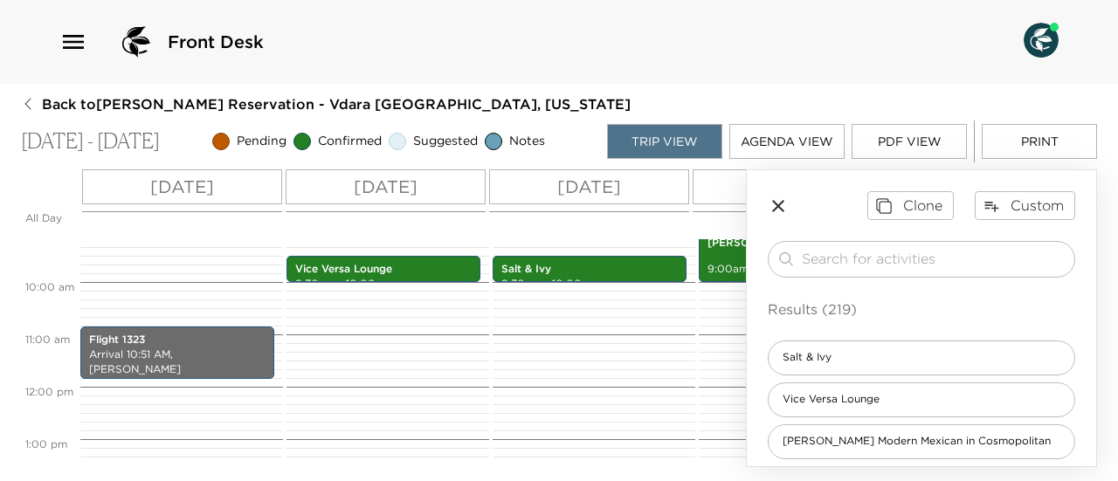
scroll to position [394, 0]
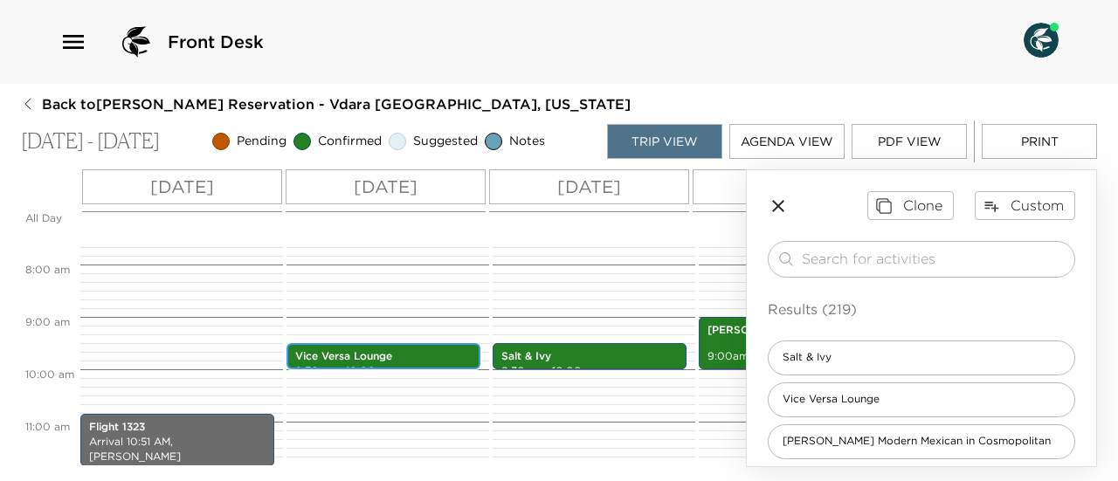
click at [414, 349] on p "Vice Versa Lounge" at bounding box center [383, 356] width 176 height 15
click at [419, 351] on p "Vice Versa Lounge" at bounding box center [383, 356] width 176 height 15
click at [426, 364] on p "9:30am - 10:00am" at bounding box center [383, 371] width 176 height 15
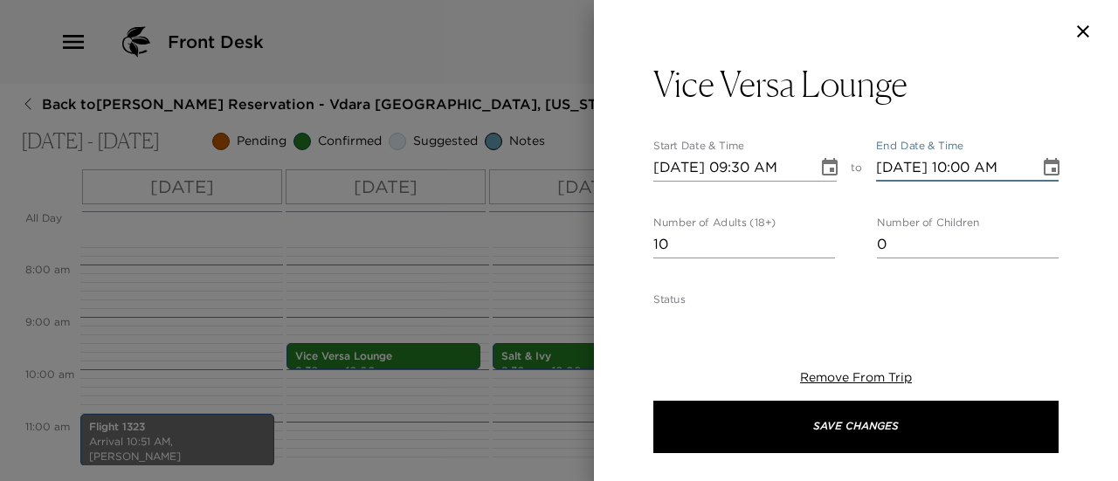
click at [963, 171] on input "10/05/2025 10:00 AM" at bounding box center [952, 168] width 152 height 28
click at [964, 169] on input "10/05/2025 10:30 AM" at bounding box center [952, 168] width 152 height 28
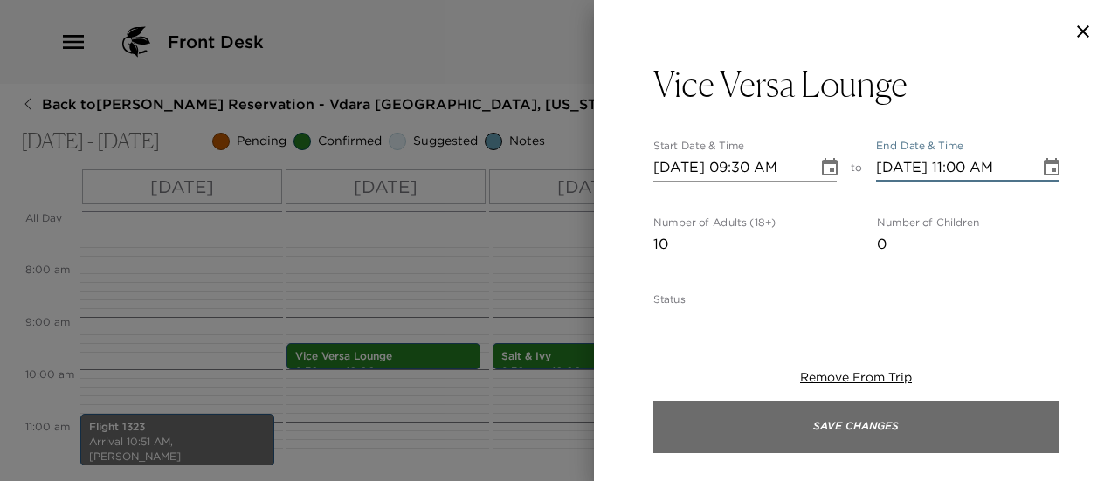
type input "10/05/2025 11:00 AM"
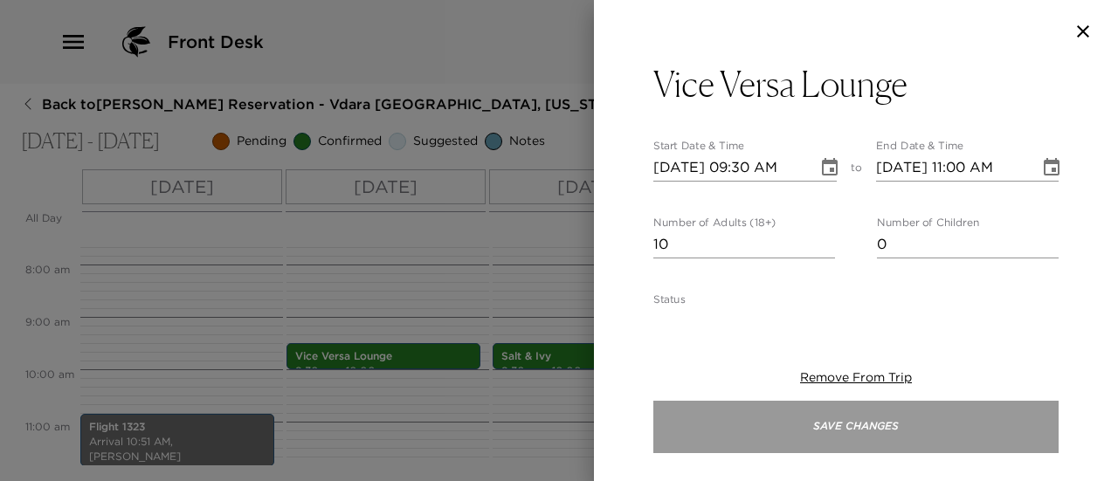
click at [924, 431] on button "Save Changes" at bounding box center [856, 427] width 405 height 52
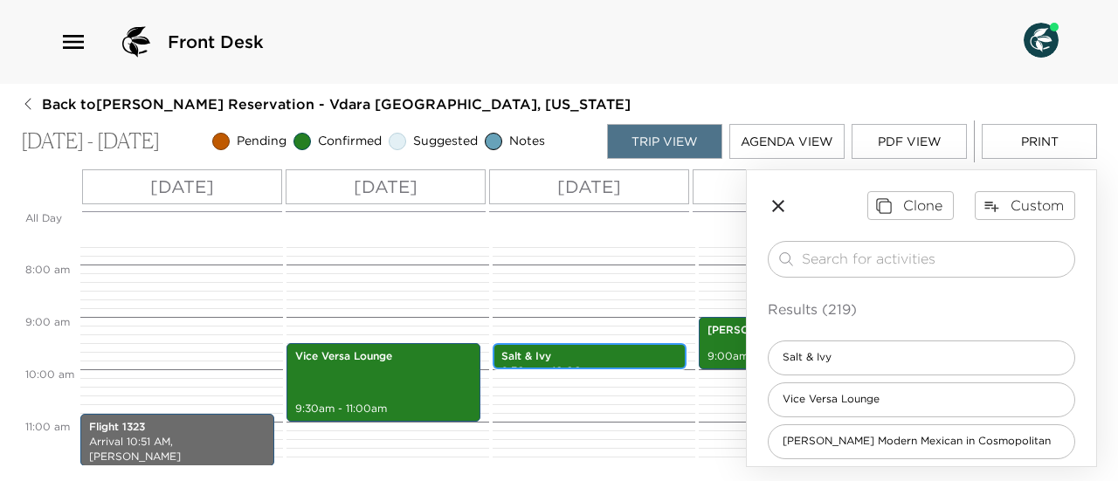
click at [591, 354] on p "Salt & Ivy" at bounding box center [590, 356] width 176 height 15
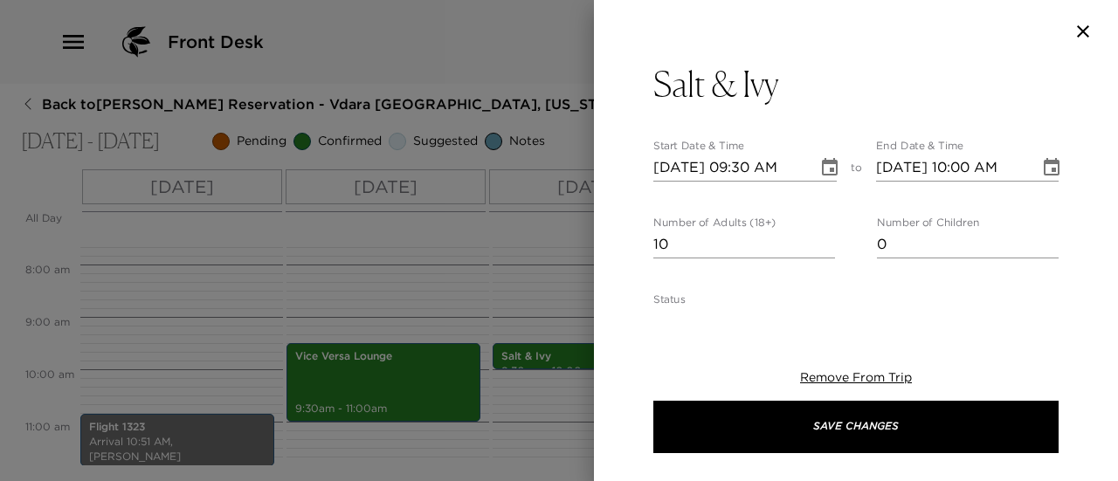
click at [965, 168] on input "10/06/2025 10:00 AM" at bounding box center [952, 168] width 152 height 28
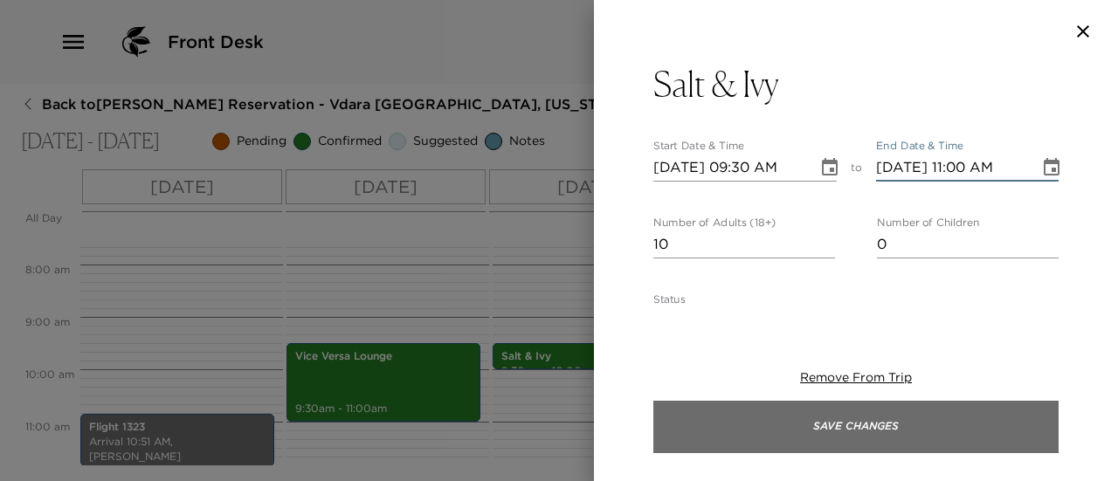
type input "10/06/2025 11:00 AM"
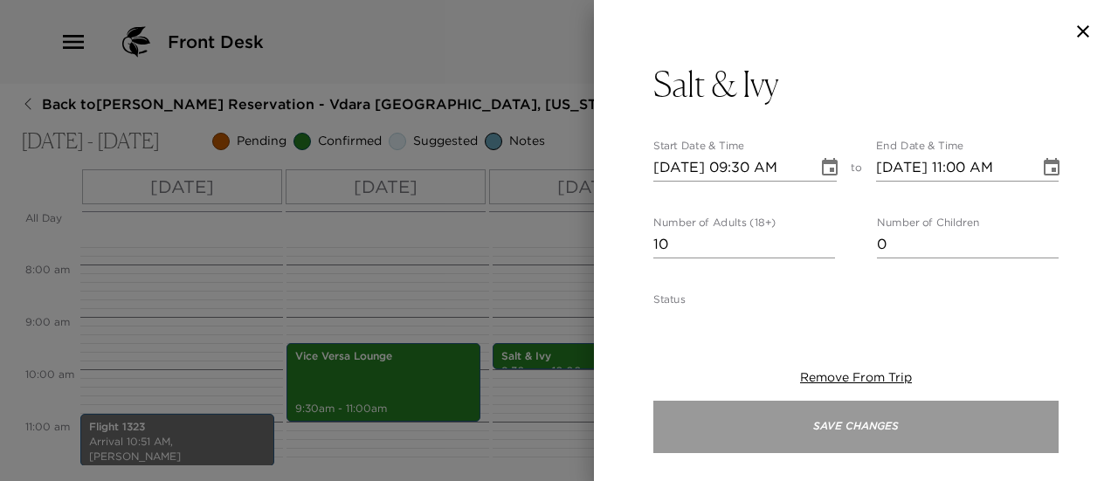
click at [953, 429] on button "Save Changes" at bounding box center [856, 427] width 405 height 52
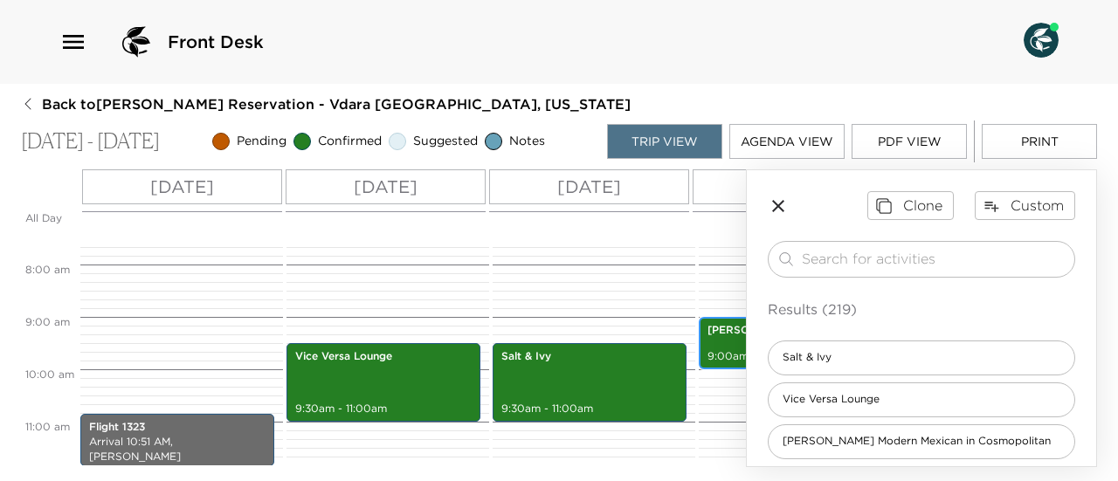
click at [718, 342] on div "Sadelle's 9:00am - 10:00am" at bounding box center [795, 343] width 183 height 47
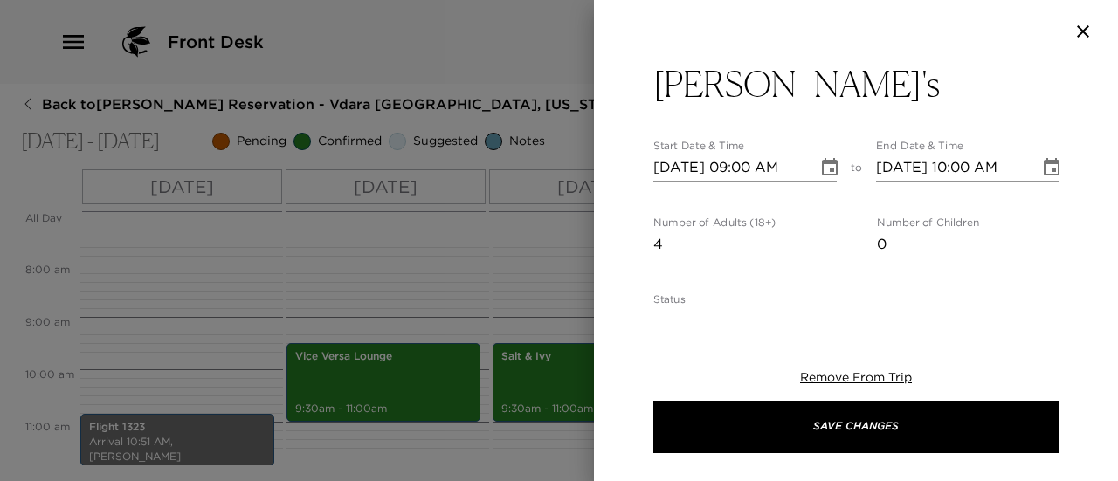
click at [981, 166] on input "10/07/2025 10:00 AM" at bounding box center [952, 168] width 152 height 28
click at [976, 169] on input "10/07/2025 10:12 AM" at bounding box center [952, 168] width 152 height 28
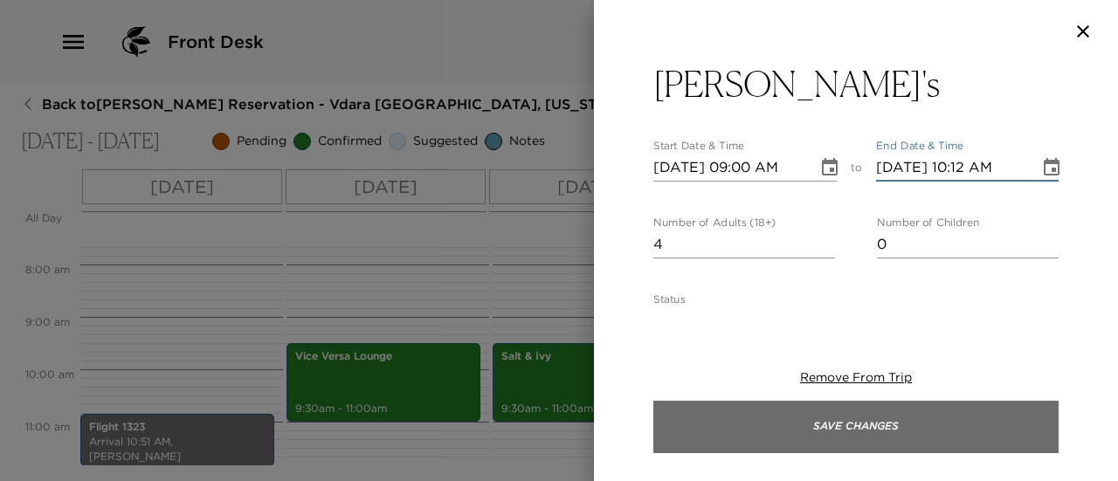
type input "10/07/2025 10:12 AM"
click at [947, 419] on button "Save Changes" at bounding box center [856, 427] width 405 height 52
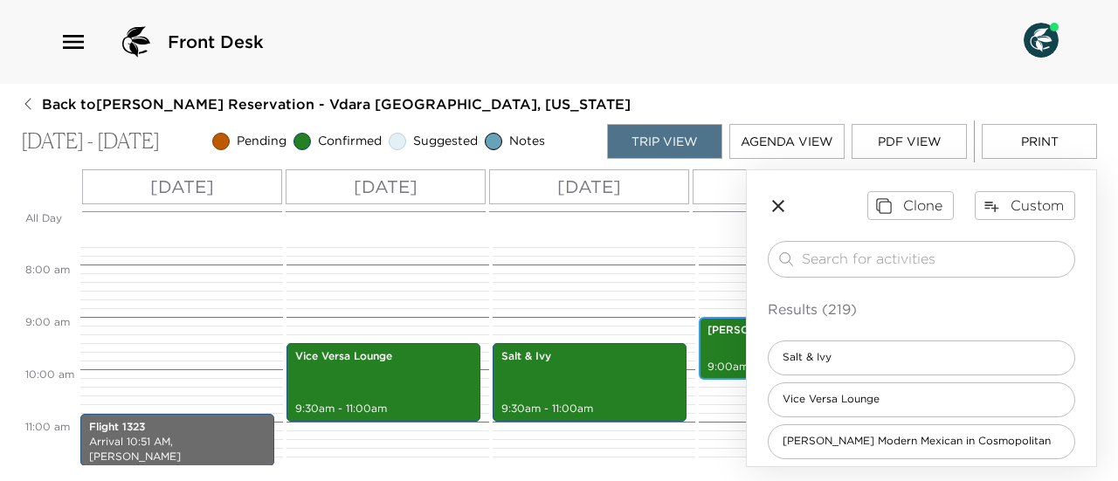
scroll to position [481, 0]
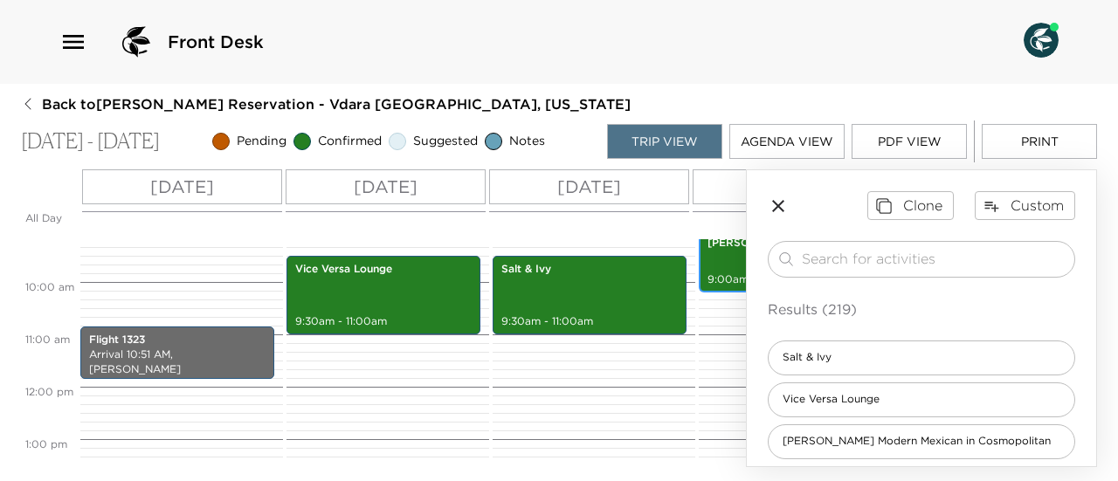
click at [718, 263] on div "Sadelle's 9:00am - 10:12am" at bounding box center [795, 261] width 183 height 58
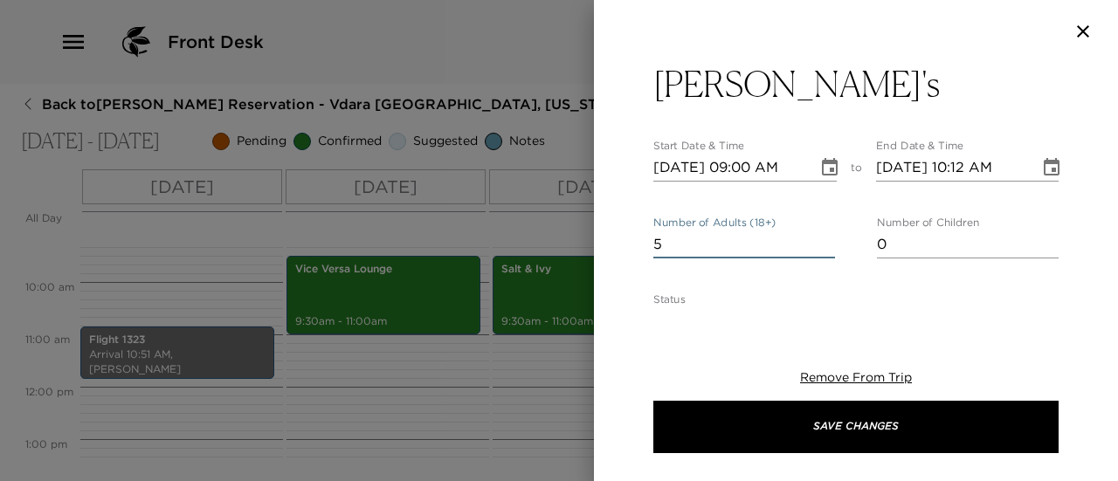
type input "5"
click at [820, 239] on input "5" at bounding box center [745, 245] width 182 height 28
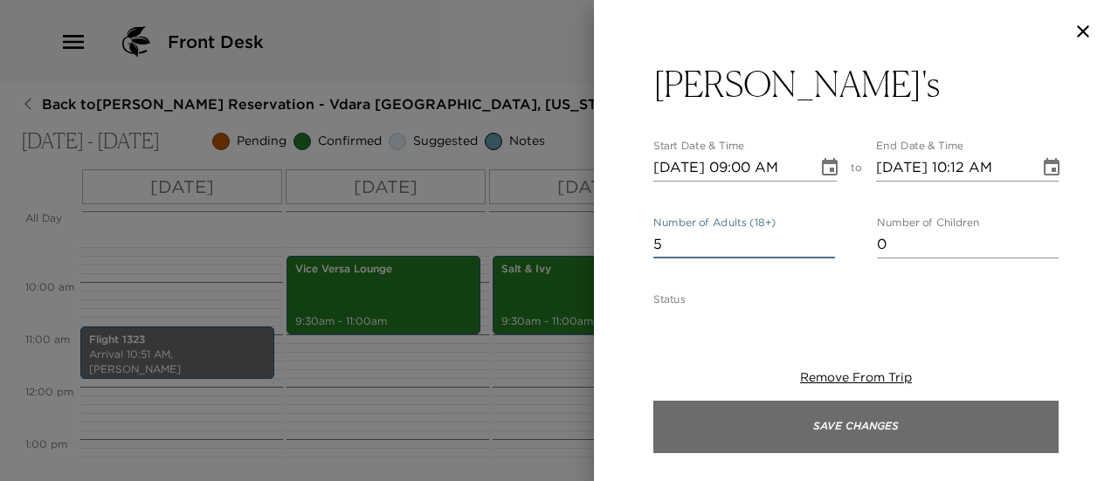
click at [834, 418] on button "Save Changes" at bounding box center [856, 427] width 405 height 52
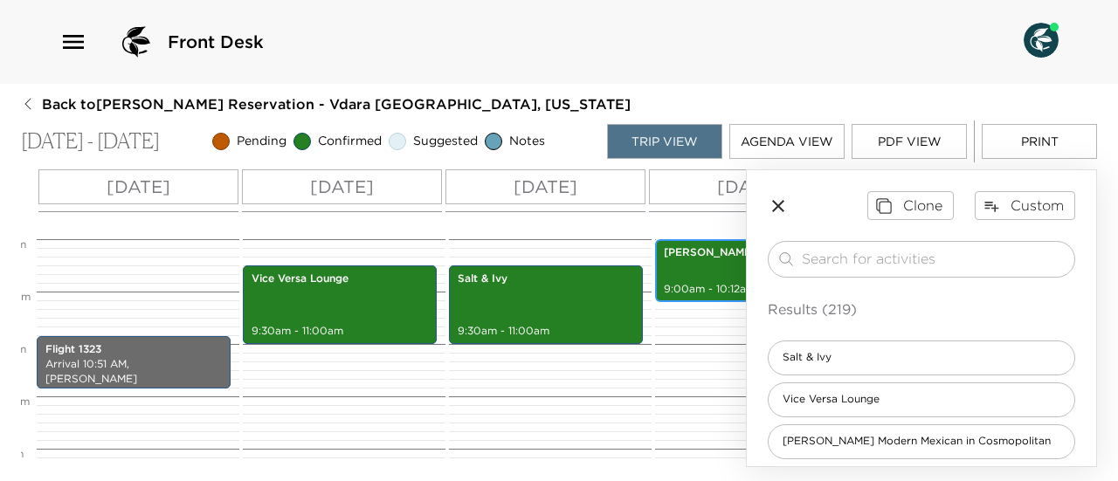
scroll to position [0, 40]
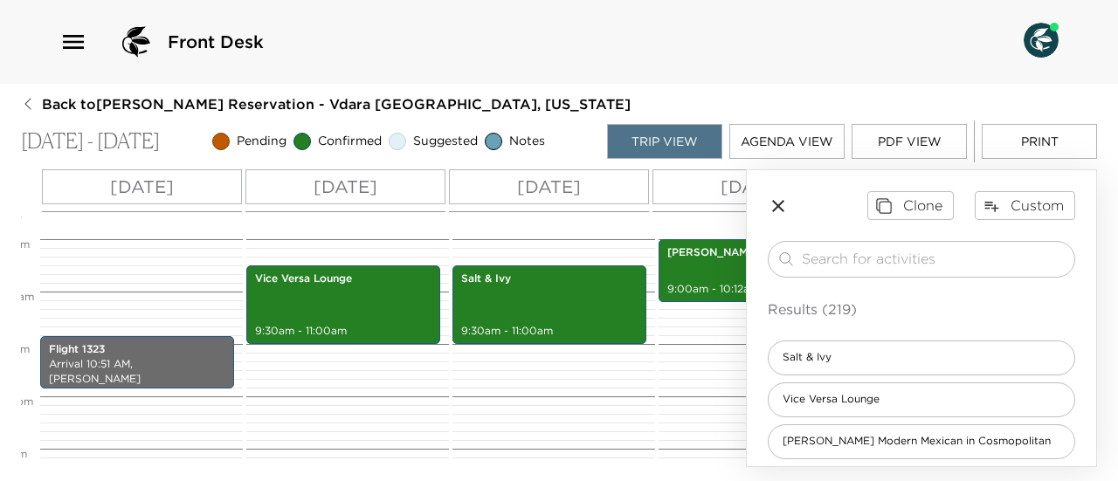
click at [893, 151] on button "PDF View" at bounding box center [909, 141] width 115 height 35
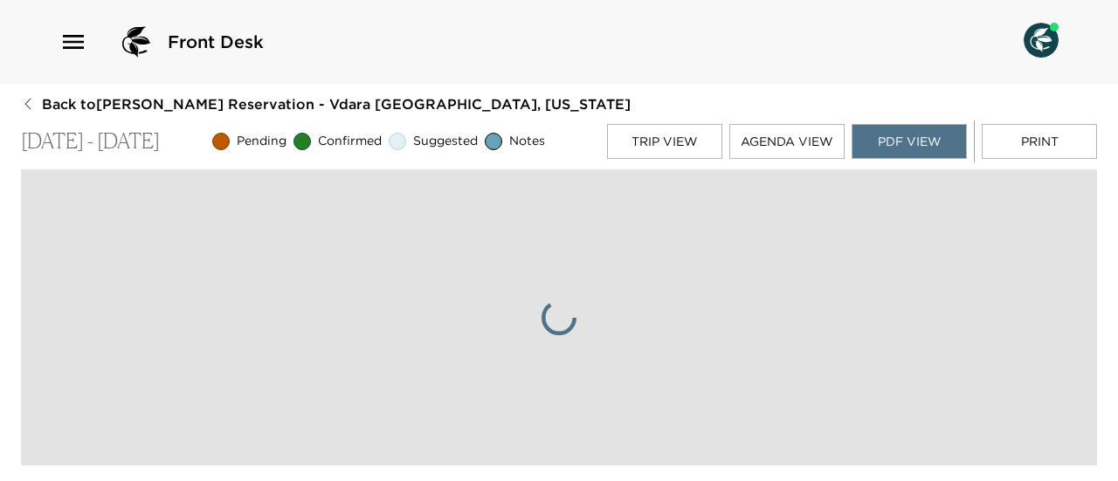
scroll to position [0, 0]
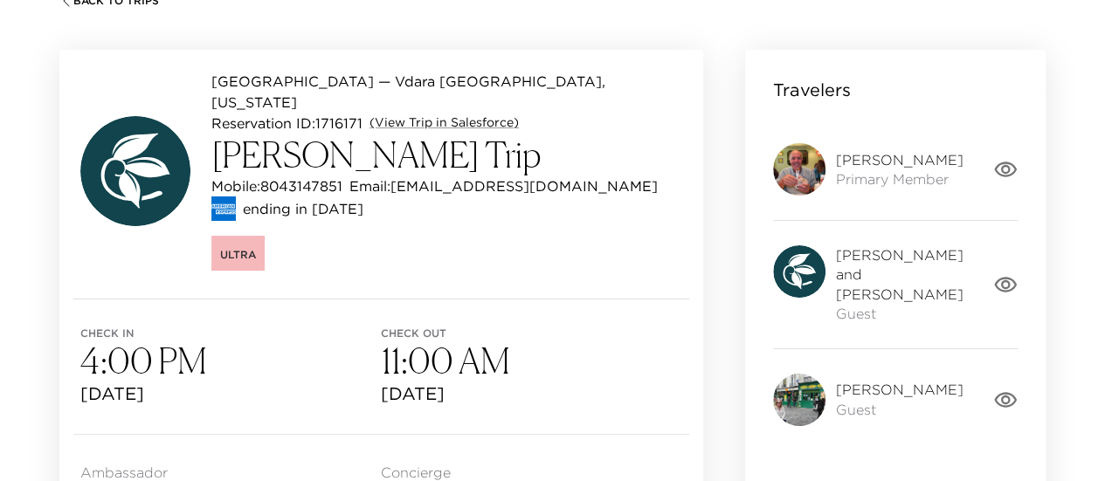
scroll to position [175, 0]
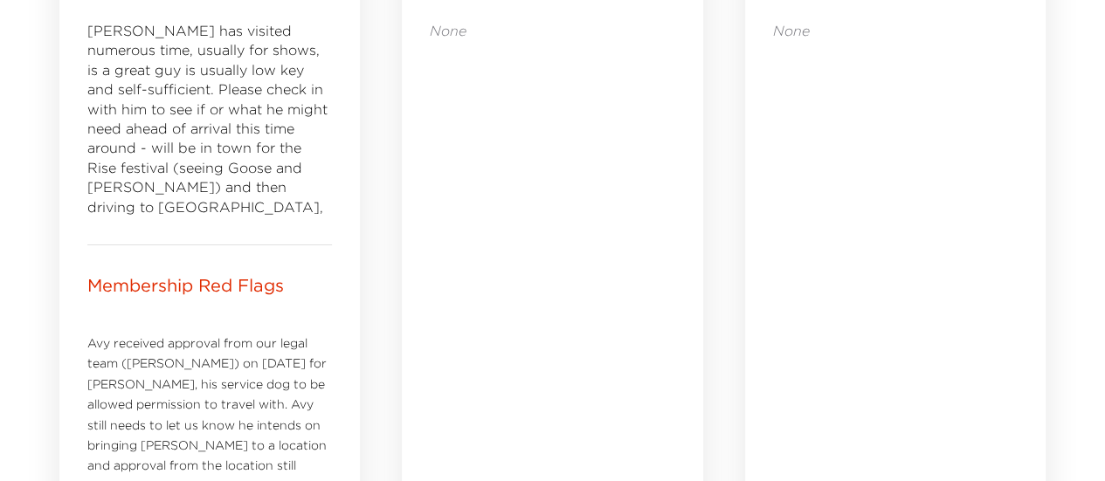
scroll to position [961, 0]
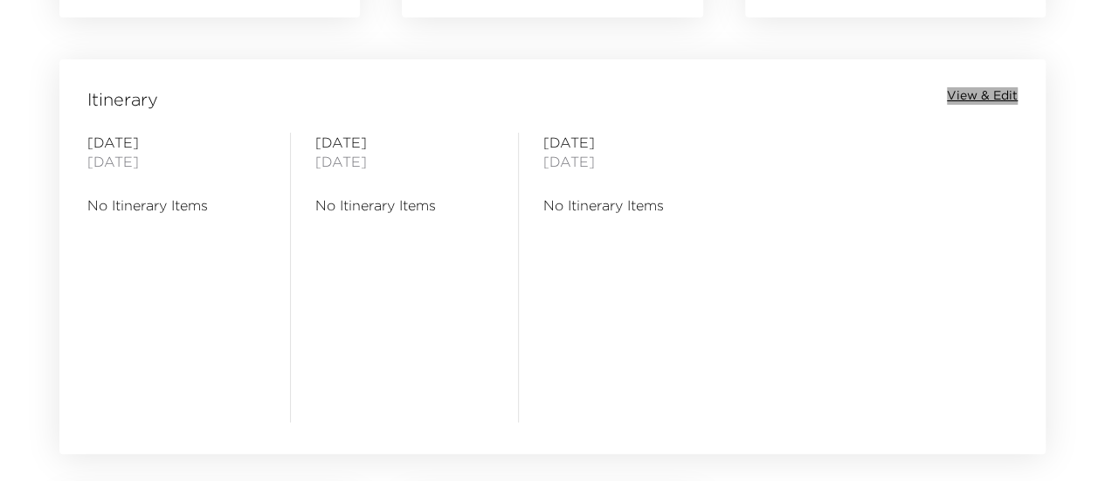
click at [961, 100] on span "View & Edit" at bounding box center [982, 95] width 71 height 17
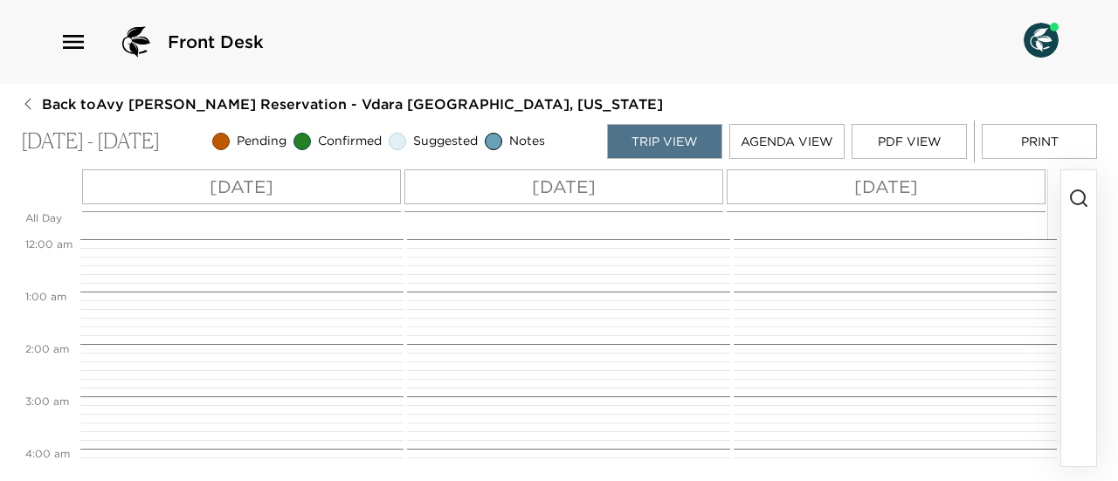
scroll to position [419, 0]
click at [1080, 200] on icon "button" at bounding box center [1079, 198] width 21 height 21
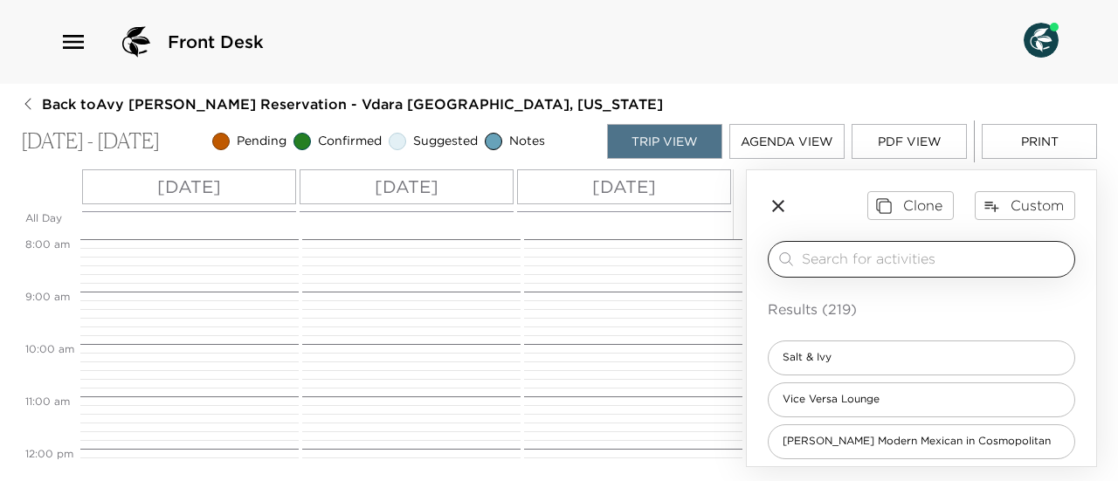
click at [870, 258] on input "search" at bounding box center [935, 259] width 266 height 20
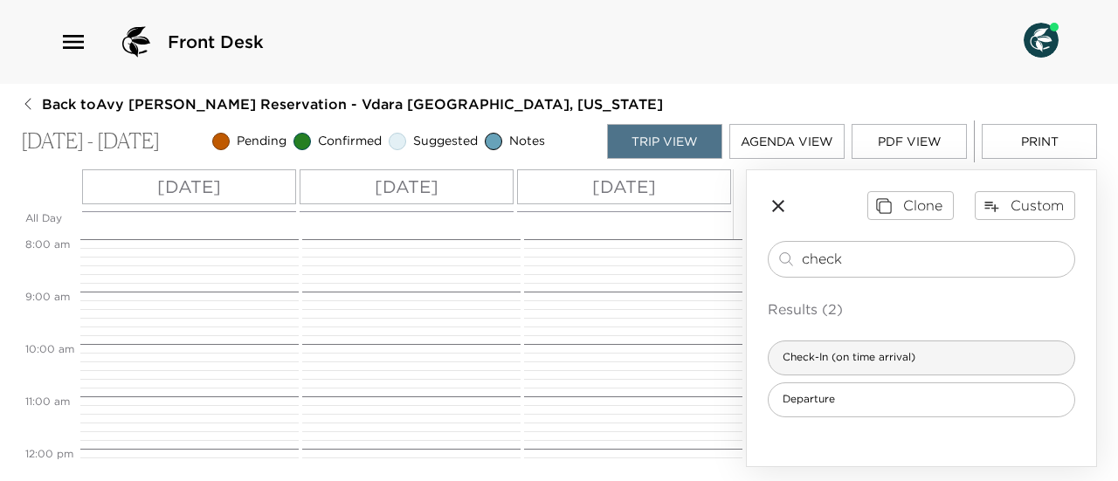
type input "check"
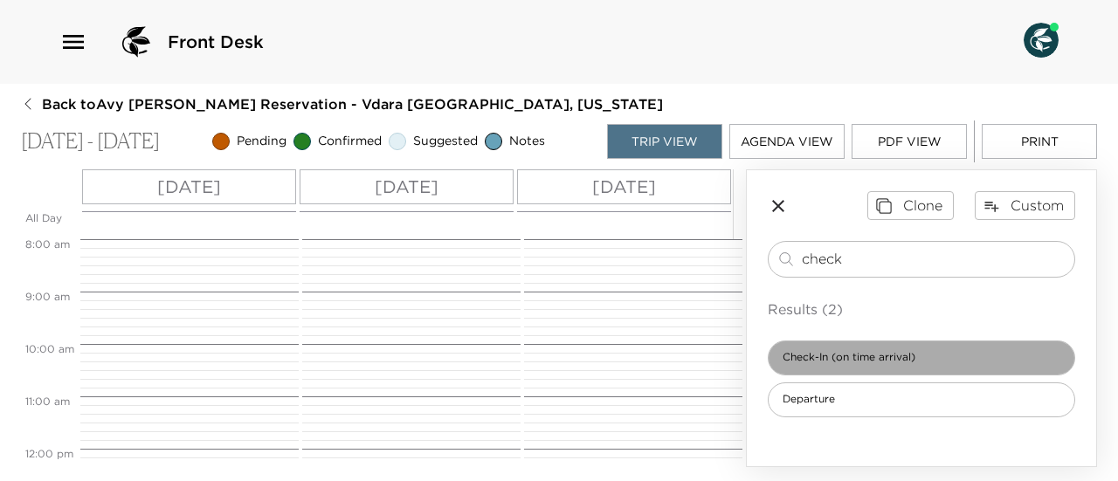
click at [917, 356] on span "Check-In (on time arrival)" at bounding box center [849, 357] width 161 height 15
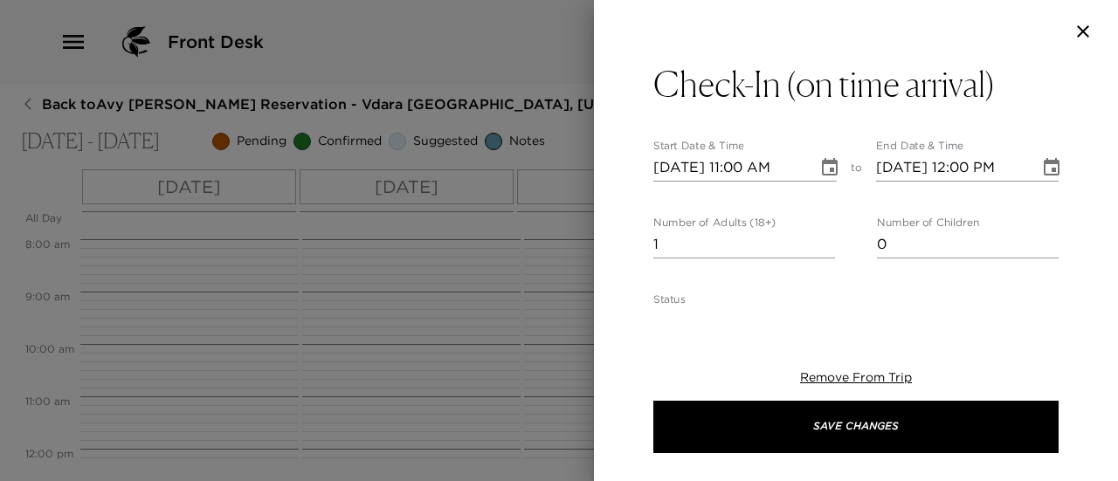
type textarea "Welcome to [GEOGRAPHIC_DATA]! We are thrilled to have you as our guest and hope…"
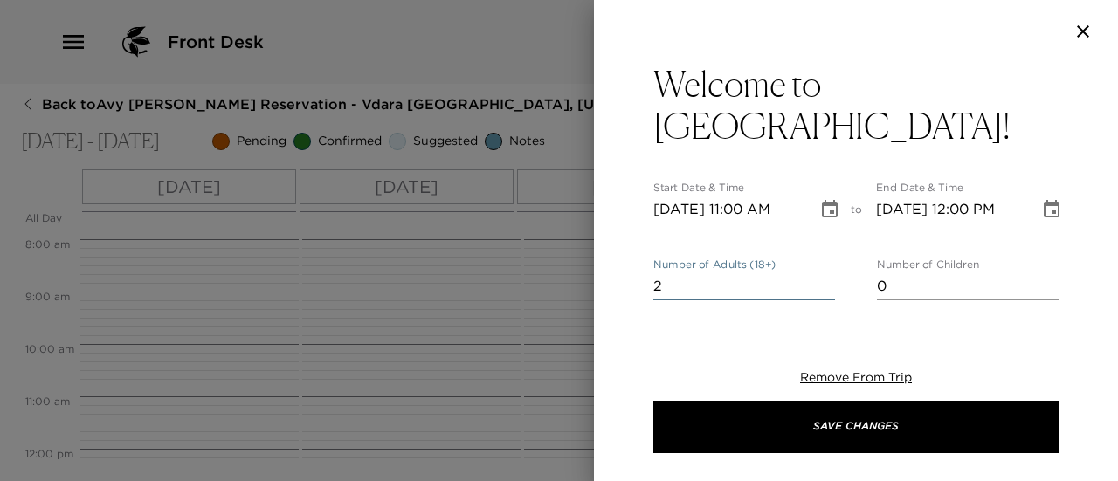
type input "2"
click at [820, 273] on input "2" at bounding box center [745, 287] width 182 height 28
click at [828, 199] on icon "Choose date, selected date is Oct 5, 2025" at bounding box center [830, 209] width 21 height 21
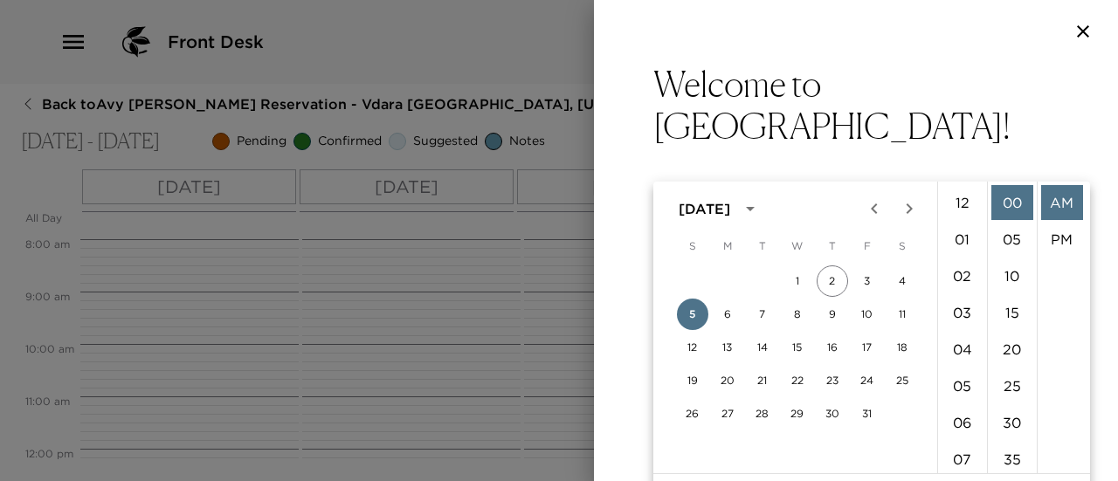
scroll to position [404, 0]
click at [962, 212] on li "04" at bounding box center [963, 207] width 42 height 35
click at [1057, 237] on li "PM" at bounding box center [1062, 239] width 42 height 35
type input "[DATE] 04:00 PM"
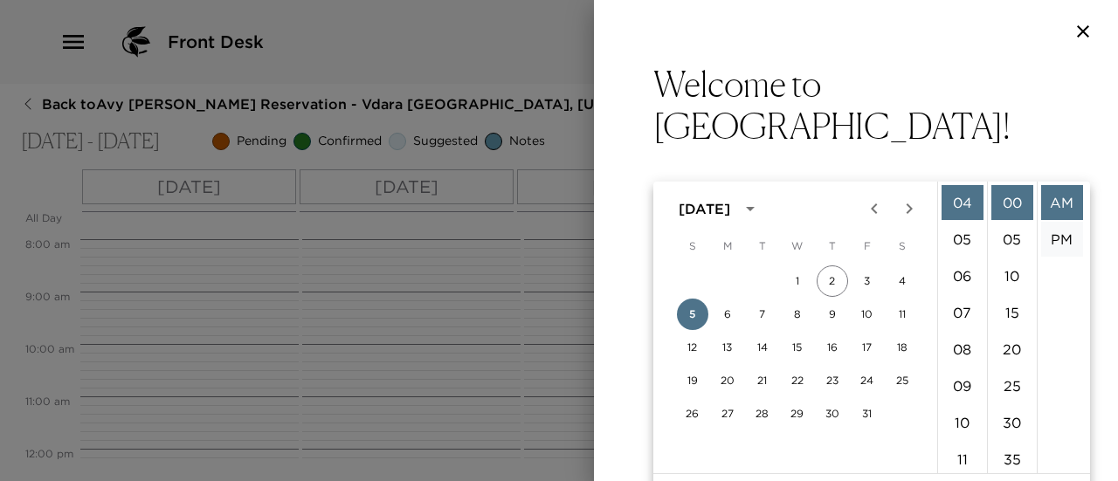
type input "[DATE] 05:00 PM"
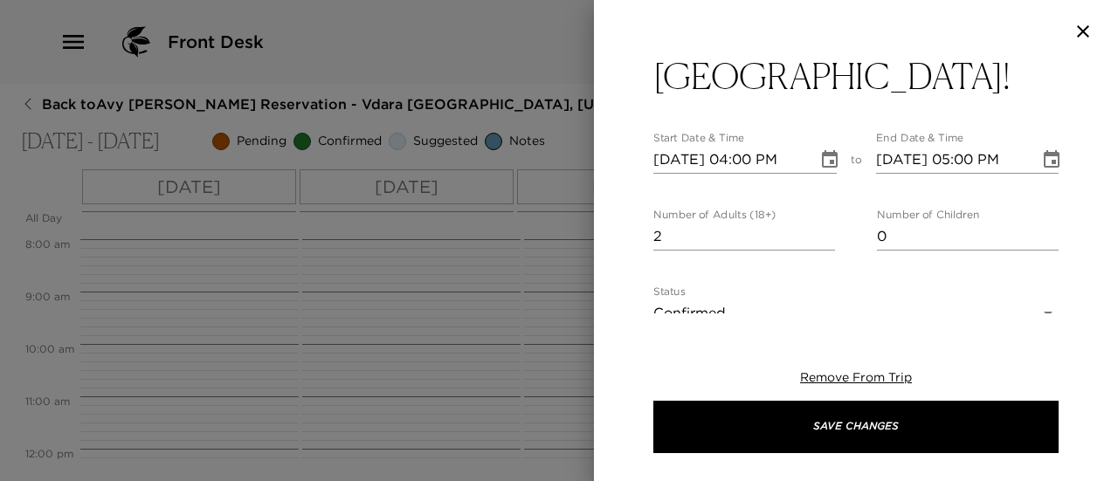
scroll to position [87, 0]
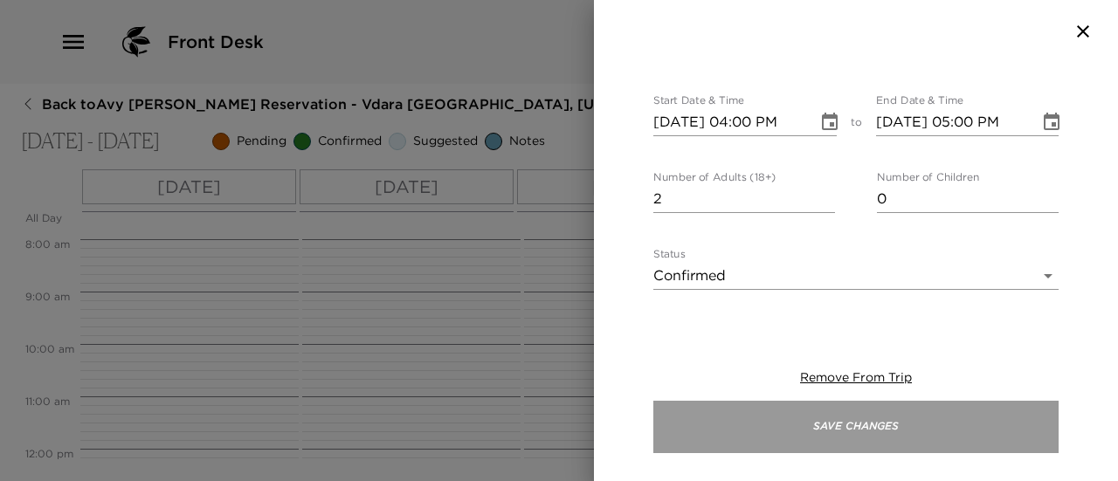
click at [940, 417] on button "Save Changes" at bounding box center [856, 427] width 405 height 52
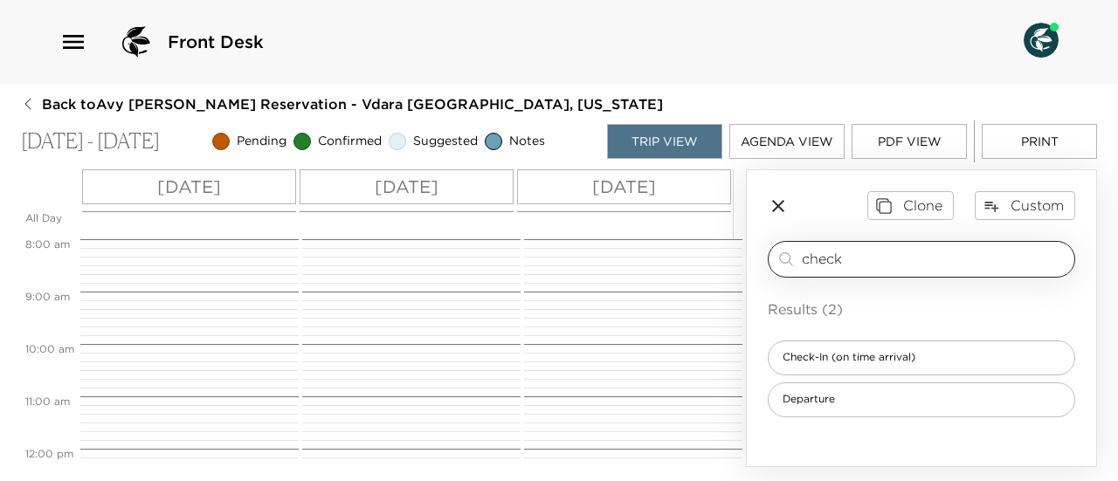
drag, startPoint x: 870, startPoint y: 257, endPoint x: 792, endPoint y: 254, distance: 77.8
click at [792, 254] on div "check ​" at bounding box center [922, 259] width 292 height 21
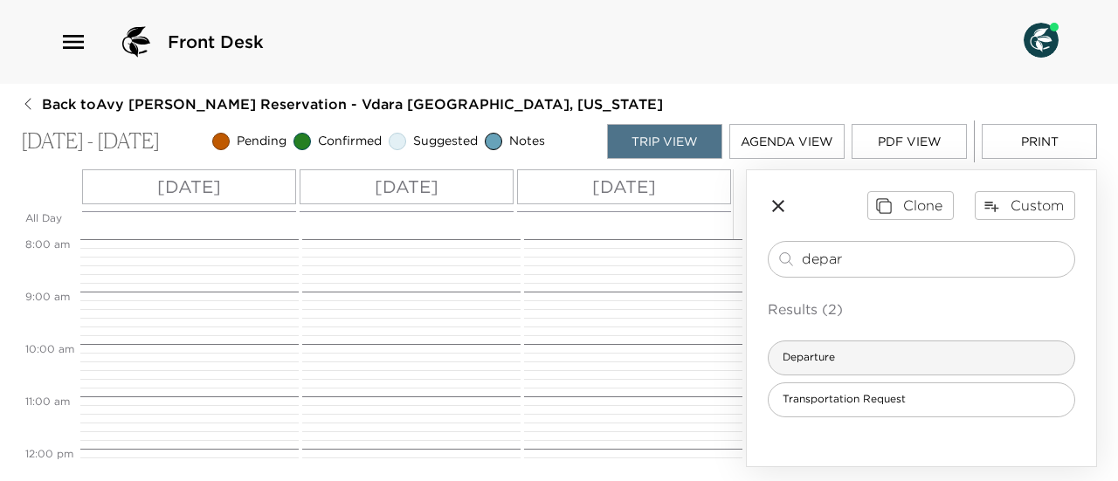
type input "depar"
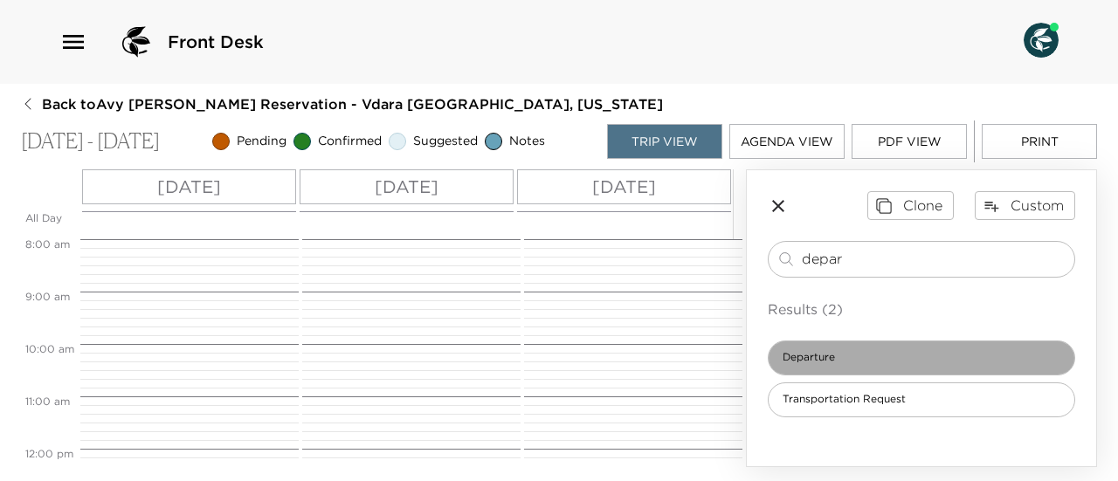
click at [818, 368] on div "Departure" at bounding box center [922, 358] width 308 height 35
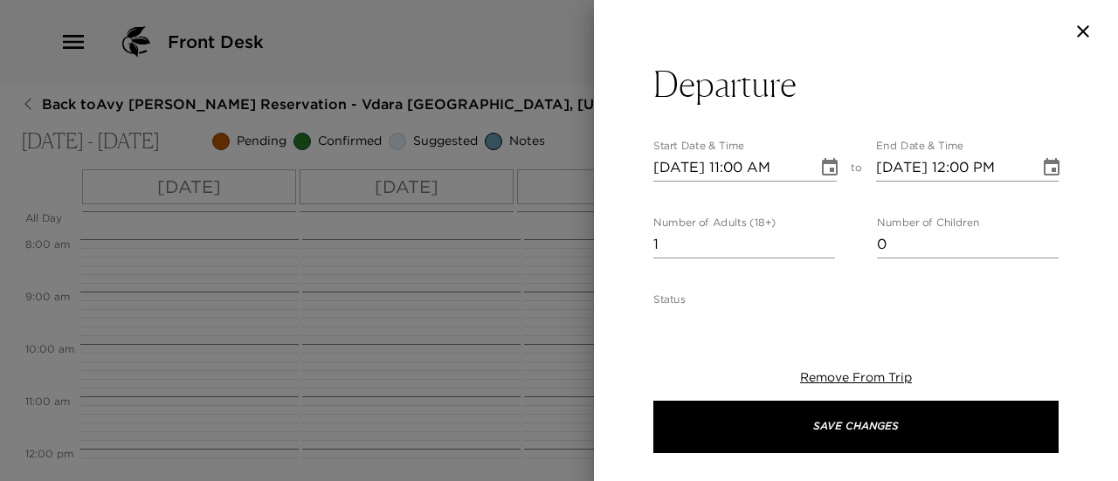
click at [828, 167] on icon "Choose date, selected date is Oct 5, 2025" at bounding box center [830, 167] width 21 height 21
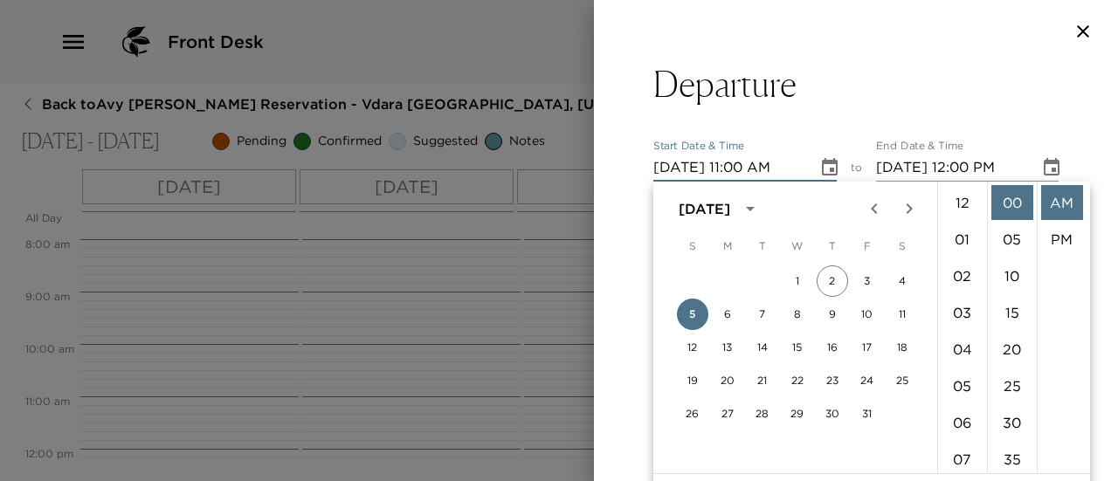
scroll to position [404, 0]
drag, startPoint x: 761, startPoint y: 315, endPoint x: 770, endPoint y: 312, distance: 9.4
click at [760, 315] on button "7" at bounding box center [762, 314] width 31 height 31
type input "10/07/2025 11:00 AM"
type input "10/07/2025 12:00 PM"
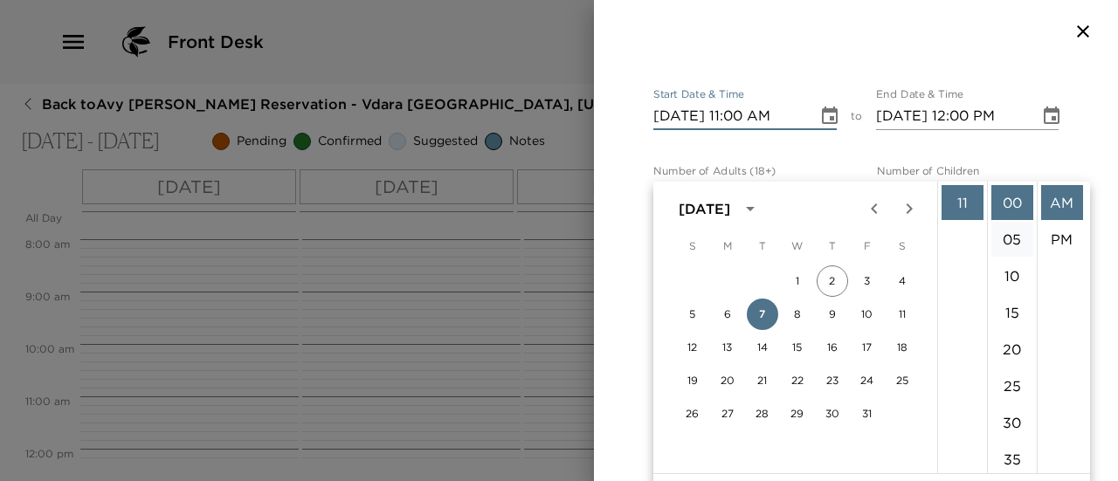
scroll to position [87, 0]
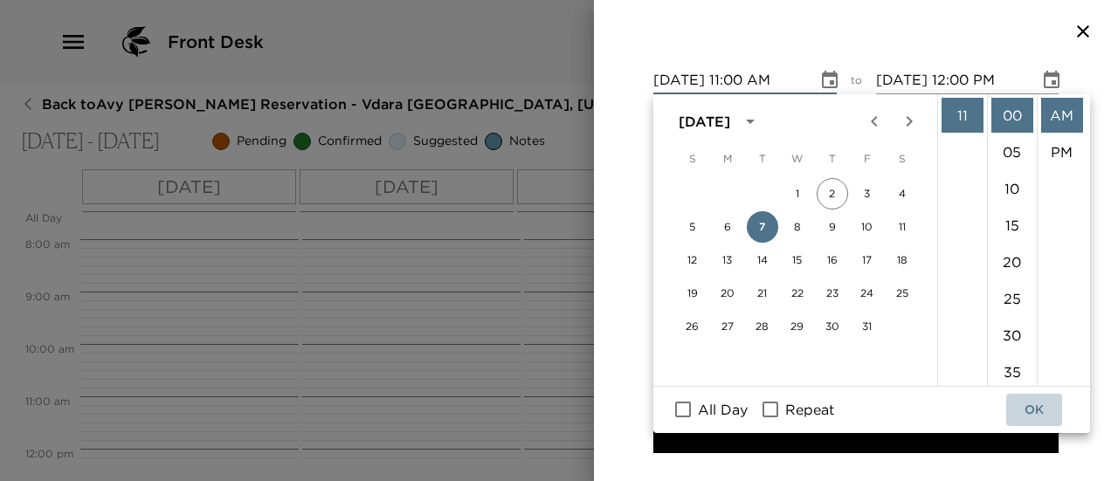
click at [1038, 413] on button "OK" at bounding box center [1035, 410] width 56 height 32
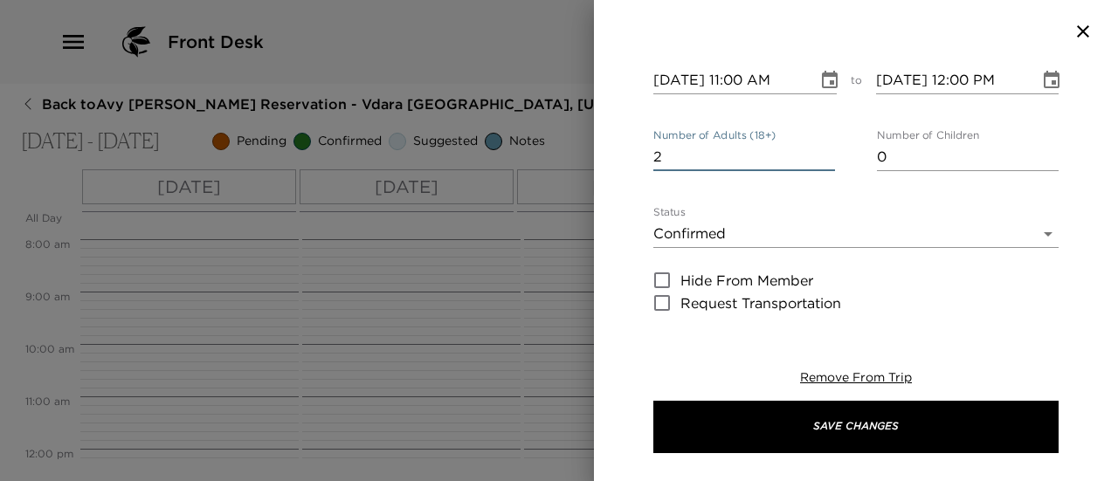
type input "2"
click at [821, 151] on input "2" at bounding box center [745, 157] width 182 height 28
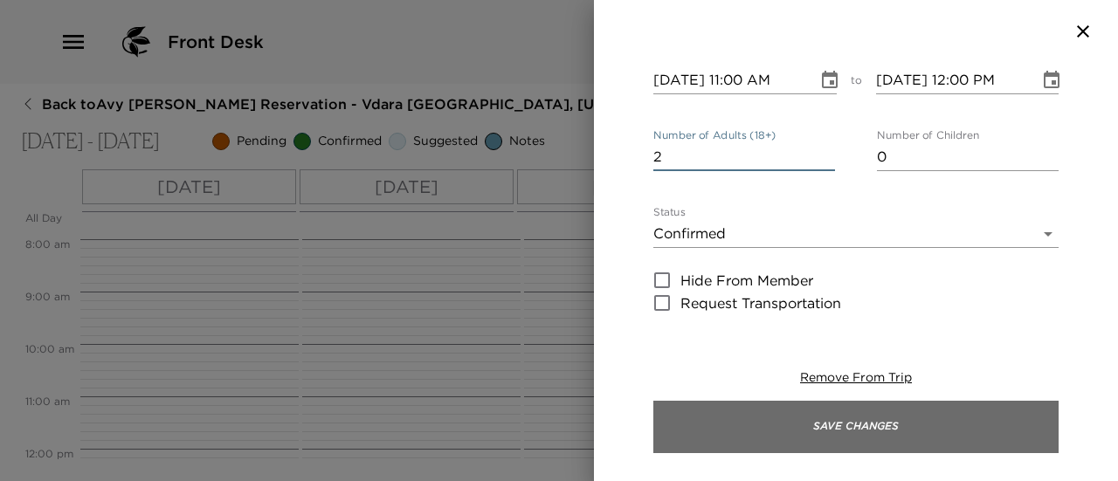
click at [868, 427] on button "Save Changes" at bounding box center [856, 427] width 405 height 52
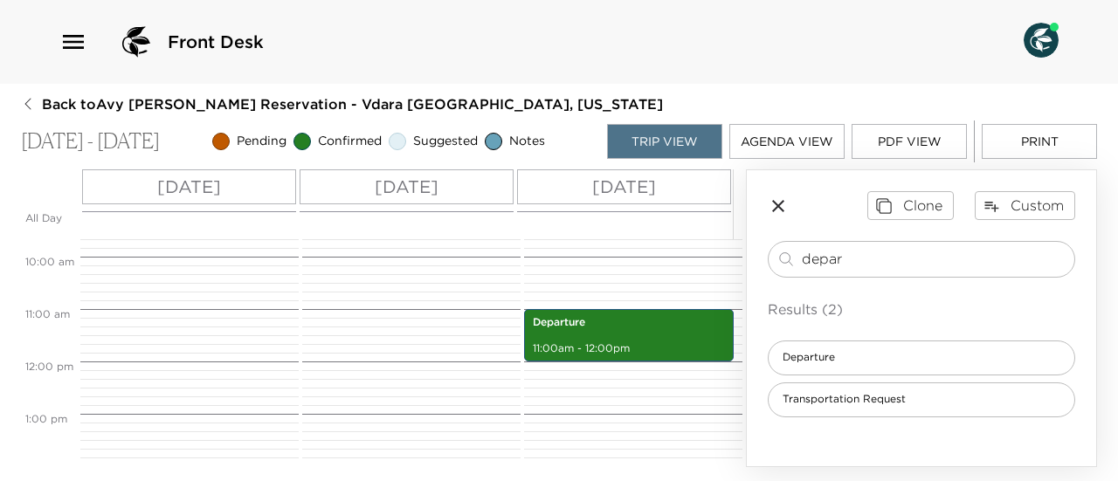
scroll to position [419, 0]
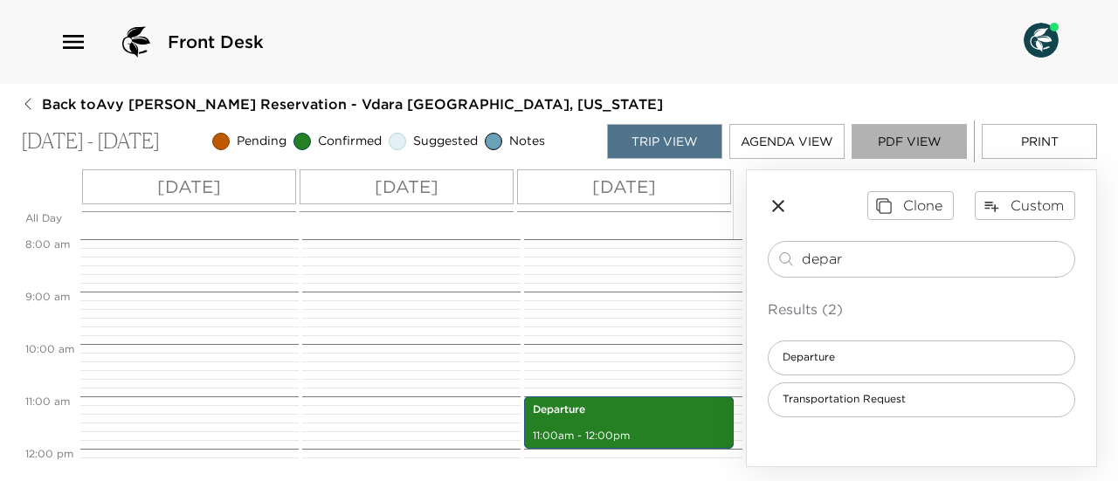
click at [891, 141] on button "PDF View" at bounding box center [909, 141] width 115 height 35
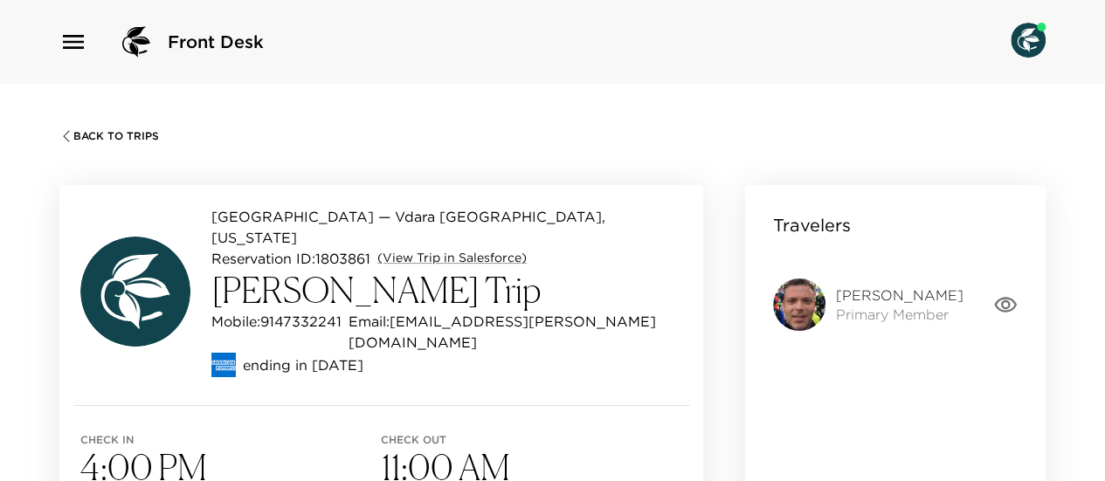
scroll to position [87, 0]
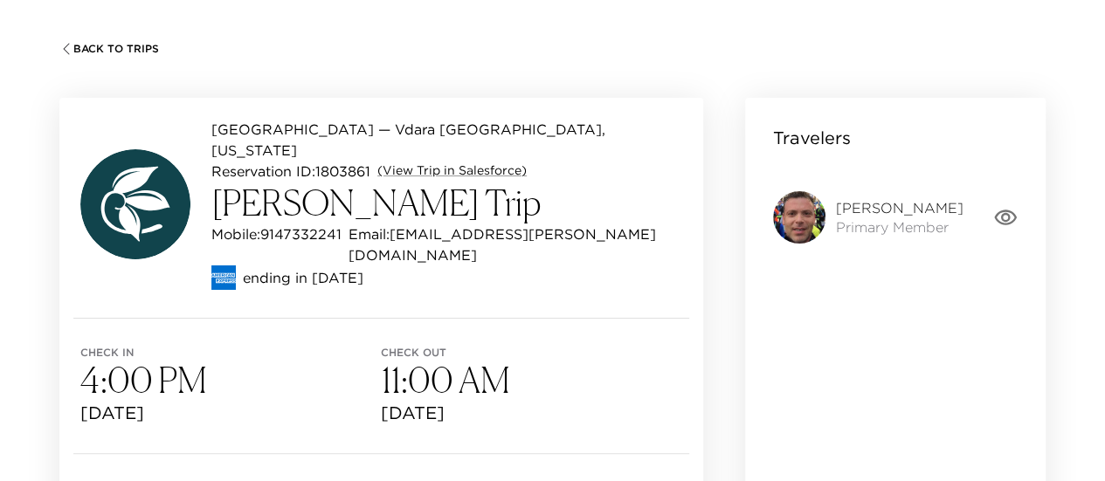
drag, startPoint x: 342, startPoint y: 212, endPoint x: 295, endPoint y: 404, distance: 197.1
click at [296, 396] on div "[GEOGRAPHIC_DATA] — Vdara [GEOGRAPHIC_DATA], [US_STATE][GEOGRAPHIC_DATA] ID: 18…" at bounding box center [381, 340] width 644 height 485
drag, startPoint x: 329, startPoint y: 254, endPoint x: 332, endPoint y: 236, distance: 18.5
click at [329, 253] on div "[GEOGRAPHIC_DATA] — Vdara [GEOGRAPHIC_DATA], [US_STATE][GEOGRAPHIC_DATA] ID: 18…" at bounding box center [381, 208] width 644 height 220
click at [347, 224] on div "Mobile: [PHONE_NUMBER] Email: [EMAIL_ADDRESS][PERSON_NAME][DOMAIN_NAME]" at bounding box center [446, 245] width 471 height 42
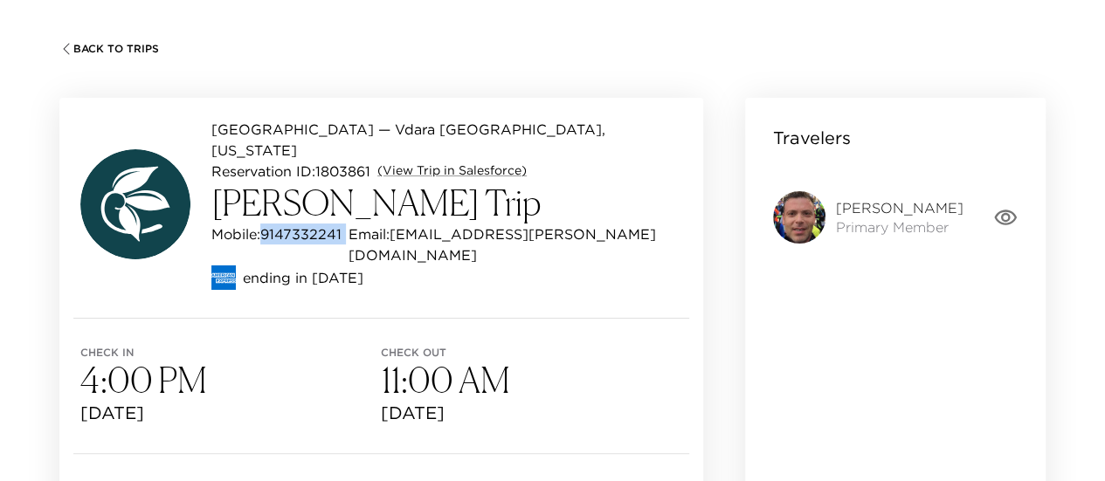
drag, startPoint x: 347, startPoint y: 212, endPoint x: 268, endPoint y: 222, distance: 79.2
click at [268, 224] on div "Mobile: [PHONE_NUMBER] Email: [EMAIL_ADDRESS][PERSON_NAME][DOMAIN_NAME]" at bounding box center [446, 245] width 471 height 42
copy p "9147332241"
